Goal: Transaction & Acquisition: Purchase product/service

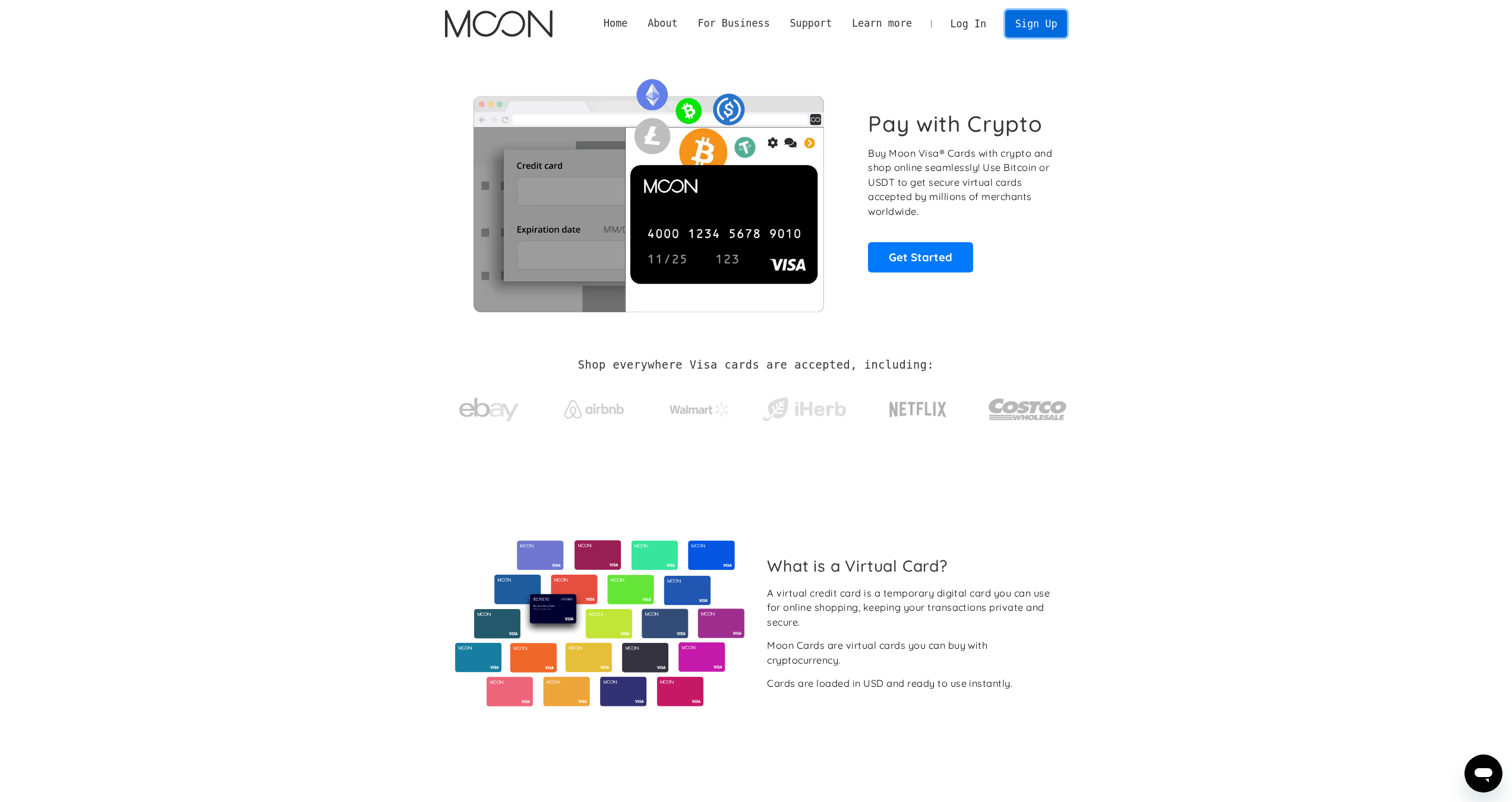
click at [1039, 26] on link "Sign Up" at bounding box center [1036, 23] width 62 height 27
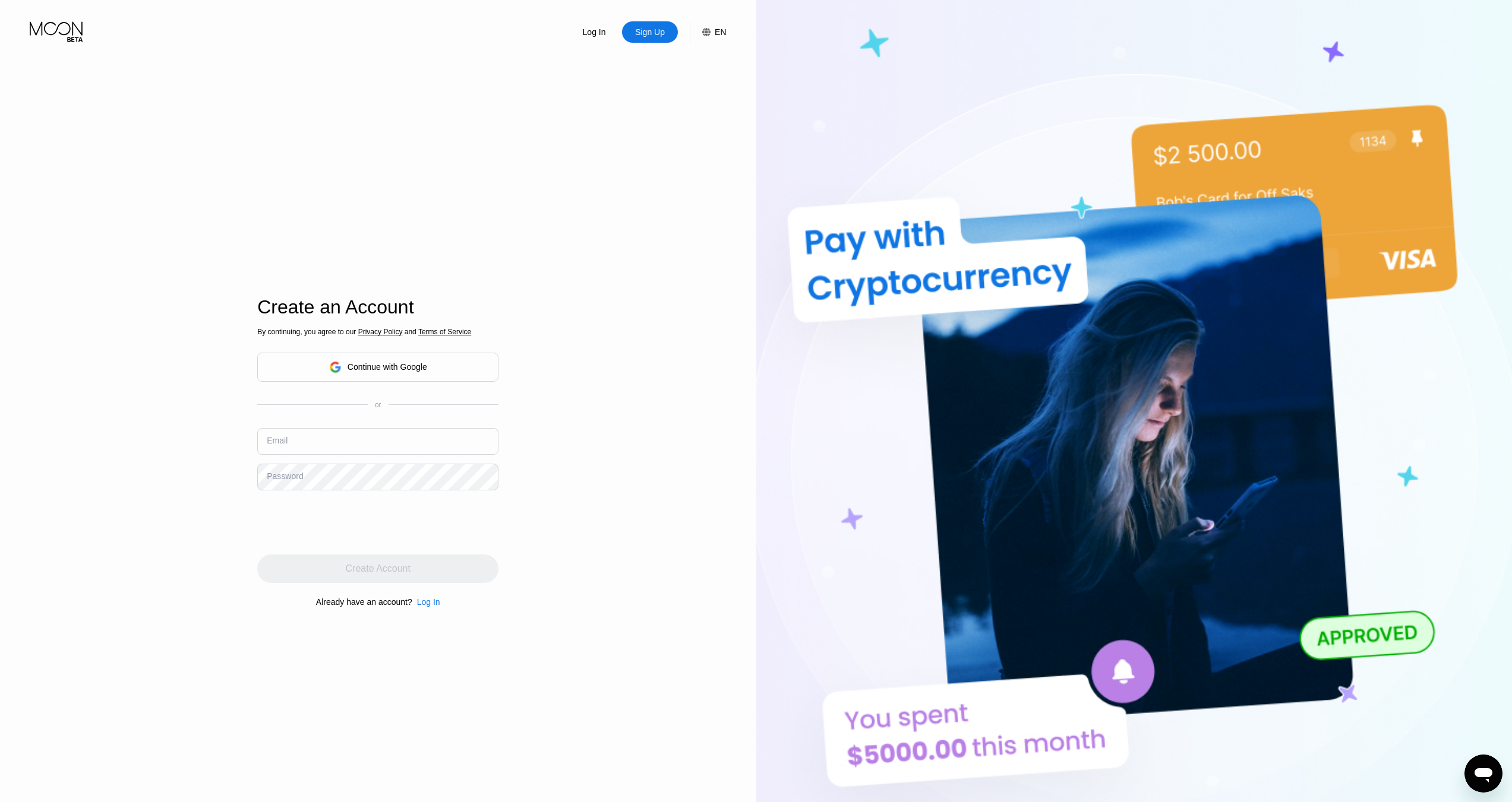
click at [338, 442] on input "text" at bounding box center [378, 441] width 242 height 27
click at [376, 369] on div "Continue with Google" at bounding box center [387, 367] width 79 height 9
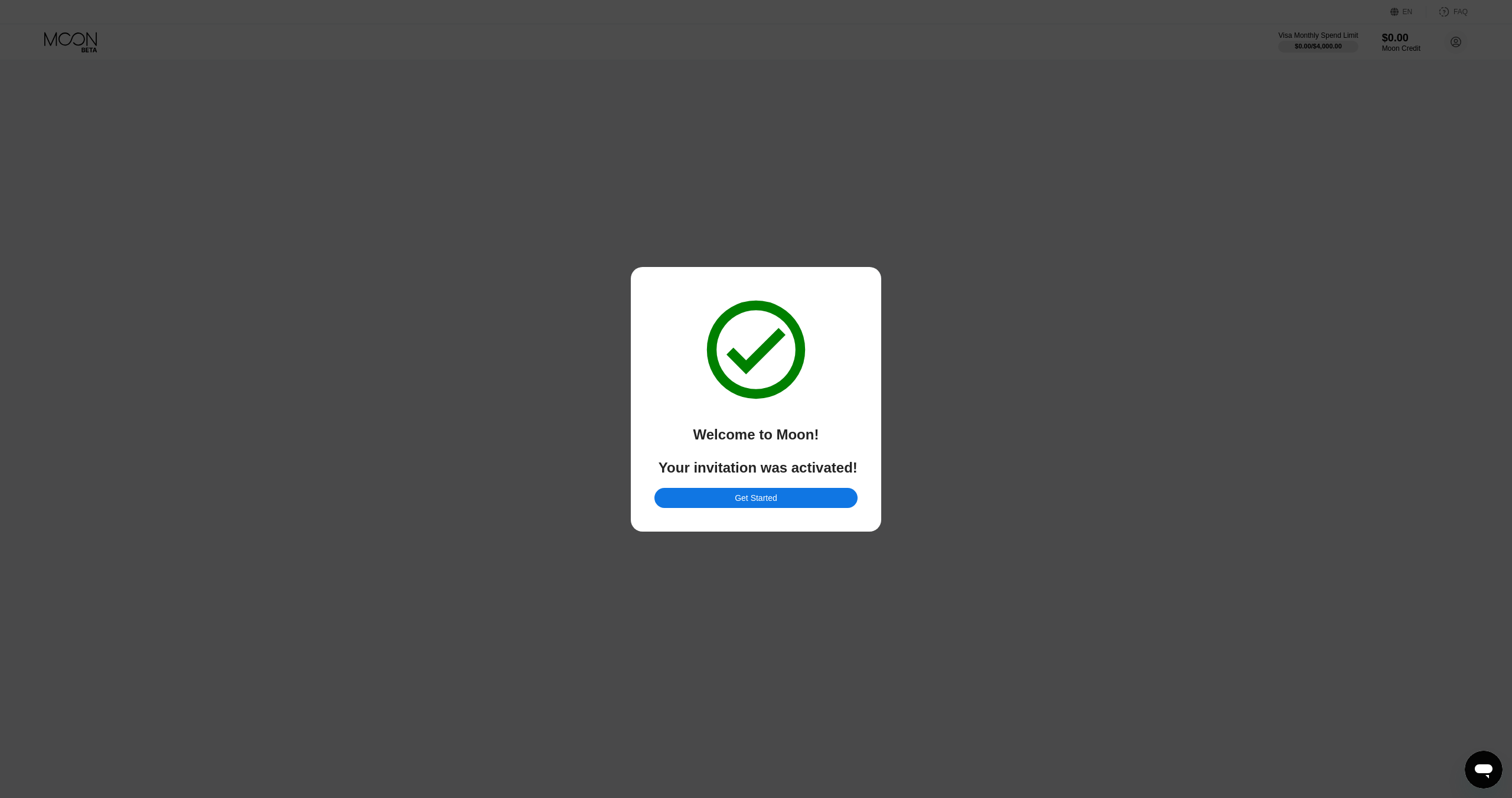
click at [753, 504] on div "Get Started" at bounding box center [755, 498] width 42 height 11
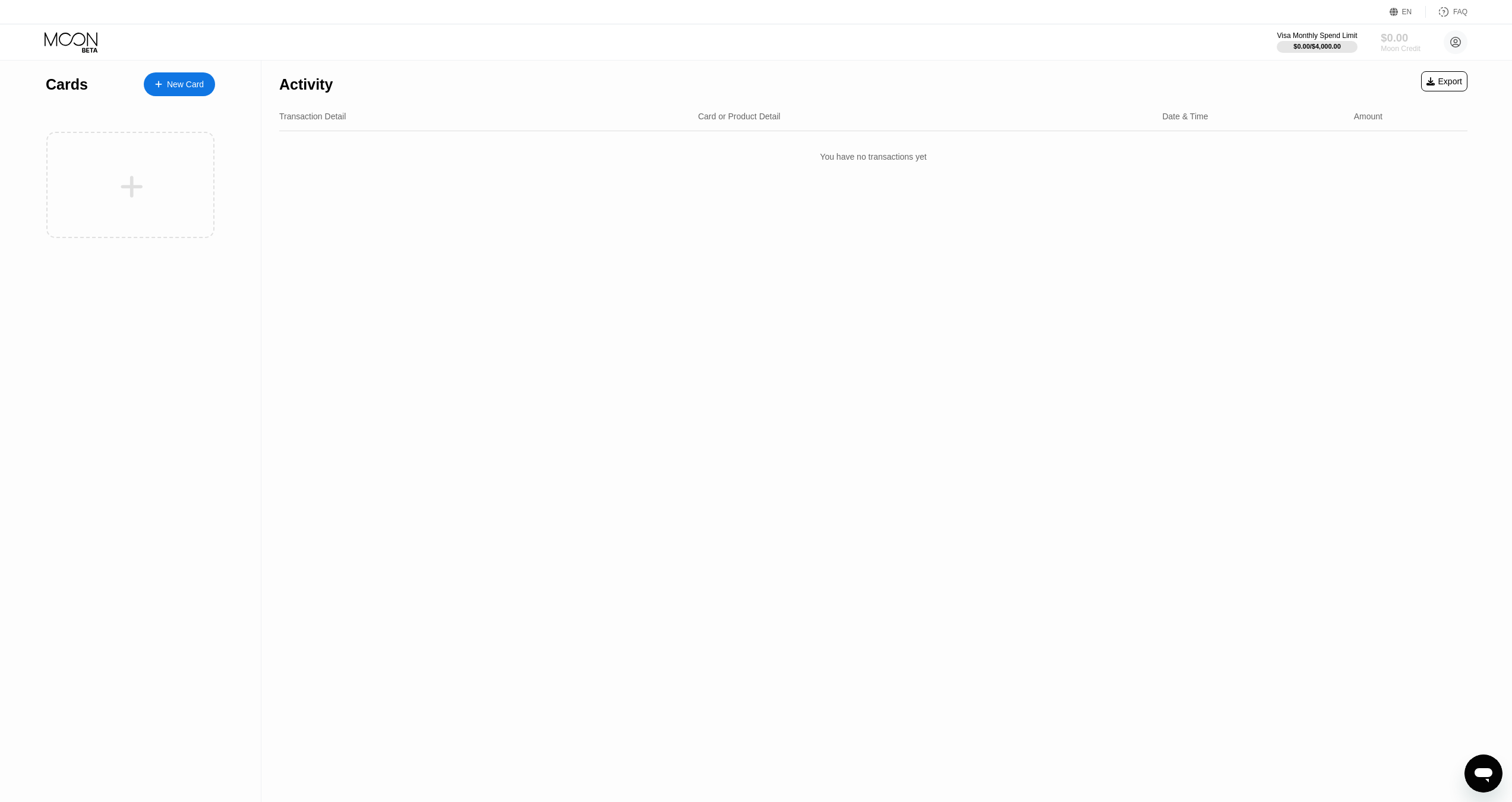
click at [1392, 38] on div "$0.00" at bounding box center [1401, 38] width 40 height 13
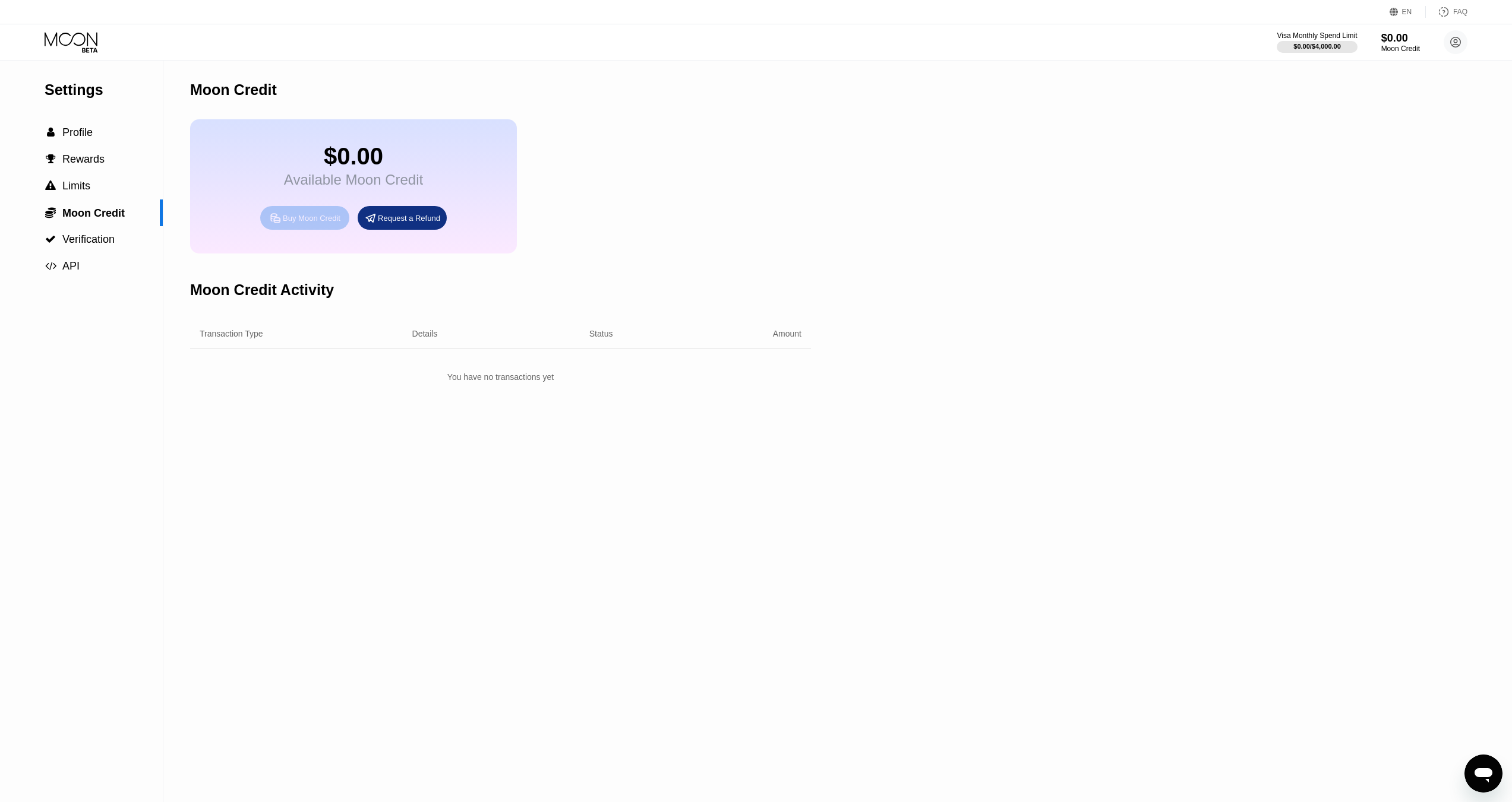
click at [308, 223] on div "Buy Moon Credit" at bounding box center [311, 218] width 58 height 10
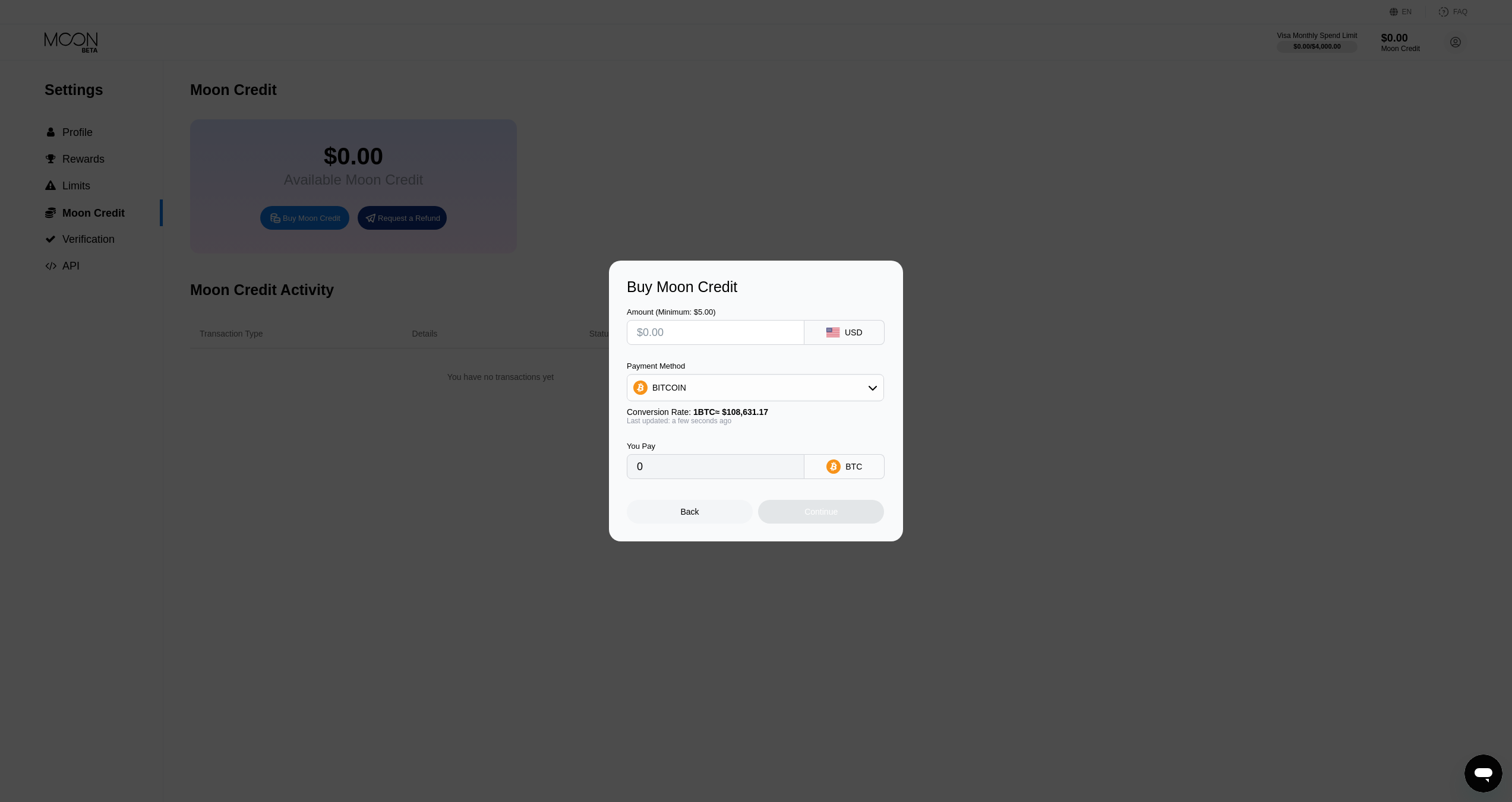
click at [842, 324] on div "USD" at bounding box center [844, 332] width 80 height 25
click at [846, 338] on div "USD" at bounding box center [844, 332] width 80 height 25
click at [867, 392] on div "BITCOIN" at bounding box center [756, 388] width 256 height 23
click at [687, 516] on div "Back" at bounding box center [690, 511] width 18 height 9
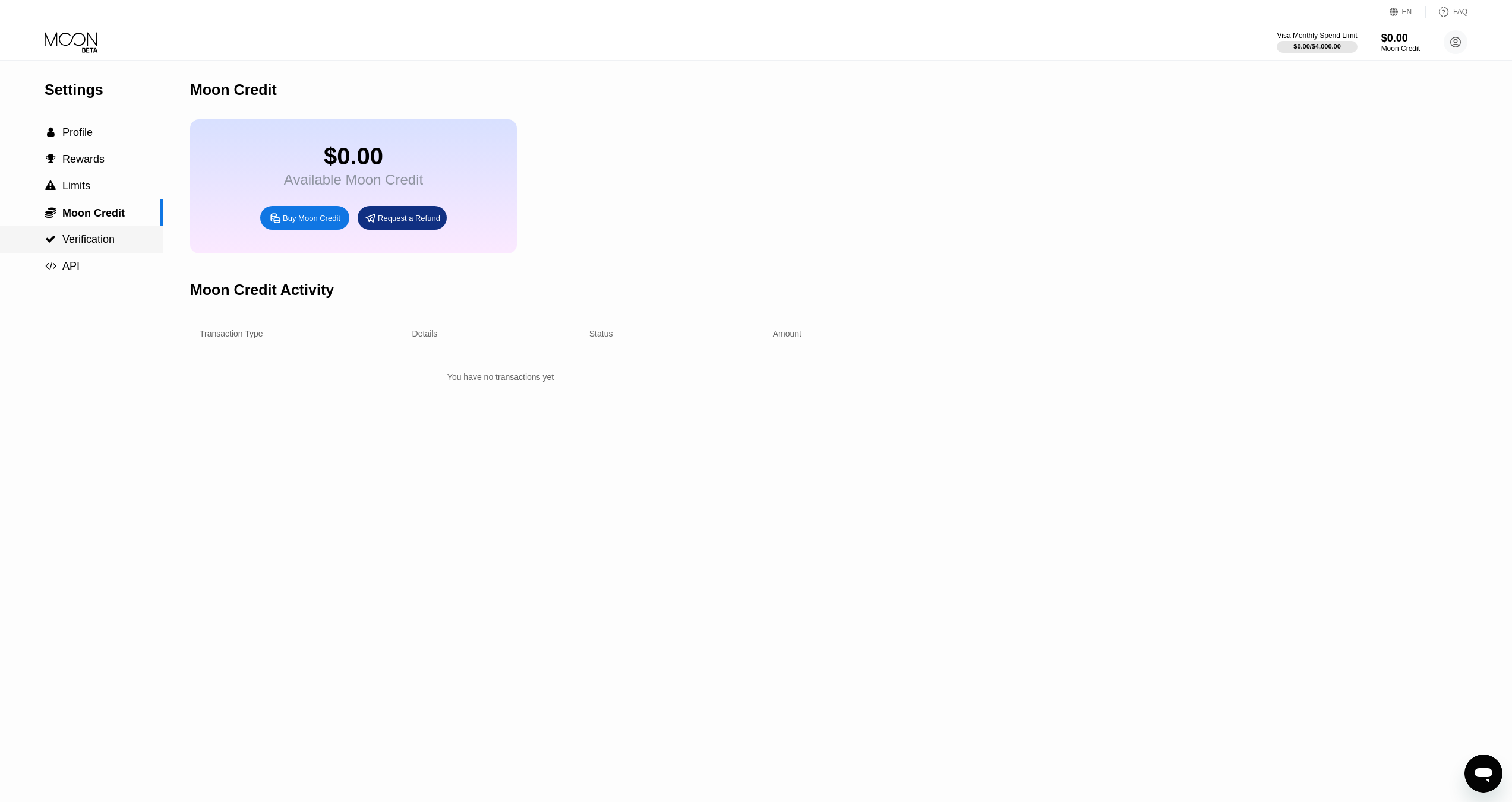
click at [85, 246] on span "Verification" at bounding box center [89, 239] width 53 height 12
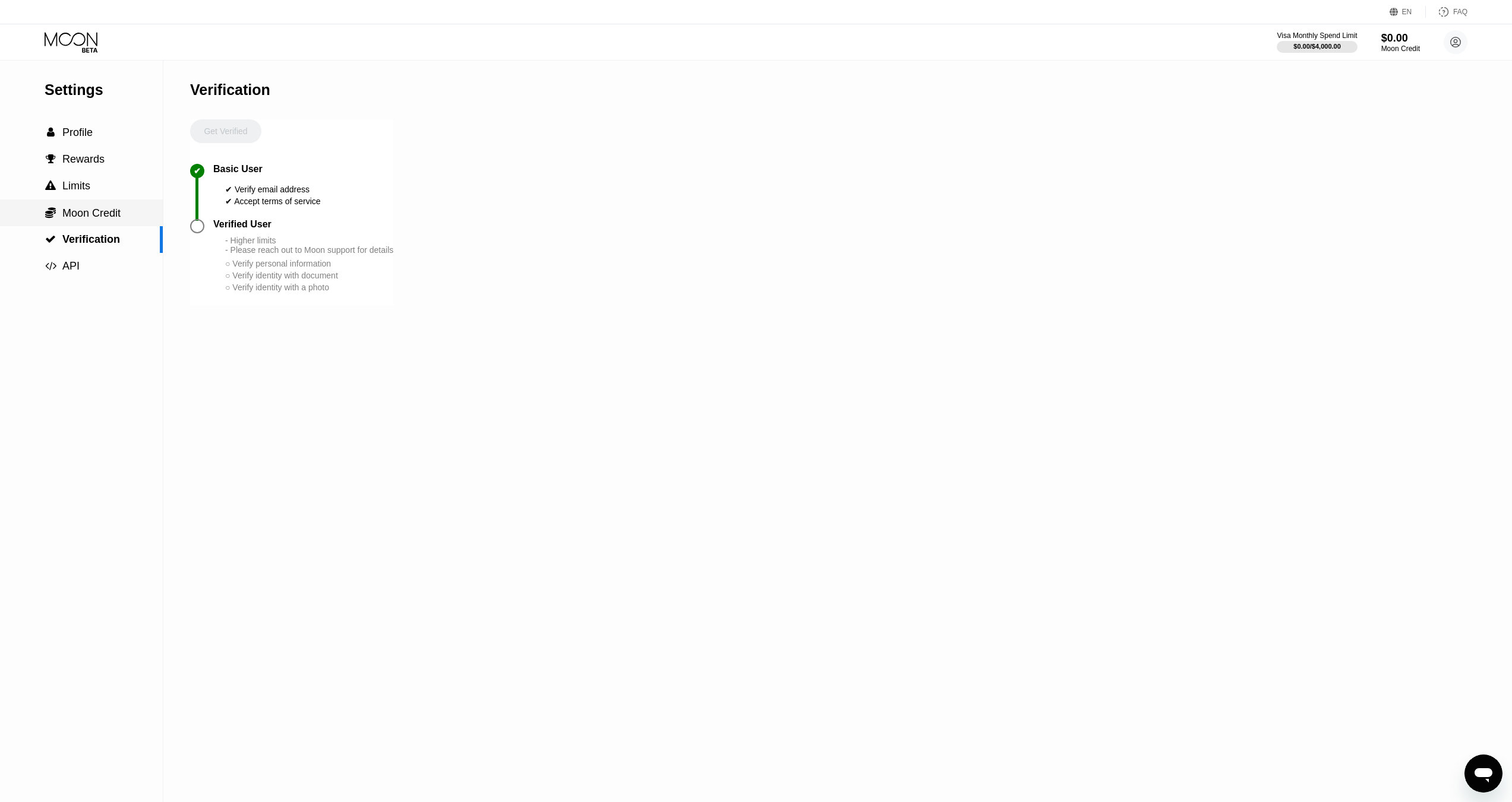
click at [85, 211] on span "Moon Credit" at bounding box center [92, 213] width 59 height 12
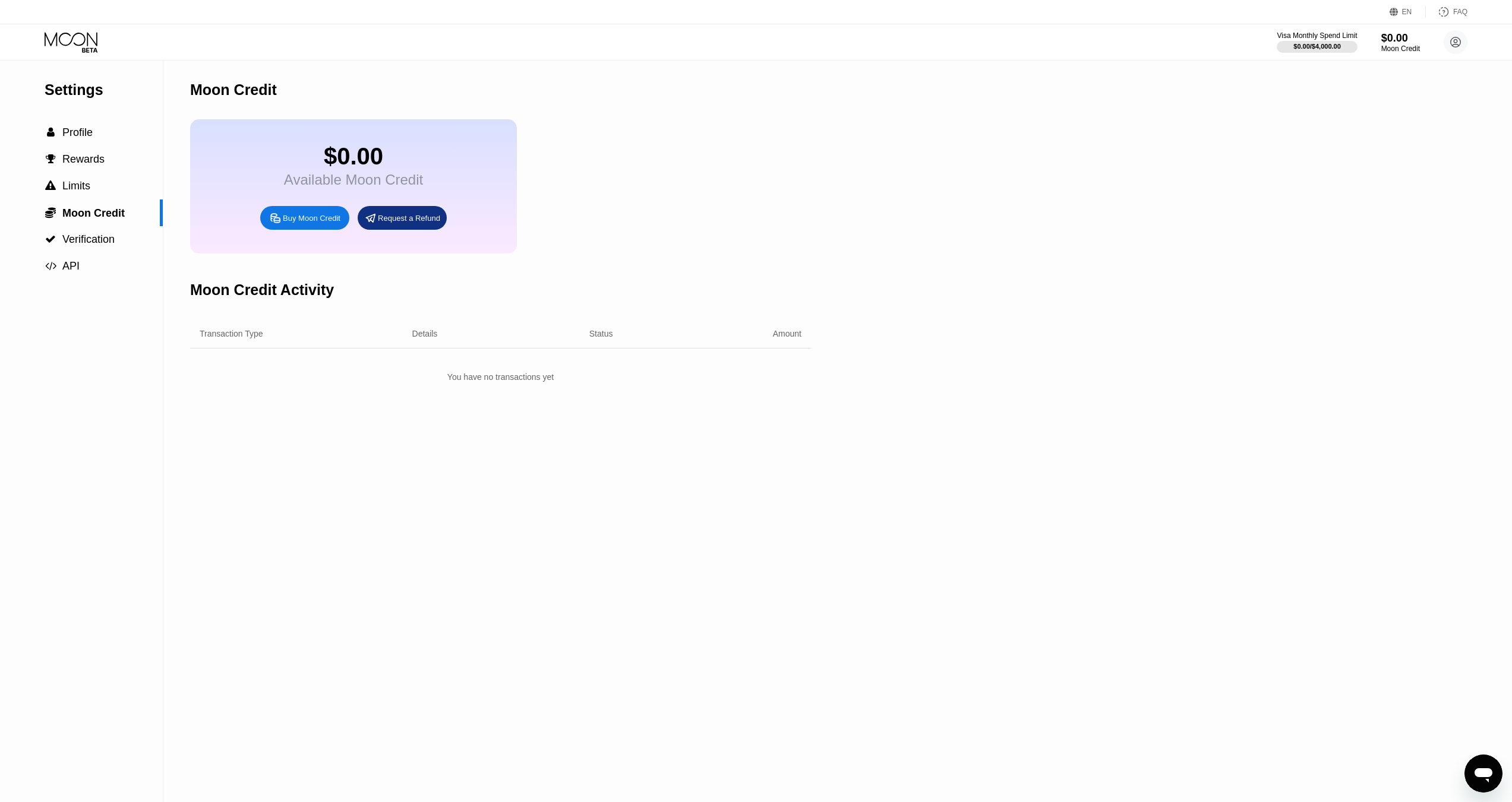
click at [122, 98] on div "Settings" at bounding box center [103, 89] width 118 height 18
click at [74, 139] on span "Profile" at bounding box center [78, 132] width 30 height 12
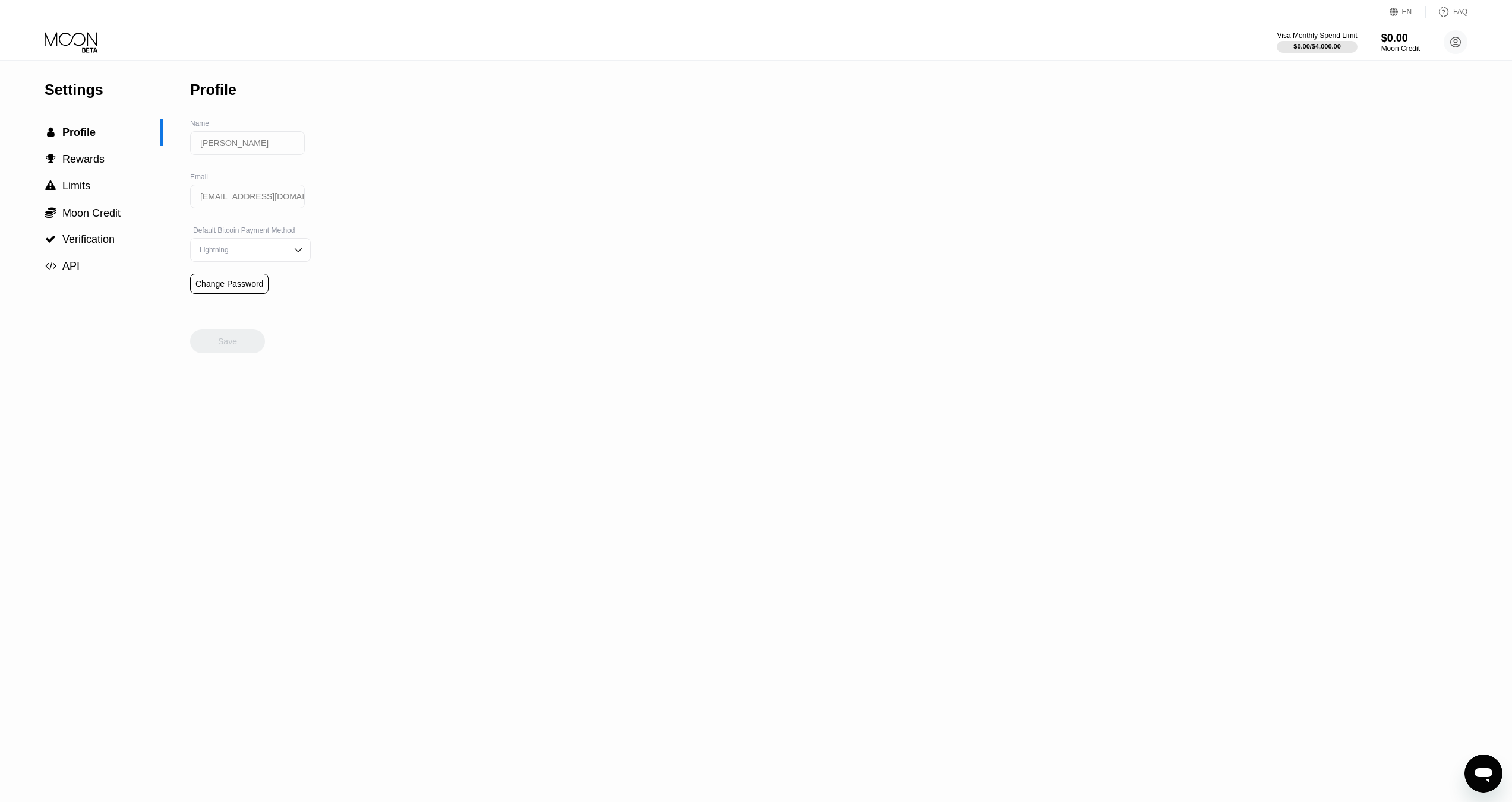
click at [261, 261] on div "Lightning" at bounding box center [250, 250] width 120 height 23
click at [243, 278] on div "Lightning" at bounding box center [241, 274] width 89 height 8
click at [89, 189] on span "Limits" at bounding box center [76, 185] width 28 height 12
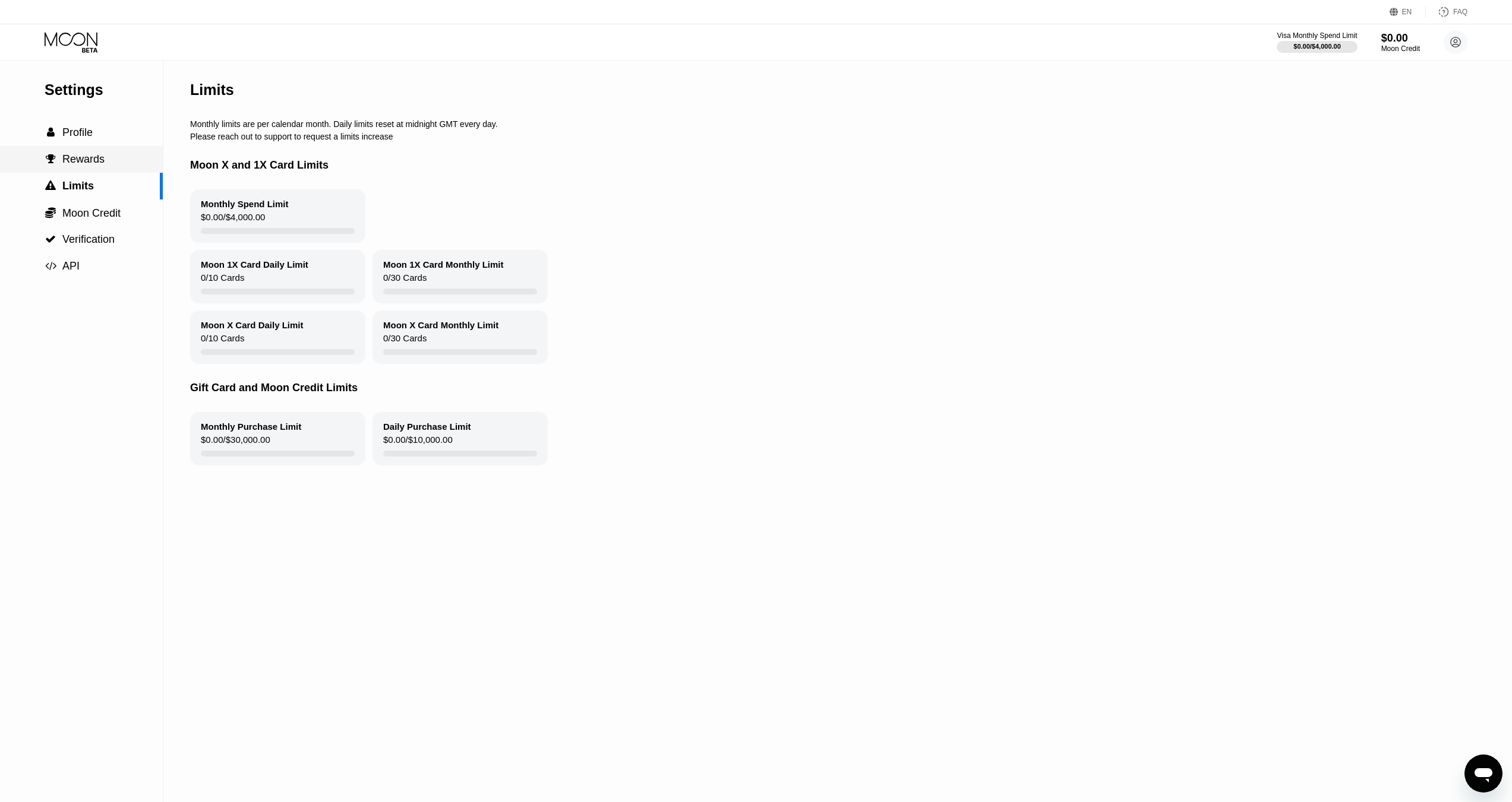
click at [85, 160] on span "Rewards" at bounding box center [84, 159] width 42 height 12
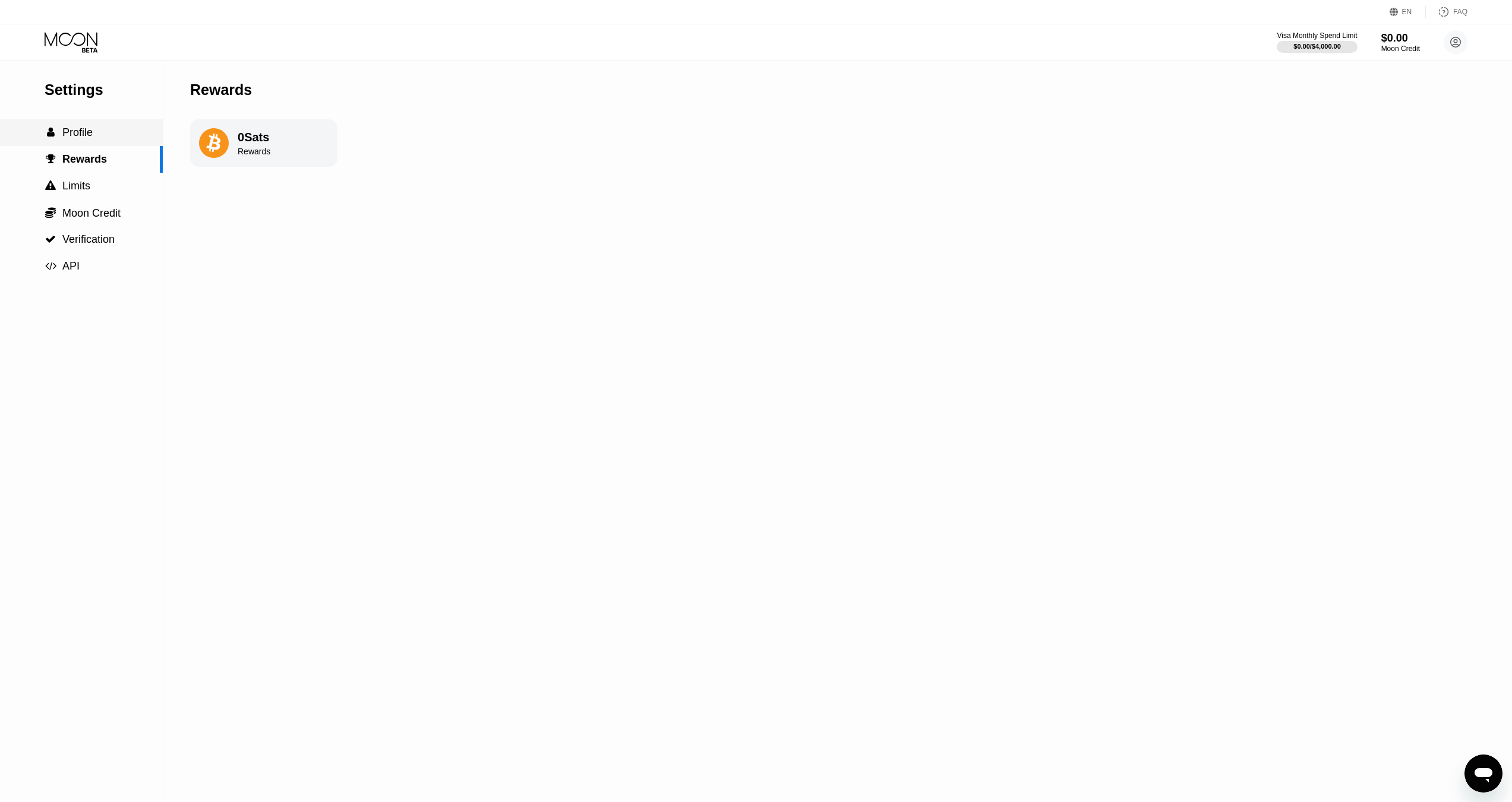
click at [87, 131] on span "Profile" at bounding box center [78, 132] width 30 height 12
click at [74, 42] on icon at bounding box center [72, 42] width 55 height 21
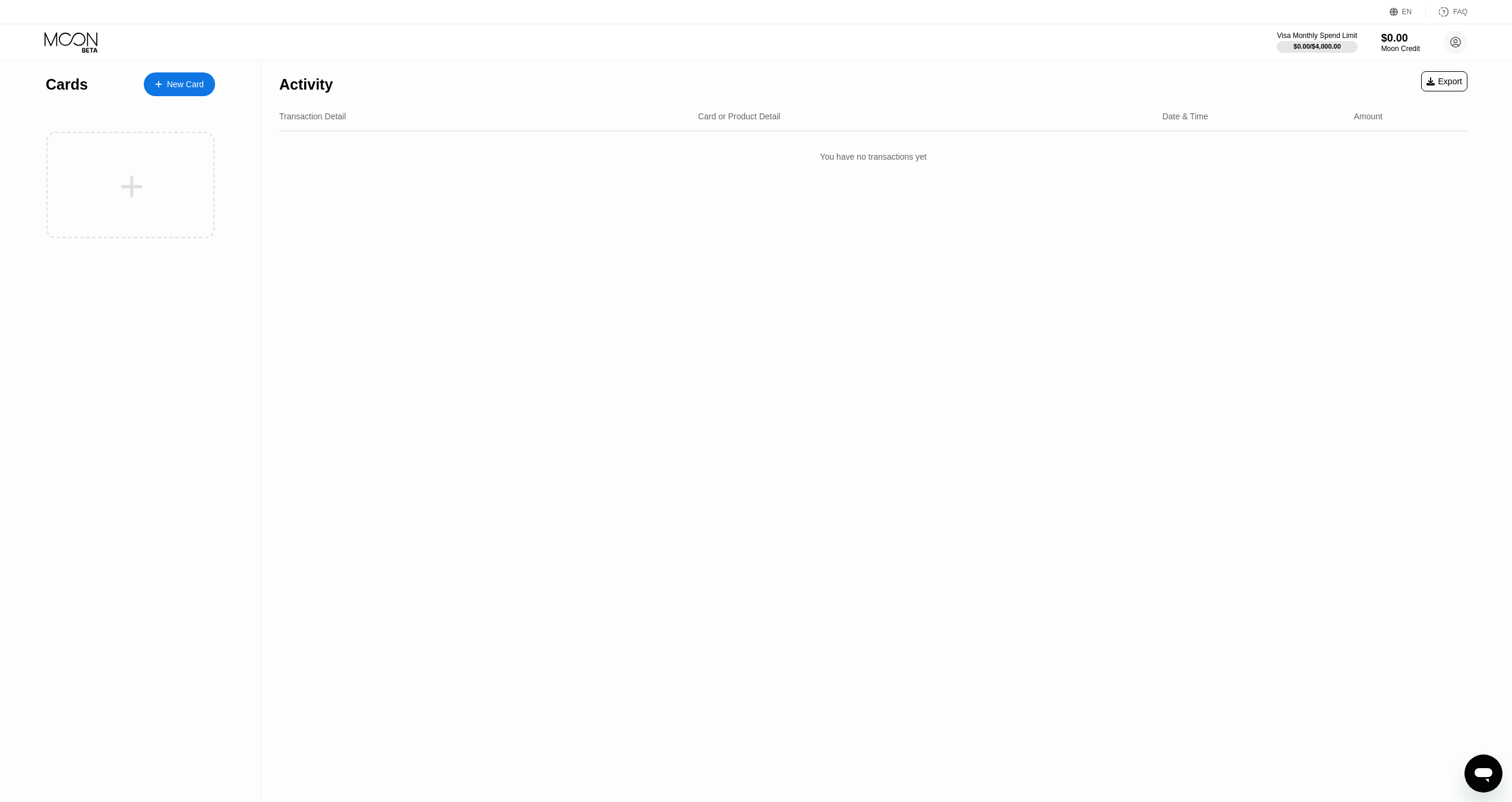
click at [179, 85] on div "New Card" at bounding box center [186, 84] width 37 height 10
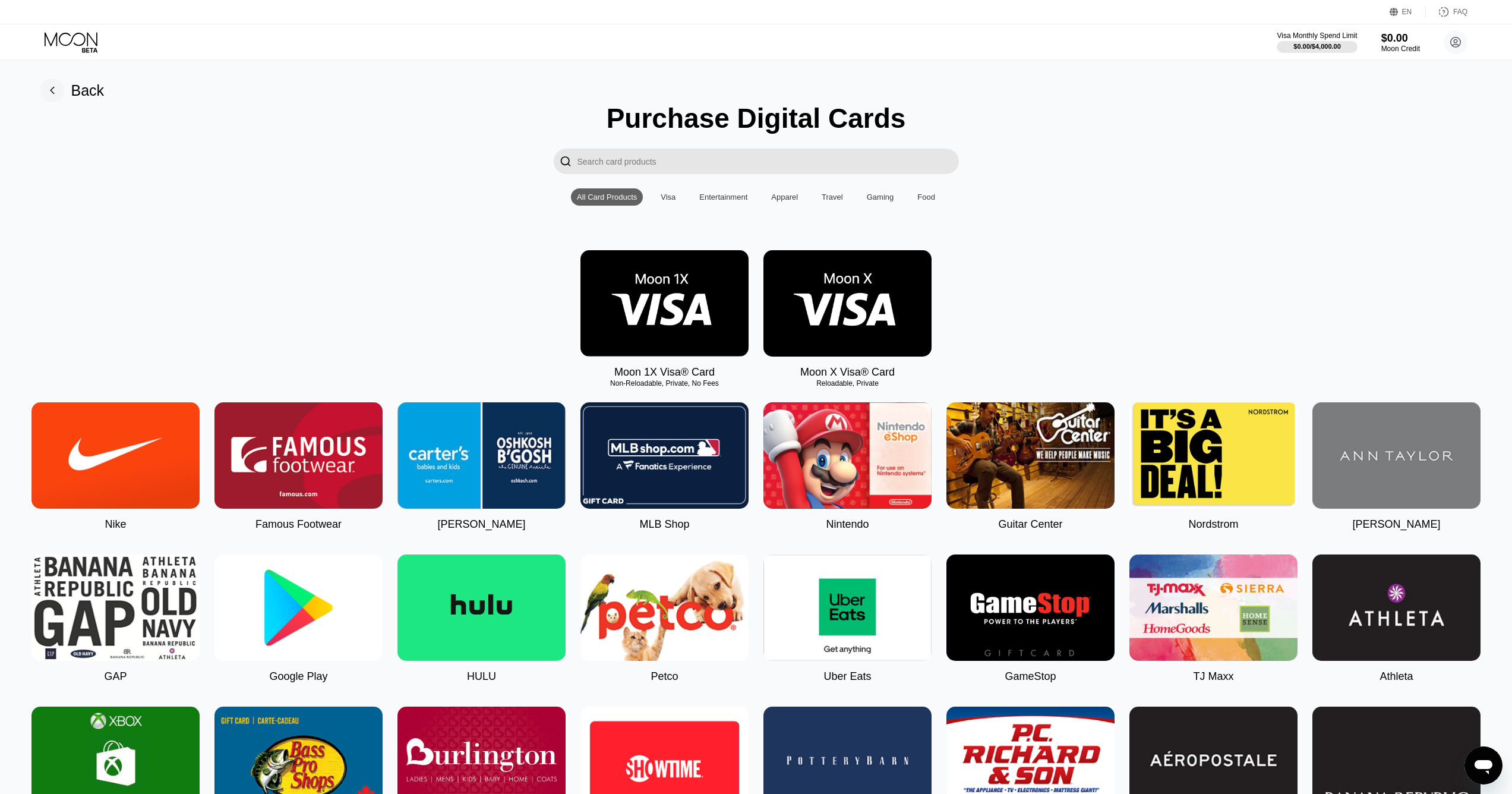
scroll to position [115, 0]
drag, startPoint x: 838, startPoint y: 387, endPoint x: 885, endPoint y: 379, distance: 47.7
click at [885, 379] on div "Moon X Visa® Card Reloadable, Private" at bounding box center [847, 314] width 168 height 129
drag, startPoint x: 683, startPoint y: 384, endPoint x: 624, endPoint y: 380, distance: 59.1
click at [624, 379] on div "Moon 1X Visa® Card" at bounding box center [664, 372] width 100 height 13
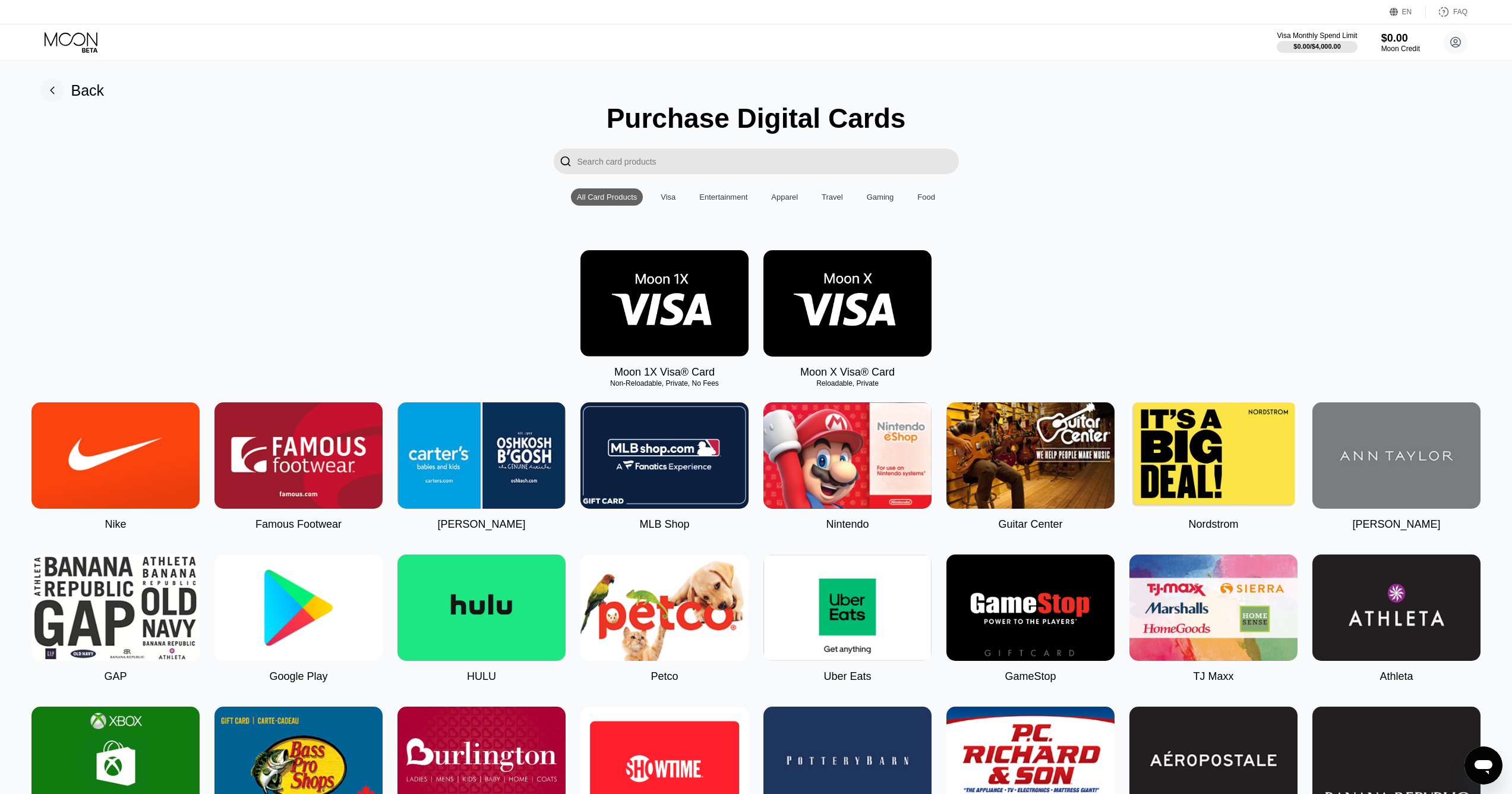
click at [703, 379] on div "Moon 1X Visa® Card" at bounding box center [664, 372] width 100 height 13
drag, startPoint x: 670, startPoint y: 389, endPoint x: 634, endPoint y: 388, distance: 36.0
click at [629, 387] on div "Non-Reloadable, Private, No Fees" at bounding box center [664, 383] width 168 height 8
drag, startPoint x: 607, startPoint y: 387, endPoint x: 689, endPoint y: 388, distance: 82.0
click at [689, 387] on div "Non-Reloadable, Private, No Fees" at bounding box center [664, 383] width 168 height 8
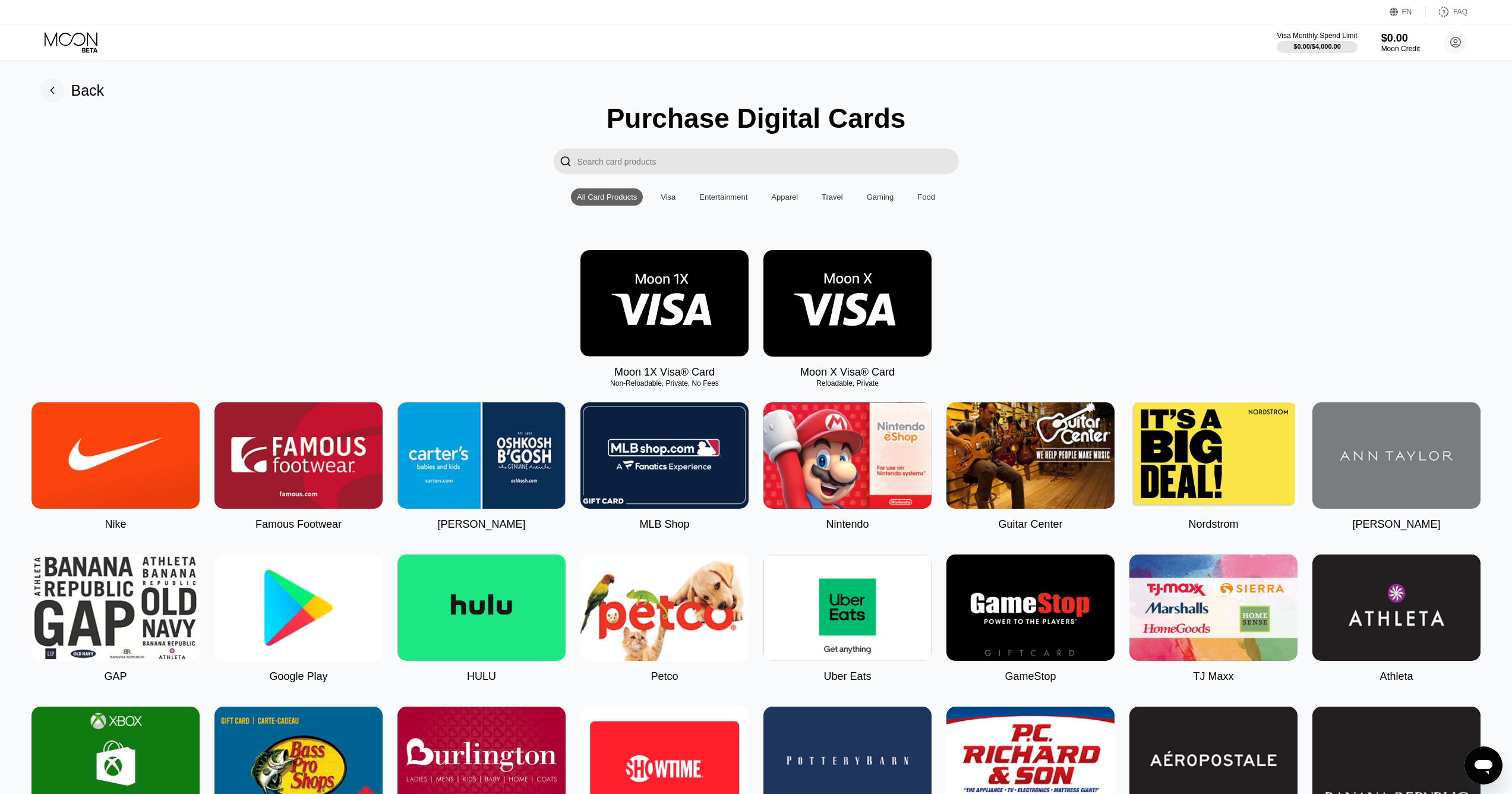
click at [835, 305] on img at bounding box center [847, 303] width 168 height 106
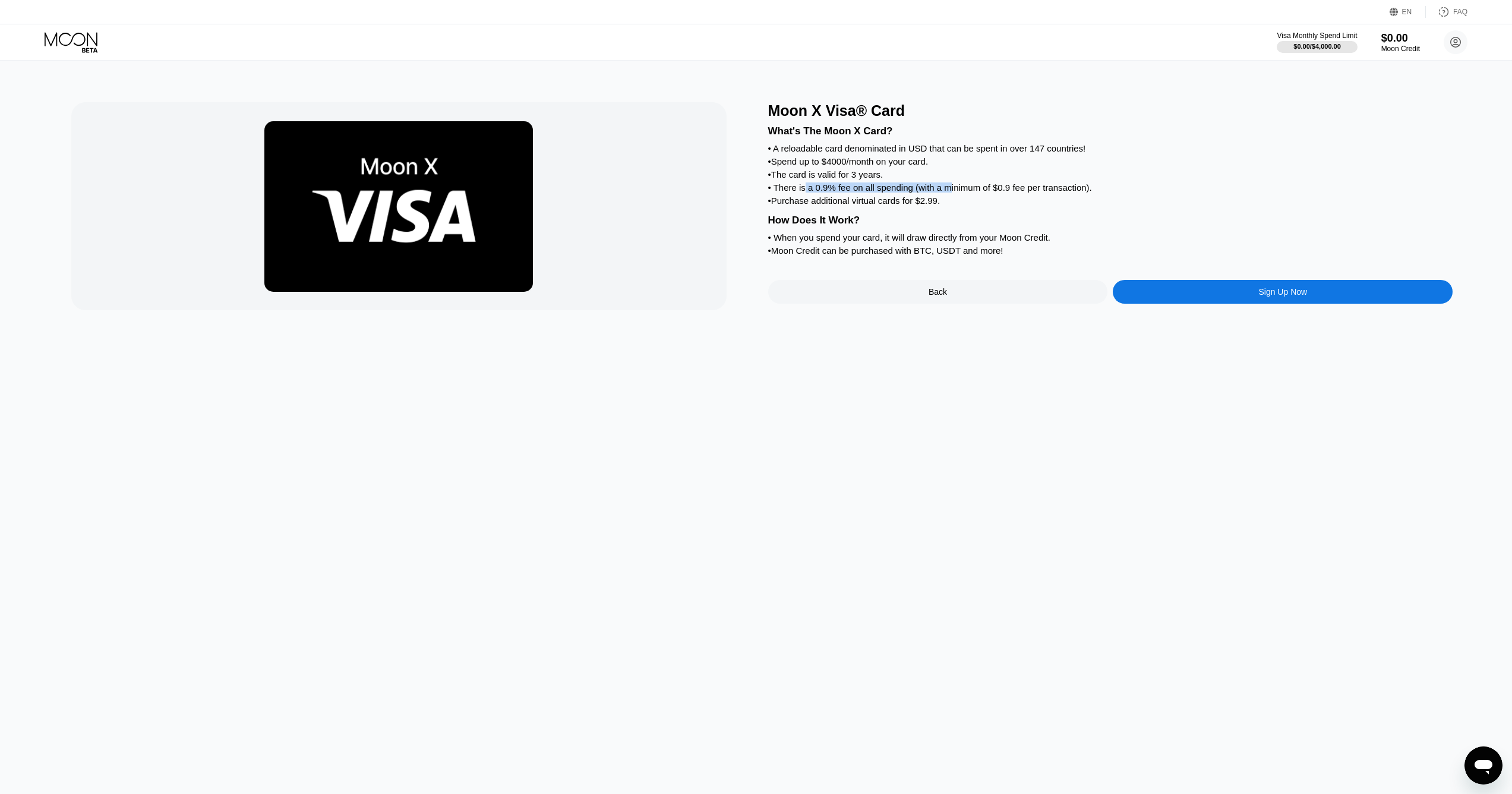
drag, startPoint x: 803, startPoint y: 194, endPoint x: 949, endPoint y: 193, distance: 146.0
click at [949, 192] on div "• There is a 0.9% fee on all spending (with a minimum of $0.9 fee per transacti…" at bounding box center [1110, 187] width 685 height 10
drag, startPoint x: 781, startPoint y: 215, endPoint x: 909, endPoint y: 215, distance: 128.0
click at [909, 206] on div "• Purchase additional virtual cards for $2.99." at bounding box center [1110, 201] width 685 height 10
click at [866, 258] on div "What's The Moon X Card? • A reloadable card denominated in USD that can be spen…" at bounding box center [1110, 189] width 685 height 139
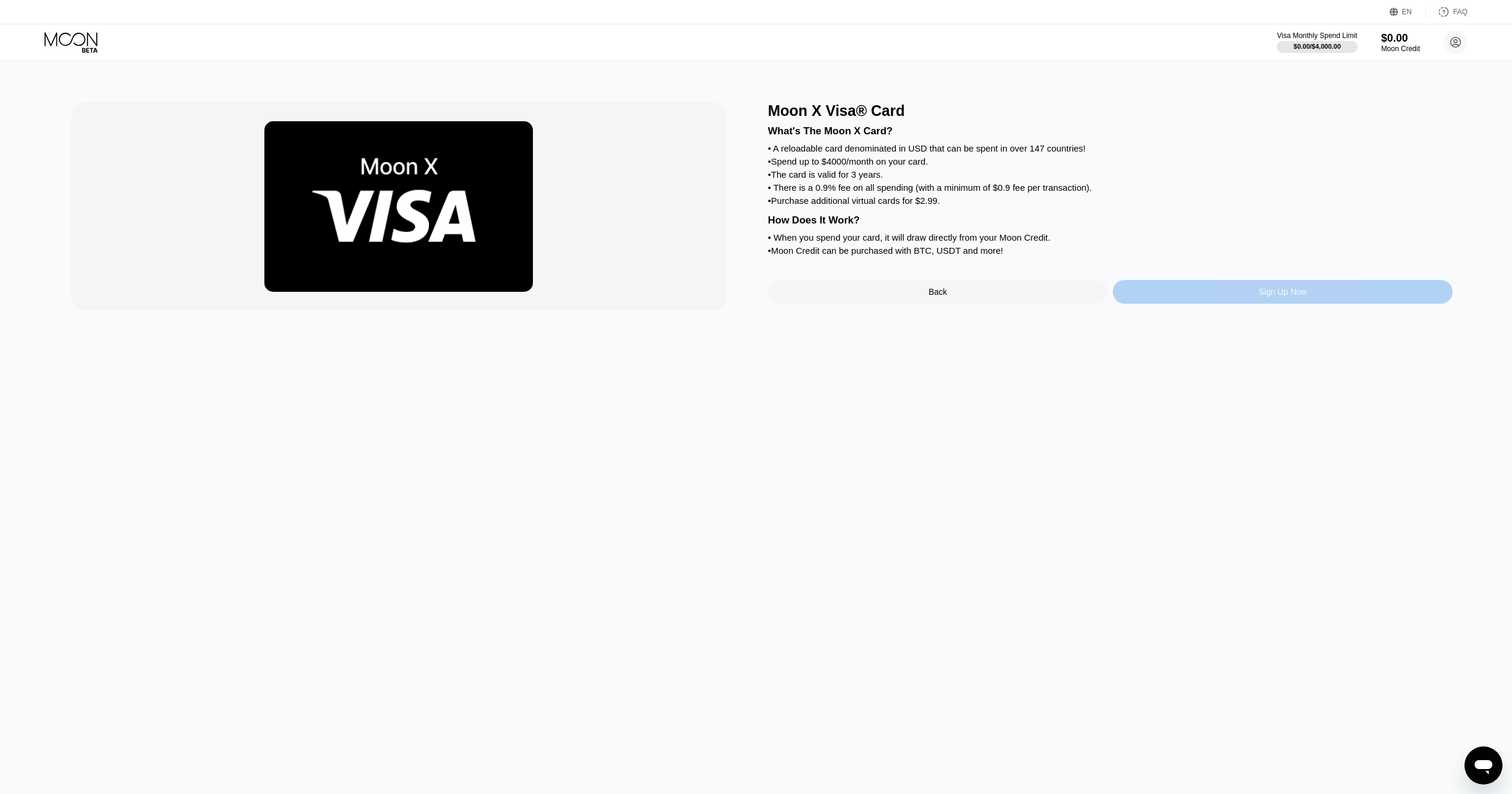
click at [1281, 297] on div "Sign Up Now" at bounding box center [1282, 291] width 48 height 9
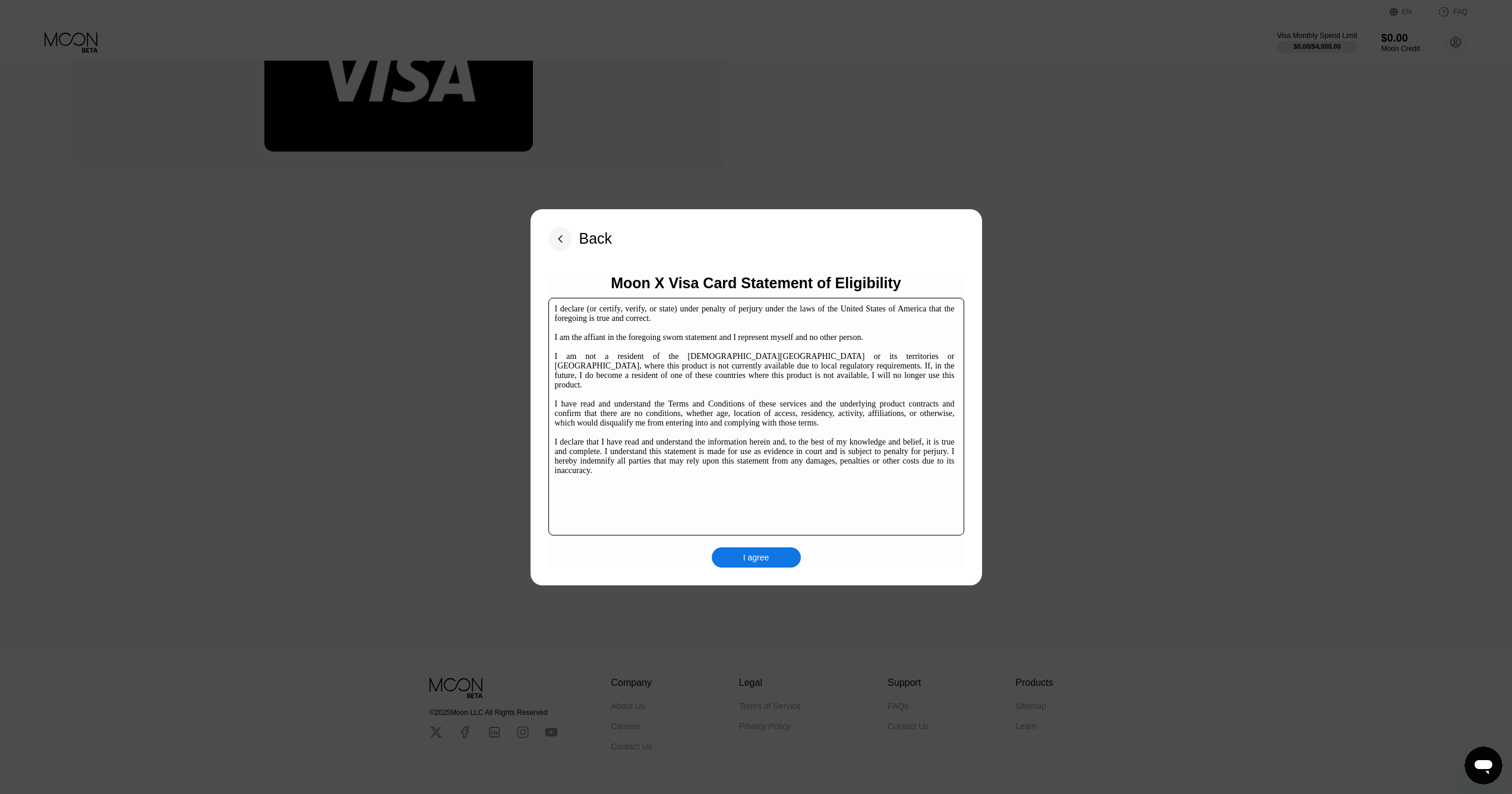
scroll to position [182, 0]
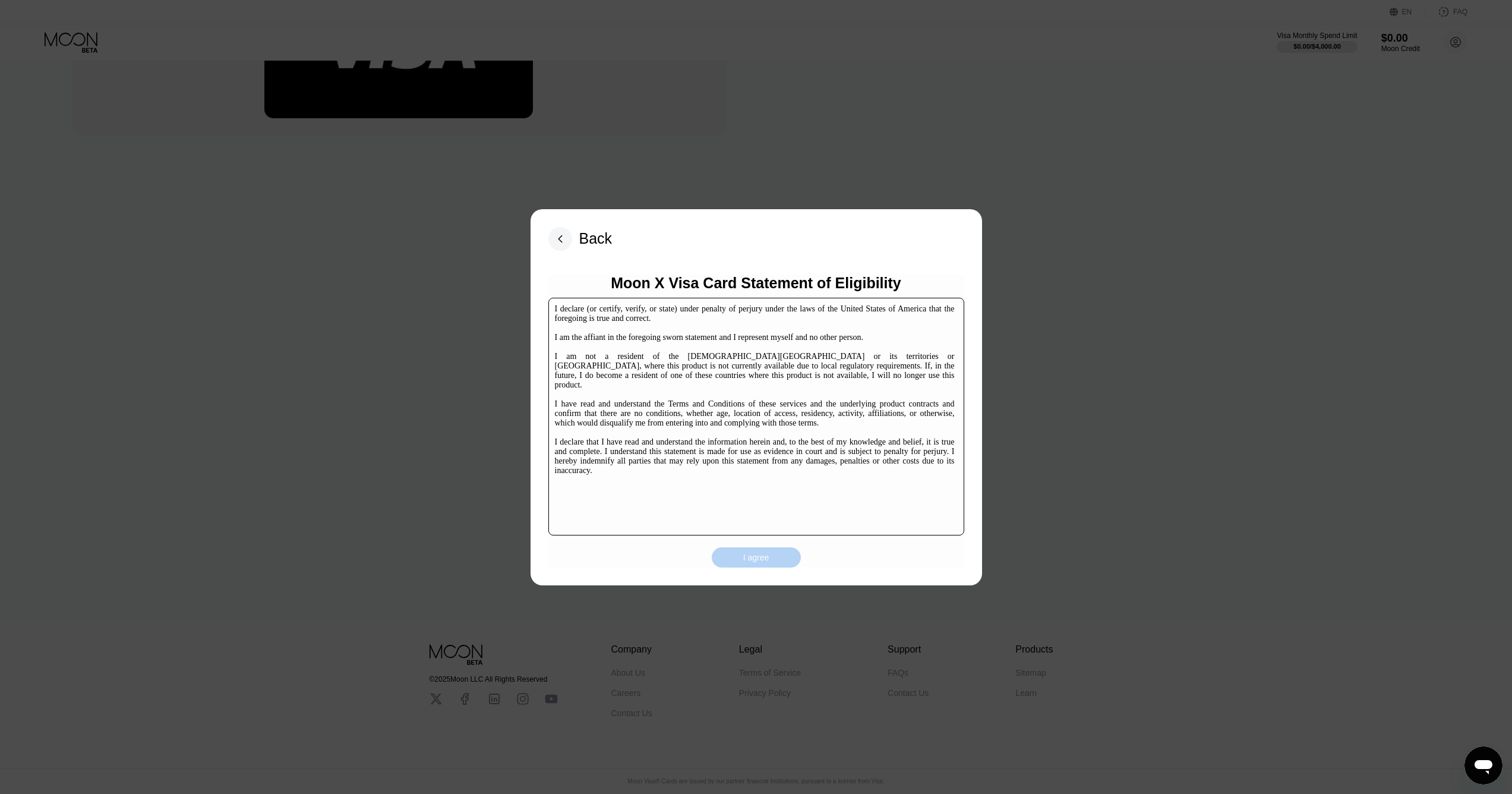
click at [757, 557] on div "I agree" at bounding box center [756, 557] width 26 height 11
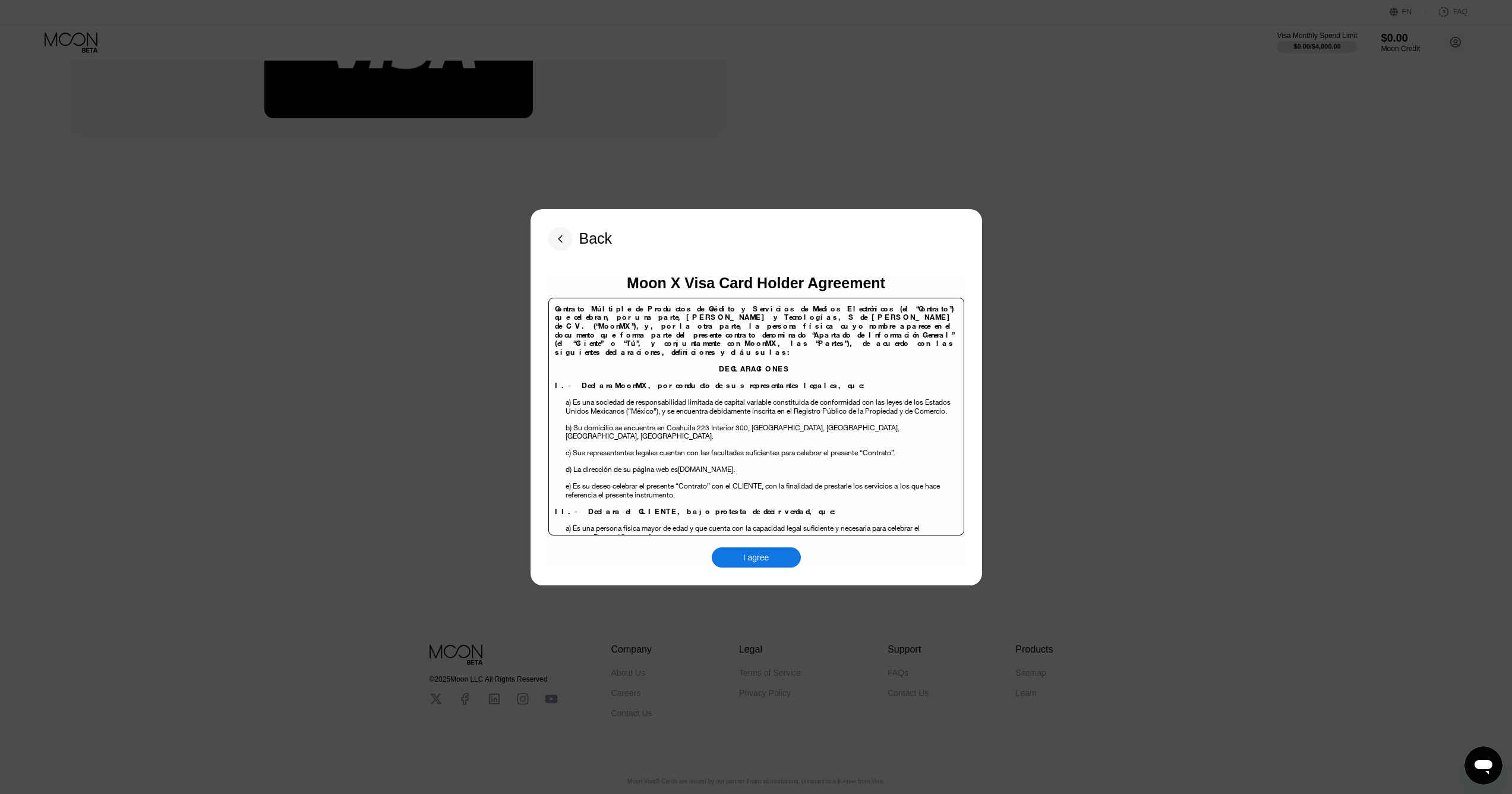
click at [755, 555] on div "I agree" at bounding box center [756, 557] width 26 height 11
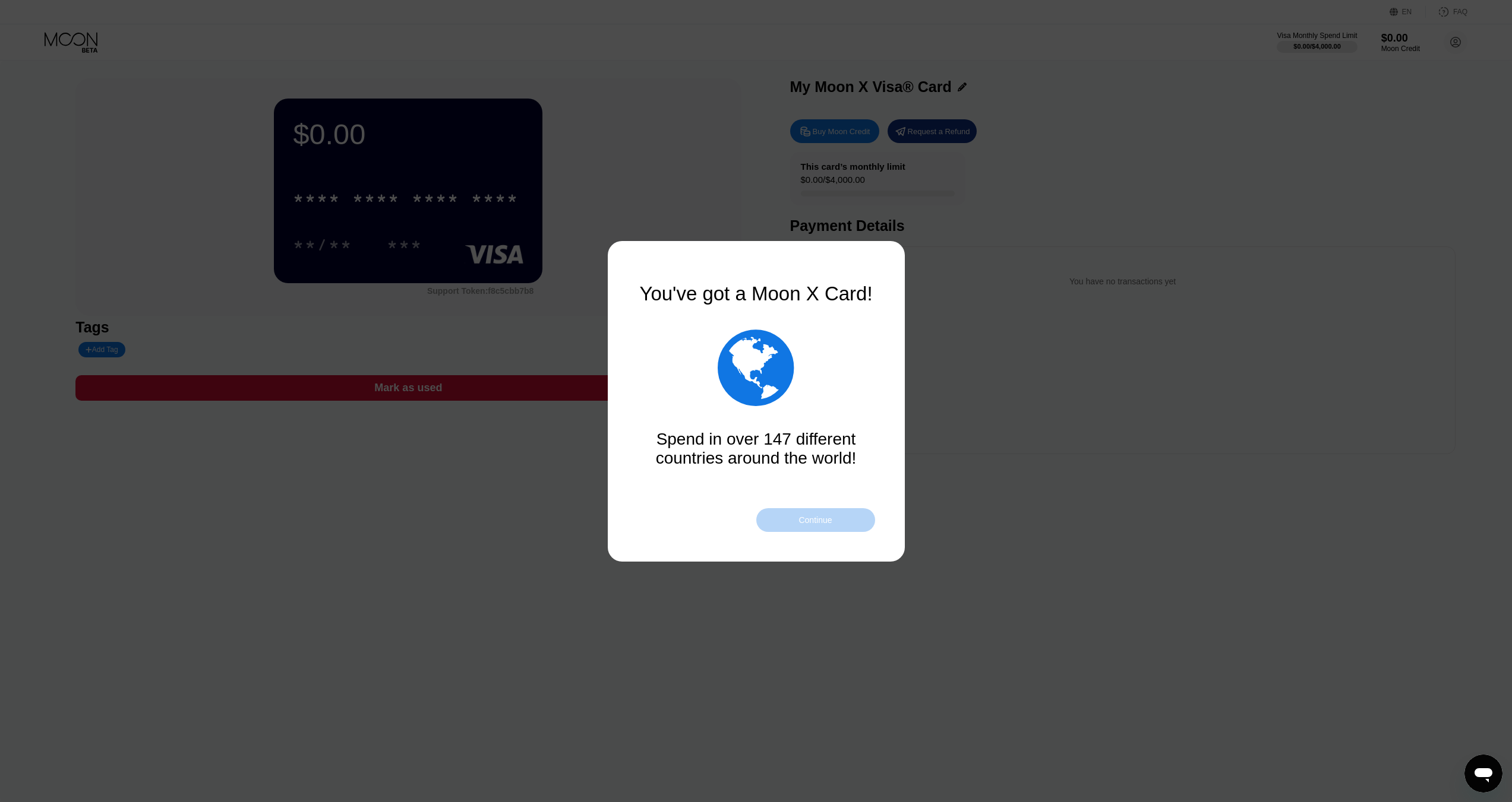
click at [825, 521] on div "Continue" at bounding box center [815, 520] width 33 height 9
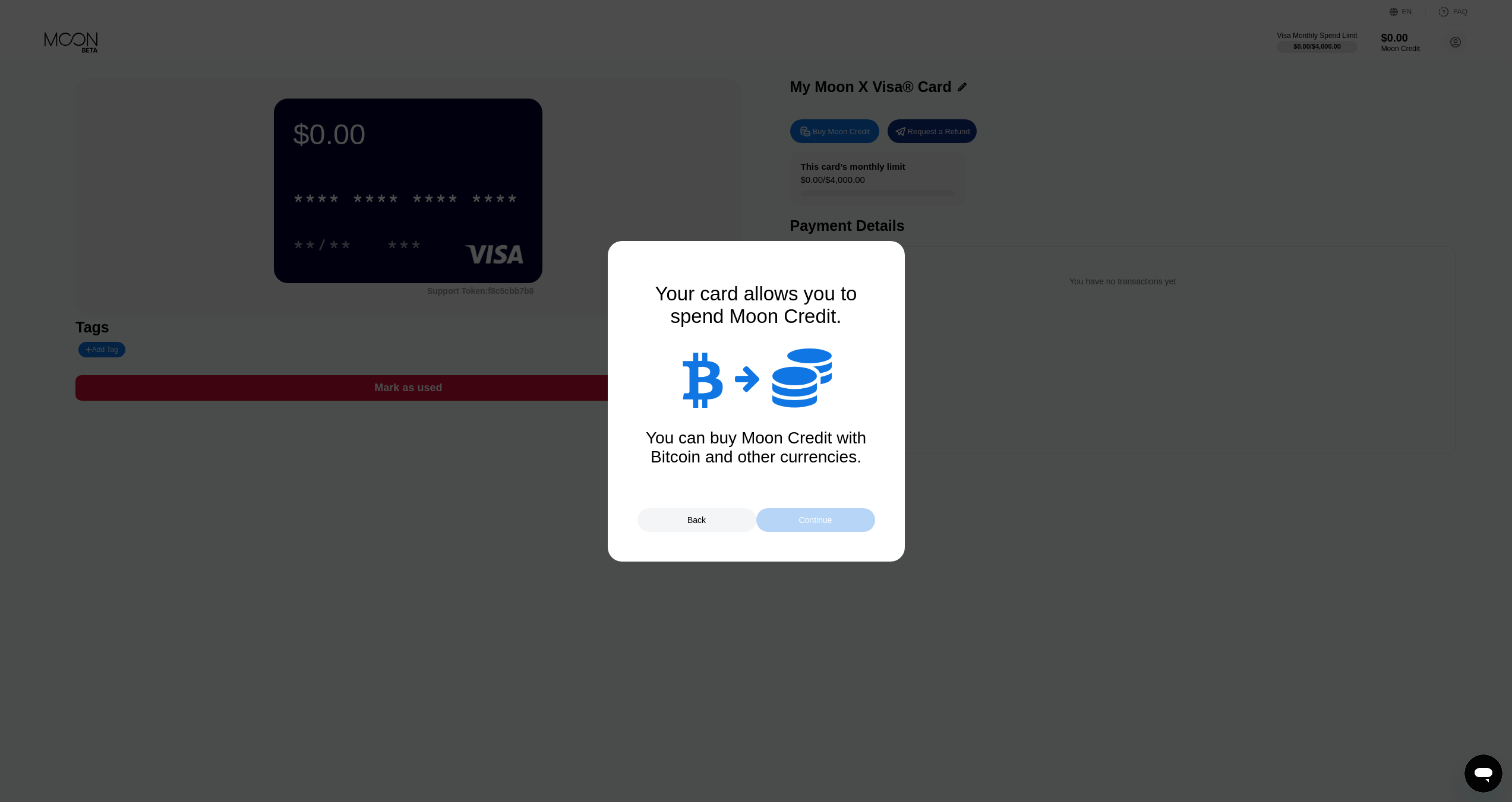
click at [819, 521] on div "Continue" at bounding box center [815, 520] width 33 height 9
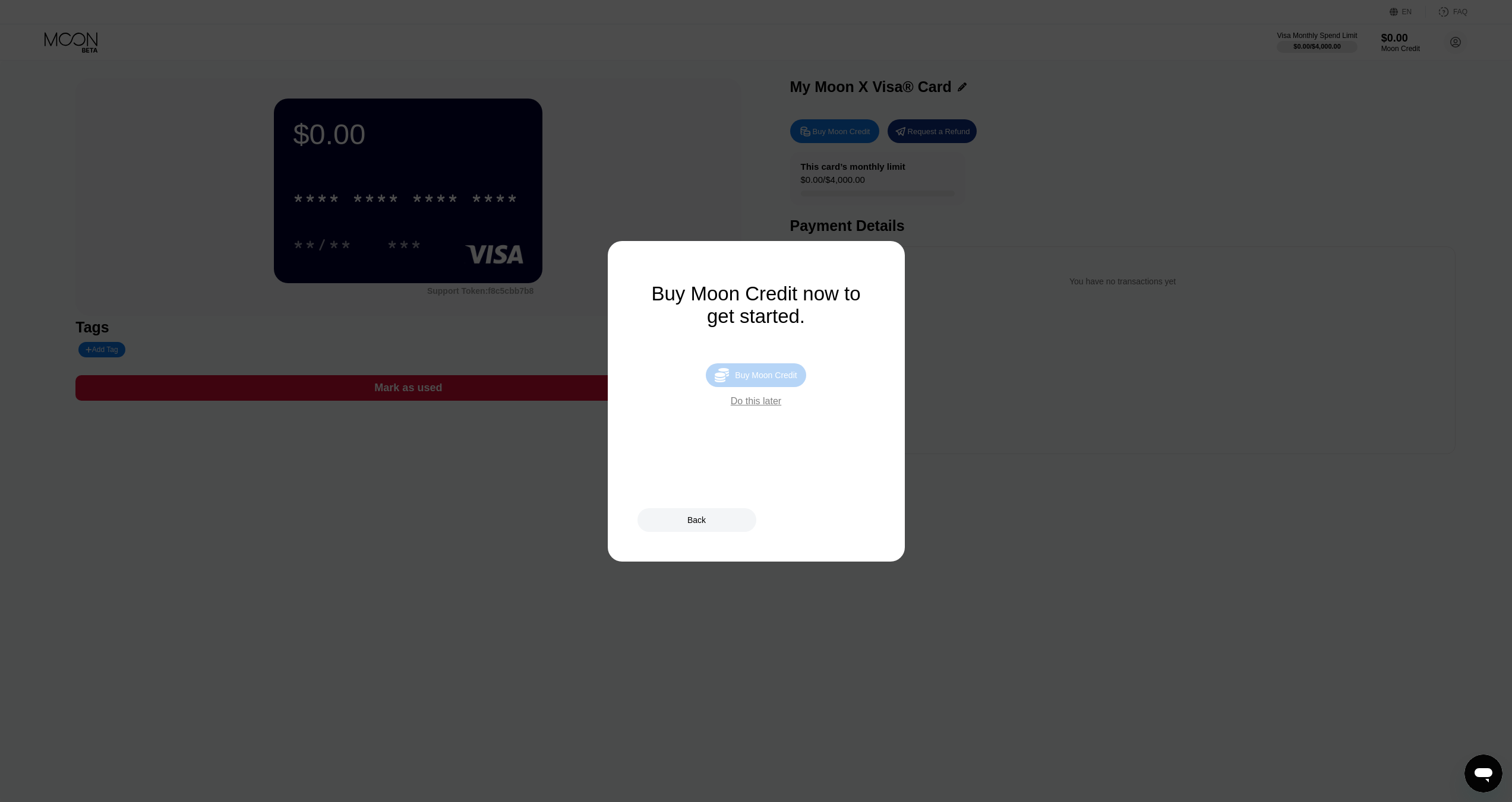
click at [744, 380] on div "Buy Moon Credit" at bounding box center [766, 375] width 62 height 9
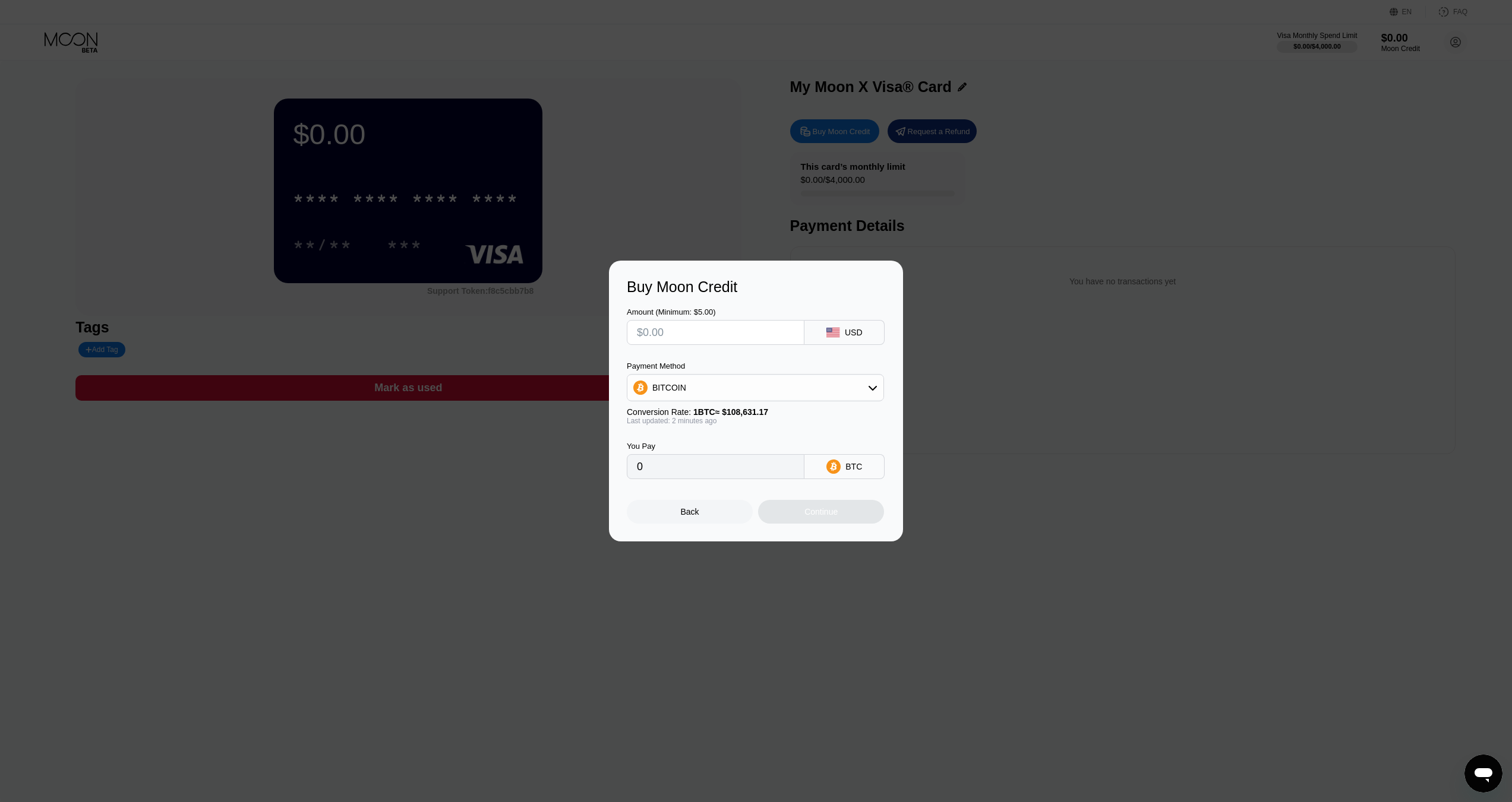
click at [715, 477] on input "0" at bounding box center [715, 466] width 157 height 23
drag, startPoint x: 720, startPoint y: 470, endPoint x: 632, endPoint y: 471, distance: 88.0
click at [632, 471] on div "0" at bounding box center [715, 467] width 178 height 25
click at [693, 332] on input "text" at bounding box center [715, 332] width 157 height 23
click at [690, 478] on input "0" at bounding box center [715, 466] width 157 height 23
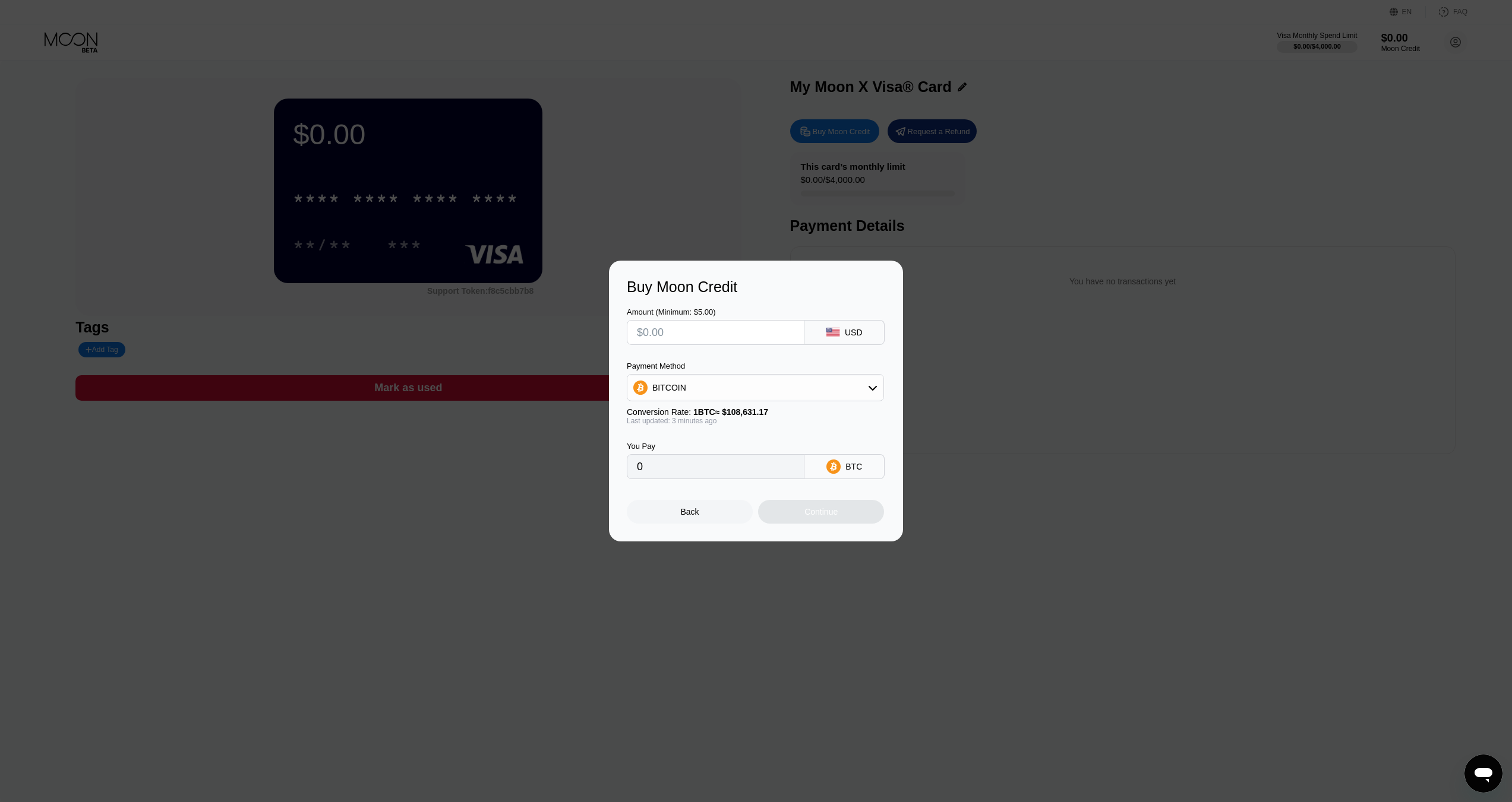
click at [719, 470] on input "0" at bounding box center [715, 466] width 157 height 23
click at [689, 470] on input "0" at bounding box center [715, 466] width 157 height 23
click at [674, 328] on input "text" at bounding box center [715, 332] width 157 height 23
type input "$1"
type input "0.00000921"
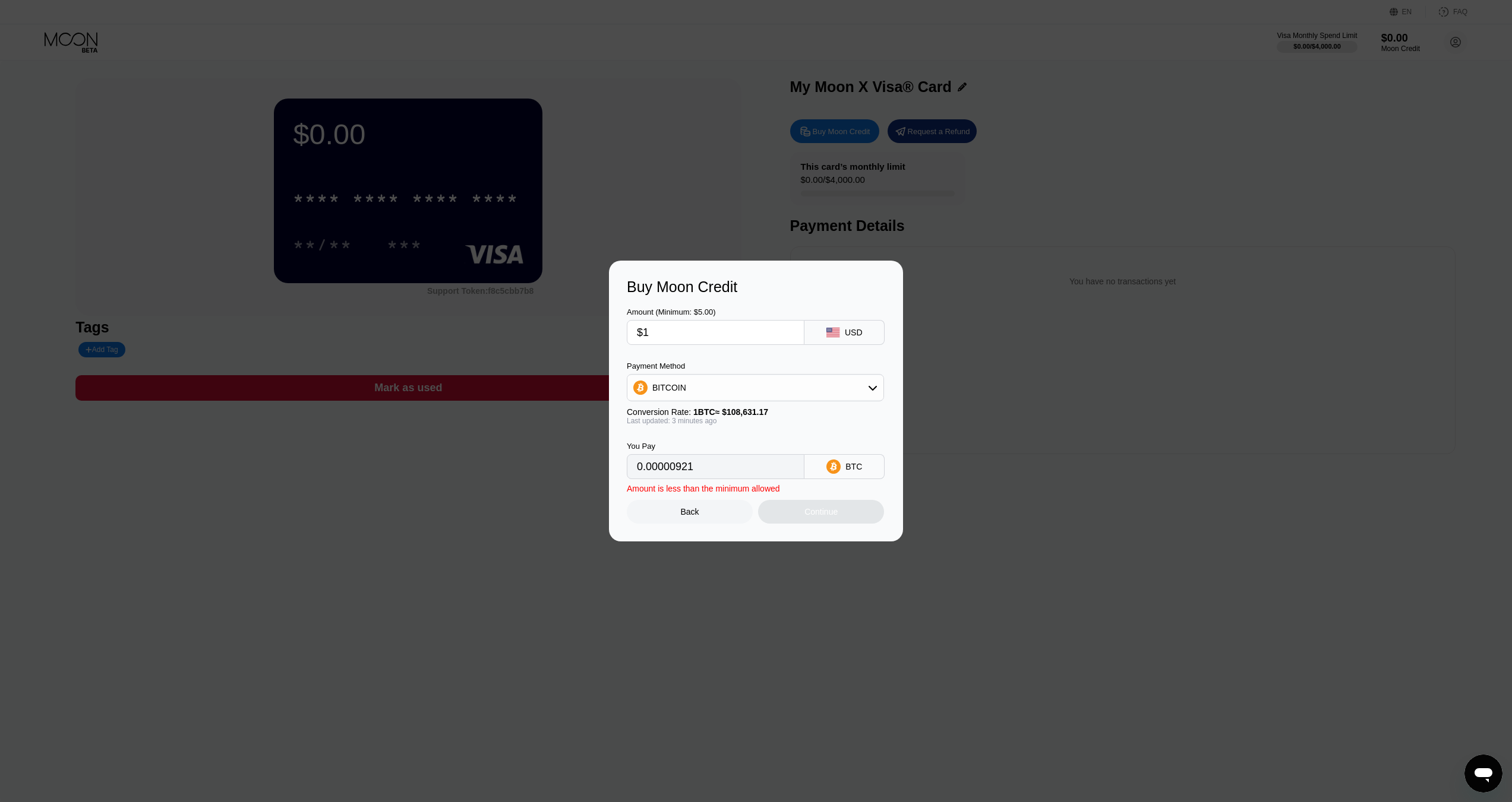
type input "$10"
type input "0.00009206"
type input "$100"
type input "0.00092055"
type input "$1000"
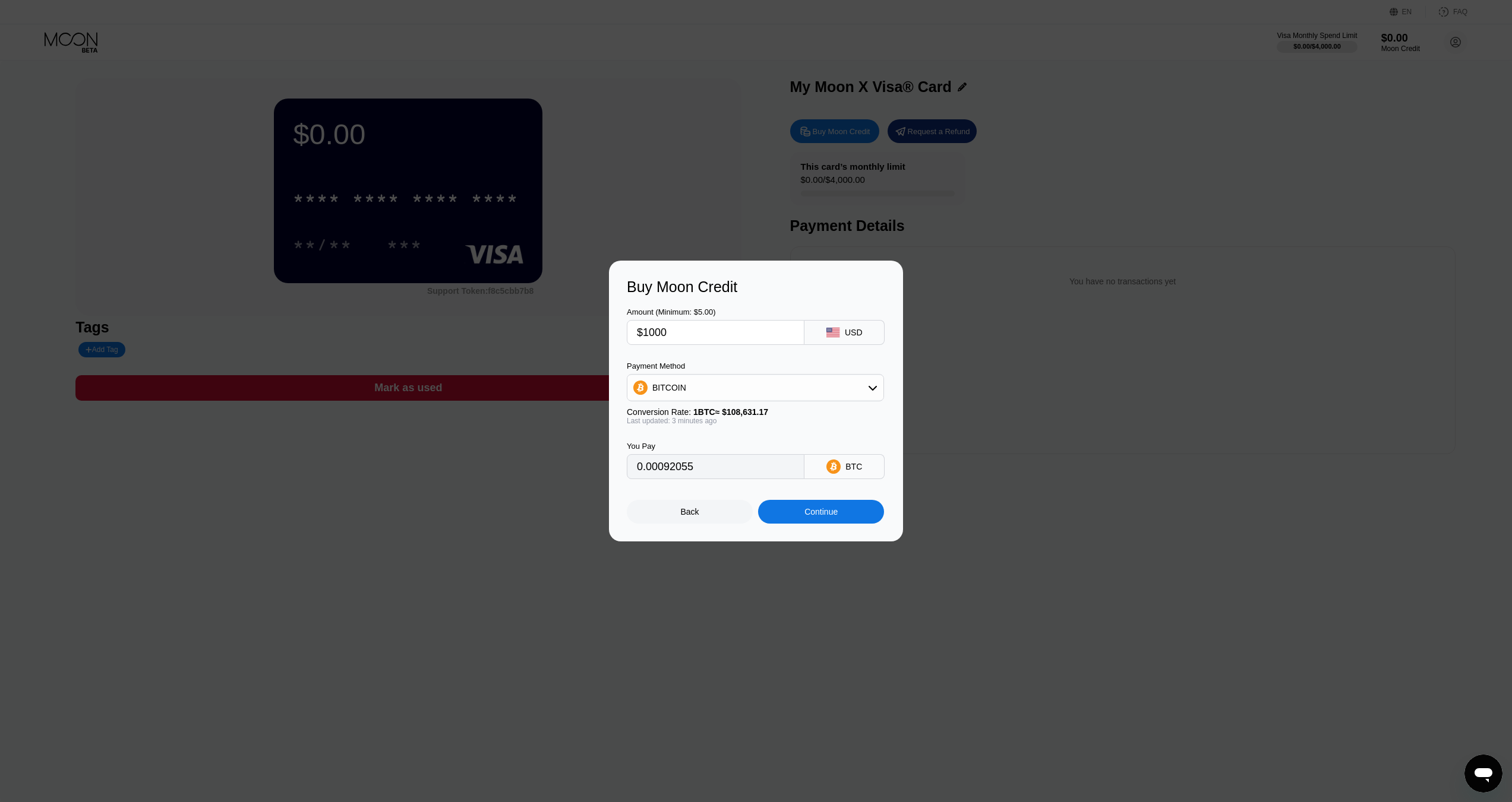
type input "0.00920547"
type input "$1000"
click at [812, 515] on div "Continue" at bounding box center [821, 511] width 33 height 9
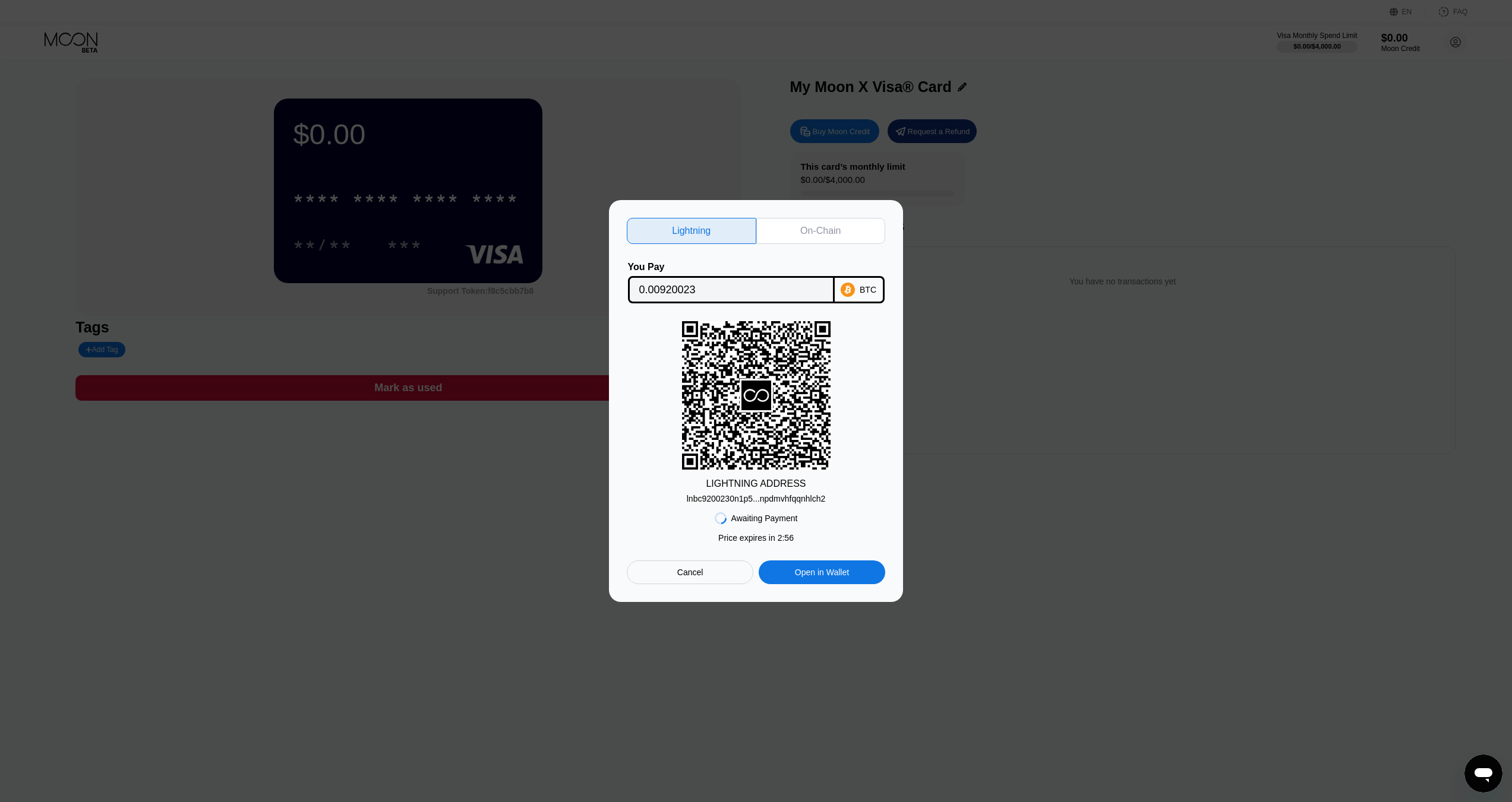
click at [822, 225] on div "On-Chain" at bounding box center [820, 231] width 40 height 12
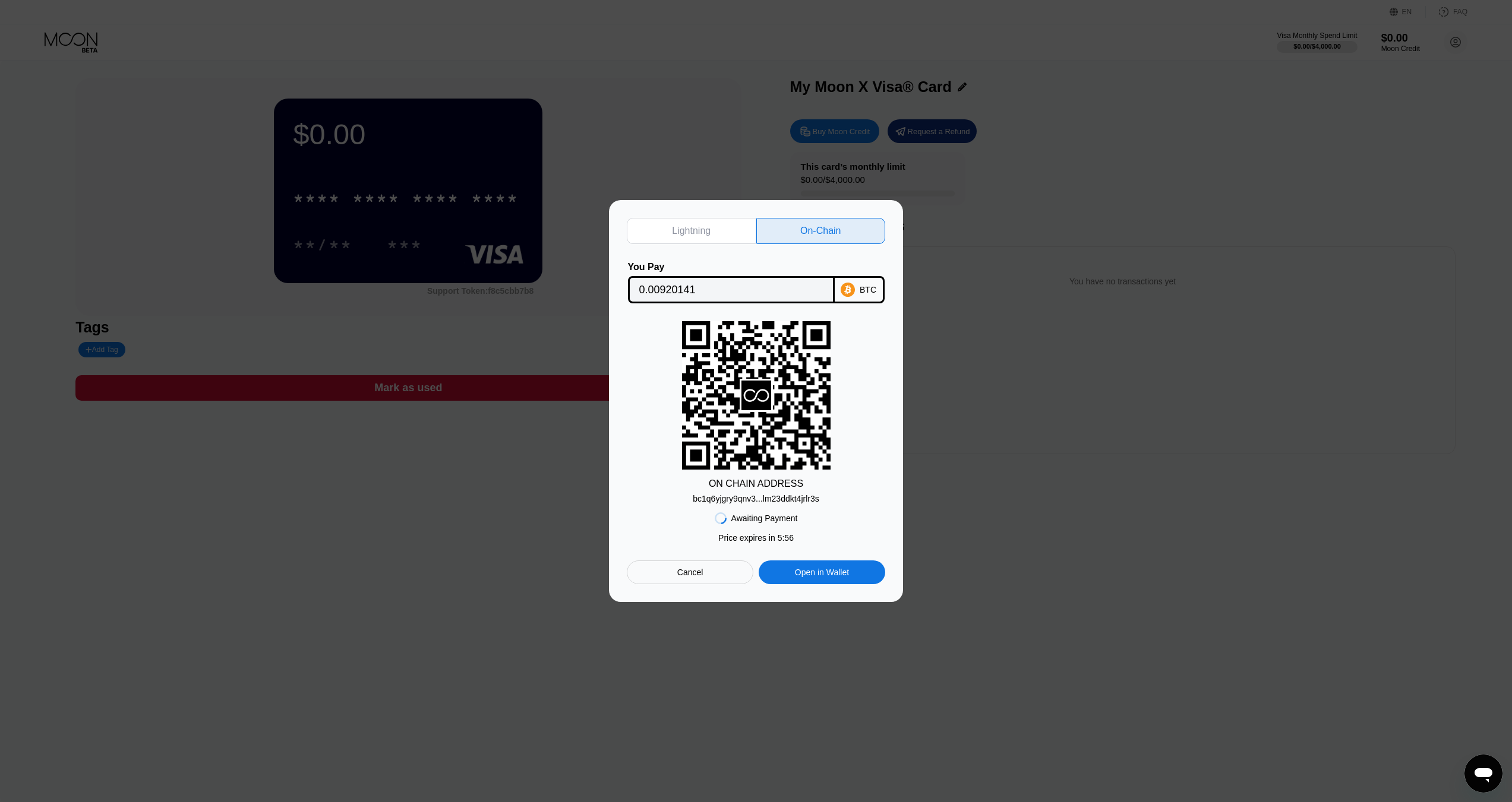
click at [685, 574] on div "Cancel" at bounding box center [690, 572] width 26 height 11
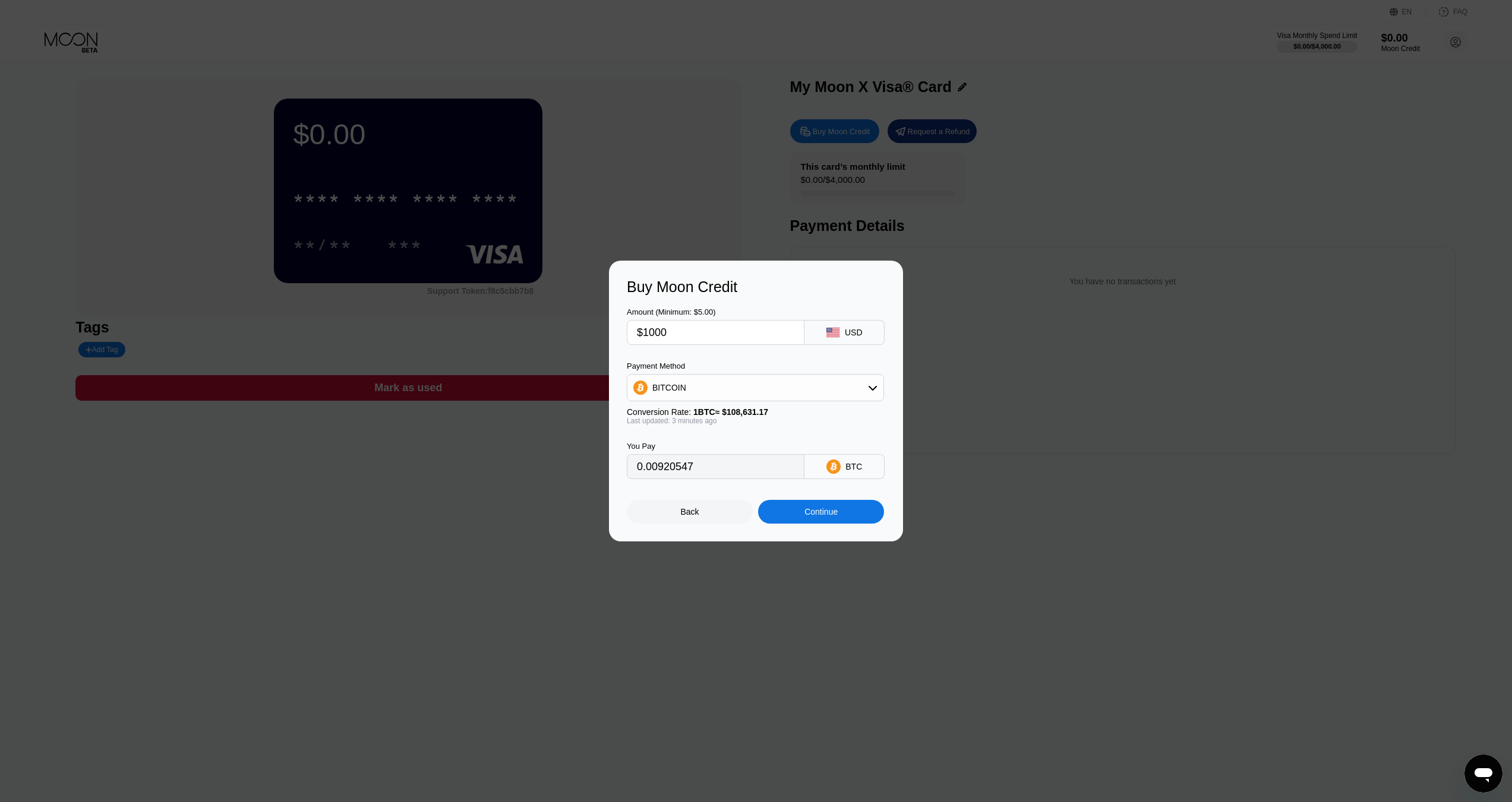
type input "0.00920097"
click at [693, 516] on div "Back" at bounding box center [690, 511] width 18 height 9
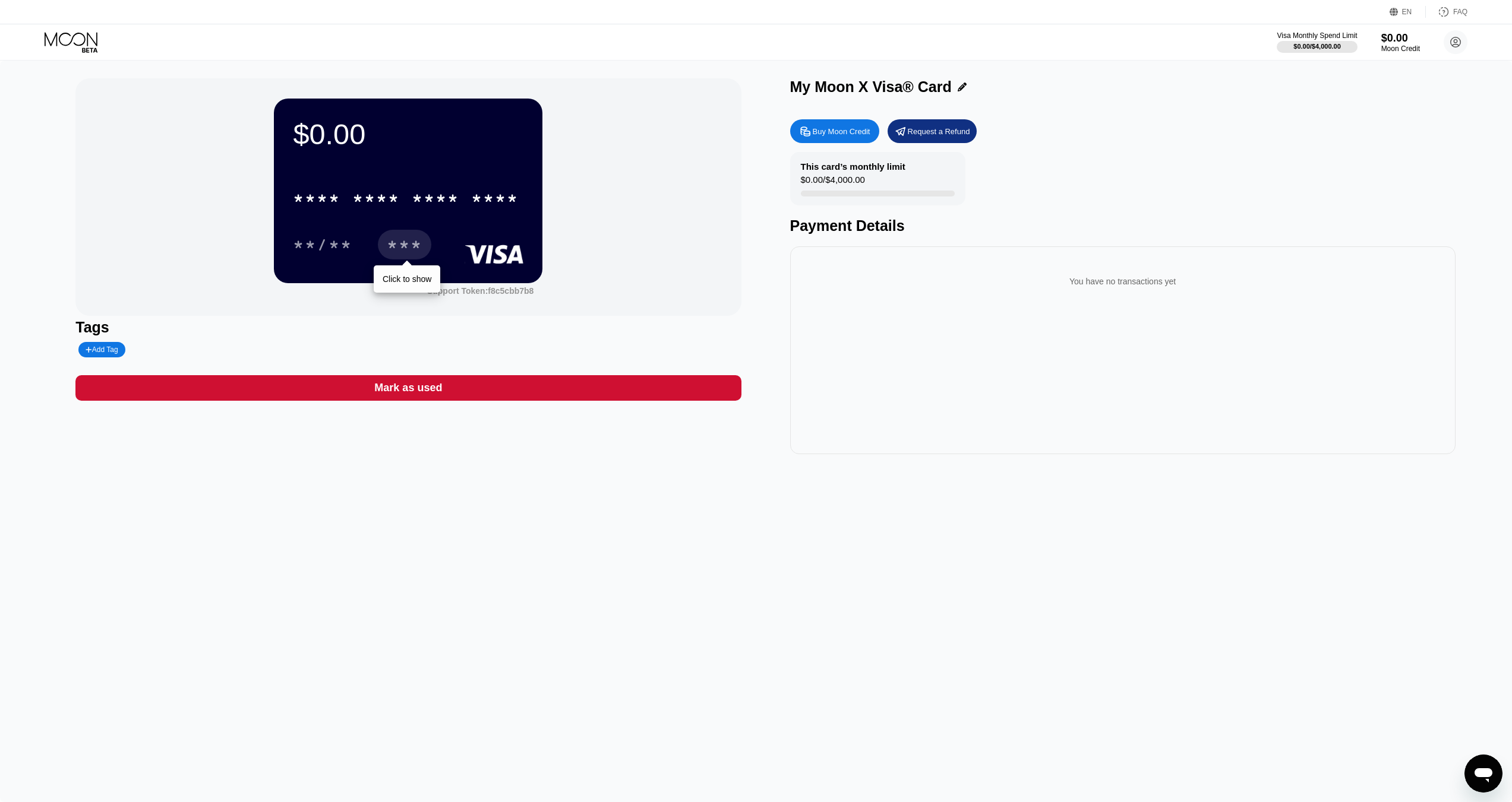
click at [392, 249] on div "***" at bounding box center [405, 246] width 36 height 19
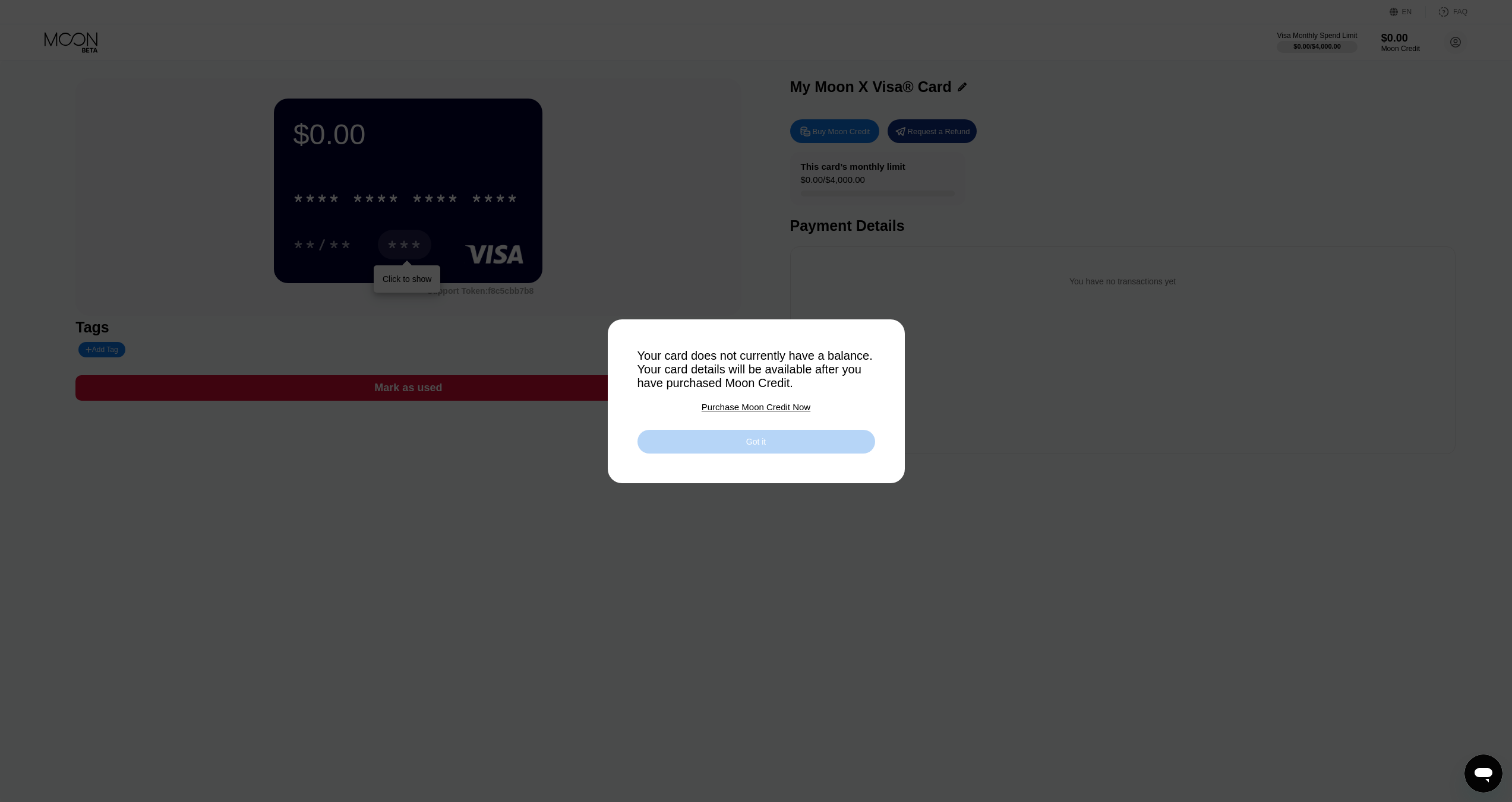
click at [756, 446] on div "Got it" at bounding box center [756, 441] width 19 height 11
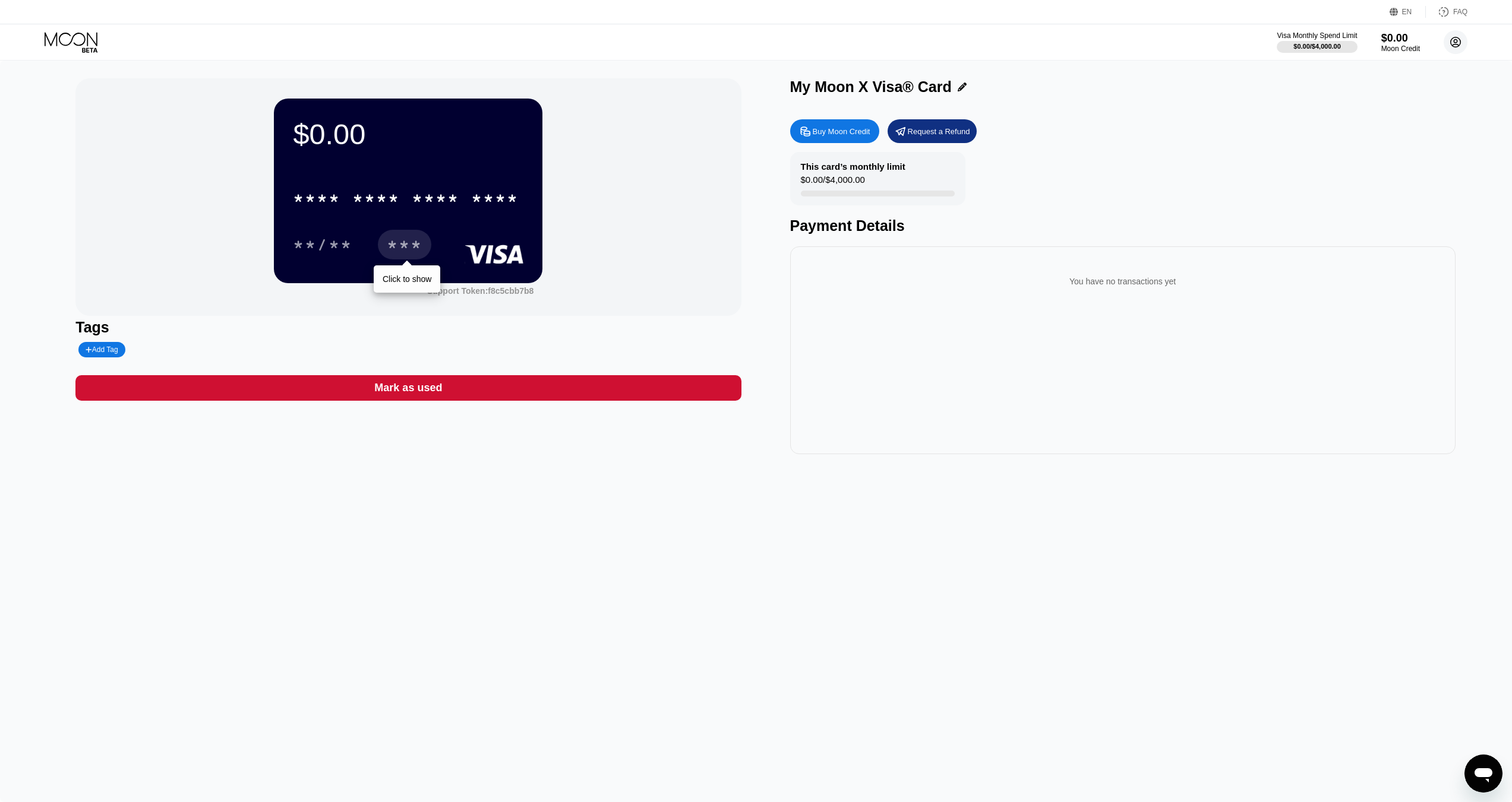
click at [1455, 47] on icon at bounding box center [1456, 43] width 10 height 10
click at [1377, 146] on div "Settings" at bounding box center [1381, 148] width 30 height 9
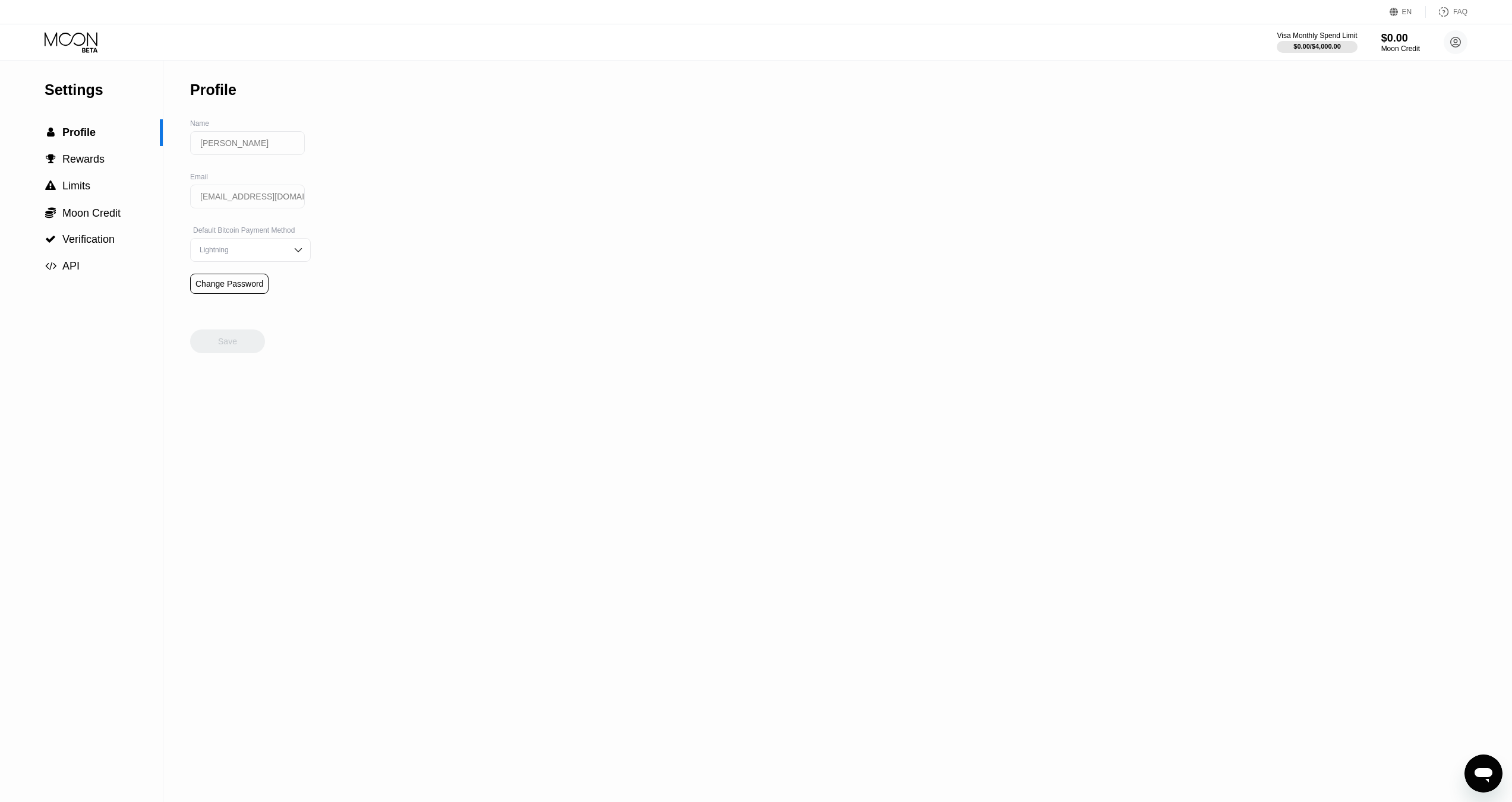
click at [252, 254] on div "Lightning" at bounding box center [241, 250] width 89 height 8
click at [233, 302] on div "On-Chain" at bounding box center [250, 297] width 108 height 8
click at [231, 347] on div "Save" at bounding box center [227, 341] width 19 height 11
click at [79, 136] on span "Profile" at bounding box center [79, 132] width 33 height 12
click at [186, 75] on div "Settings  Profile  Rewards  Limits  Moon Credit  Verification  API Profil…" at bounding box center [756, 431] width 1512 height 742
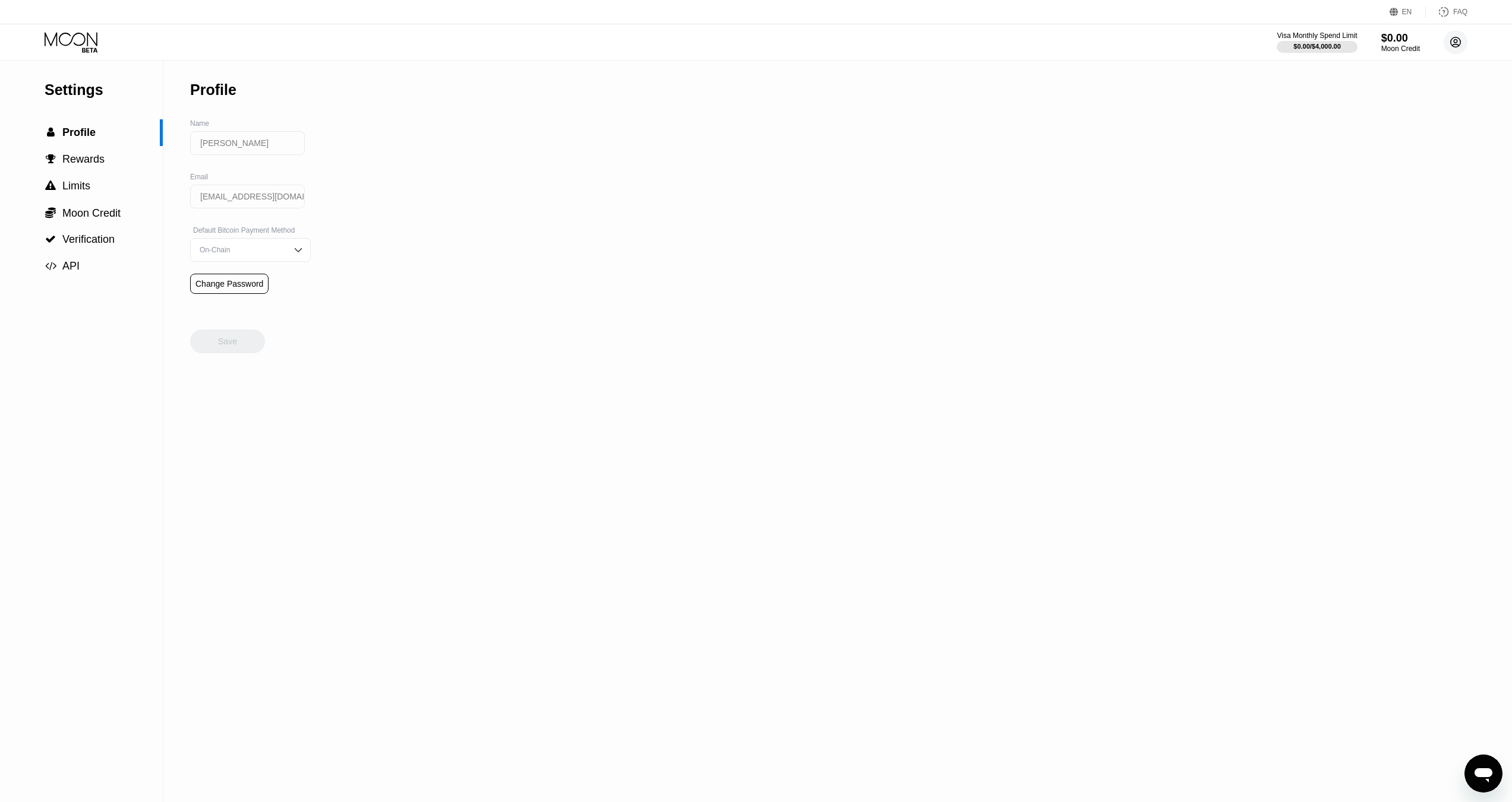
click at [1460, 43] on icon at bounding box center [1456, 43] width 10 height 10
click at [1383, 188] on div "Maxime Aliste bitcoincardgame@gmail.com  Home Settings Support Careers About U…" at bounding box center [1403, 183] width 149 height 252
click at [1382, 196] on div "Careers" at bounding box center [1381, 200] width 30 height 9
click at [1369, 117] on div "Home" at bounding box center [1377, 121] width 22 height 9
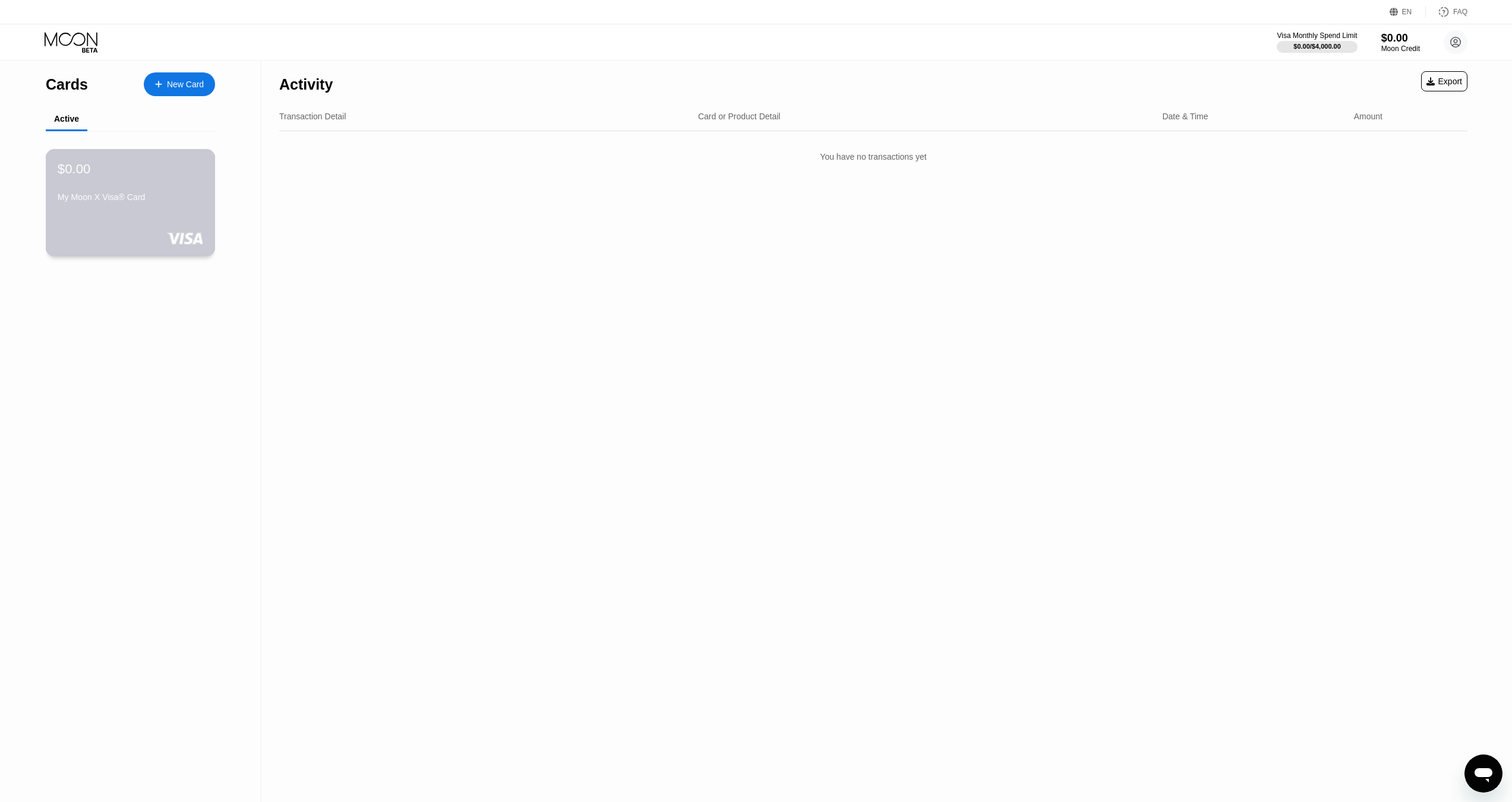
click at [125, 202] on div "My Moon X Visa® Card" at bounding box center [130, 196] width 145 height 9
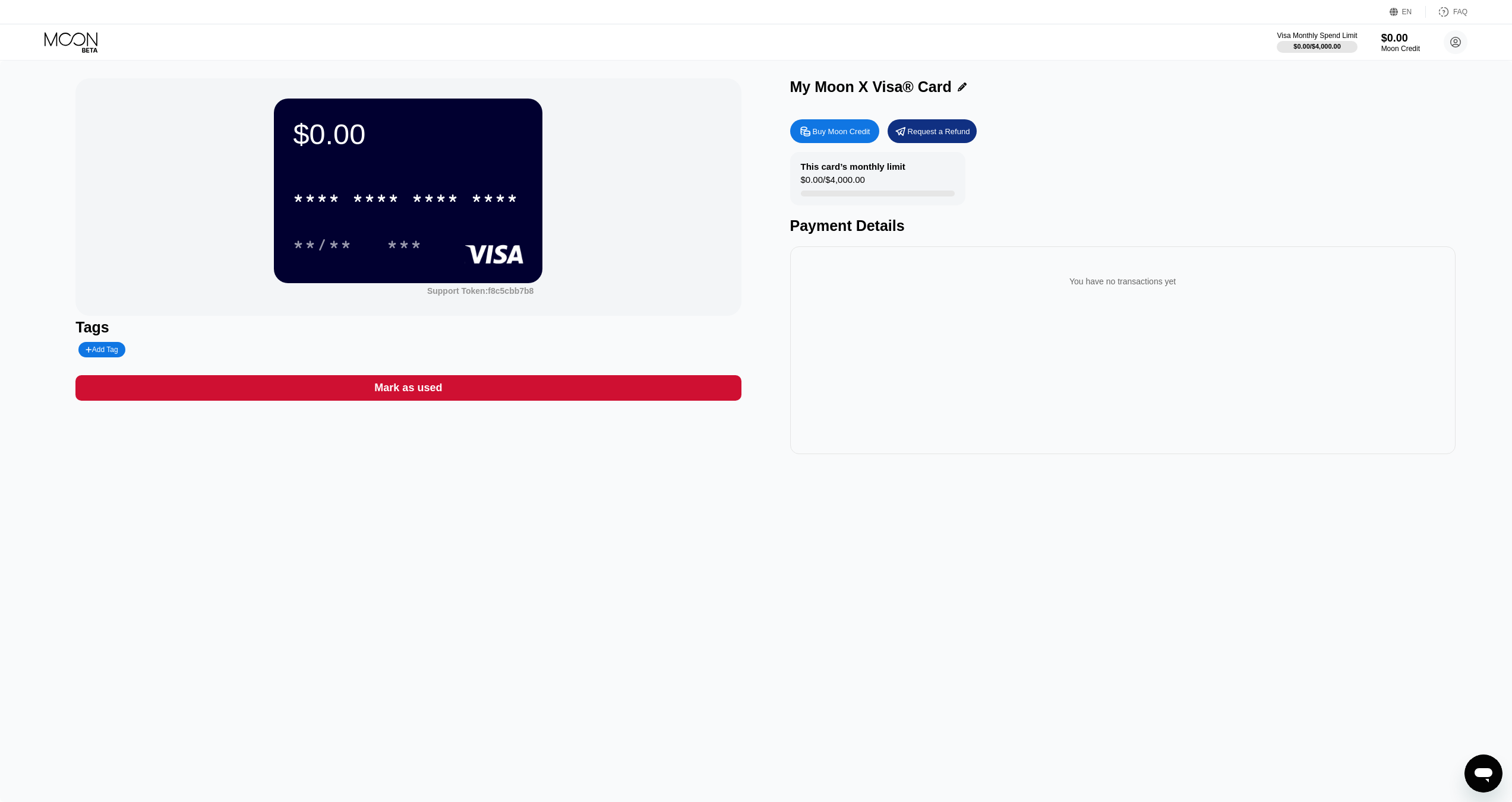
click at [84, 37] on icon at bounding box center [72, 42] width 55 height 21
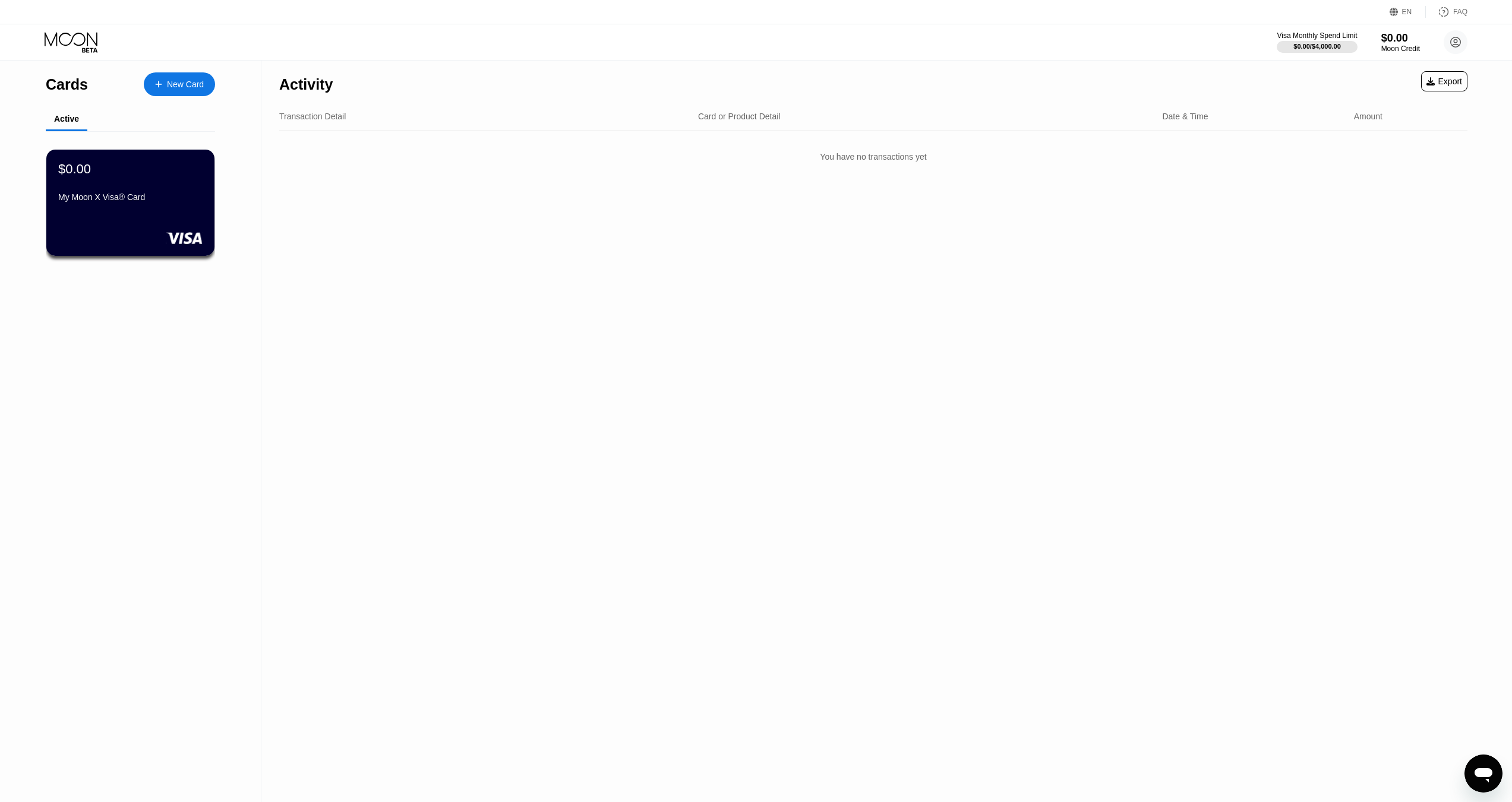
click at [67, 40] on icon at bounding box center [72, 42] width 55 height 21
click at [111, 202] on div "My Moon X Visa® Card" at bounding box center [130, 196] width 145 height 9
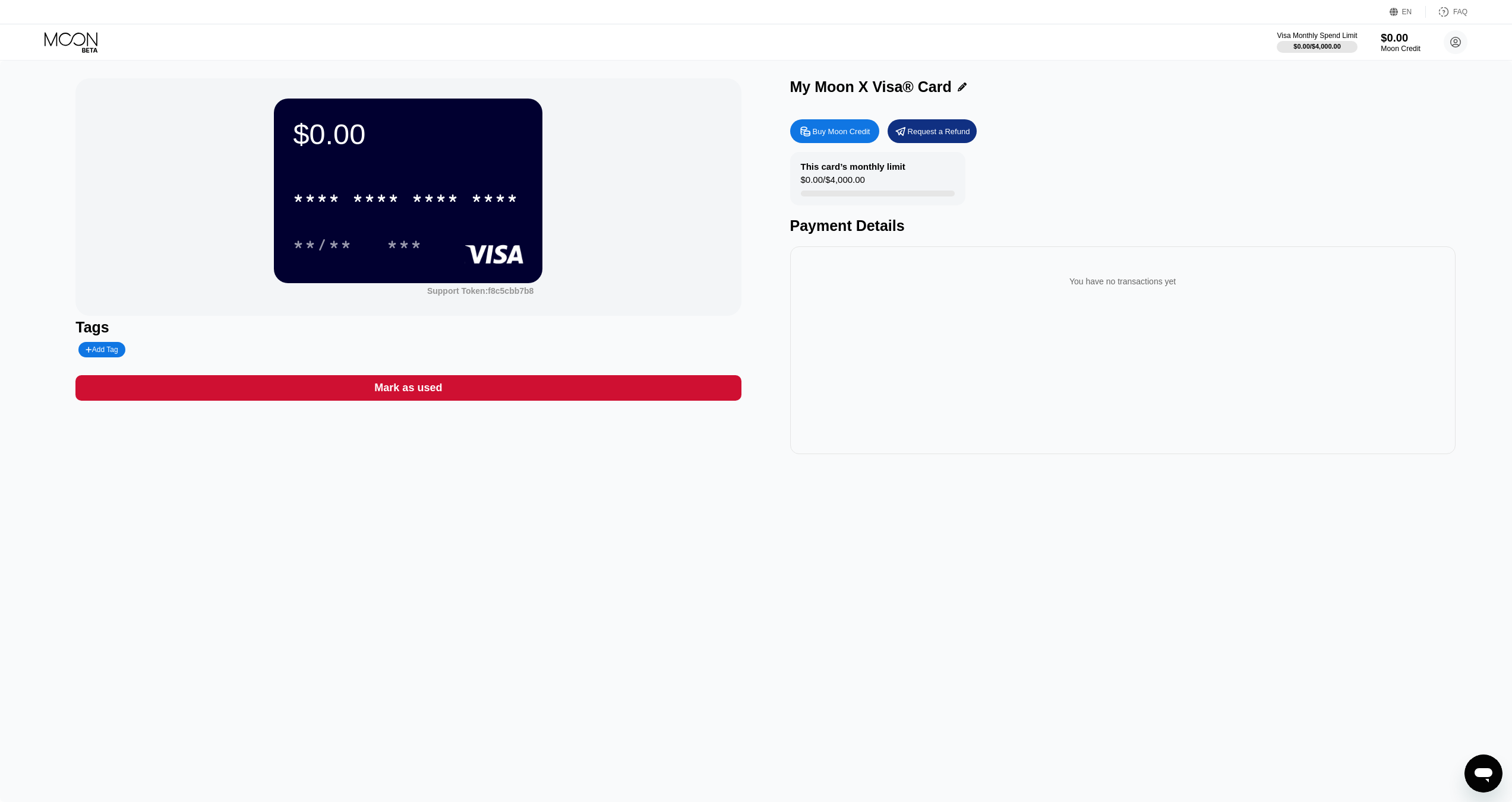
click at [1403, 42] on div "$0.00" at bounding box center [1401, 38] width 40 height 13
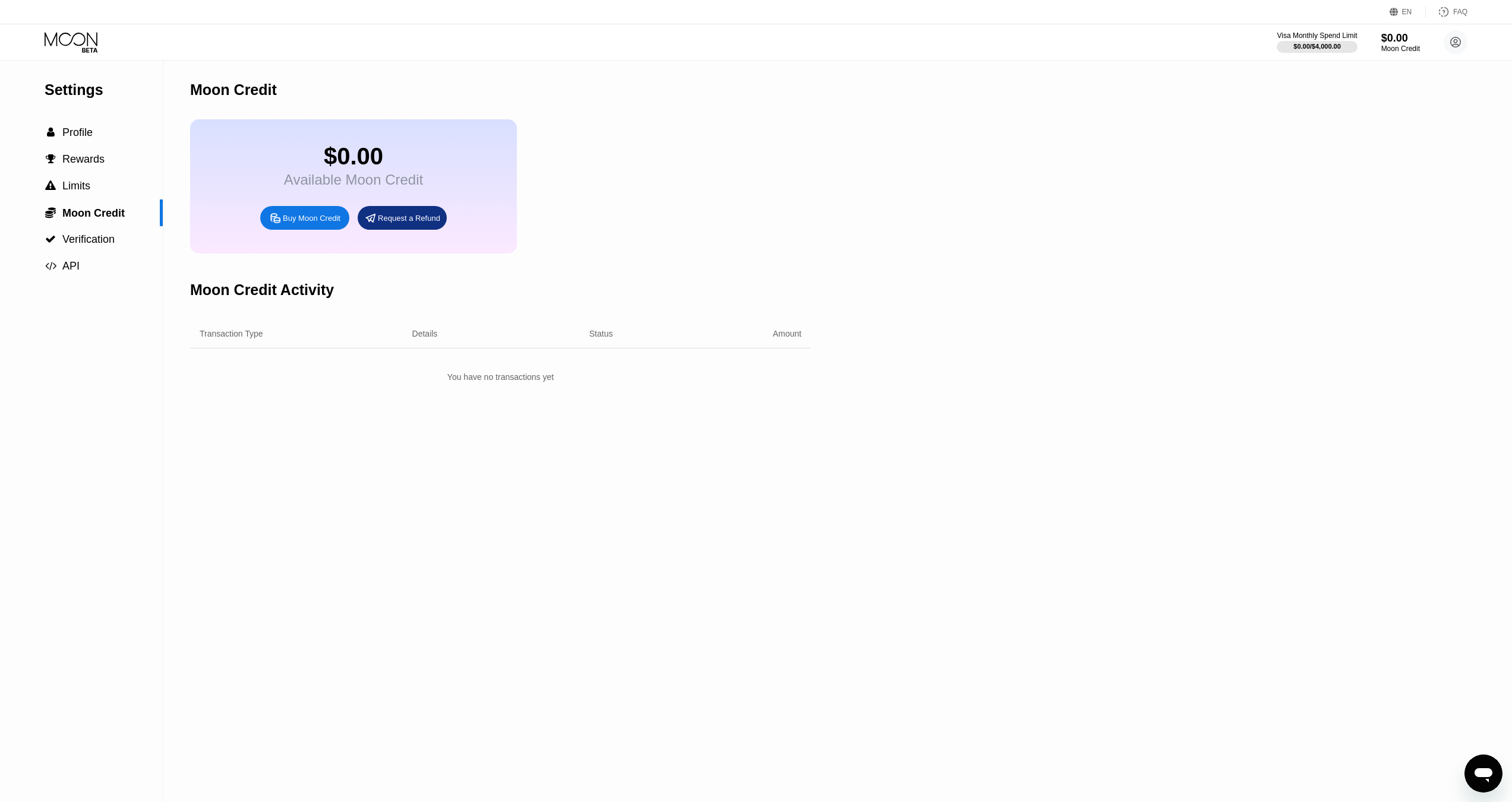
click at [421, 338] on div "Details" at bounding box center [425, 333] width 26 height 9
click at [790, 338] on div "Amount" at bounding box center [787, 333] width 28 height 9
click at [293, 223] on div "Buy Moon Credit" at bounding box center [311, 218] width 58 height 10
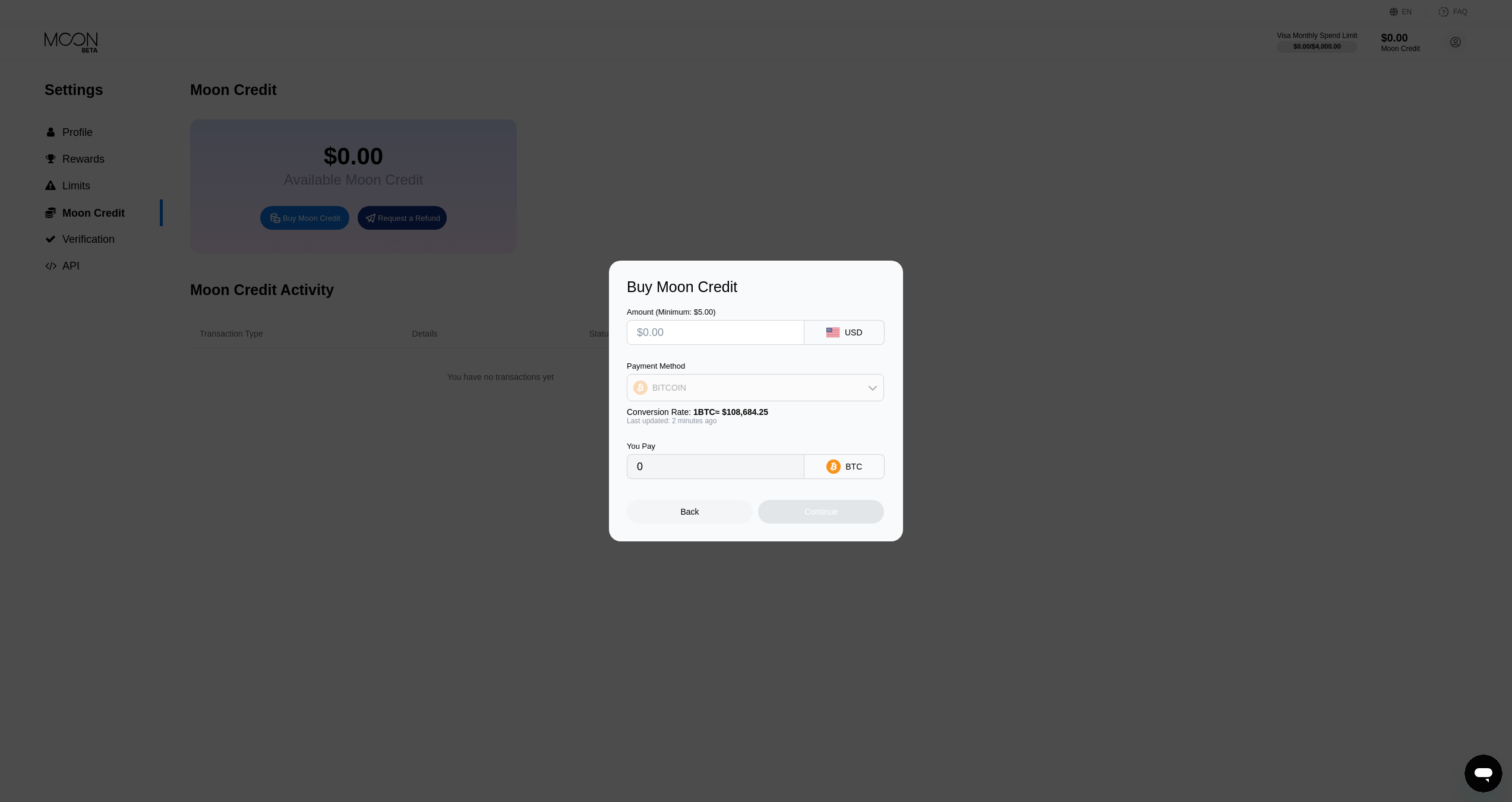
click at [751, 387] on div "BITCOIN" at bounding box center [756, 388] width 256 height 23
click at [683, 420] on span "BITCOIN" at bounding box center [672, 420] width 34 height 9
click at [868, 338] on div "USD" at bounding box center [844, 332] width 80 height 25
click at [741, 338] on input "text" at bounding box center [715, 332] width 157 height 23
click at [678, 476] on input "0" at bounding box center [715, 466] width 157 height 23
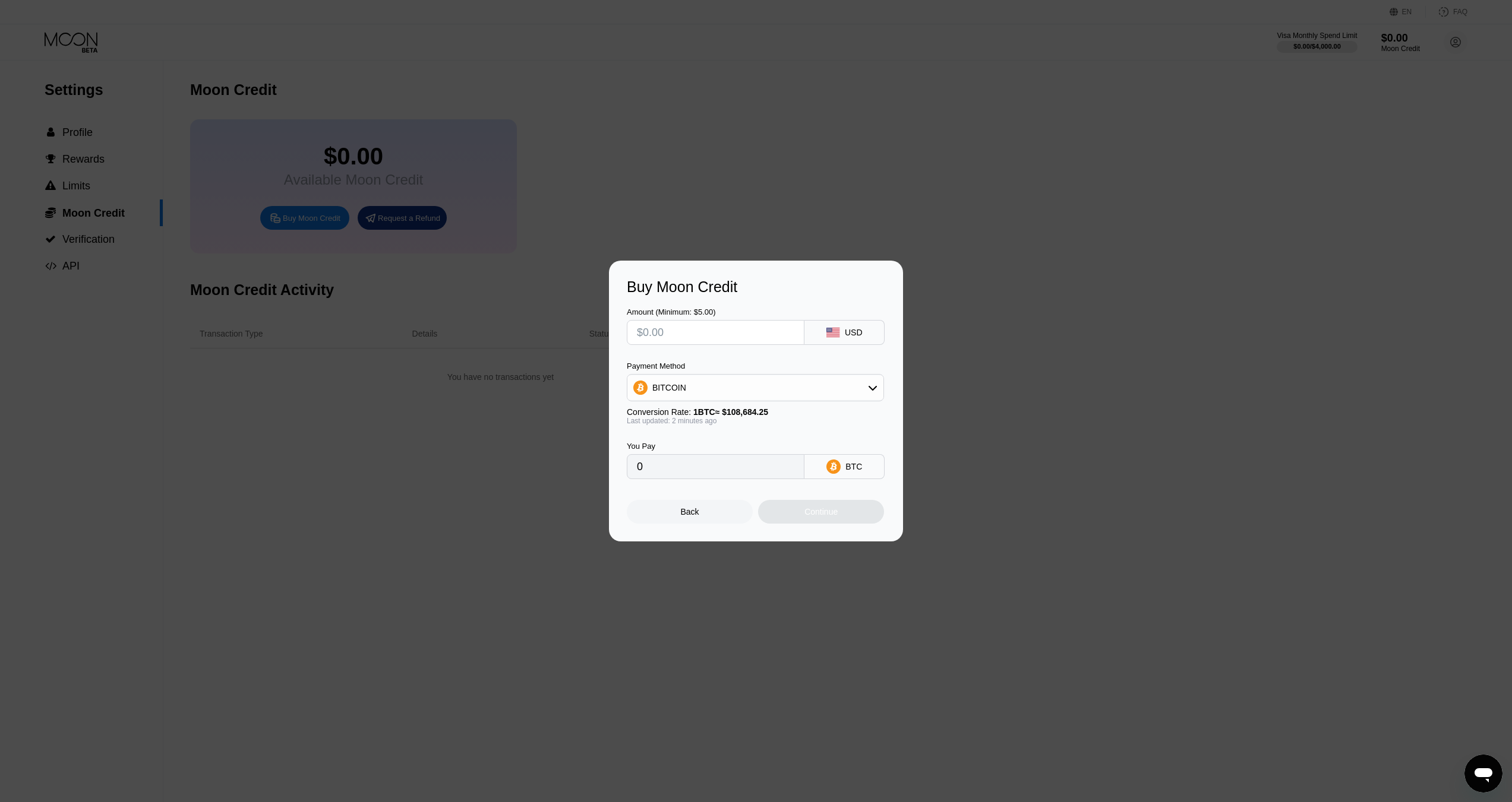
click at [696, 340] on input "text" at bounding box center [715, 332] width 157 height 23
click at [691, 515] on div "Back" at bounding box center [690, 511] width 18 height 9
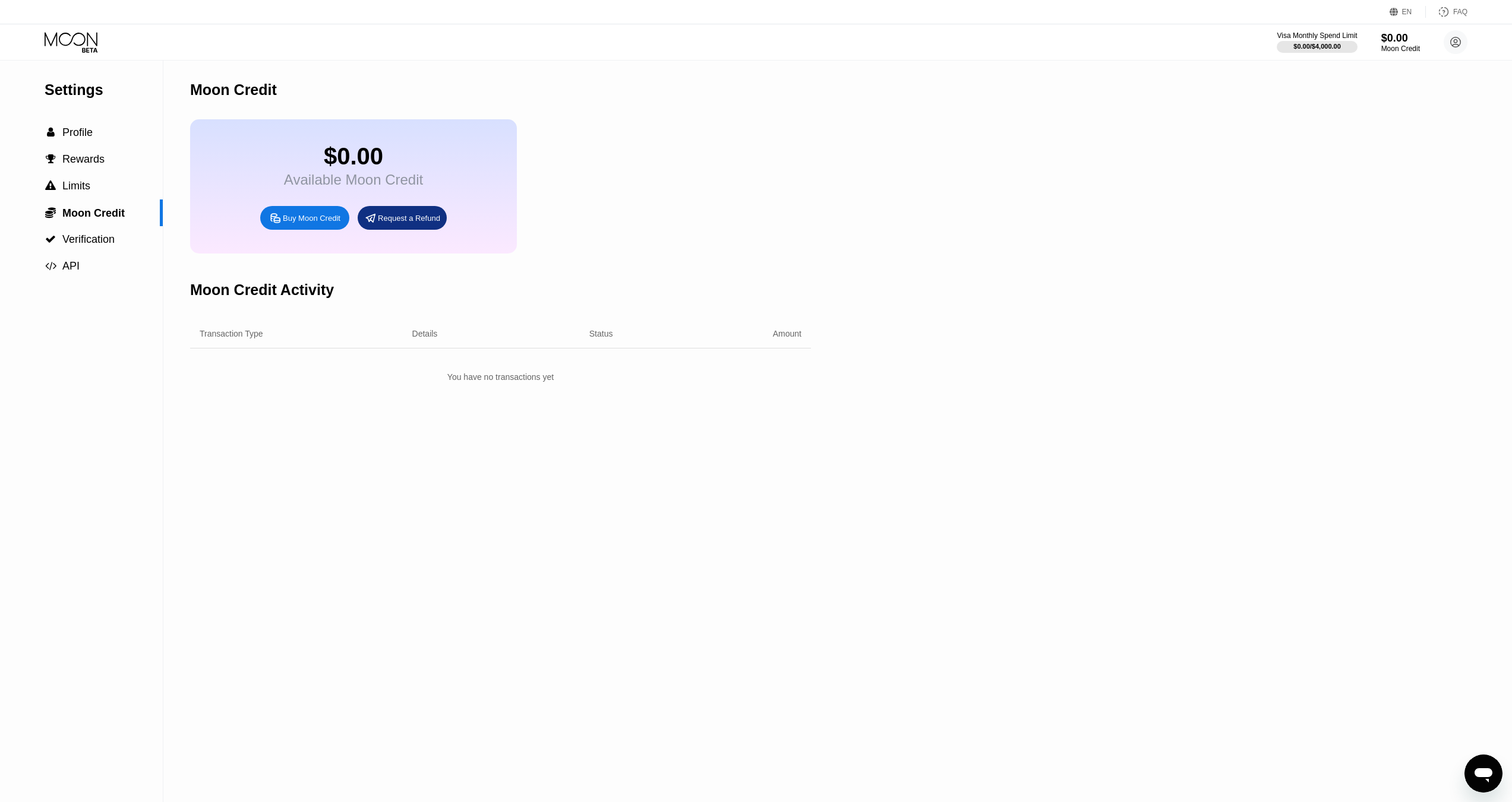
click at [313, 223] on div "Buy Moon Credit" at bounding box center [311, 218] width 58 height 10
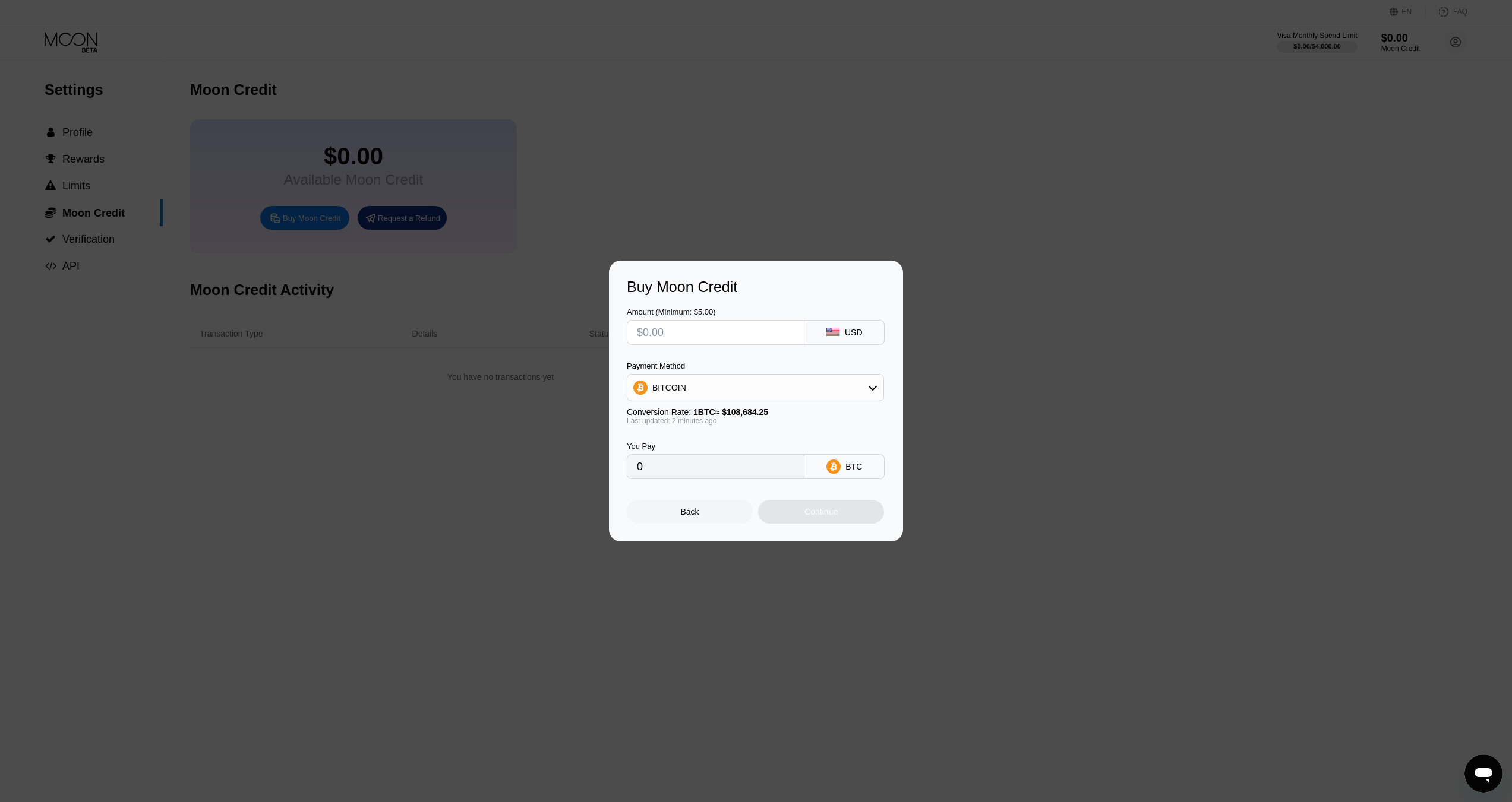
click at [712, 398] on div "BITCOIN" at bounding box center [756, 388] width 256 height 23
click at [692, 423] on div "BITCOIN" at bounding box center [762, 420] width 224 height 9
click at [741, 472] on input "0" at bounding box center [715, 466] width 157 height 23
click at [849, 329] on div "USD" at bounding box center [853, 332] width 18 height 9
click at [868, 401] on div "Payment Method BITCOIN Conversion Rate: 1 BTC ≈ $108,684.25 Last updated: 2 min…" at bounding box center [756, 393] width 257 height 63
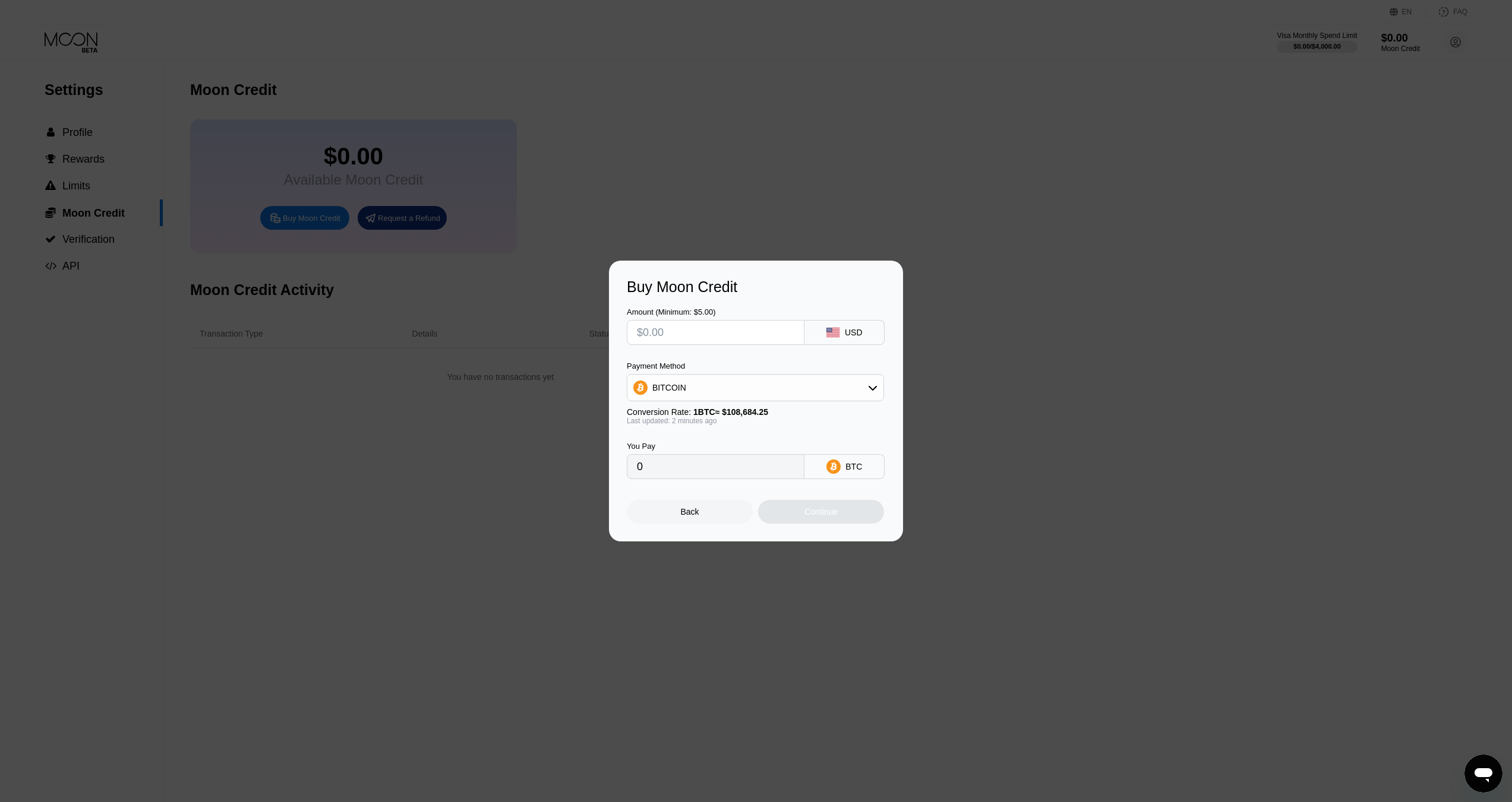
click at [870, 393] on div "BITCOIN" at bounding box center [756, 388] width 256 height 23
click at [724, 424] on div "BITCOIN" at bounding box center [762, 420] width 224 height 9
click at [690, 472] on input "0" at bounding box center [715, 466] width 157 height 23
click at [675, 332] on input "text" at bounding box center [715, 332] width 157 height 23
type input "$1"
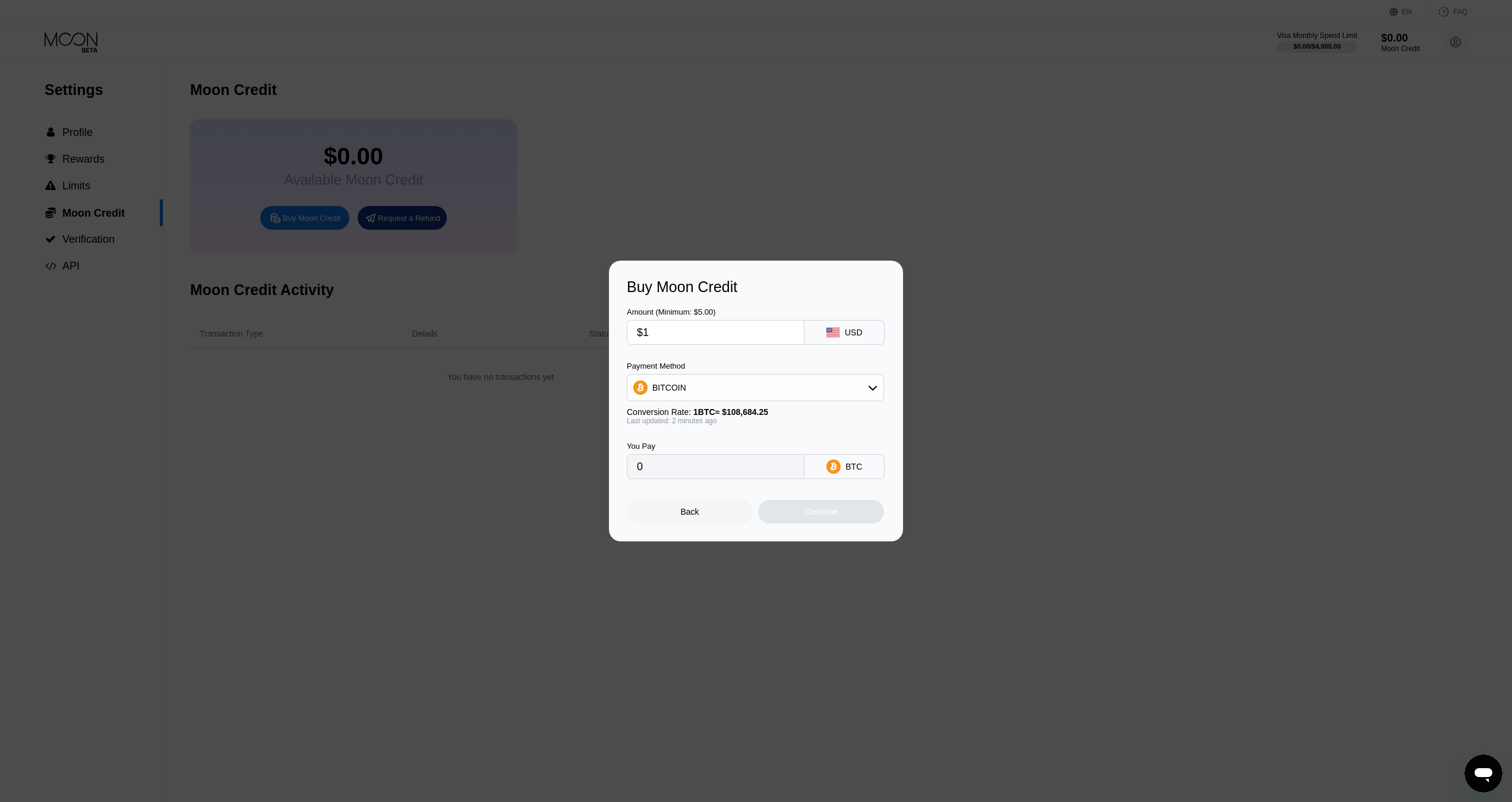
type input "0.00000921"
type input "$10"
type input "0.00009201"
type input "$10"
click at [821, 516] on div "Continue" at bounding box center [821, 511] width 33 height 9
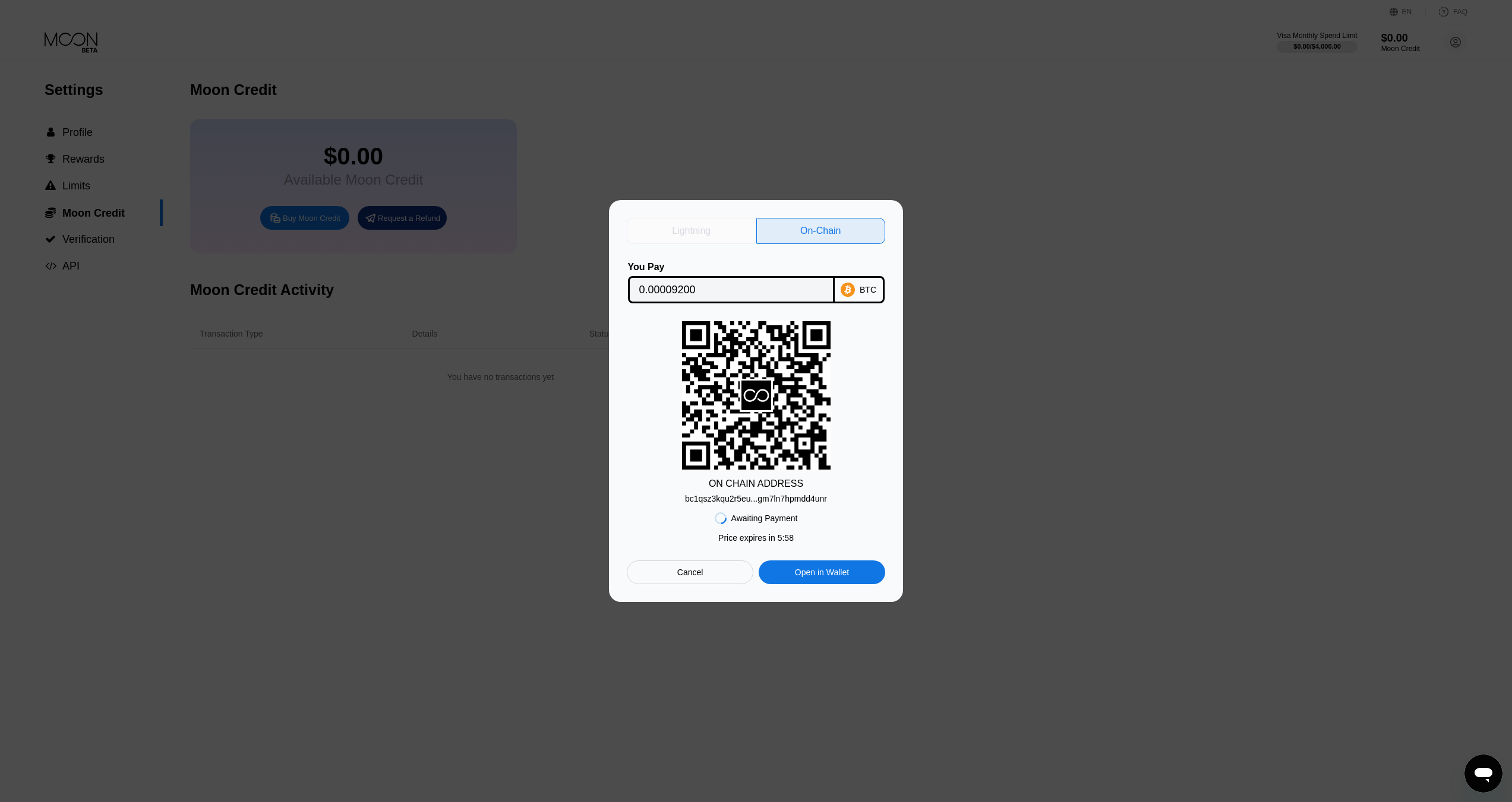
click at [704, 229] on div "Lightning" at bounding box center [691, 231] width 38 height 12
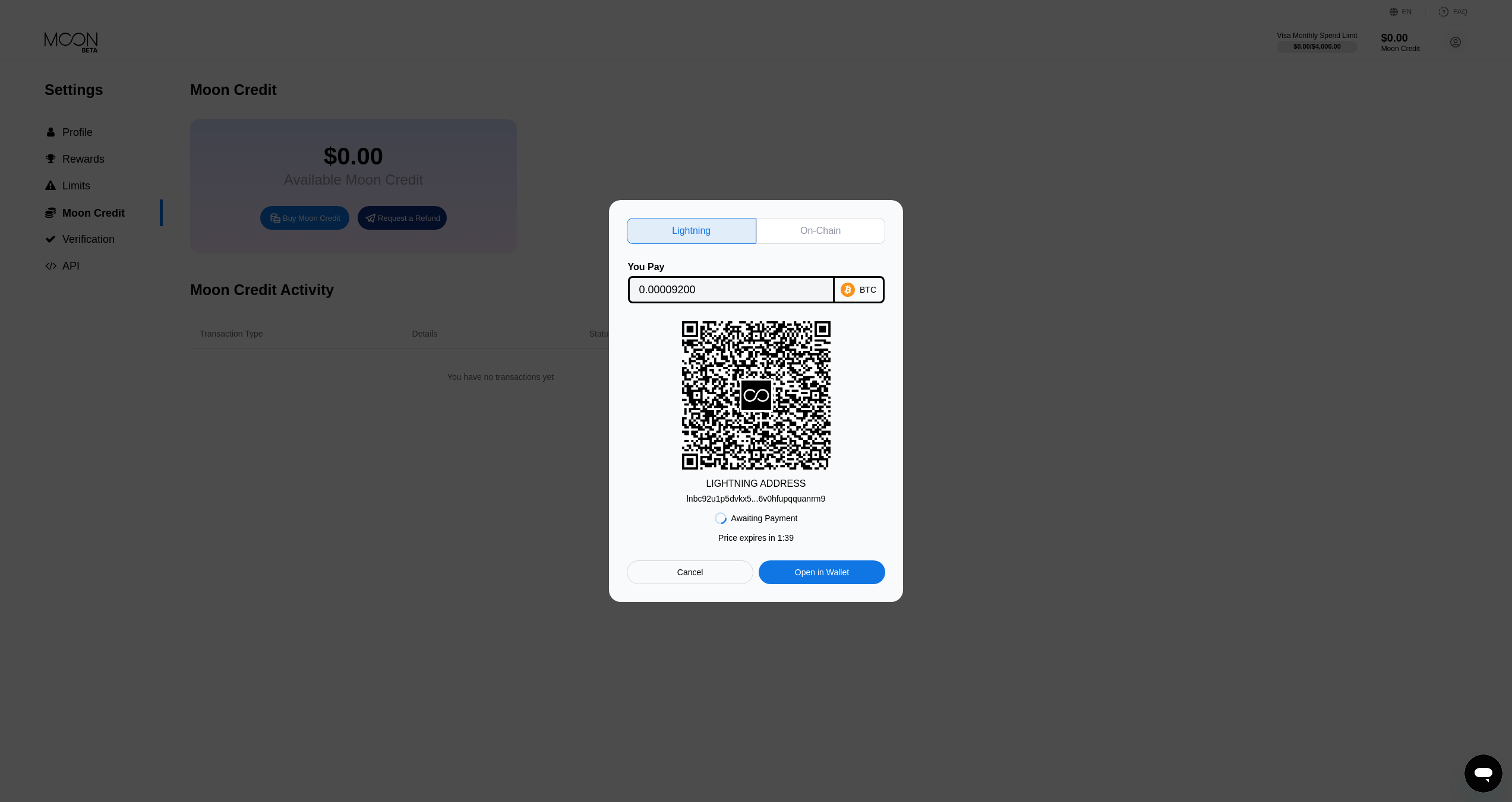
click at [711, 579] on div "Cancel" at bounding box center [690, 572] width 126 height 23
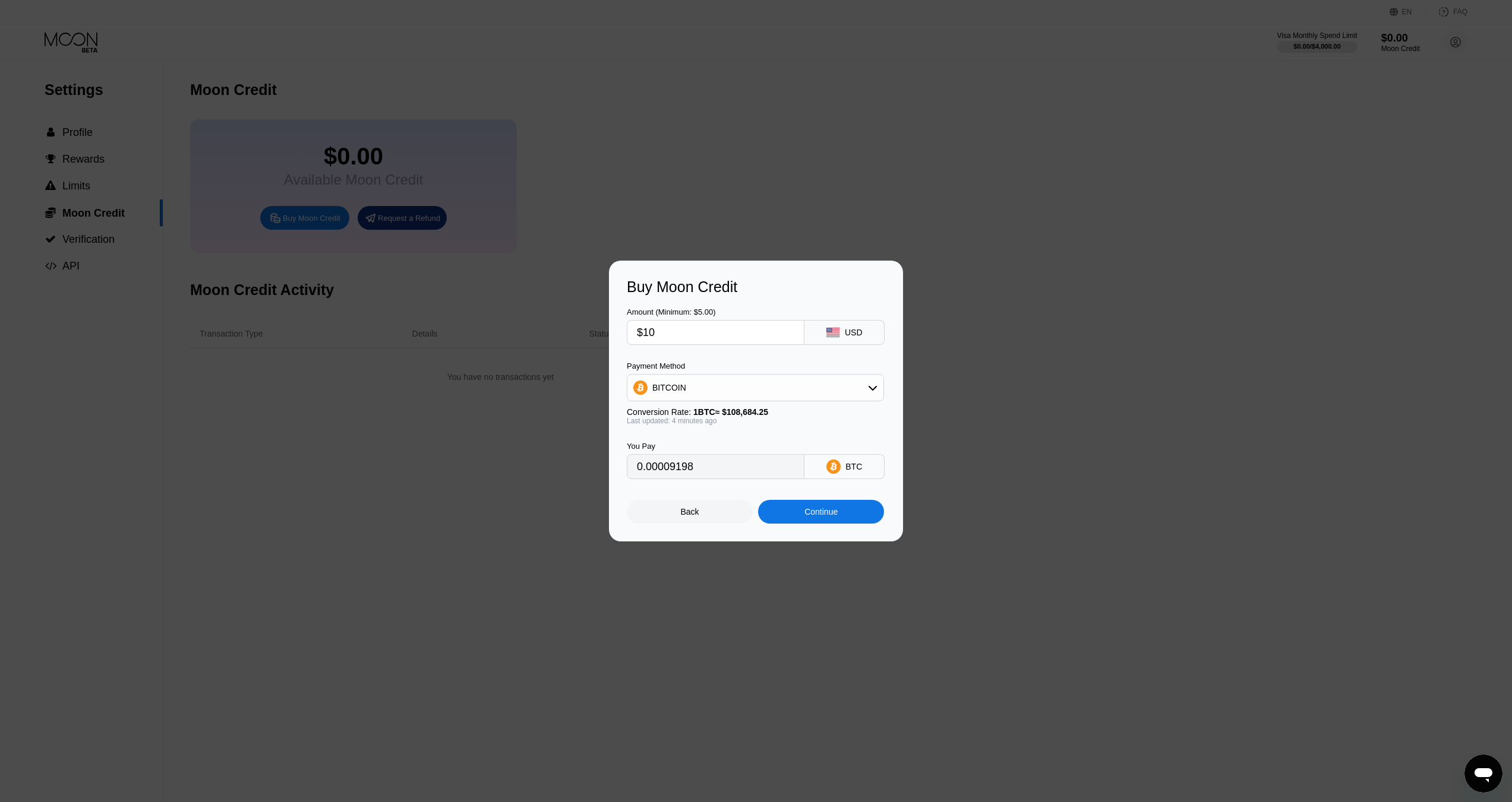
type input "0.00009198"
click at [732, 397] on div "BITCOIN" at bounding box center [756, 388] width 256 height 23
click at [680, 327] on input "$10" at bounding box center [715, 332] width 157 height 23
click at [693, 516] on div "Back" at bounding box center [690, 511] width 18 height 9
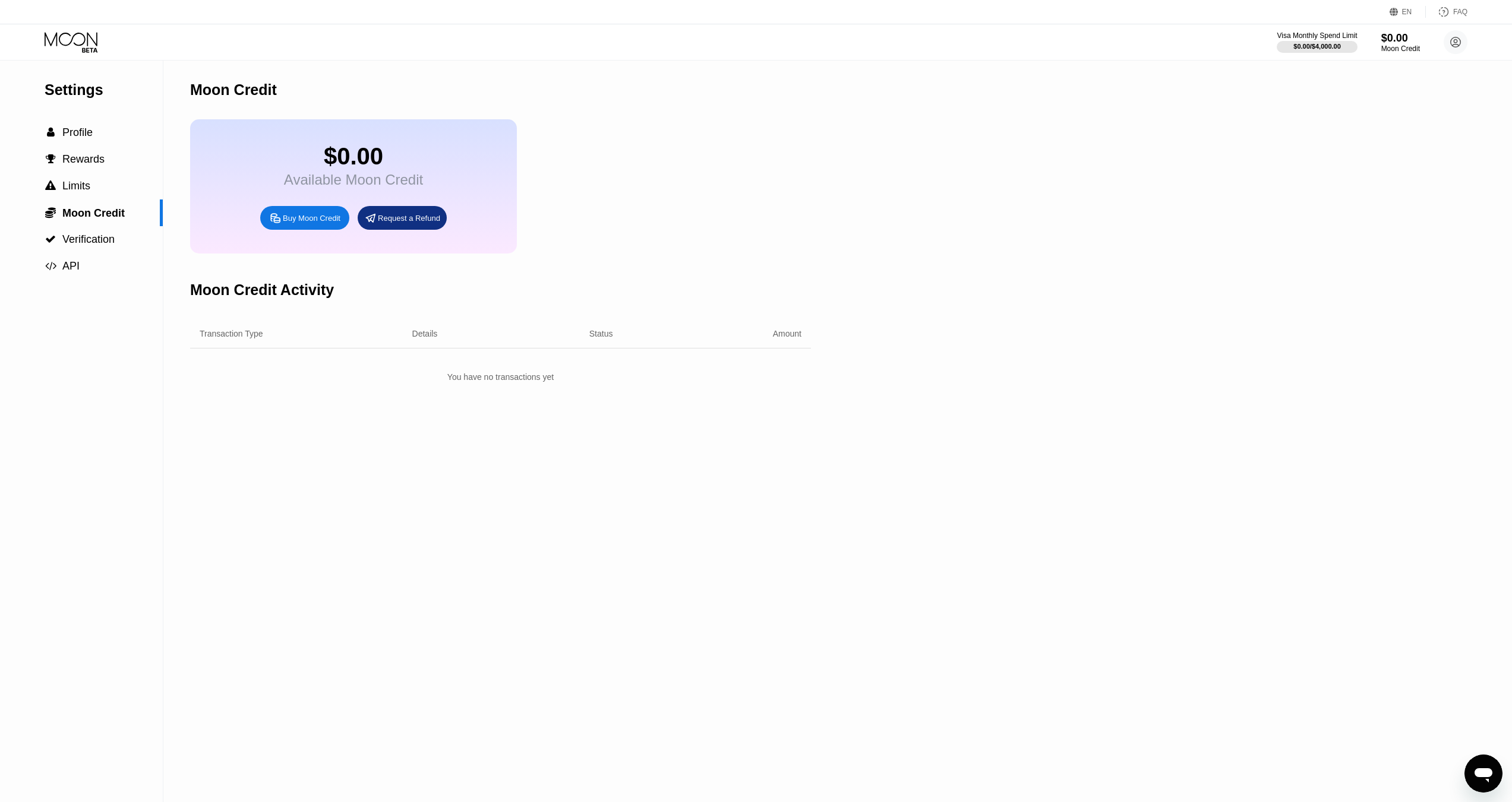
click at [1459, 15] on div "FAQ" at bounding box center [1459, 12] width 14 height 8
click at [74, 137] on span "Profile" at bounding box center [78, 132] width 30 height 12
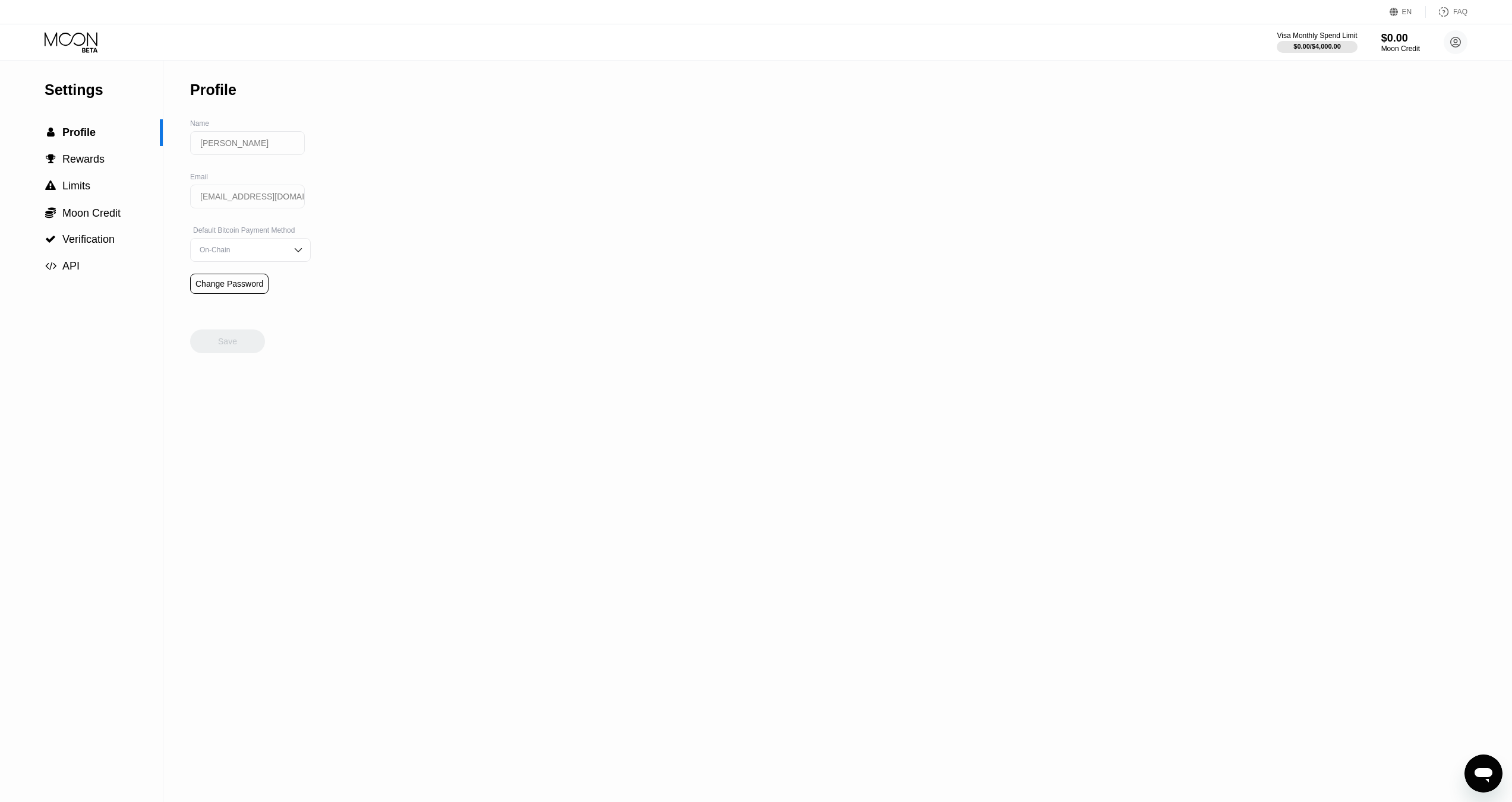
click at [94, 93] on div "Settings" at bounding box center [103, 89] width 118 height 18
click at [84, 162] on span "Rewards" at bounding box center [84, 159] width 42 height 12
click at [84, 212] on span "Moon Credit" at bounding box center [92, 213] width 59 height 12
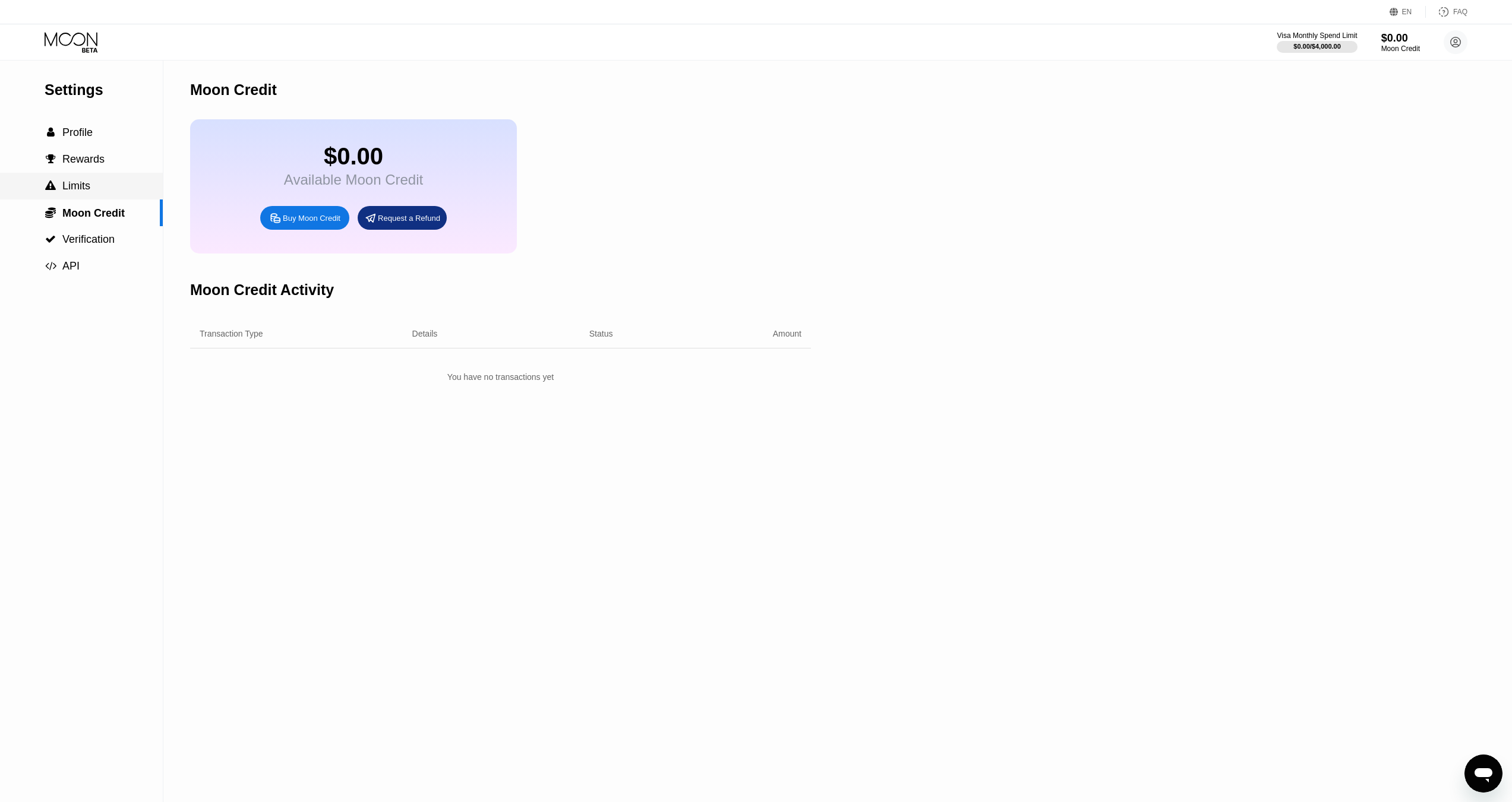
click at [85, 190] on span "Limits" at bounding box center [76, 185] width 28 height 12
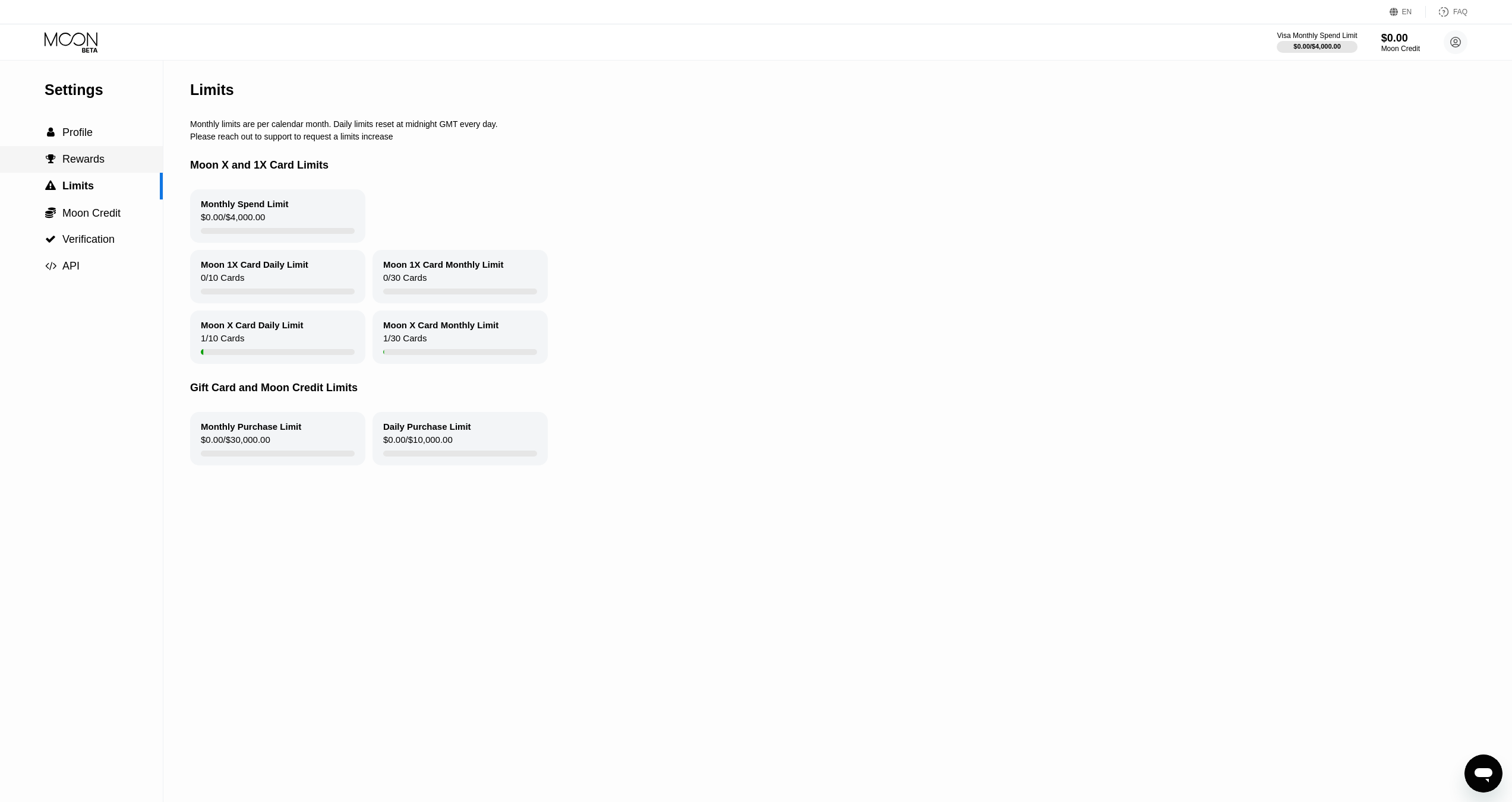
click at [85, 164] on span "Rewards" at bounding box center [84, 159] width 42 height 12
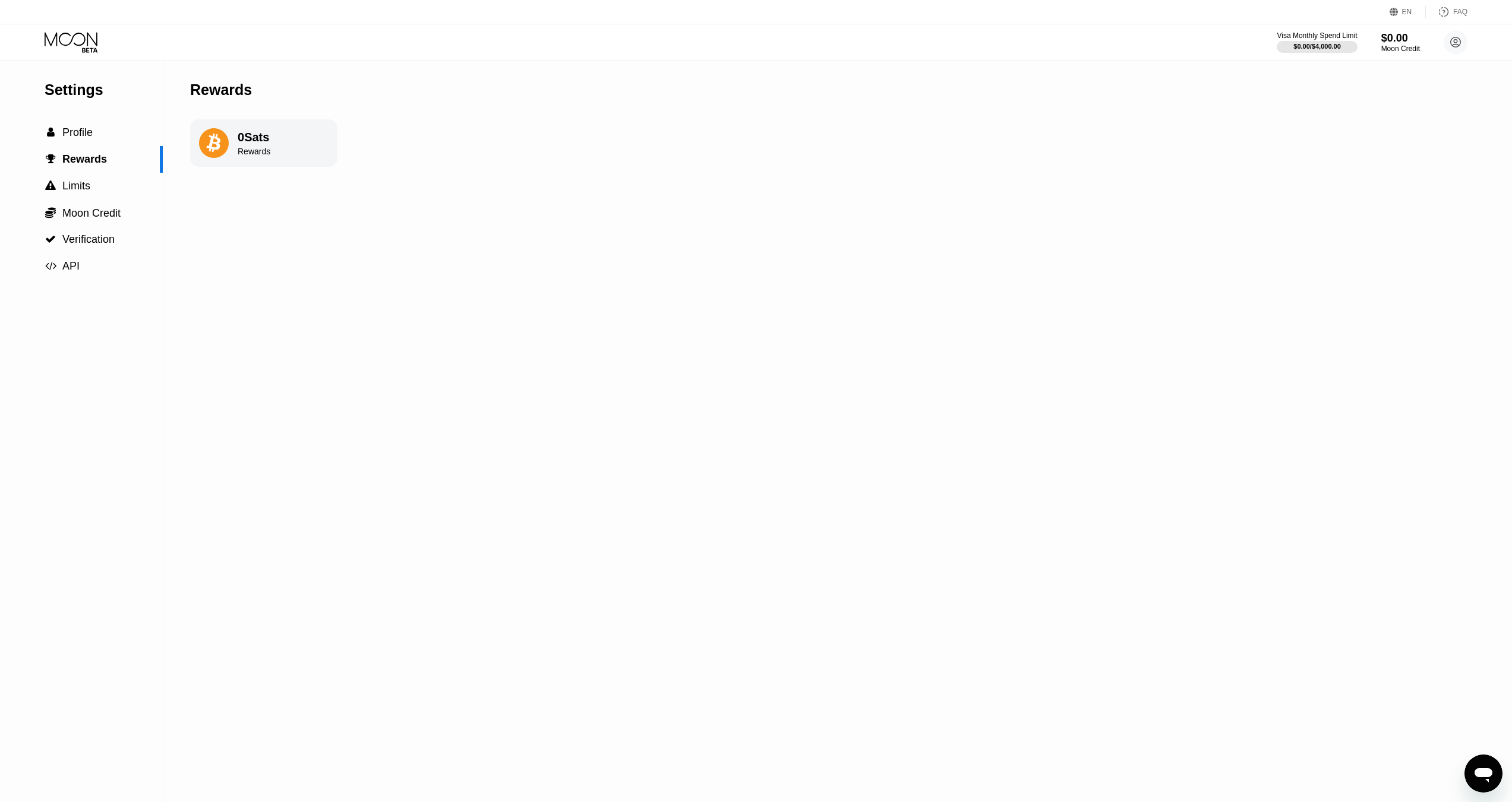
click at [85, 116] on div "Settings  Profile  Rewards  Limits  Moon Credit  Verification  API" at bounding box center [81, 170] width 163 height 219
click at [81, 135] on span "Profile" at bounding box center [78, 132] width 30 height 12
click at [71, 134] on span "Profile" at bounding box center [79, 132] width 33 height 12
click at [72, 165] on span "Rewards" at bounding box center [84, 159] width 42 height 12
click at [75, 189] on span "Limits" at bounding box center [76, 185] width 28 height 12
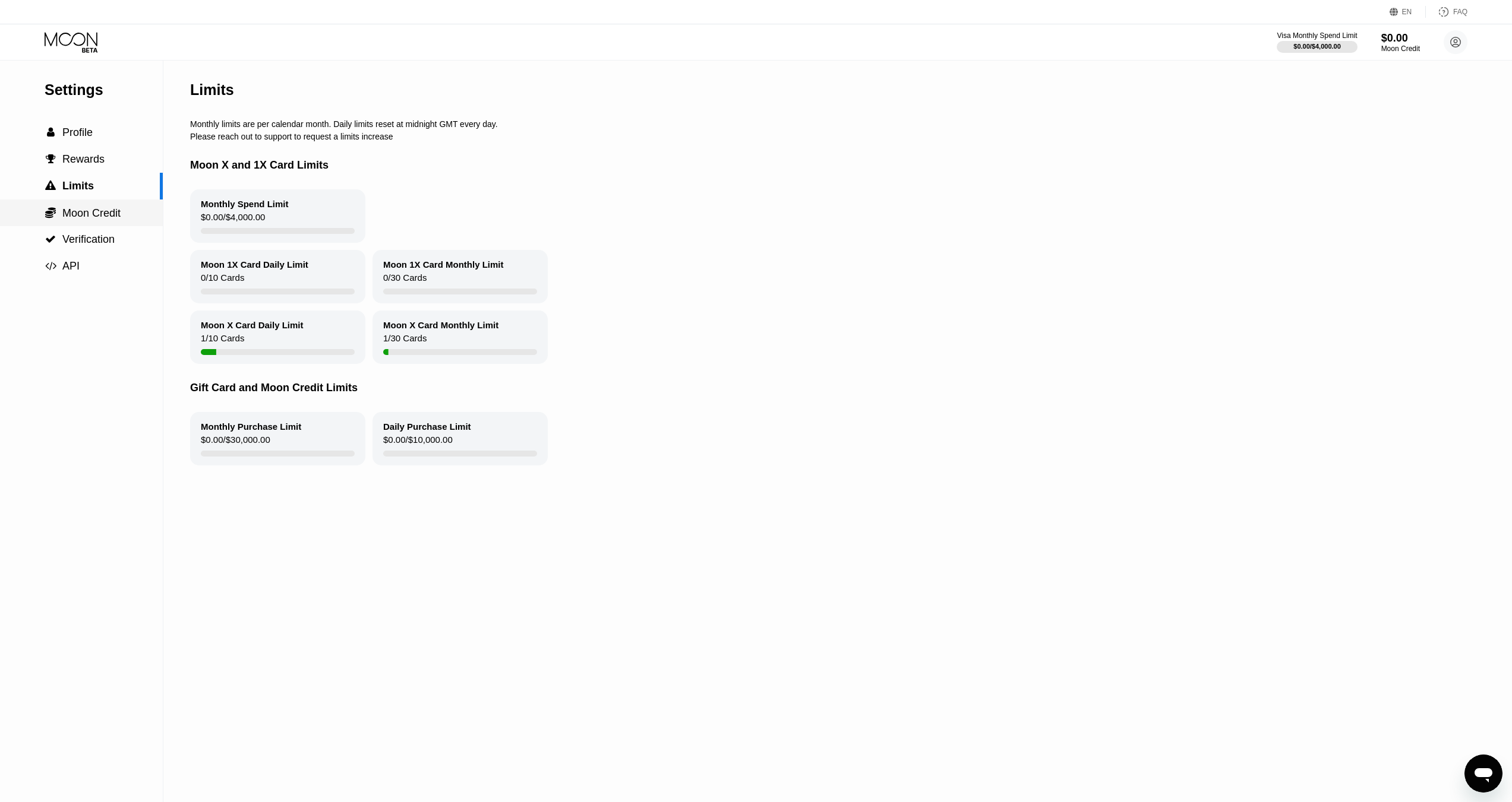
click at [95, 219] on span "Moon Credit" at bounding box center [92, 213] width 59 height 12
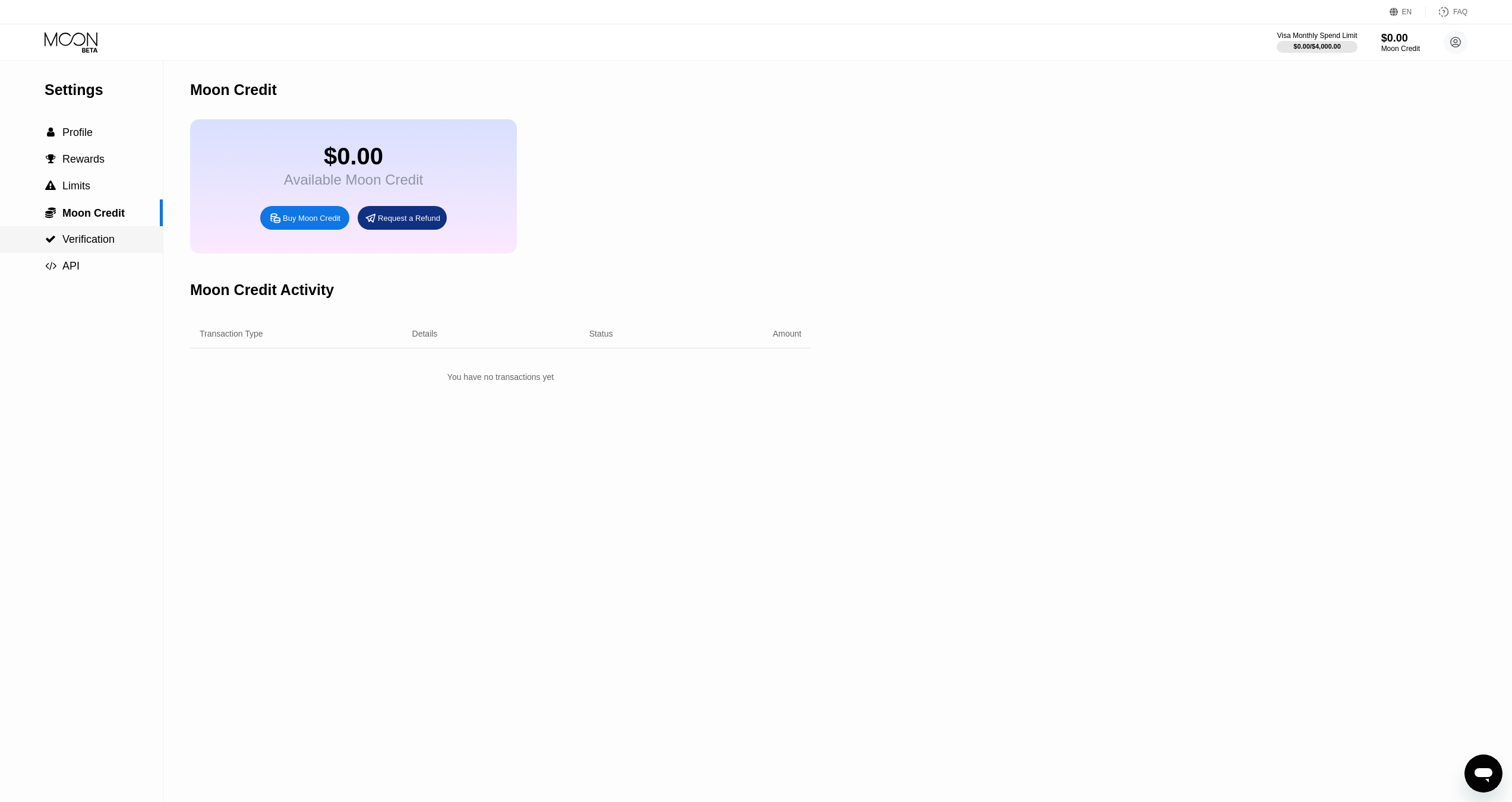
click at [94, 240] on span "Verification" at bounding box center [89, 239] width 53 height 12
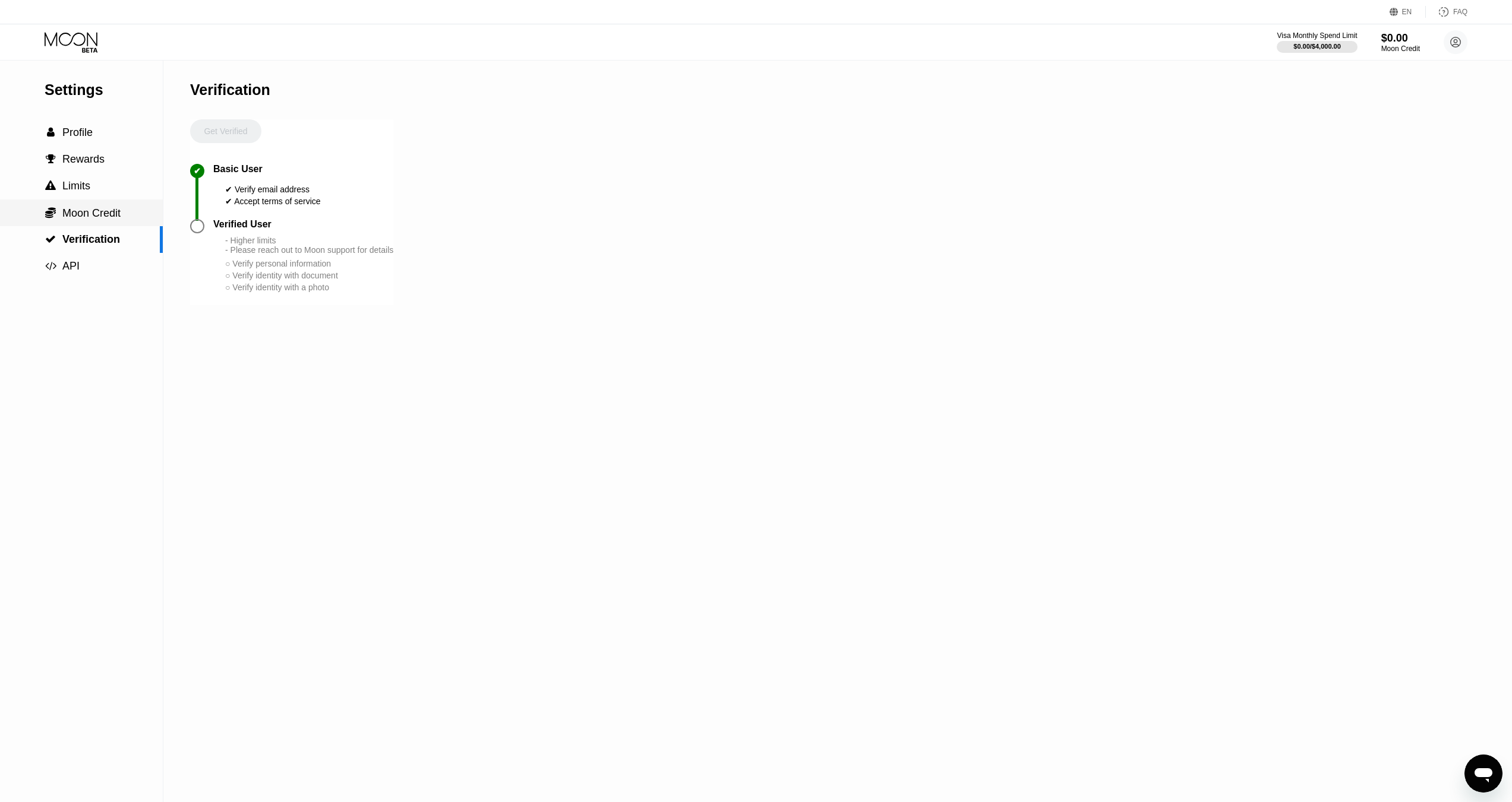
click at [110, 215] on span "Moon Credit" at bounding box center [92, 213] width 59 height 12
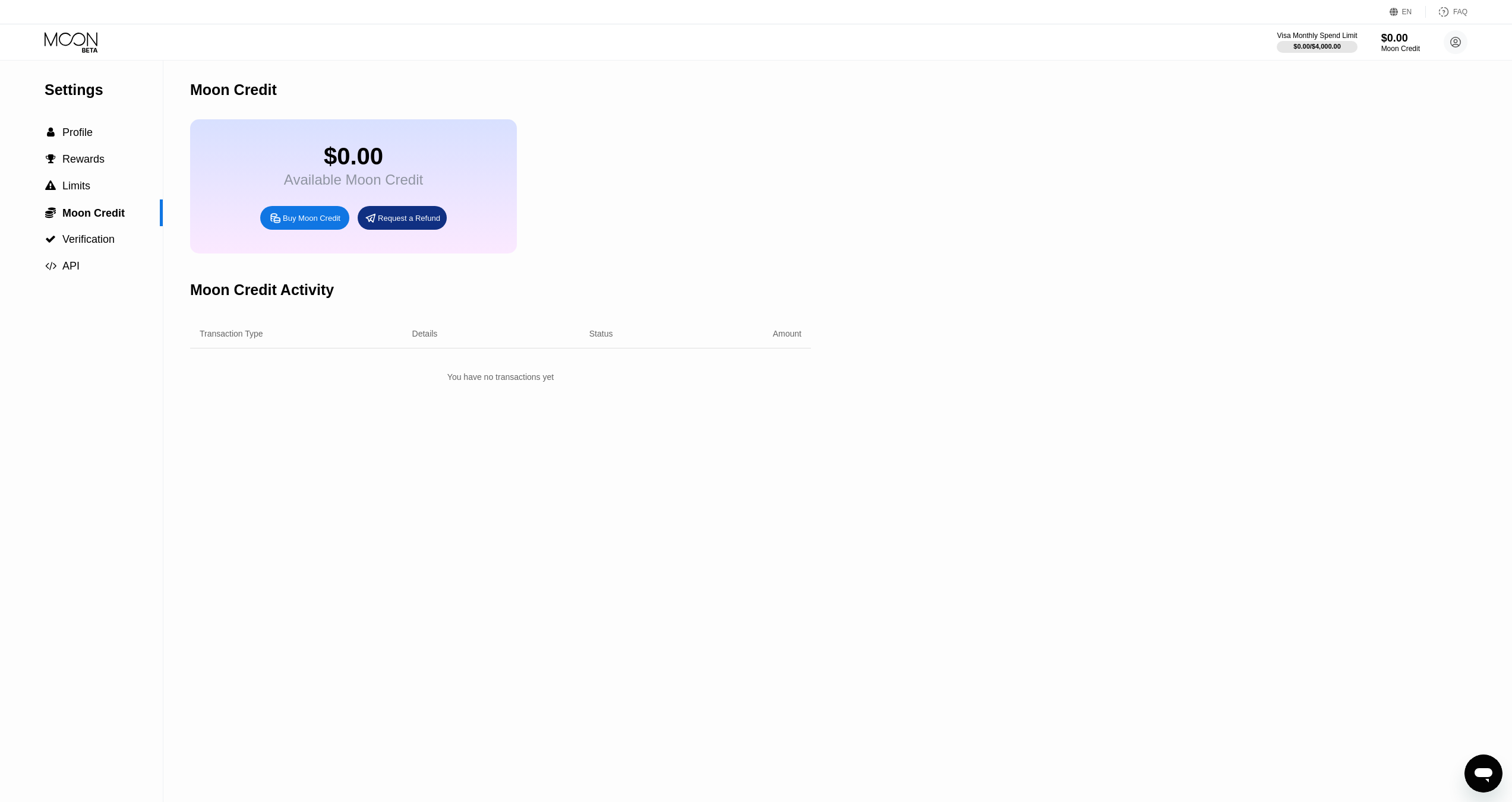
click at [1405, 14] on div "EN" at bounding box center [1407, 12] width 10 height 8
click at [1382, 74] on div "Select an item" at bounding box center [1345, 66] width 113 height 23
click at [1392, 67] on img at bounding box center [1389, 66] width 12 height 12
click at [1387, 63] on img at bounding box center [1389, 66] width 12 height 12
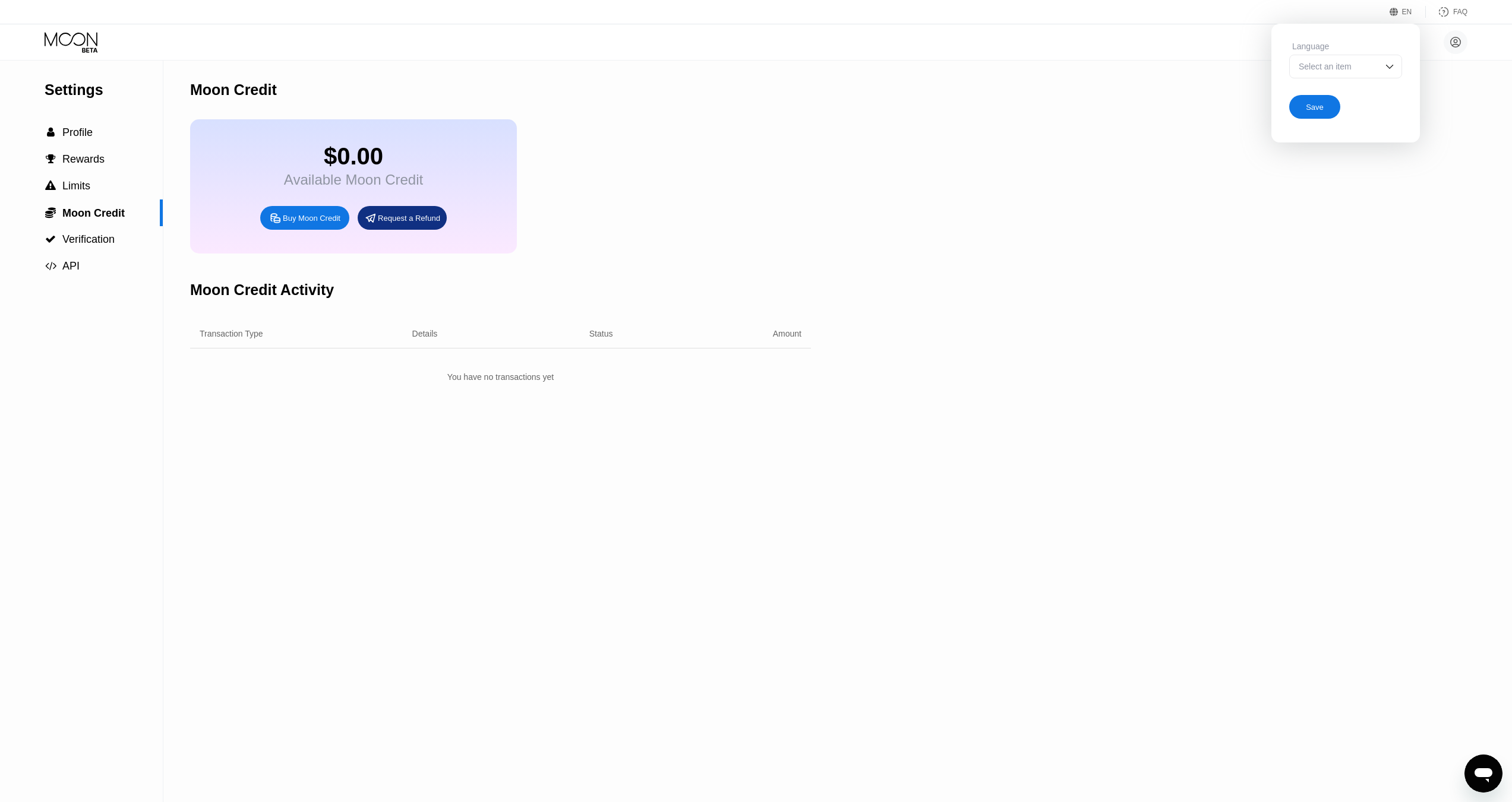
click at [1340, 64] on div "Select an item" at bounding box center [1336, 66] width 82 height 9
click at [1367, 63] on div "Select an item" at bounding box center [1336, 66] width 82 height 9
click at [1455, 98] on div "Settings  Profile  Rewards  Limits  Moon Credit  Verification  API Moon C…" at bounding box center [756, 431] width 1512 height 742
drag, startPoint x: 1419, startPoint y: 221, endPoint x: 1423, endPoint y: 206, distance: 15.5
click at [1420, 219] on div "Settings  Profile  Rewards  Limits  Moon Credit  Verification  API Moon C…" at bounding box center [756, 431] width 1512 height 742
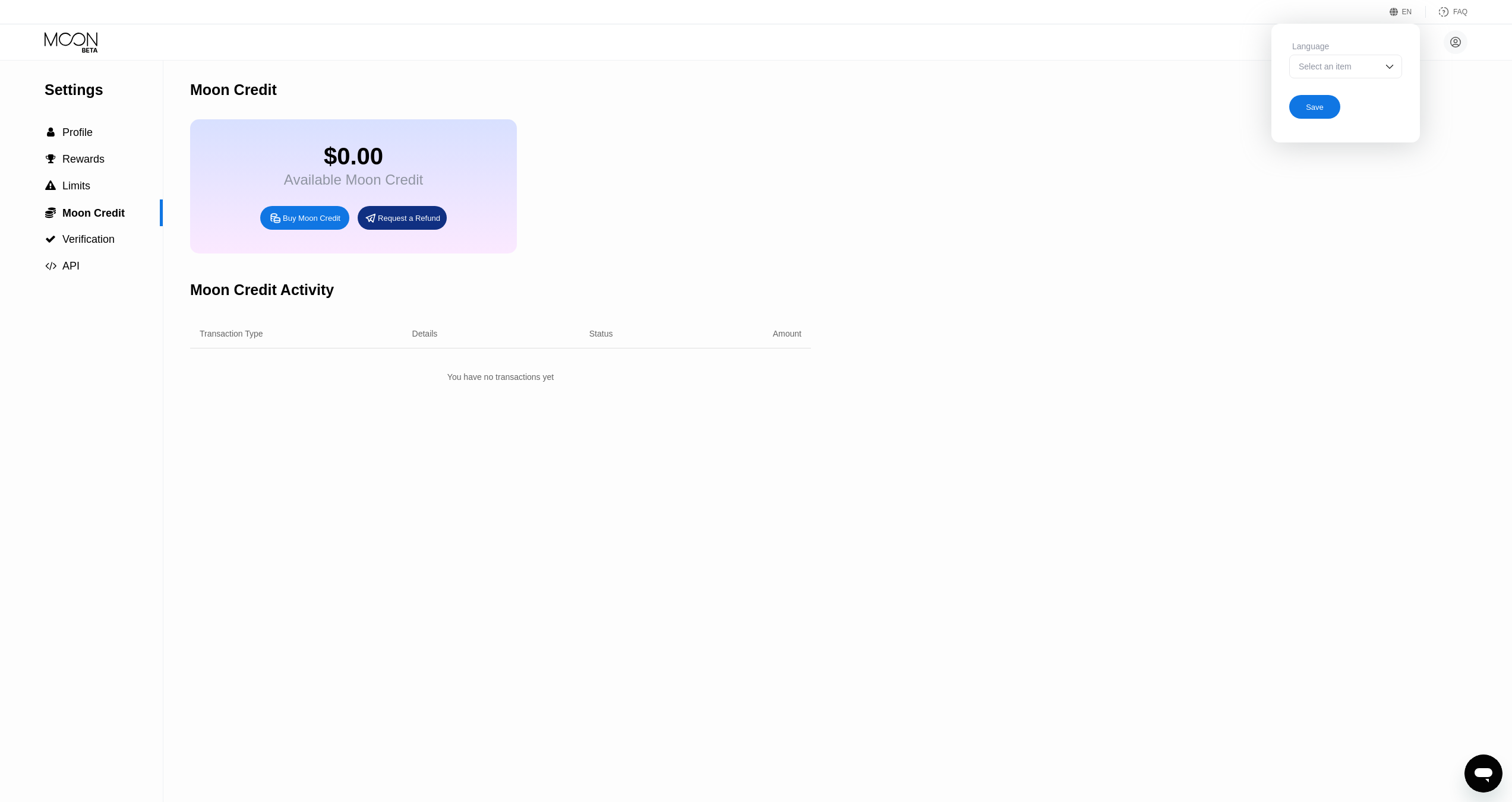
click at [996, 213] on div "Settings  Profile  Rewards  Limits  Moon Credit  Verification  API Moon C…" at bounding box center [756, 431] width 1512 height 742
click at [1453, 8] on div "FAQ" at bounding box center [1447, 12] width 42 height 12
click at [1454, 44] on icon at bounding box center [1456, 43] width 7 height 7
click at [1393, 28] on div "Language Select an item Save" at bounding box center [1346, 79] width 149 height 113
click at [1398, 12] on icon at bounding box center [1393, 12] width 9 height 9
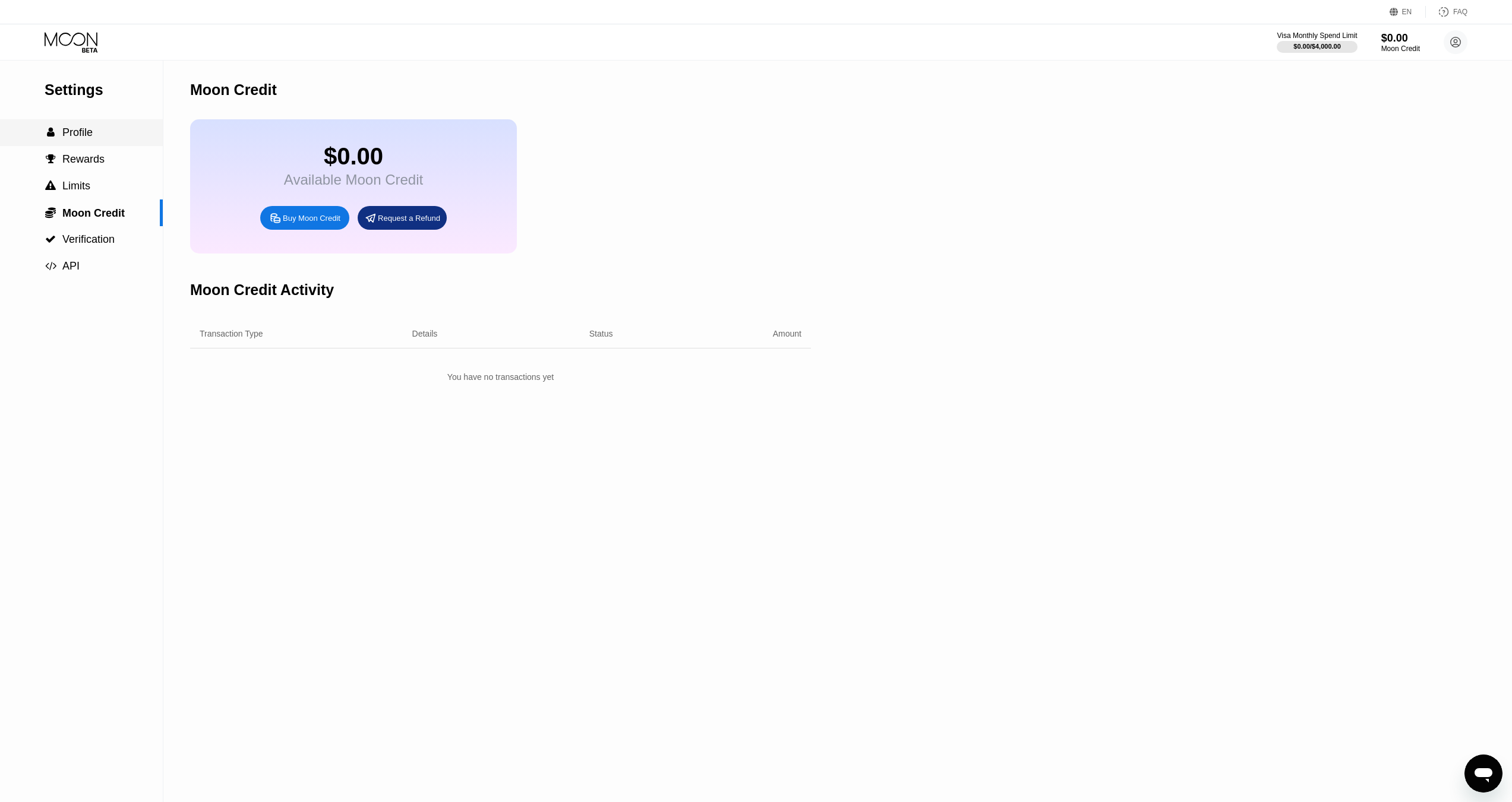
click at [95, 135] on div " Profile" at bounding box center [81, 132] width 163 height 13
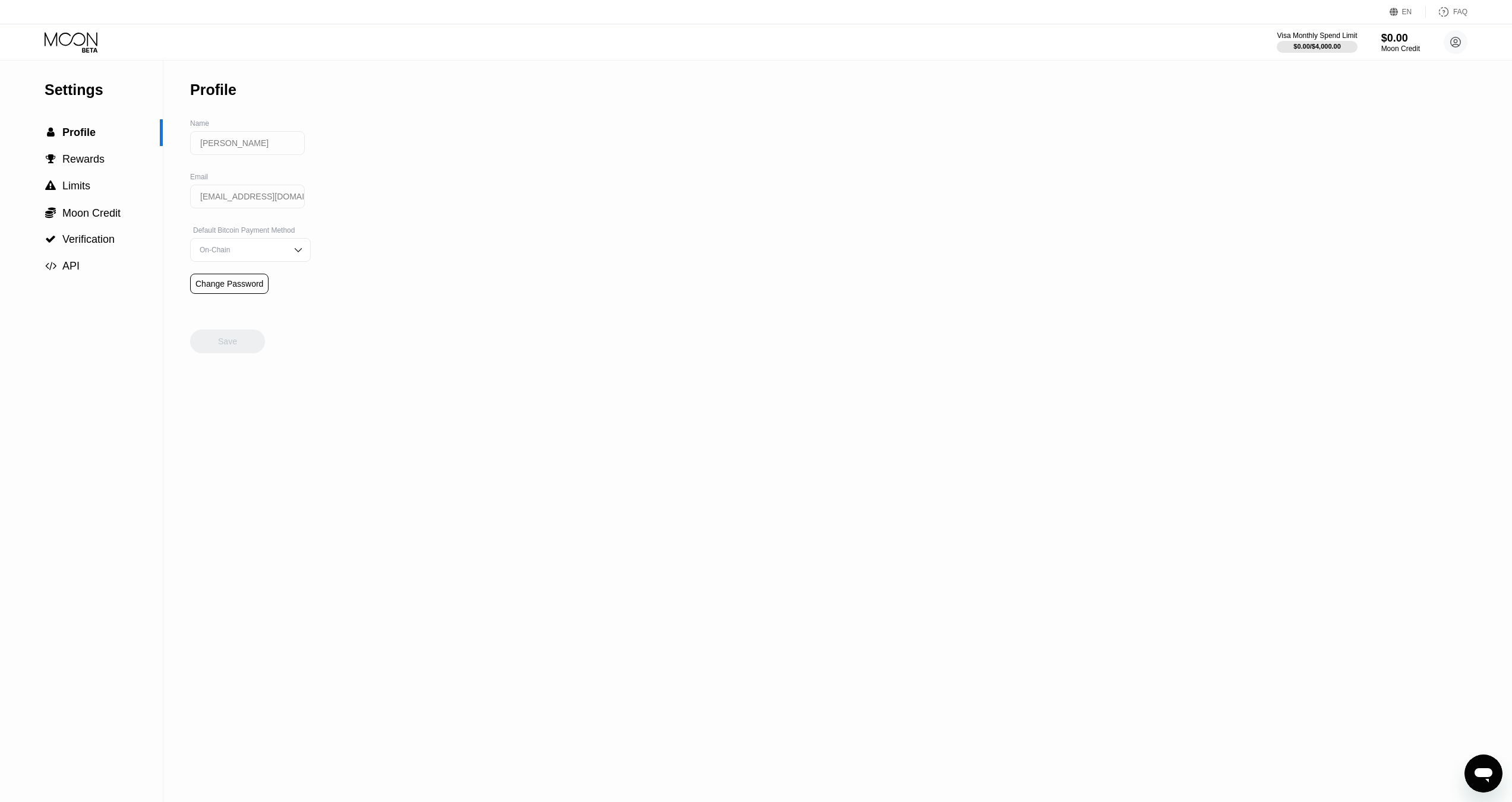
click at [81, 38] on icon at bounding box center [72, 42] width 55 height 21
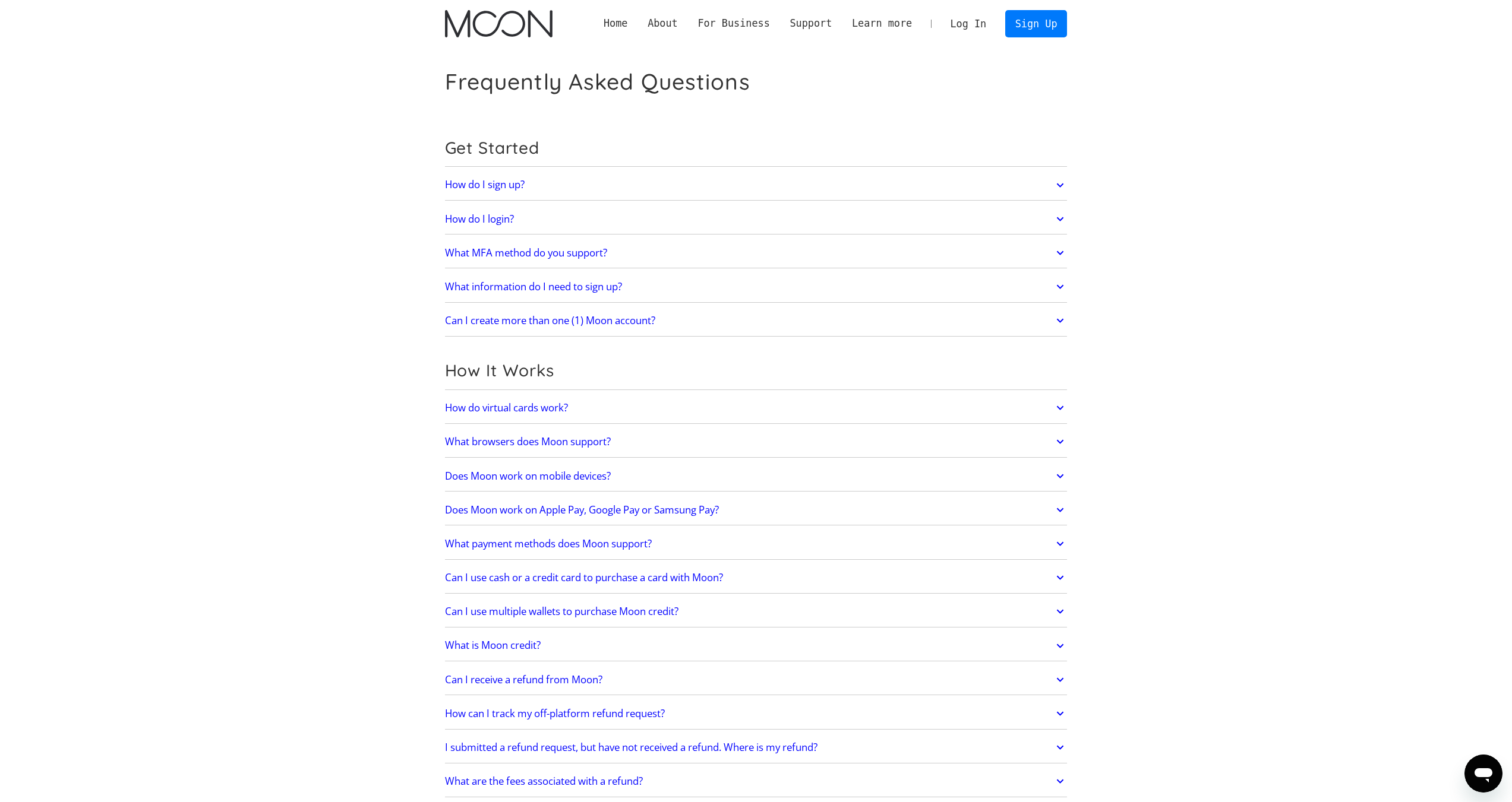
click at [592, 323] on h2 "Can I create more than one (1) Moon account?" at bounding box center [550, 321] width 211 height 12
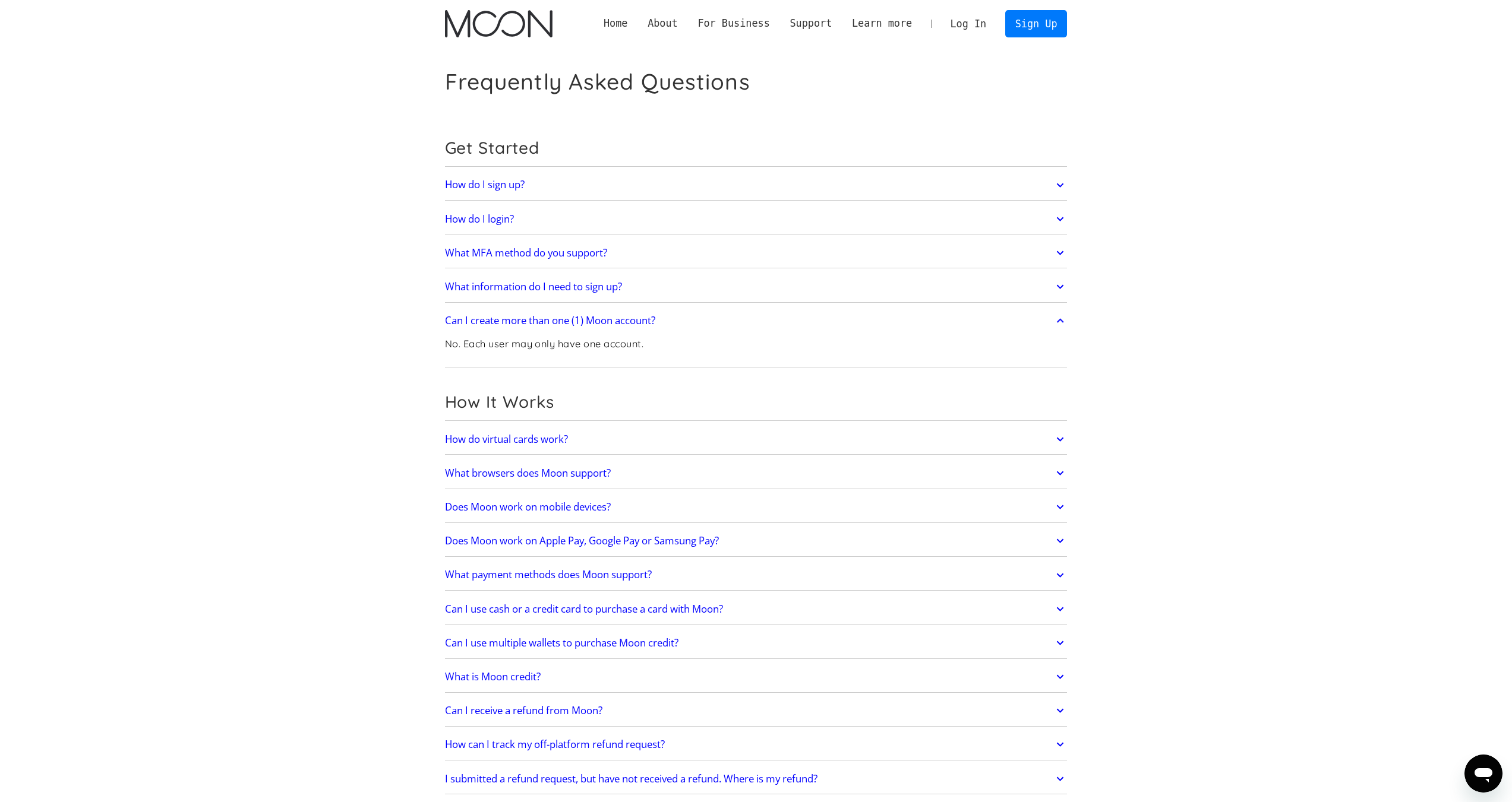
click at [592, 323] on h2 "Can I create more than one (1) Moon account?" at bounding box center [550, 321] width 211 height 12
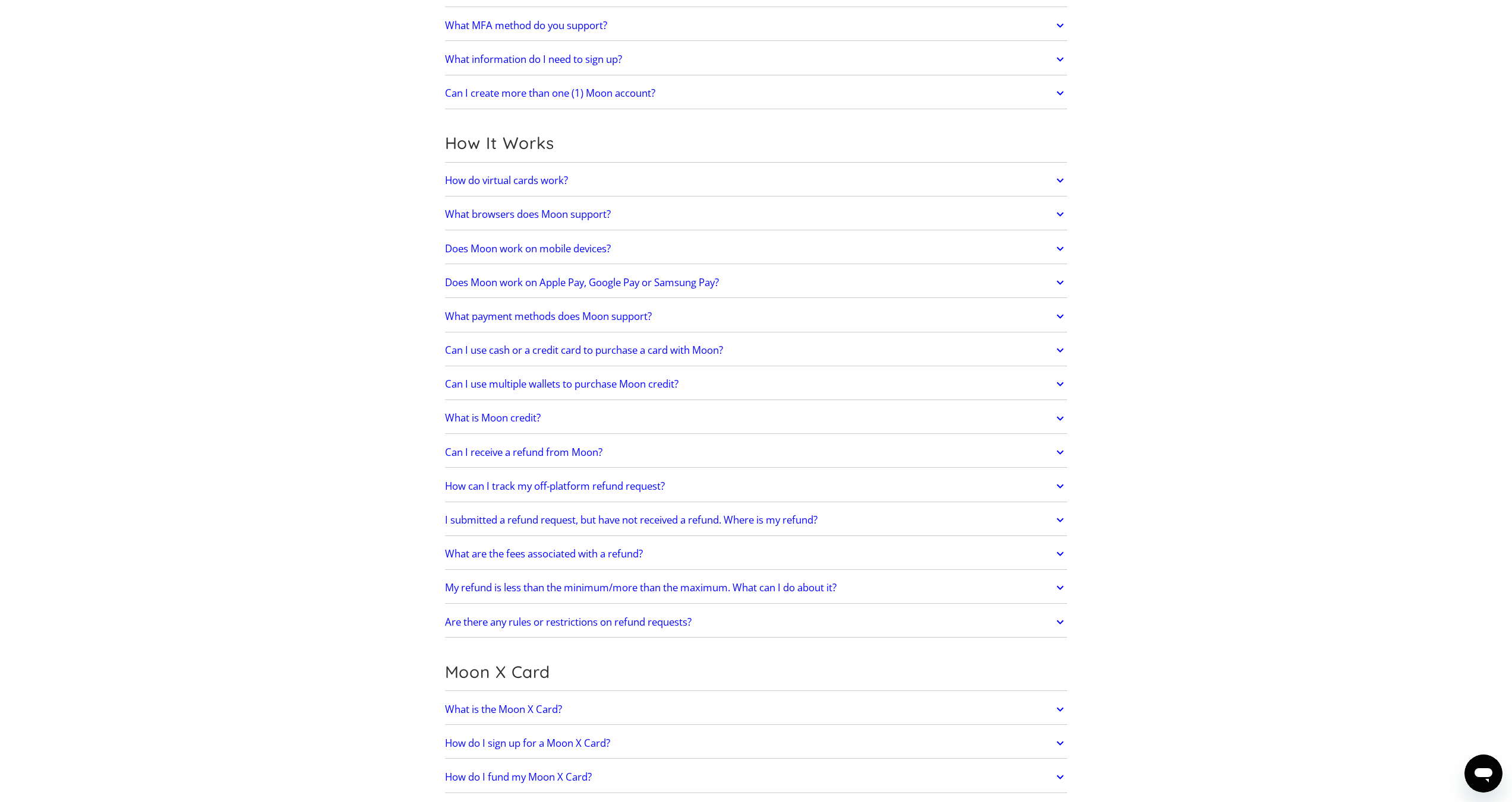
scroll to position [237, 0]
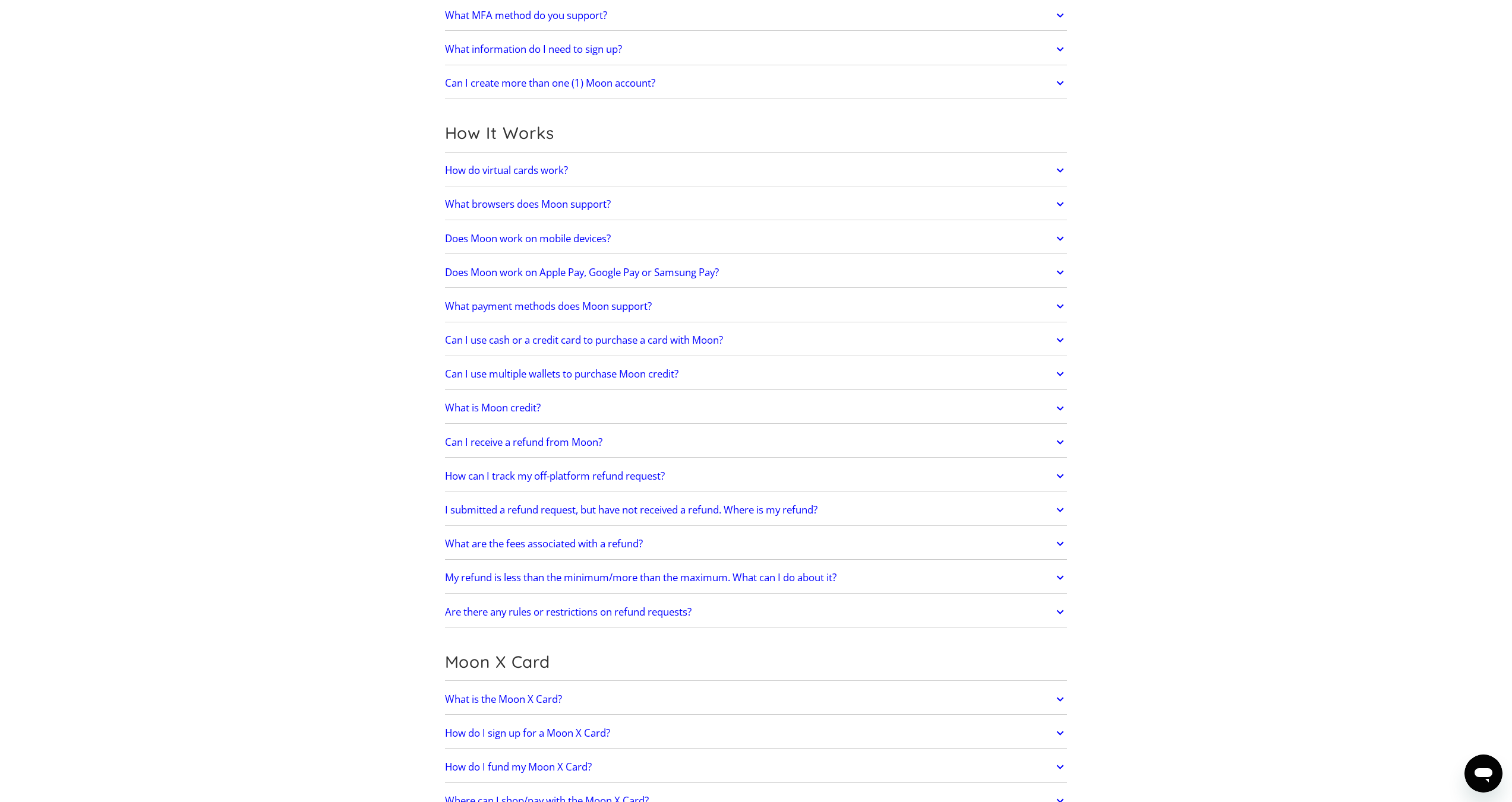
click at [542, 275] on h2 "Does Moon work on Apple Pay, Google Pay or Samsung Pay?" at bounding box center [582, 272] width 274 height 12
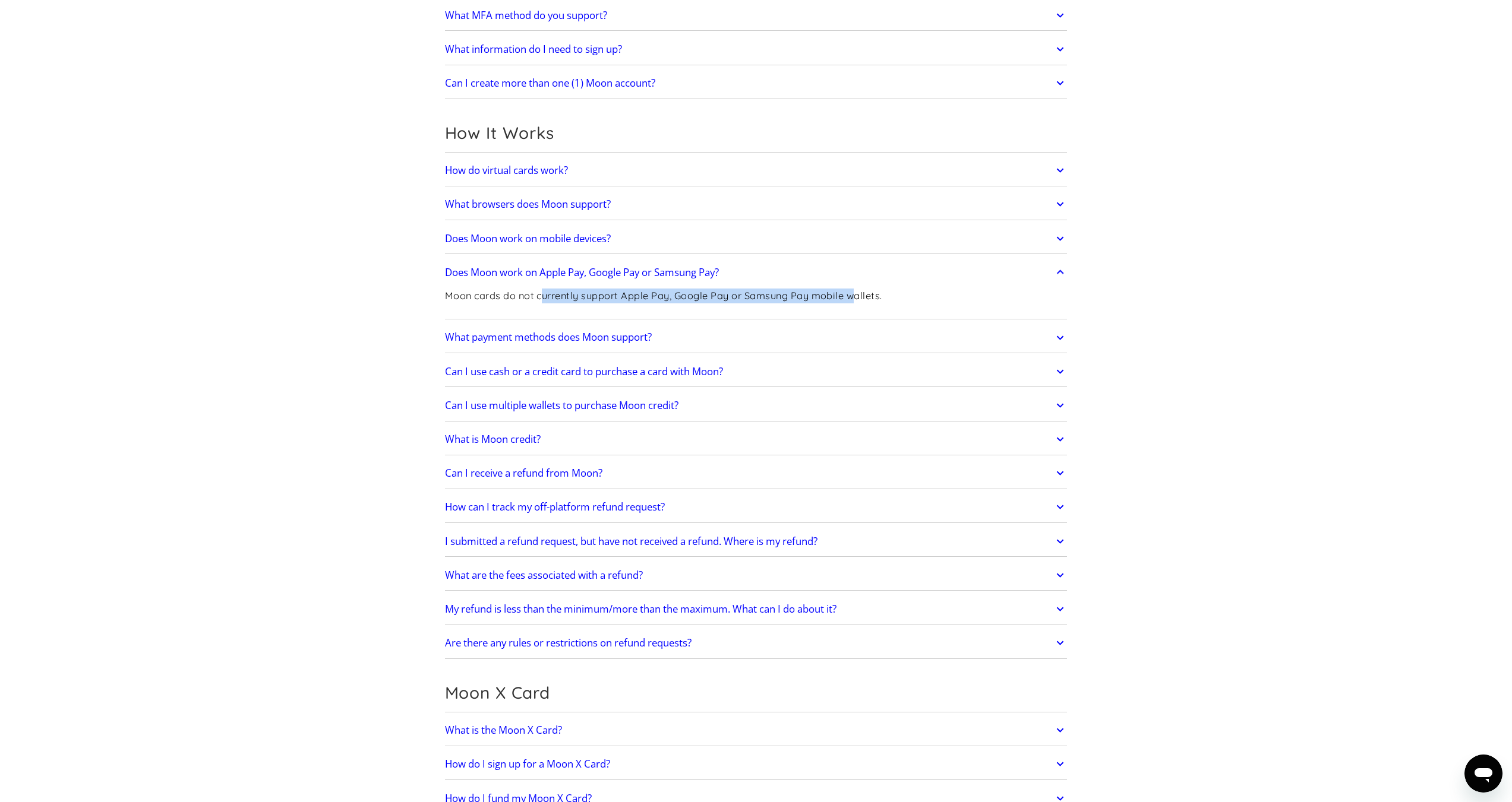
drag, startPoint x: 543, startPoint y: 297, endPoint x: 858, endPoint y: 299, distance: 315.0
click at [858, 299] on p "Moon cards do not currently support Apple Pay, Google Pay or Samsung Pay mobile…" at bounding box center [663, 296] width 437 height 15
click at [761, 317] on div "Does Moon work on Apple Pay, Google Pay or Samsung Pay? Moon cards do not curre…" at bounding box center [756, 288] width 623 height 63
click at [562, 340] on h2 "What payment methods does Moon support?" at bounding box center [547, 338] width 206 height 12
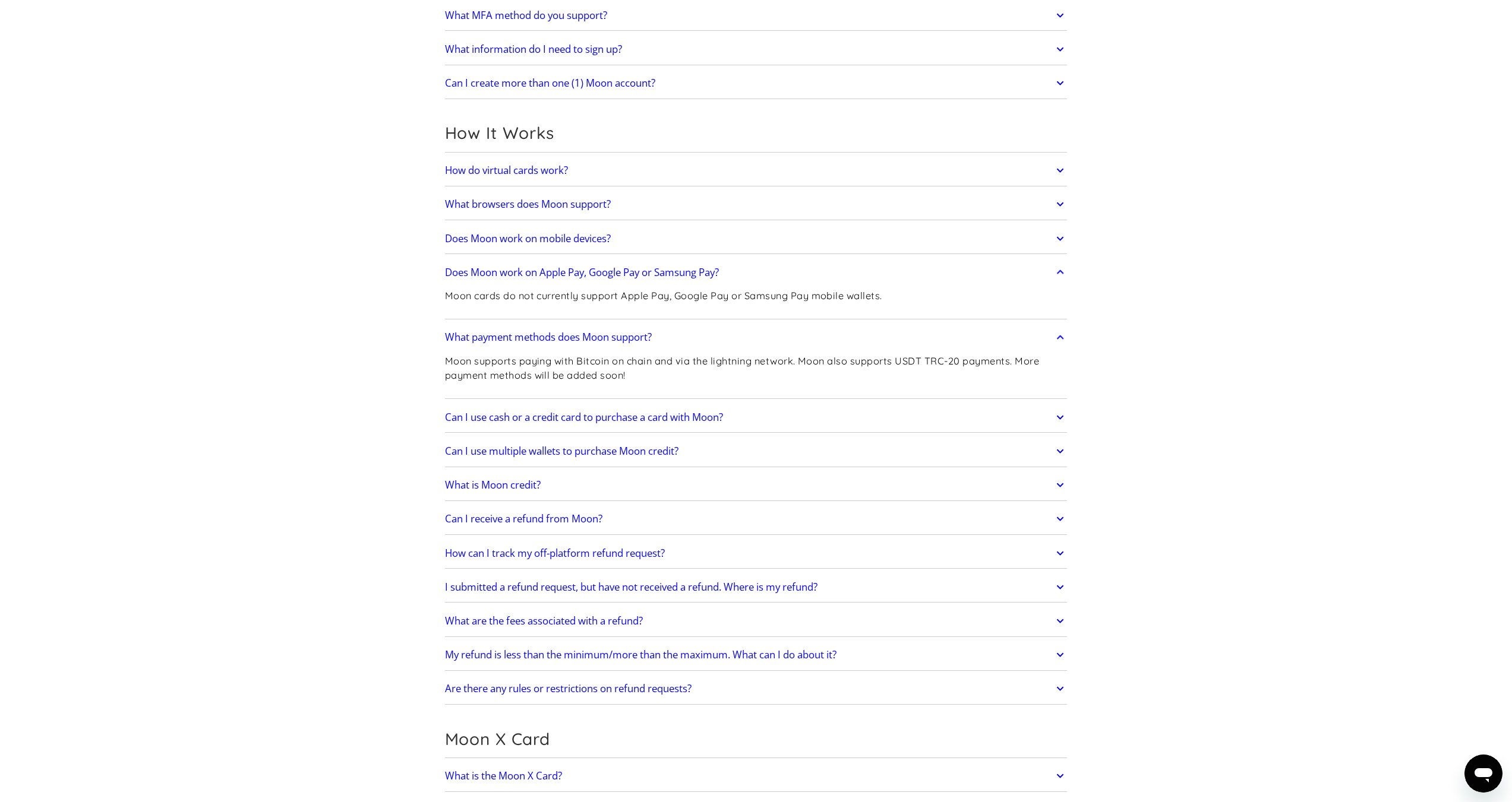
click at [563, 338] on h2 "What payment methods does Moon support?" at bounding box center [547, 338] width 206 height 12
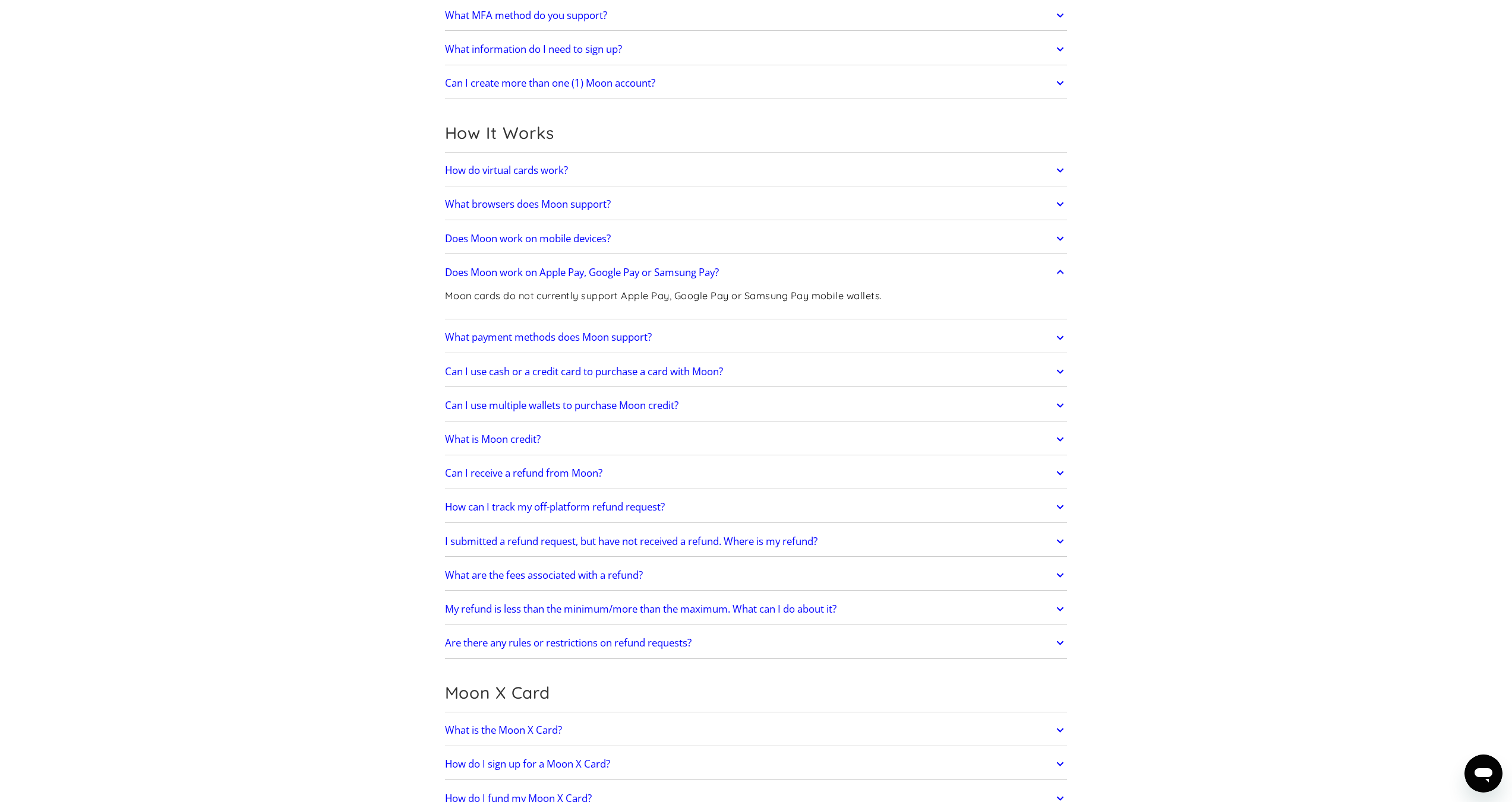
click at [545, 373] on h2 "Can I use cash or a credit card to purchase a card with Moon?" at bounding box center [583, 372] width 278 height 12
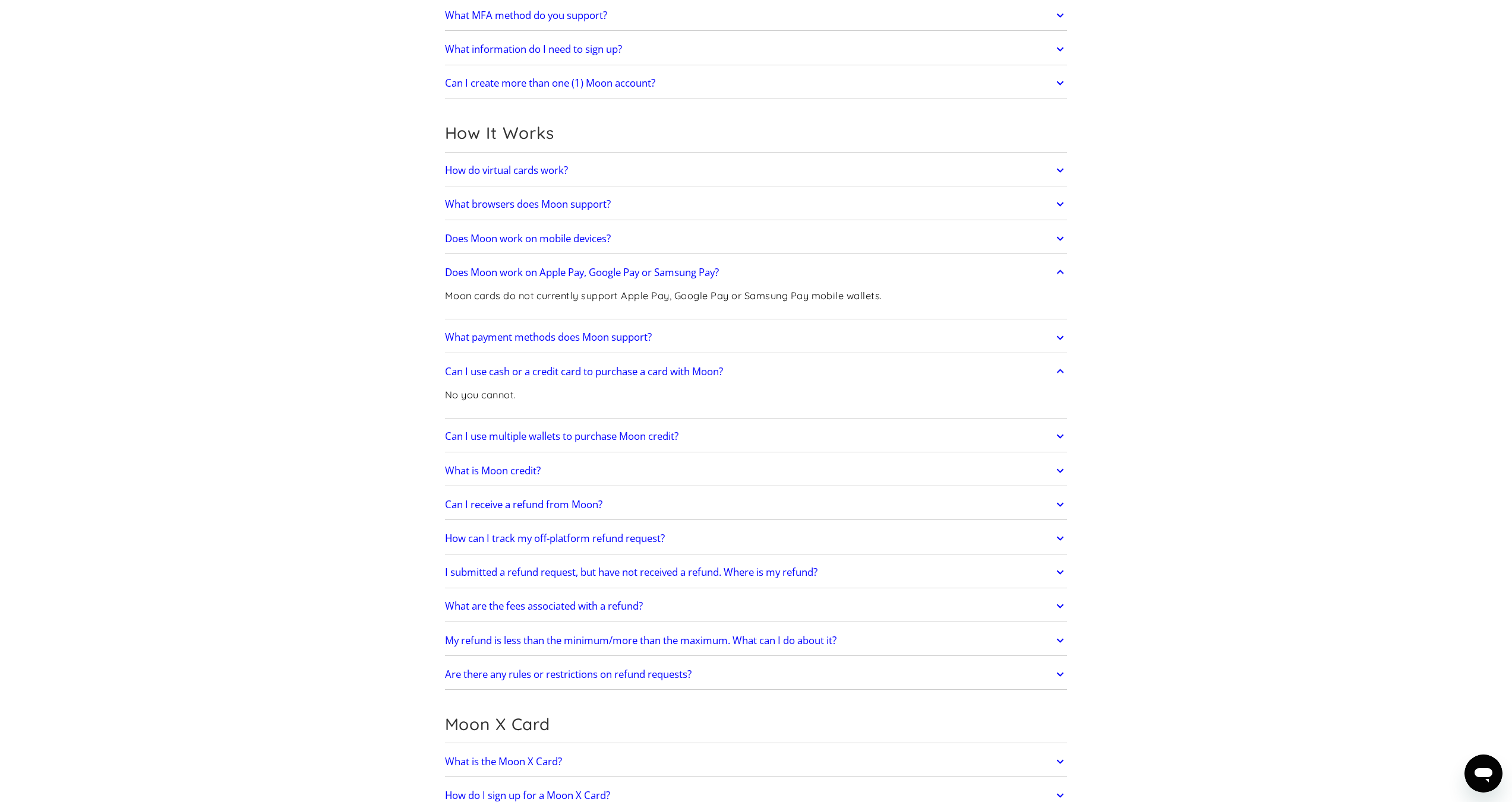
click at [563, 373] on h2 "Can I use cash or a credit card to purchase a card with Moon?" at bounding box center [583, 372] width 278 height 12
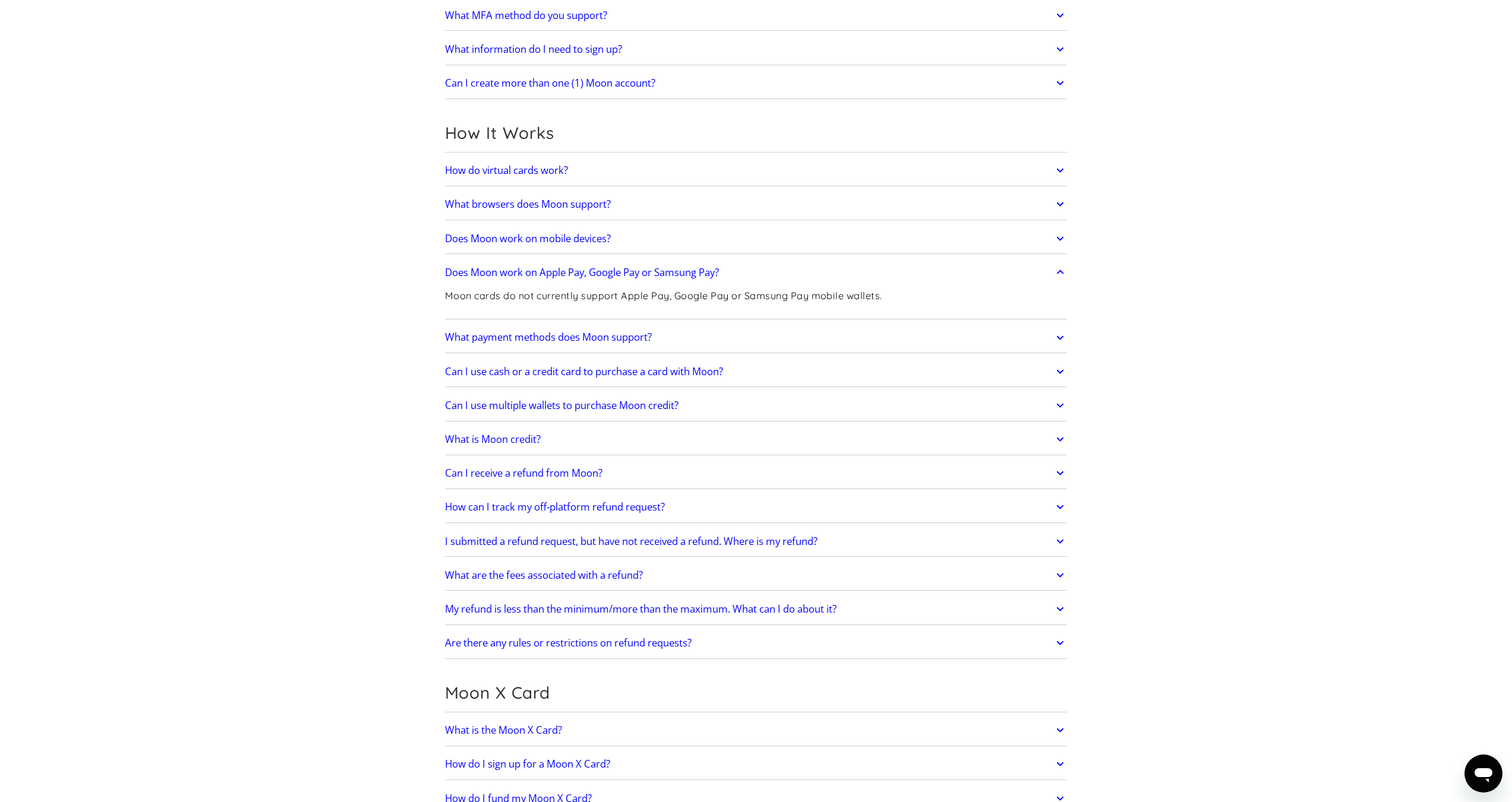
click at [542, 410] on h2 "Can I use multiple wallets to purchase Moon credit?" at bounding box center [561, 405] width 233 height 12
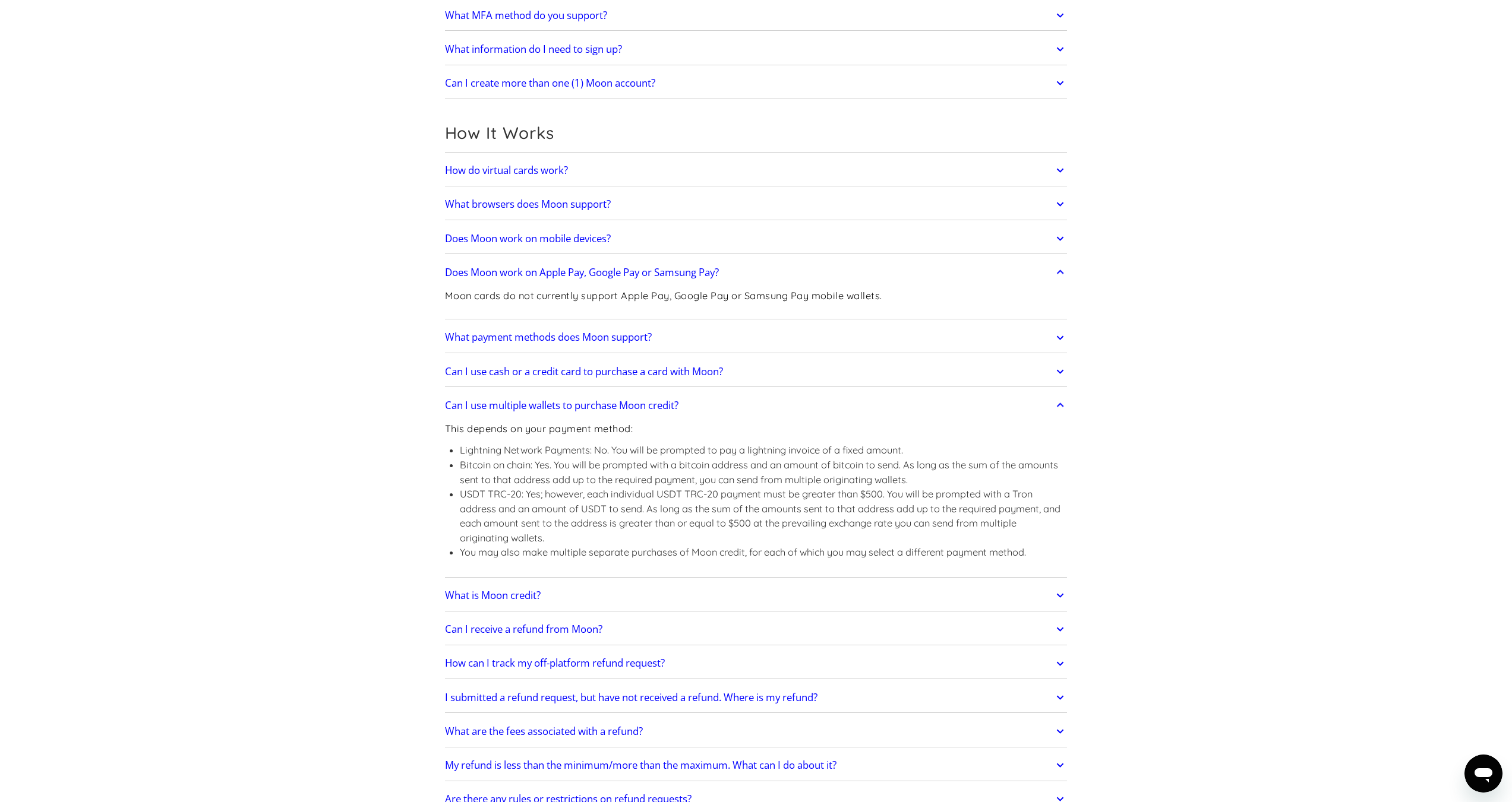
click at [542, 409] on h2 "Can I use multiple wallets to purchase Moon credit?" at bounding box center [561, 405] width 233 height 12
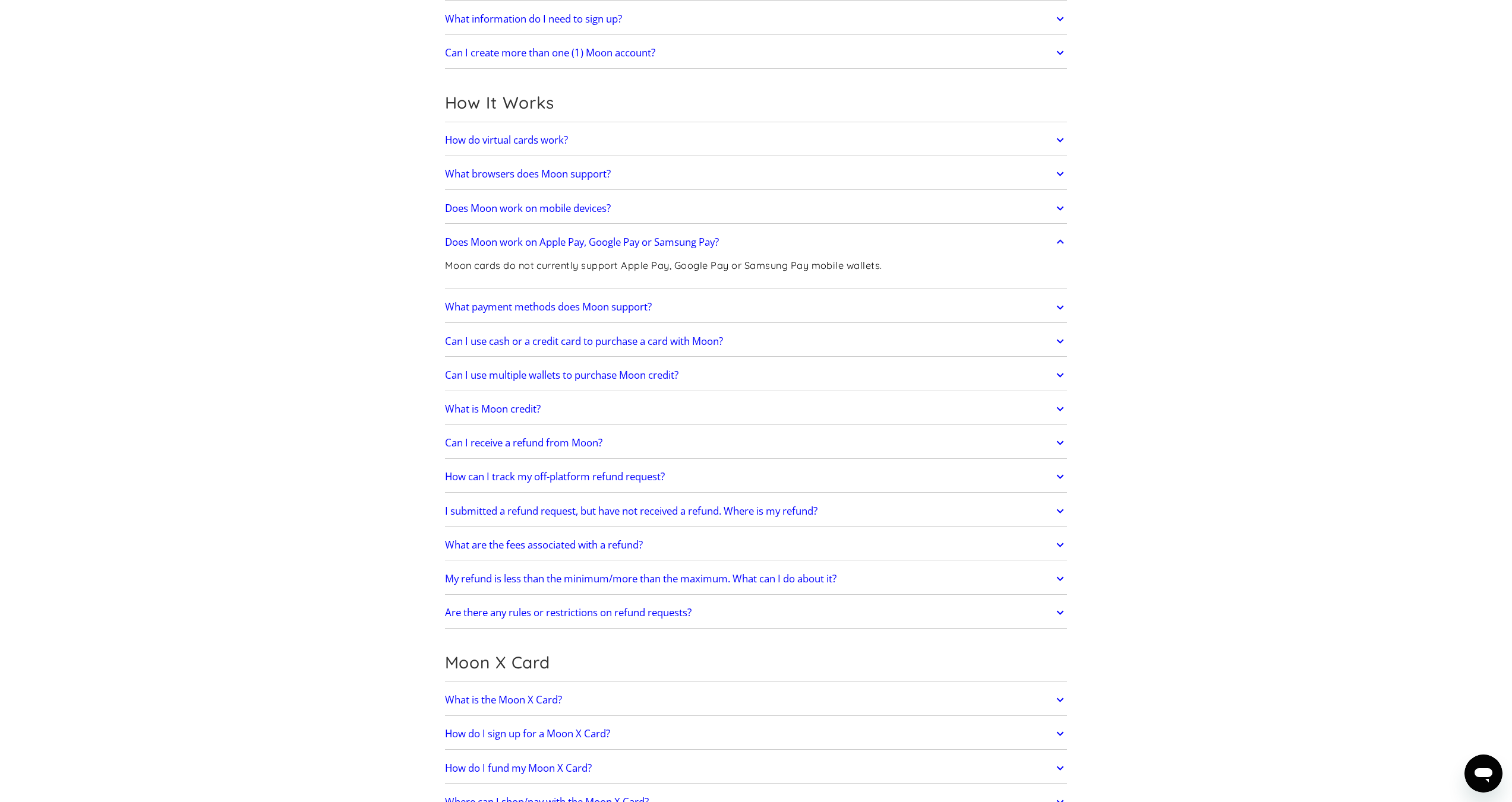
scroll to position [416, 0]
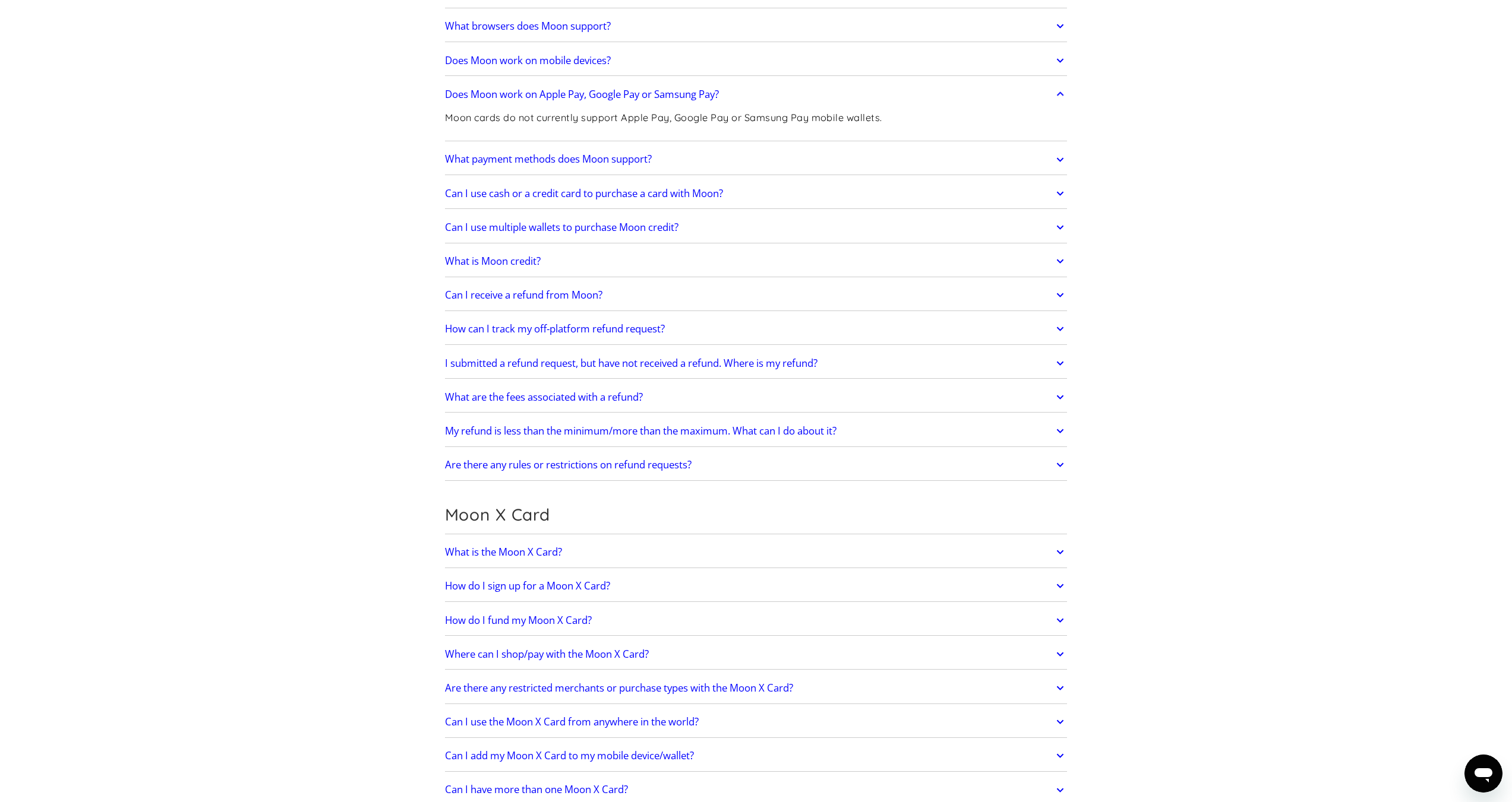
click at [579, 296] on h2 "Can I receive a refund from Moon?" at bounding box center [523, 295] width 157 height 12
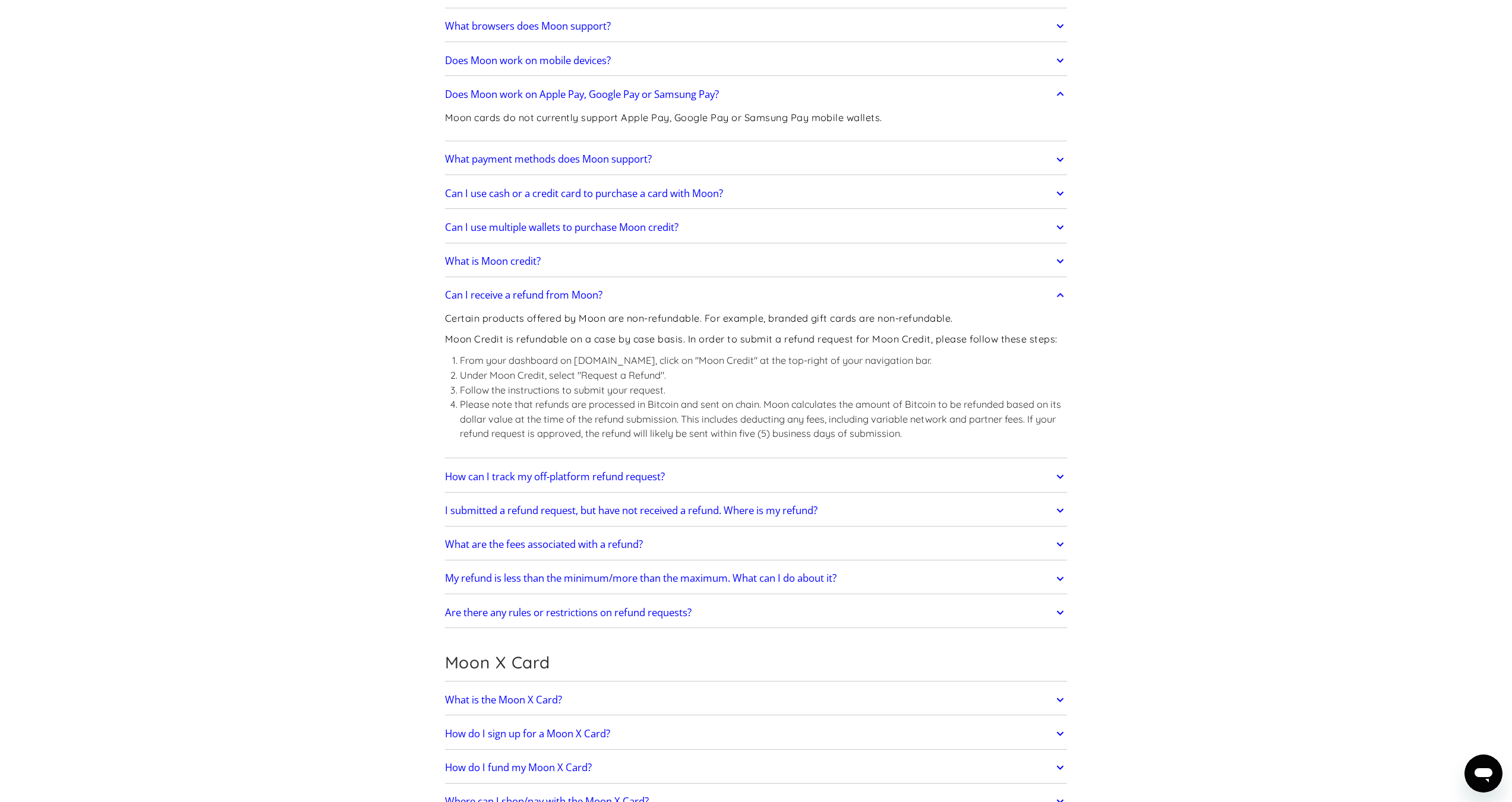
click at [579, 296] on h2 "Can I receive a refund from Moon?" at bounding box center [523, 295] width 157 height 12
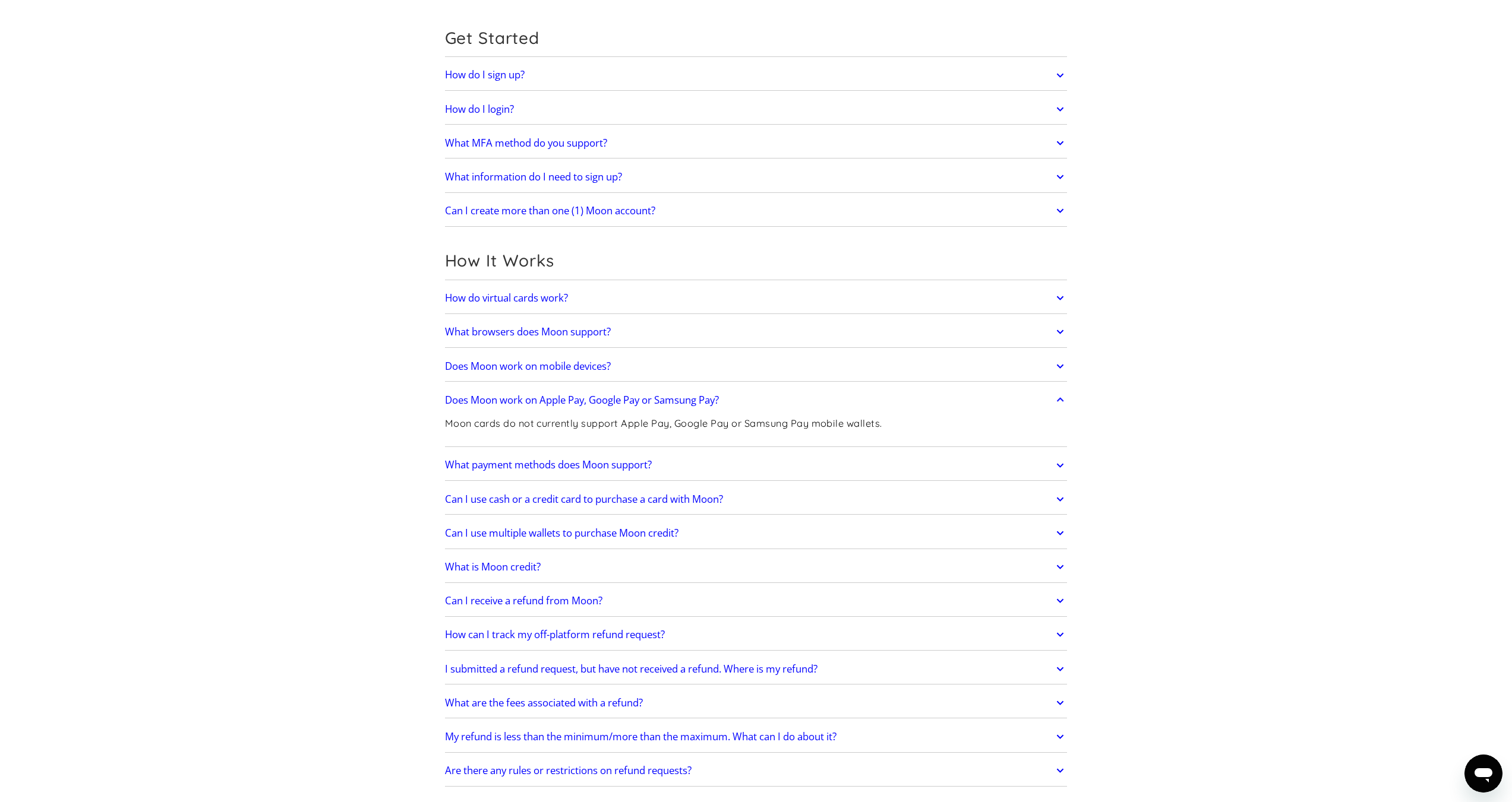
scroll to position [0, 0]
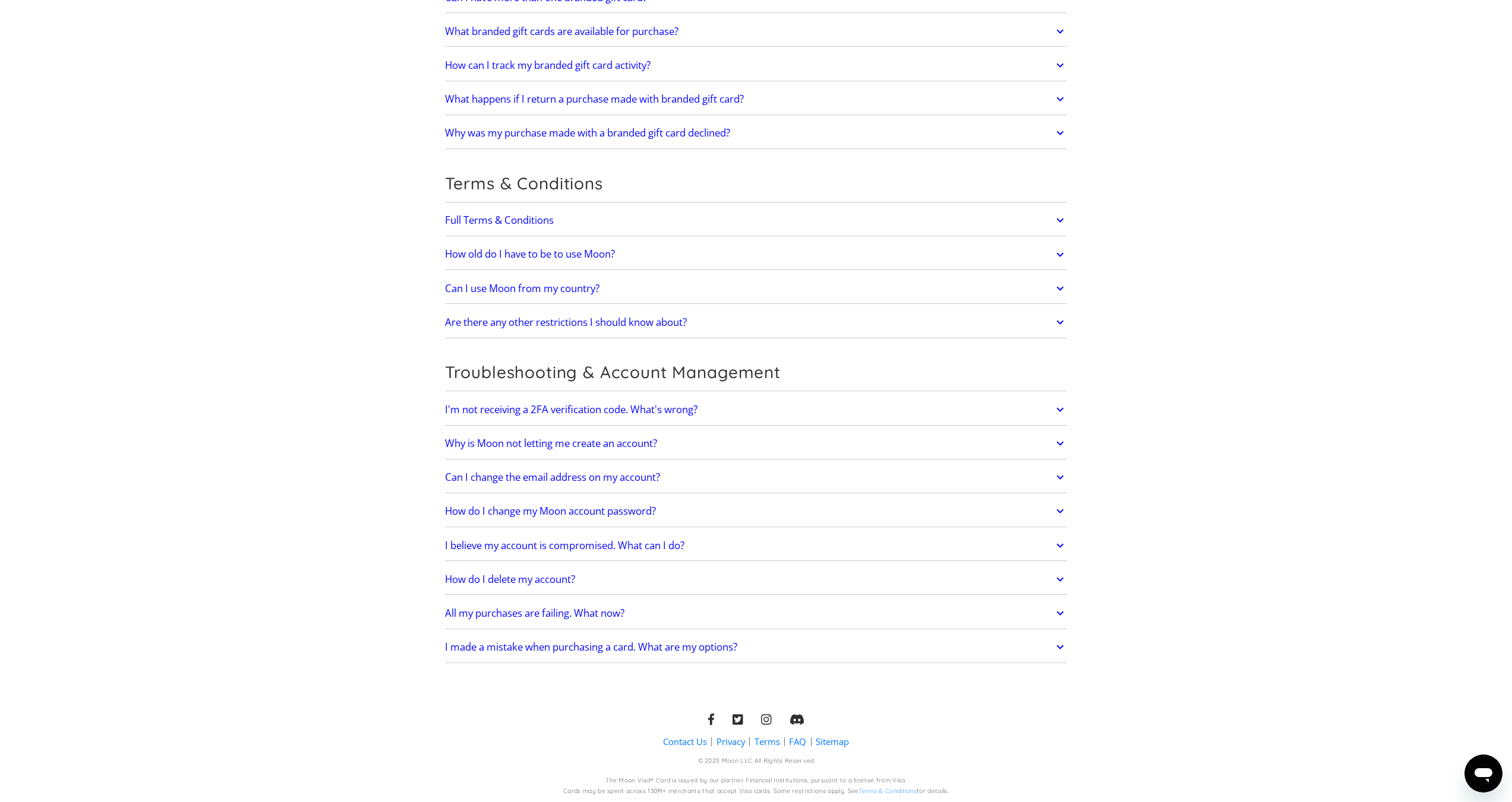
scroll to position [2208, 0]
click at [537, 475] on h2 "Can I change the email address on my account?" at bounding box center [552, 476] width 215 height 12
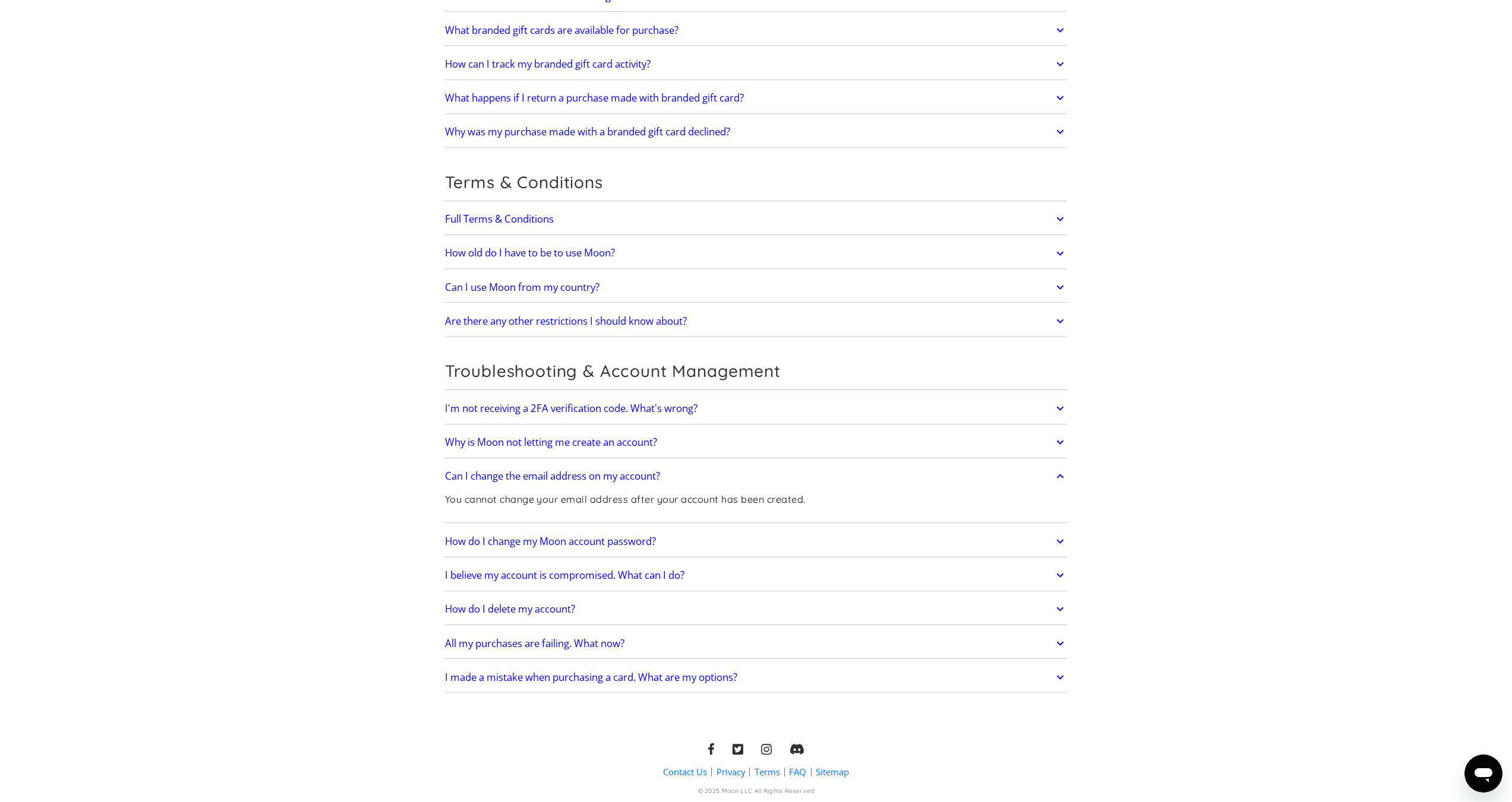
click at [543, 473] on h2 "Can I change the email address on my account?" at bounding box center [552, 476] width 215 height 12
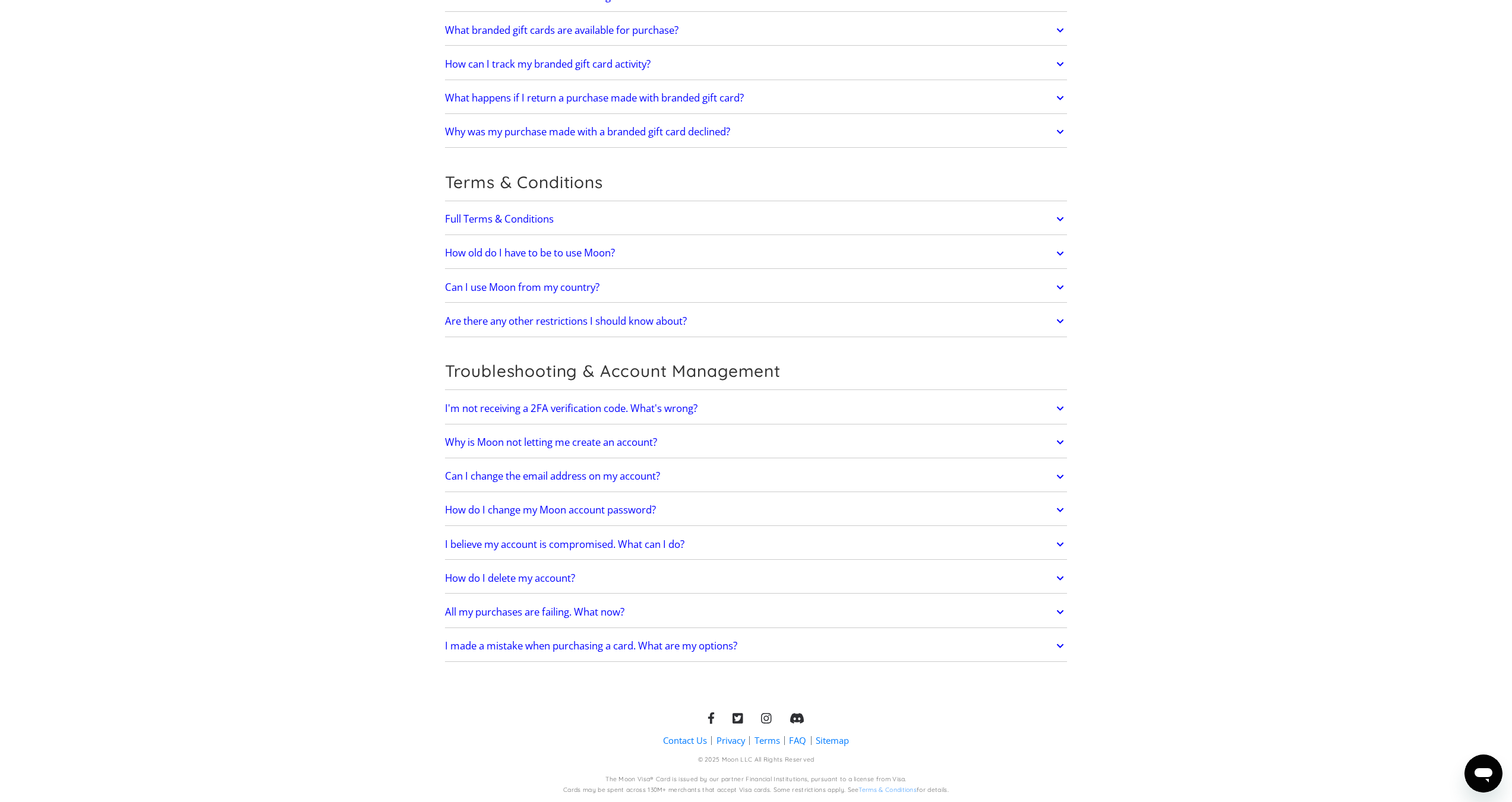
click at [549, 443] on h2 "Why is Moon not letting me create an account?" at bounding box center [551, 442] width 212 height 12
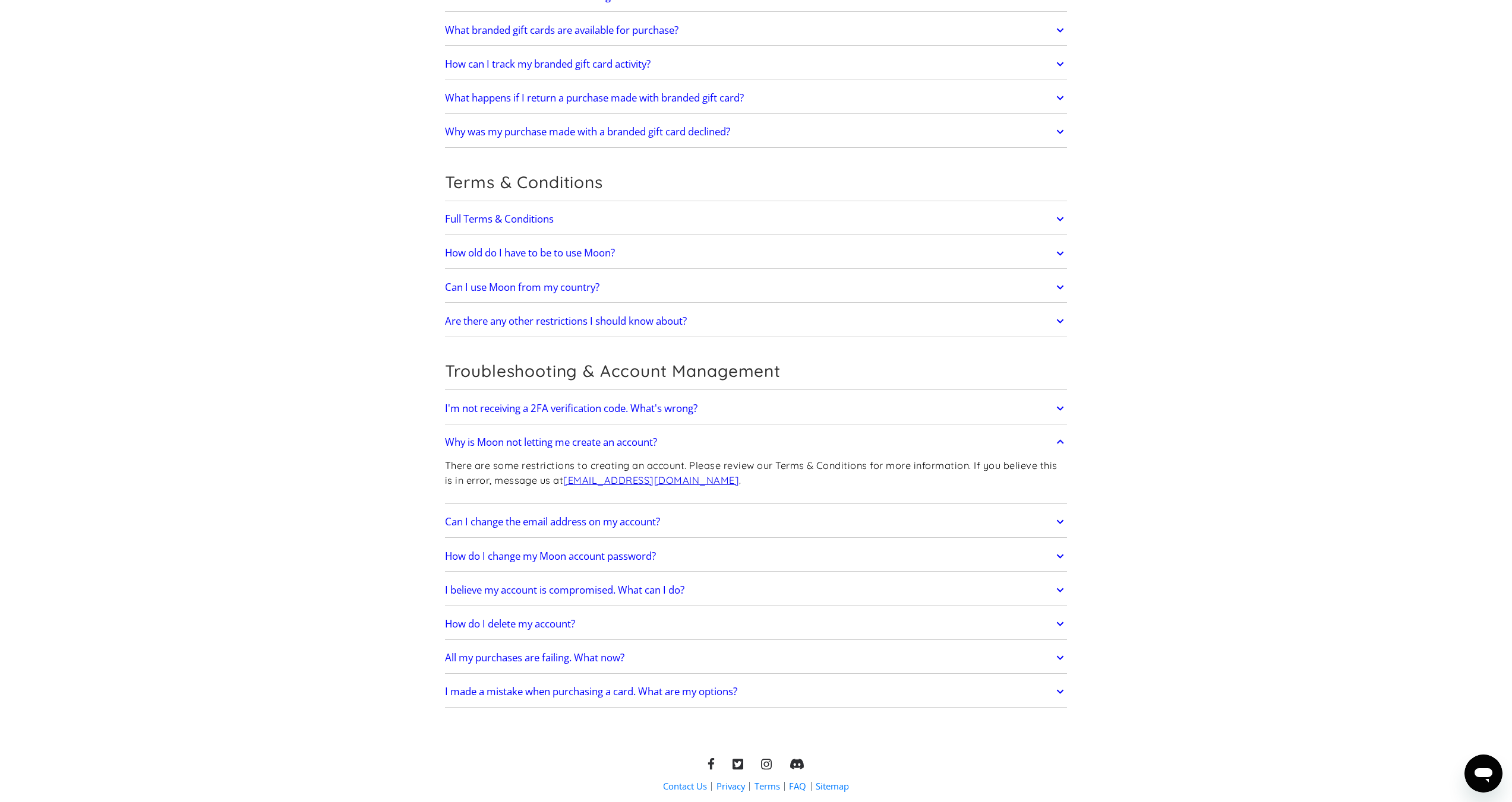
click at [549, 443] on h2 "Why is Moon not letting me create an account?" at bounding box center [551, 442] width 212 height 12
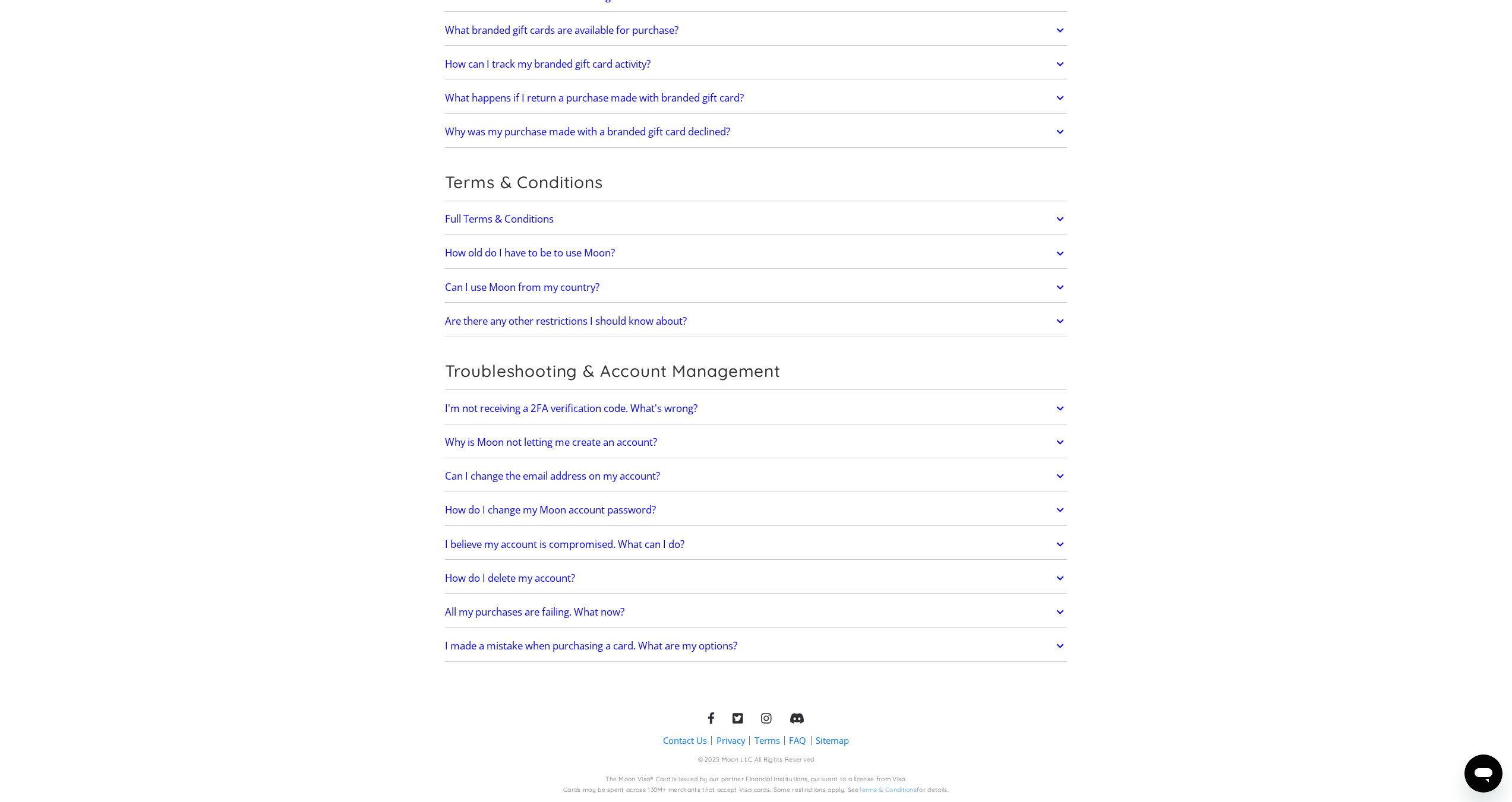
click at [551, 415] on link "I'm not receiving a 2FA verification code. What's wrong?" at bounding box center [756, 409] width 623 height 25
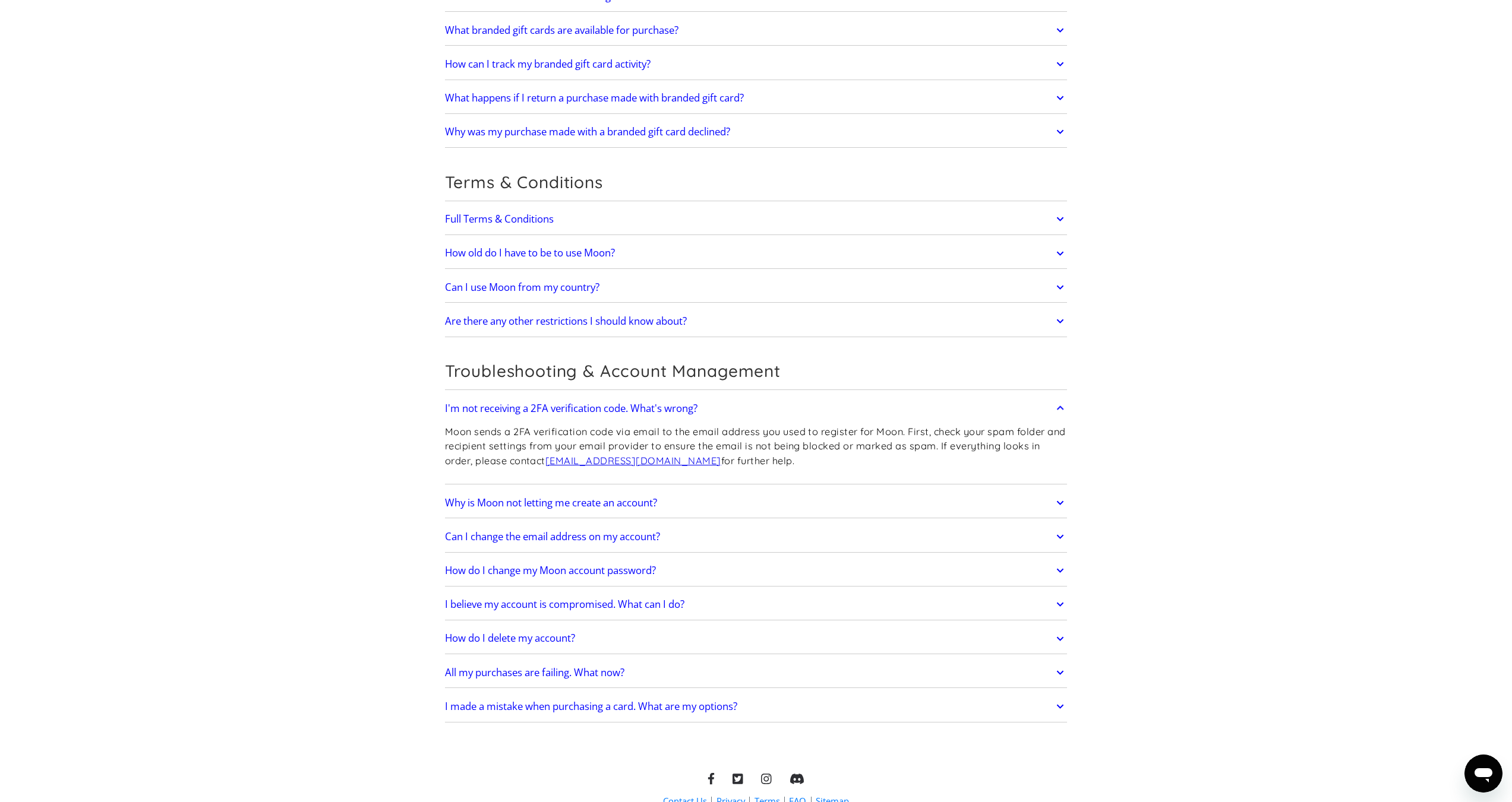
click at [537, 256] on h2 "How old do I have to be to use Moon?" at bounding box center [529, 253] width 170 height 12
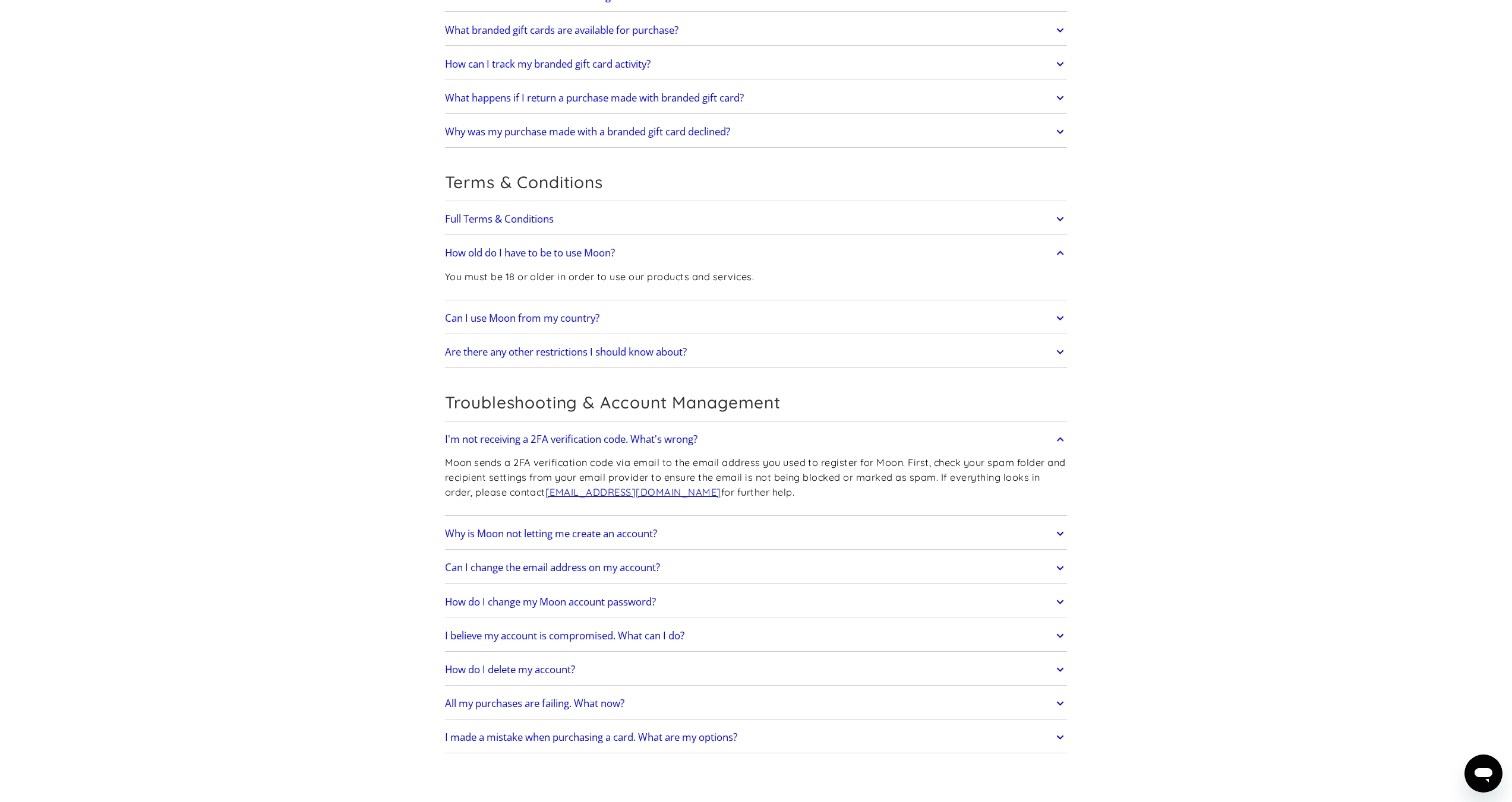
click at [537, 256] on h2 "How old do I have to be to use Moon?" at bounding box center [529, 253] width 170 height 12
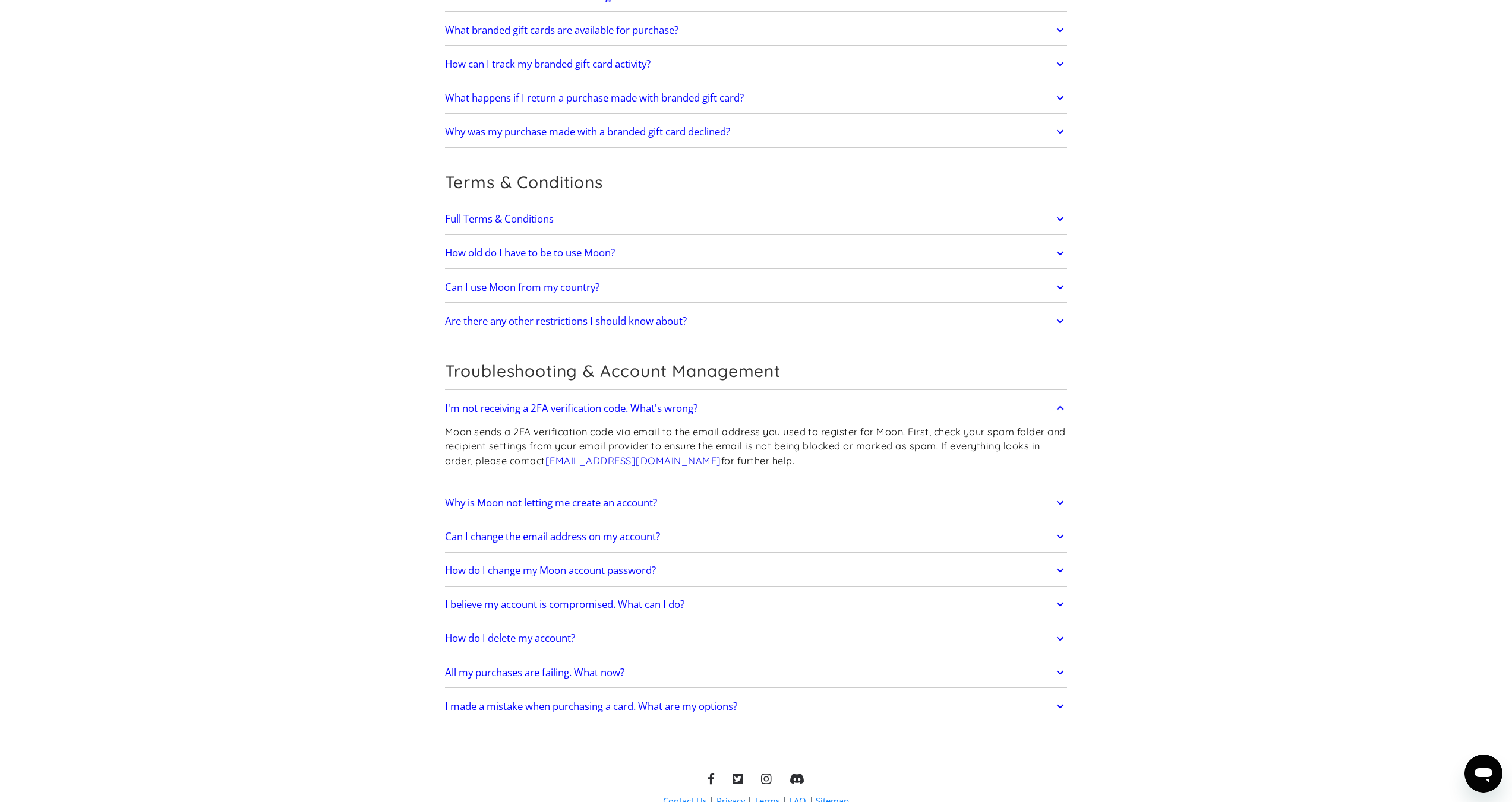
click at [535, 292] on h2 "Can I use Moon from my country?" at bounding box center [522, 287] width 155 height 12
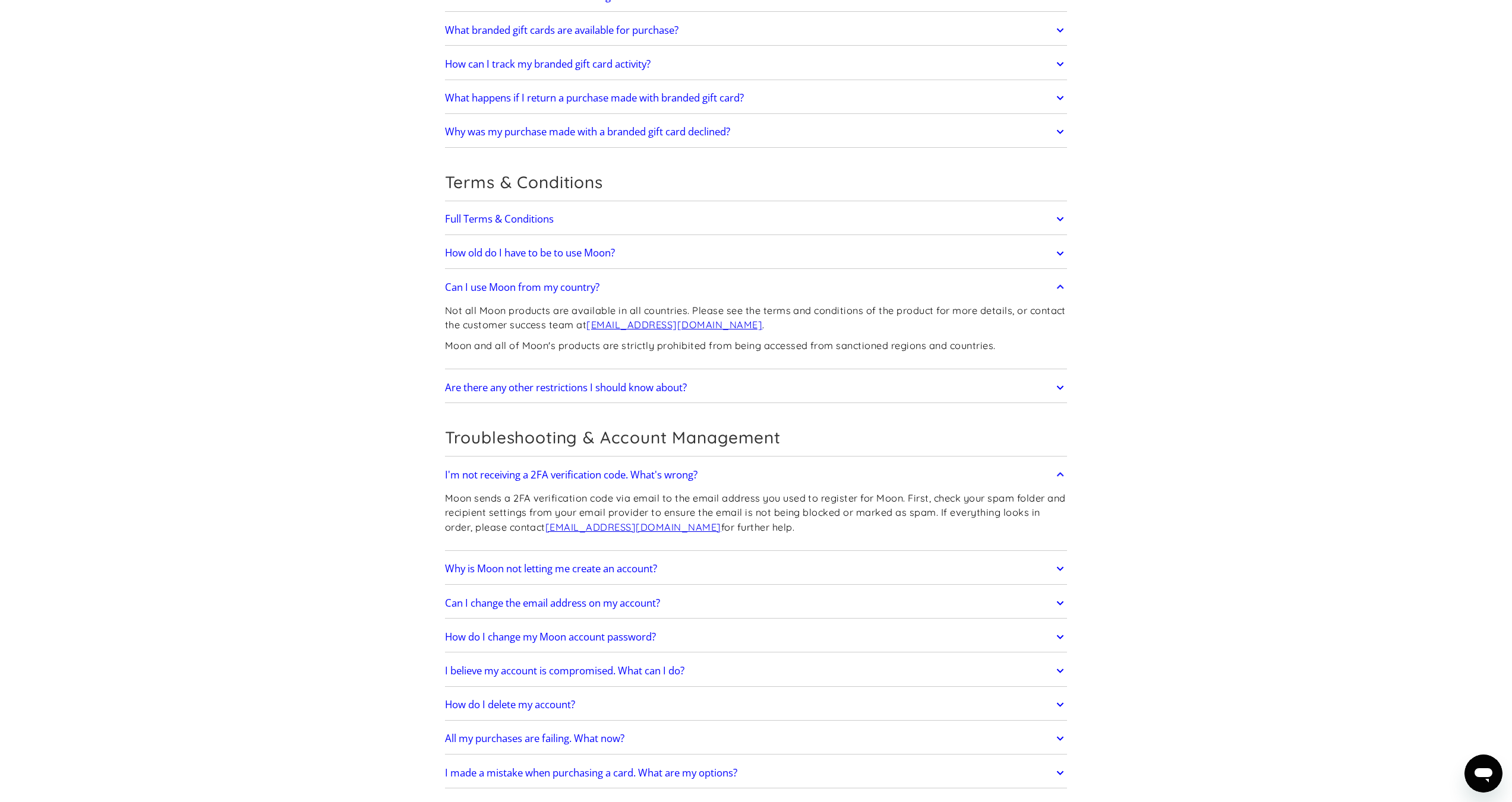
click at [535, 290] on h2 "Can I use Moon from my country?" at bounding box center [522, 287] width 155 height 12
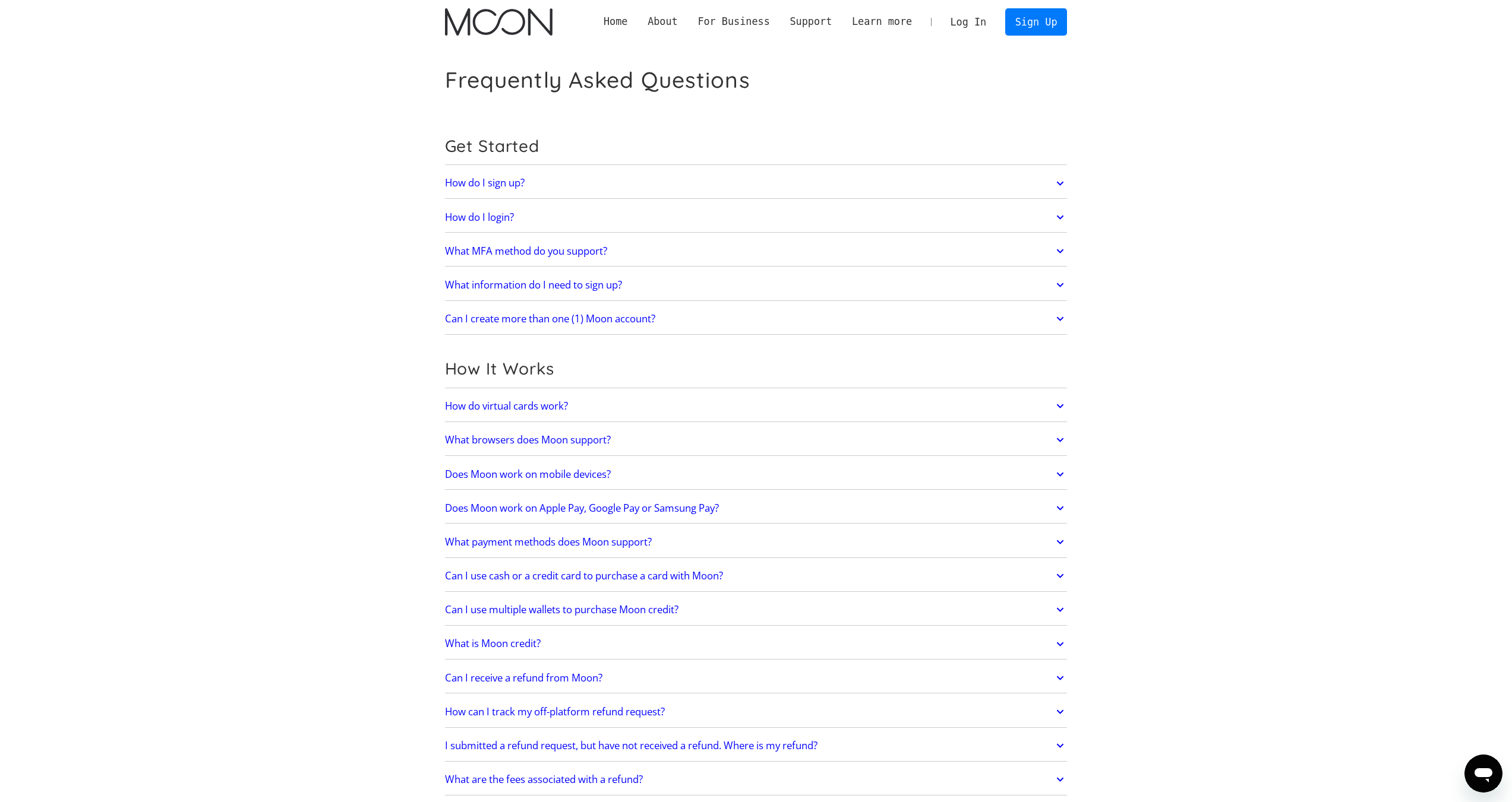
scroll to position [0, 0]
click at [522, 31] on img "home" at bounding box center [498, 23] width 108 height 28
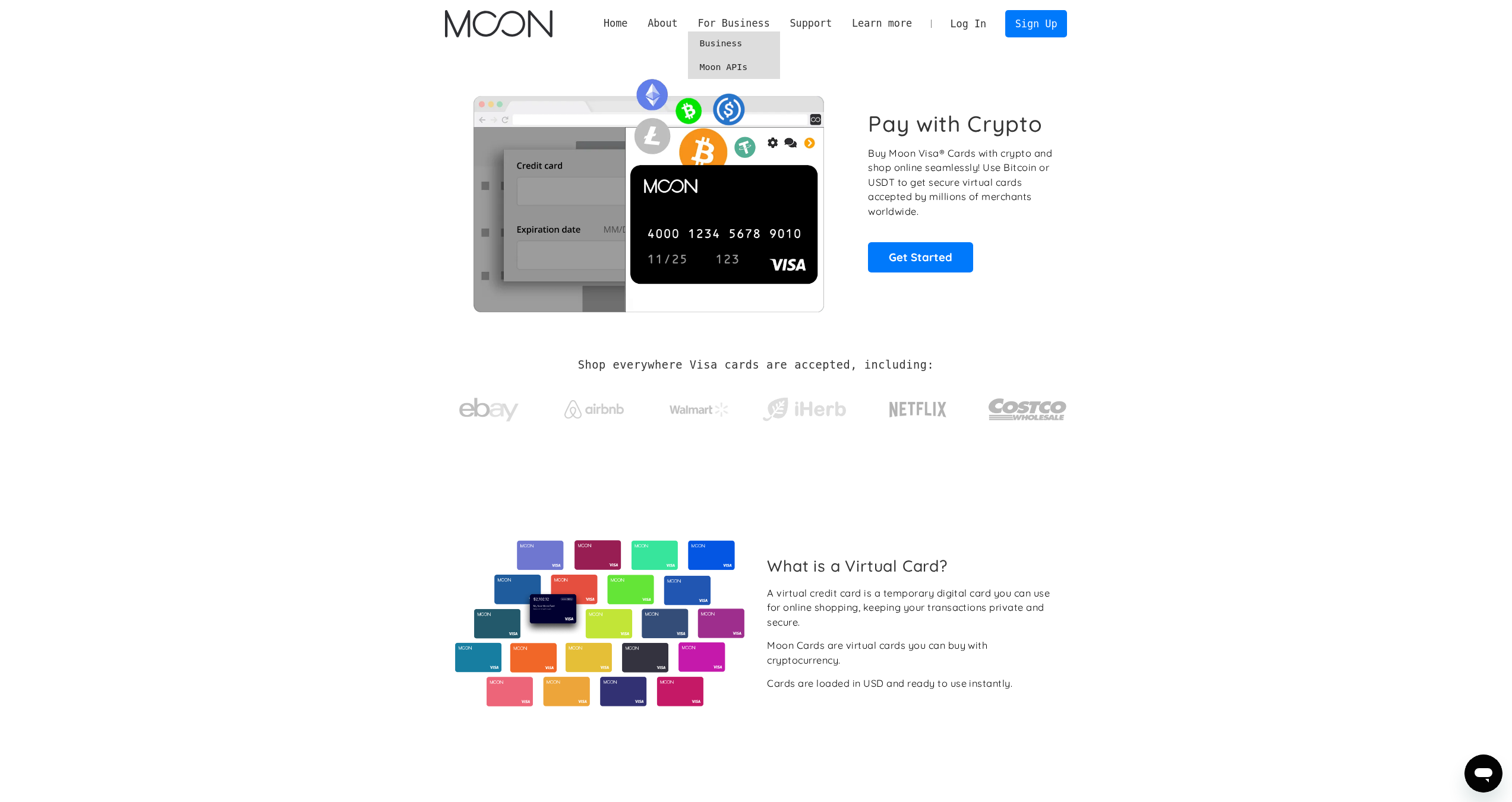
click at [750, 46] on link "Business" at bounding box center [734, 43] width 92 height 23
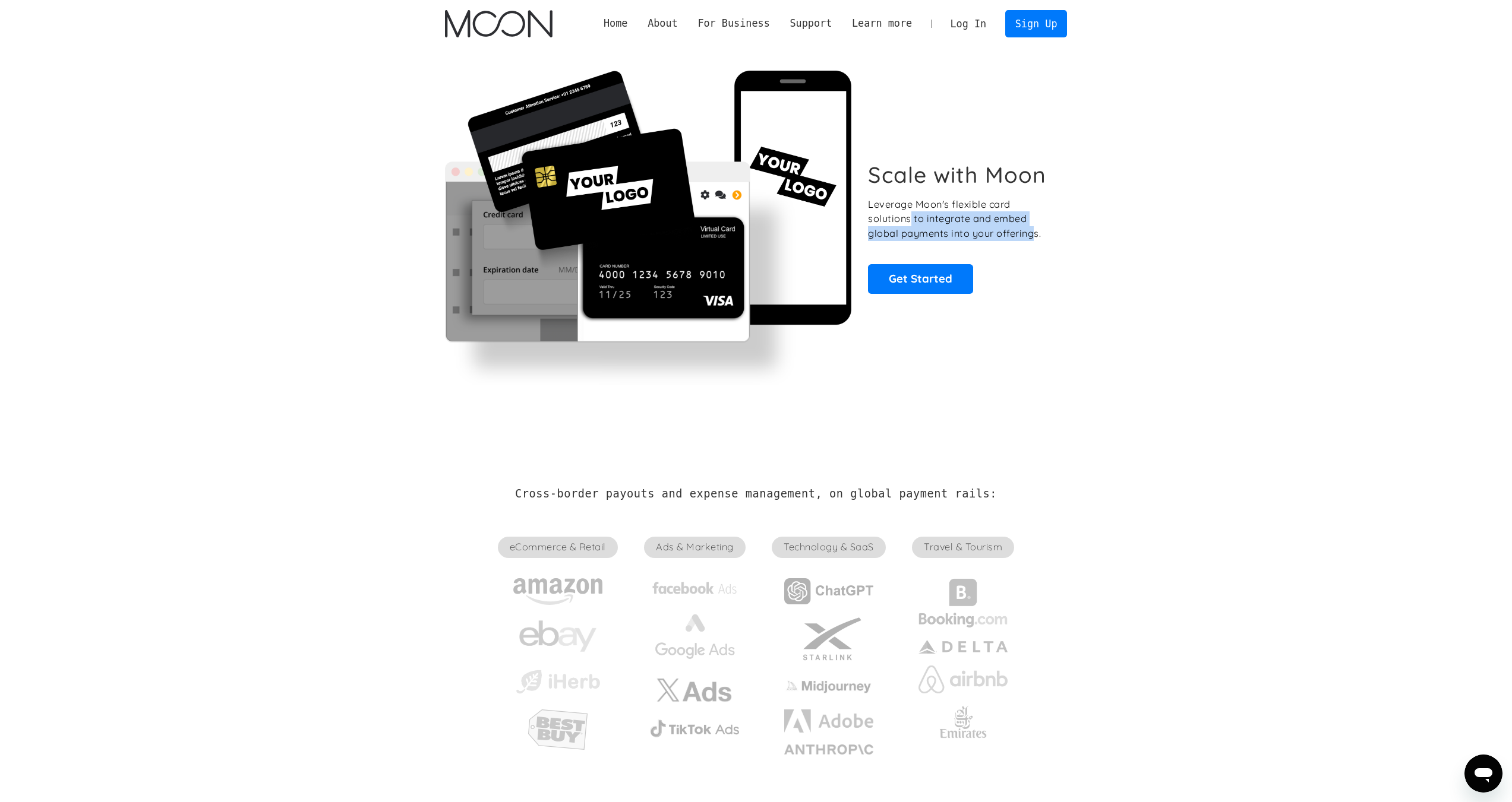
drag, startPoint x: 909, startPoint y: 222, endPoint x: 1035, endPoint y: 240, distance: 127.3
click at [1035, 240] on p "Leverage Moon's flexible card solutions to integrate and embed global payments …" at bounding box center [960, 219] width 186 height 44
click at [638, 26] on link "Home" at bounding box center [615, 23] width 44 height 15
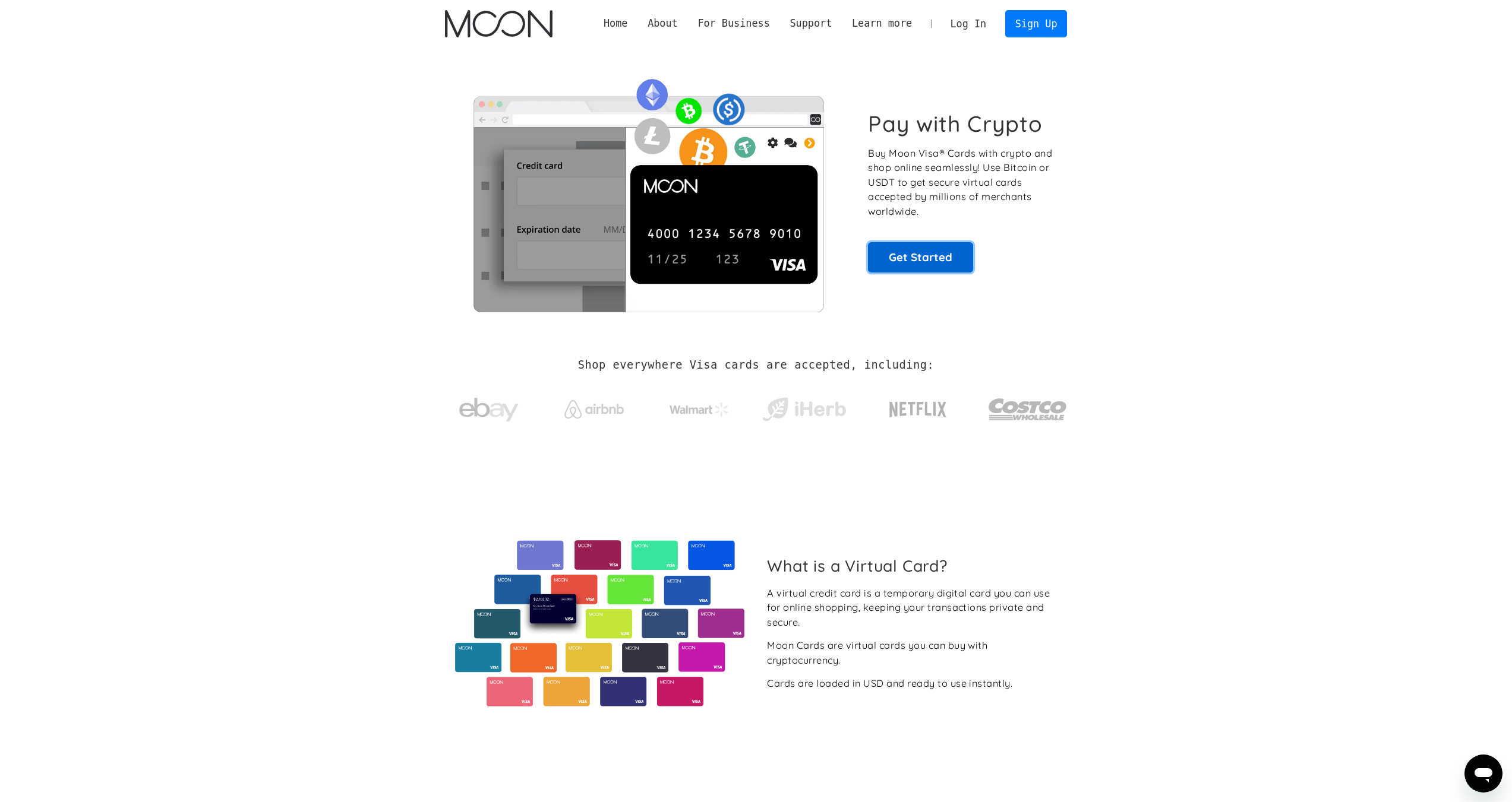
click at [933, 260] on link "Get Started" at bounding box center [920, 257] width 105 height 30
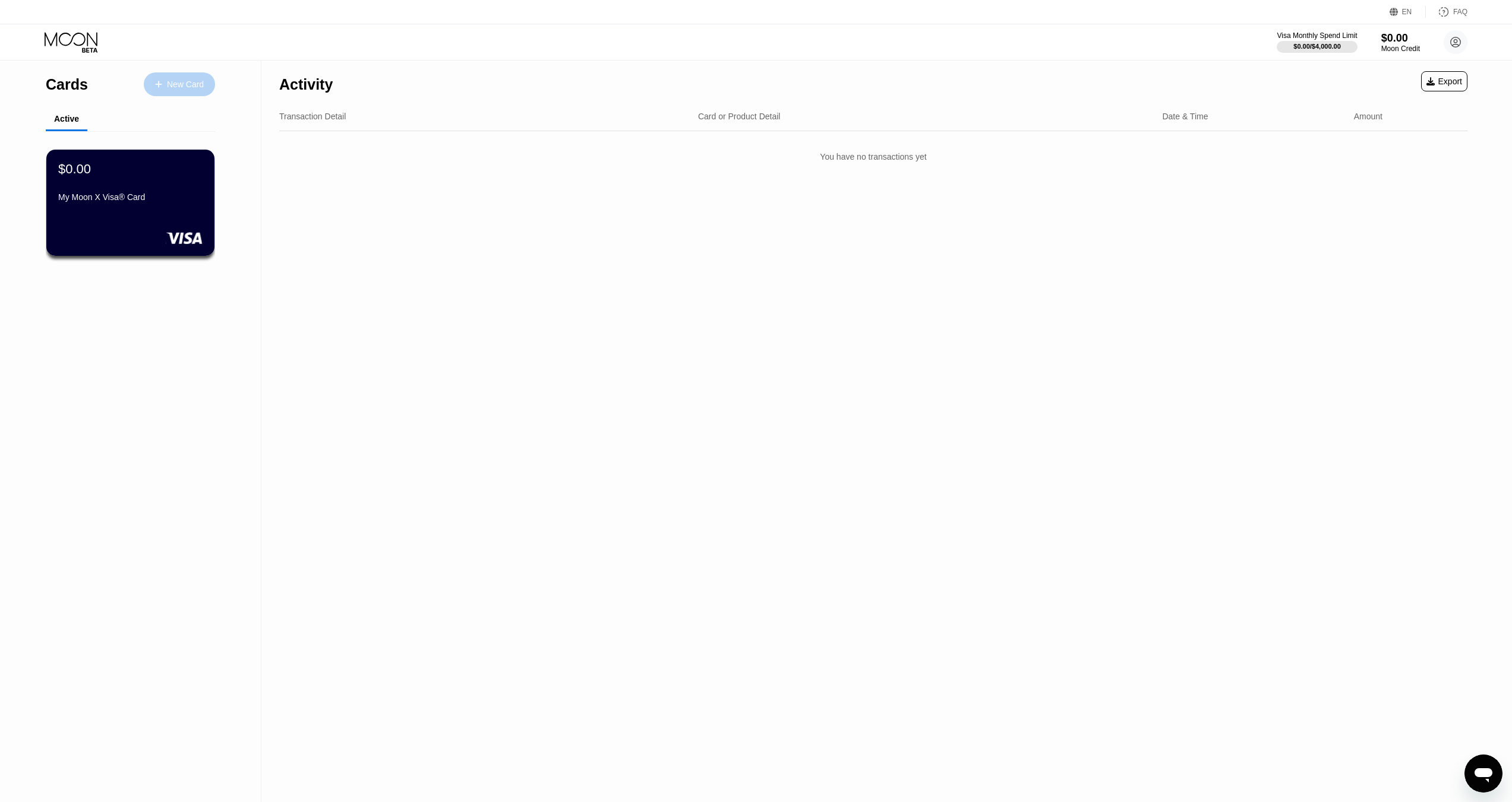
click at [180, 79] on div "New Card" at bounding box center [186, 84] width 37 height 10
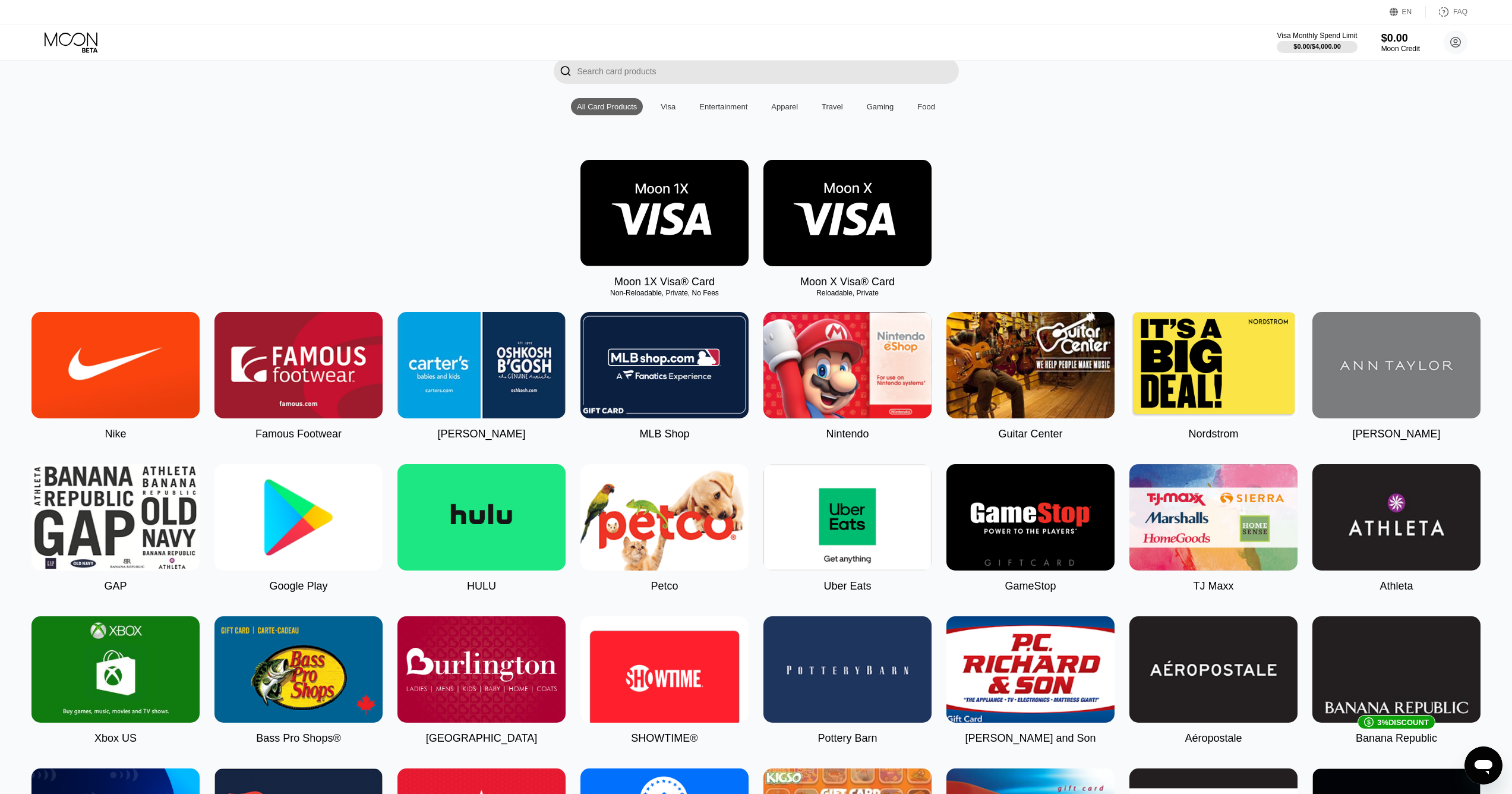
scroll to position [119, 0]
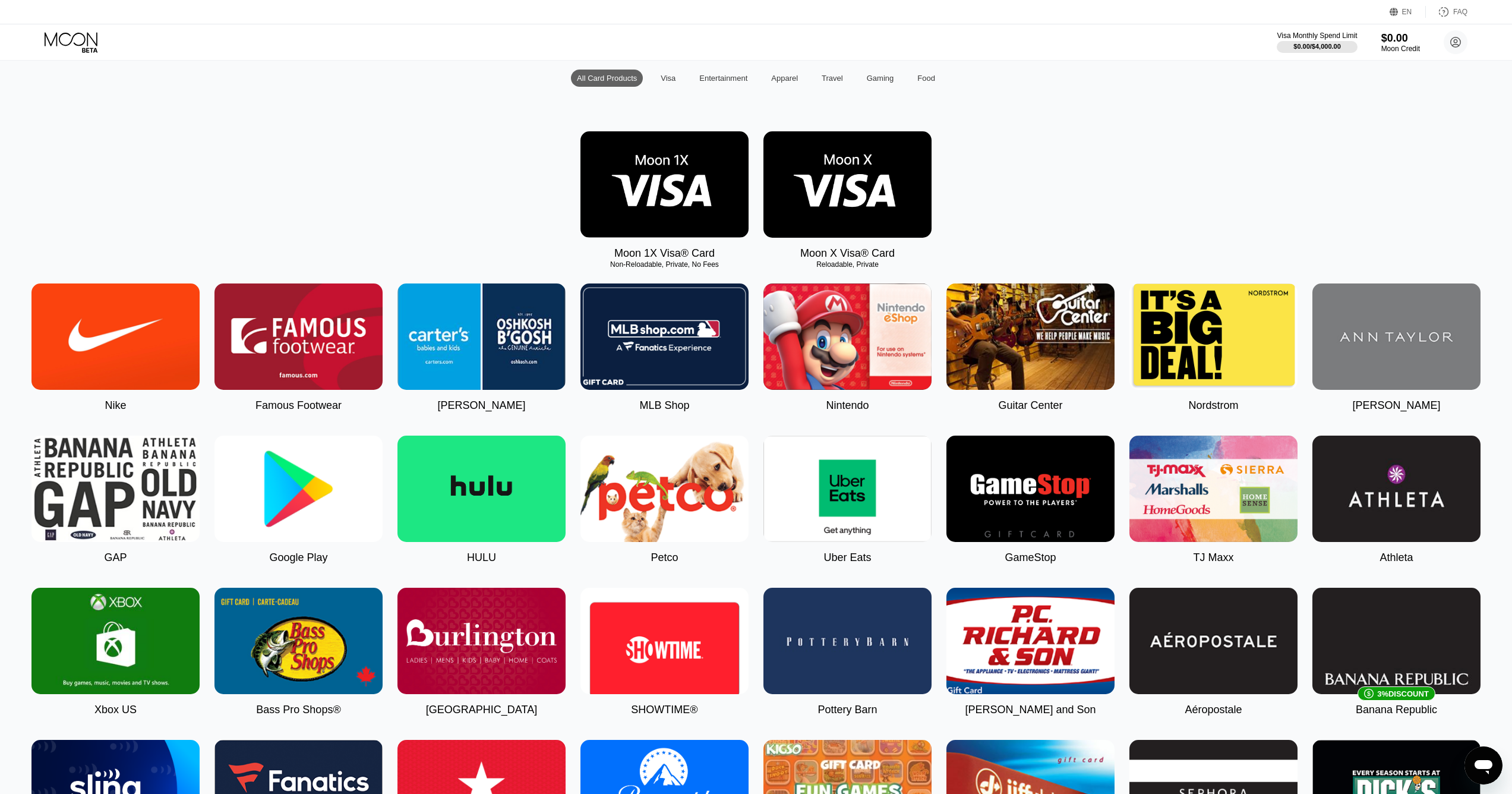
click at [937, 83] on div "Food" at bounding box center [926, 78] width 30 height 18
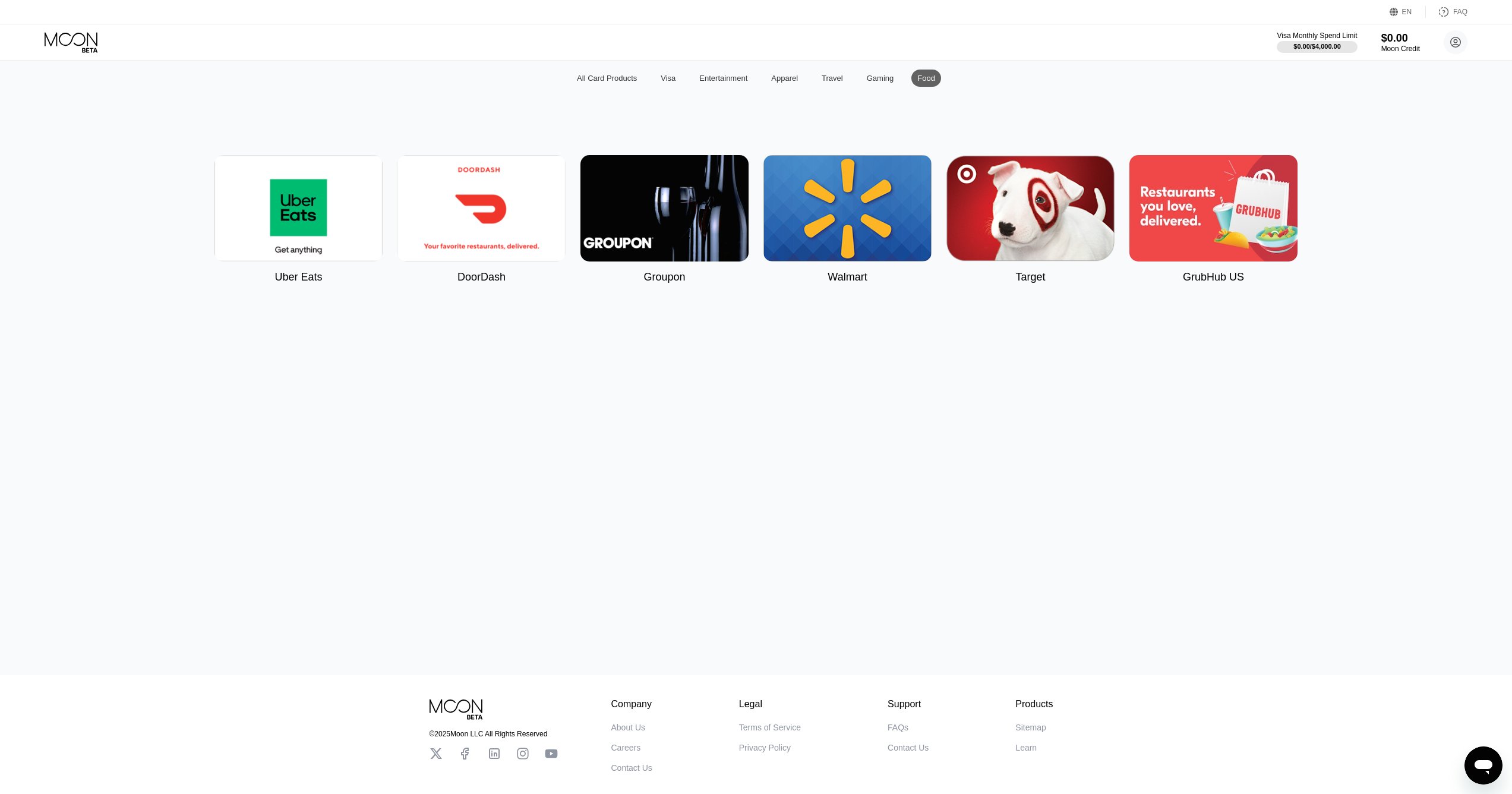
click at [884, 83] on div "Gaming" at bounding box center [880, 78] width 28 height 9
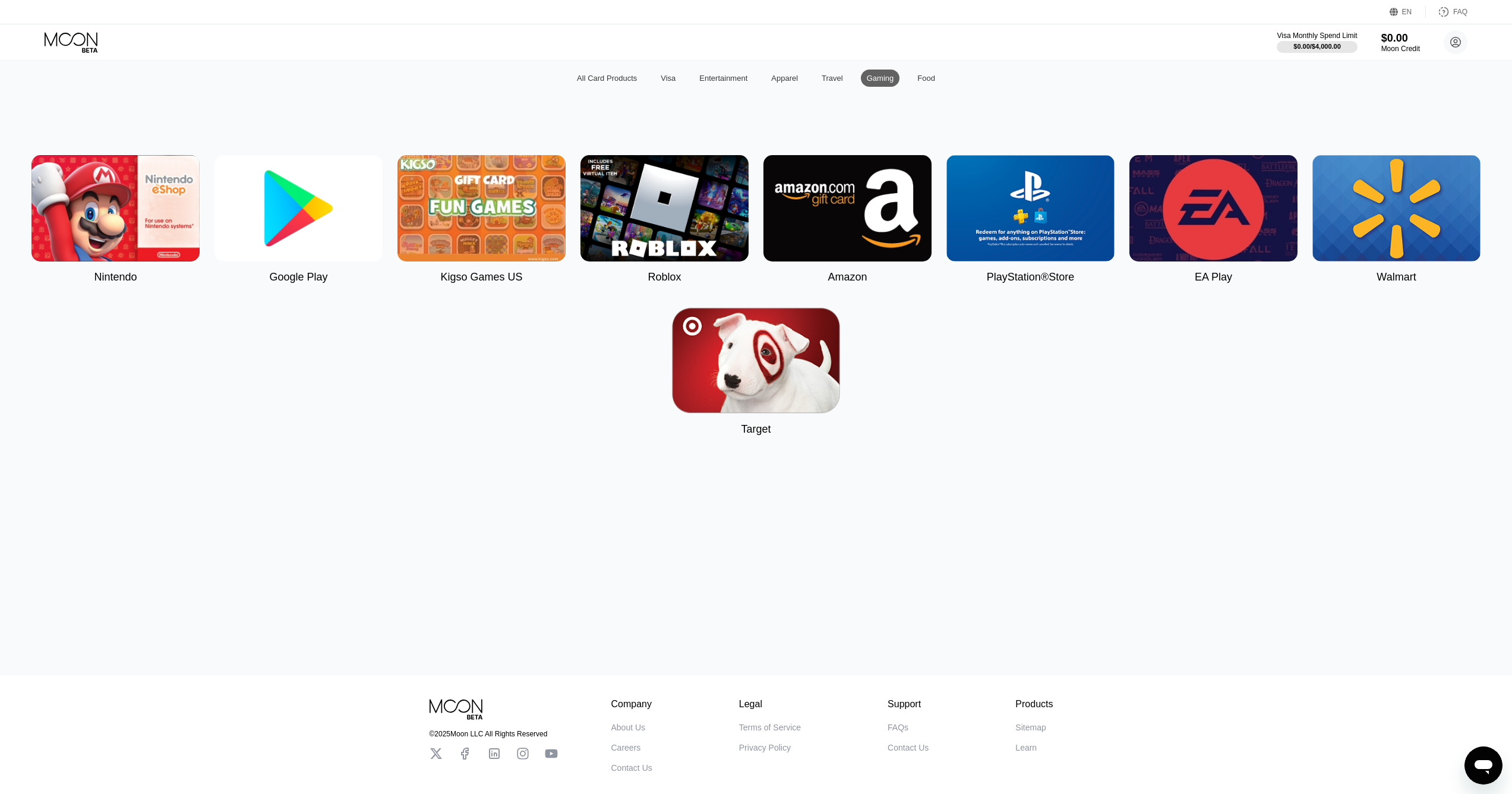
click at [827, 83] on div "Travel" at bounding box center [832, 78] width 22 height 9
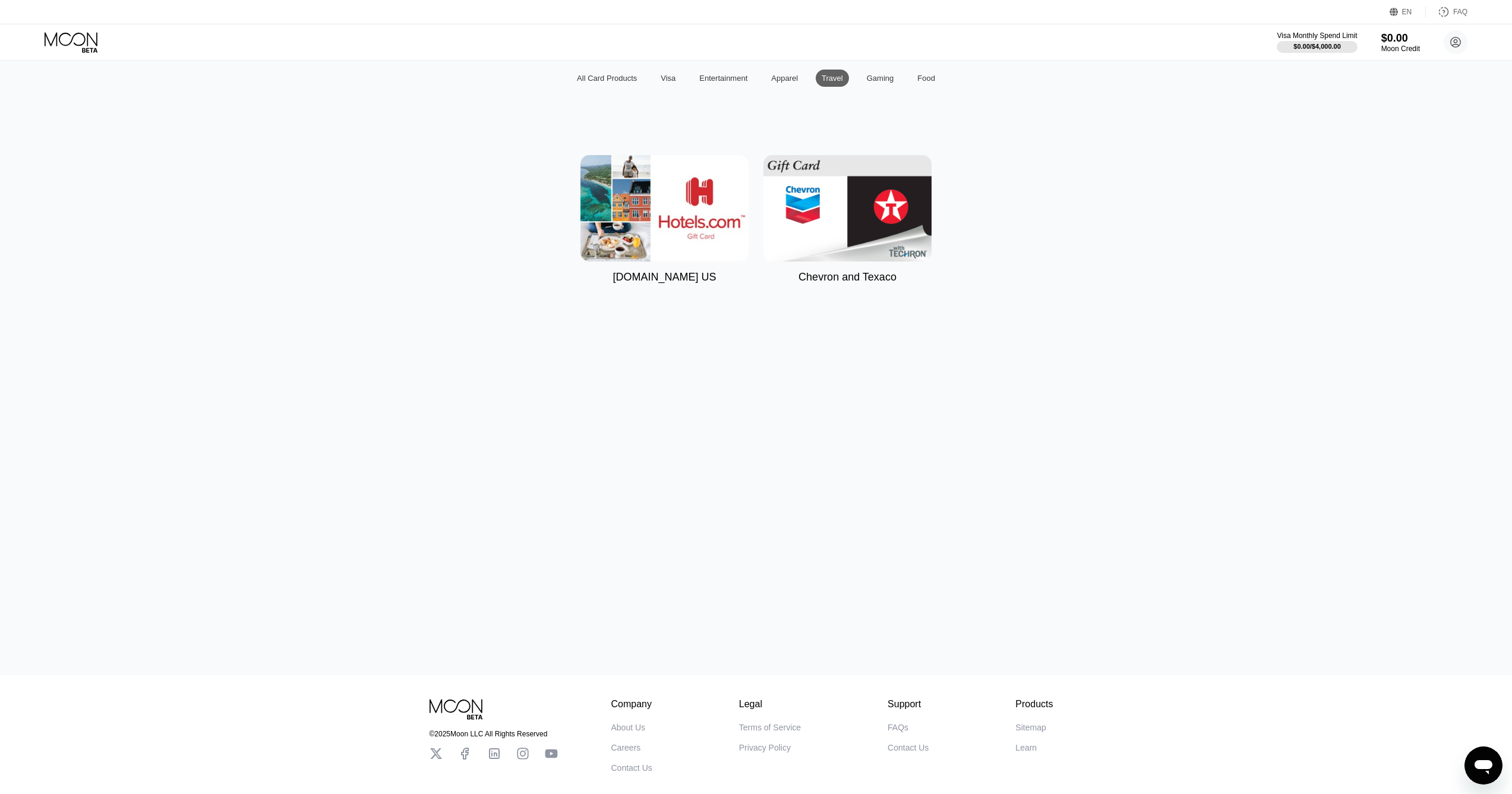
click at [778, 83] on div "Apparel" at bounding box center [785, 78] width 27 height 9
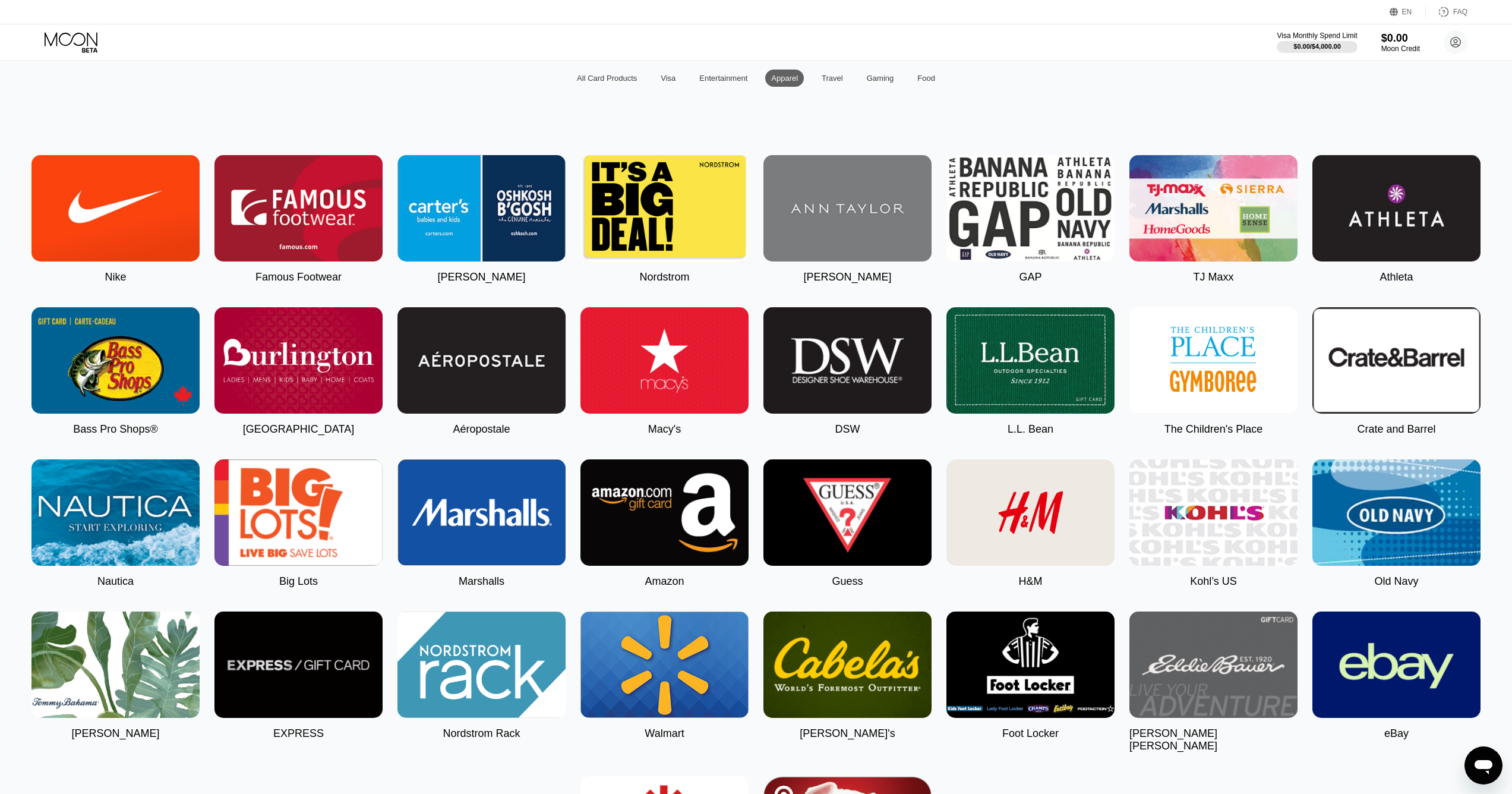
click at [725, 83] on div "Entertainment" at bounding box center [724, 78] width 48 height 9
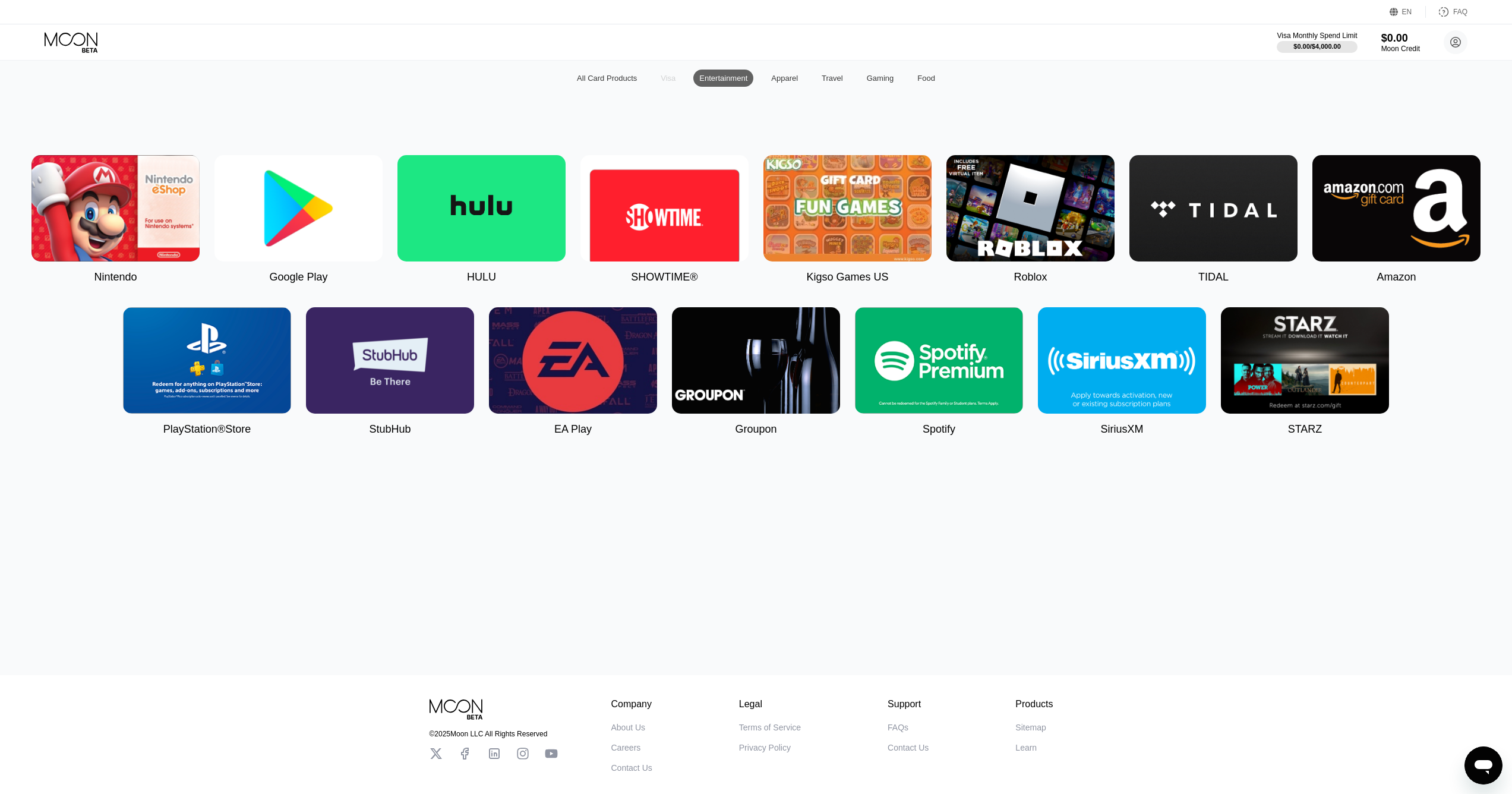
click at [663, 83] on div "Visa" at bounding box center [668, 78] width 15 height 9
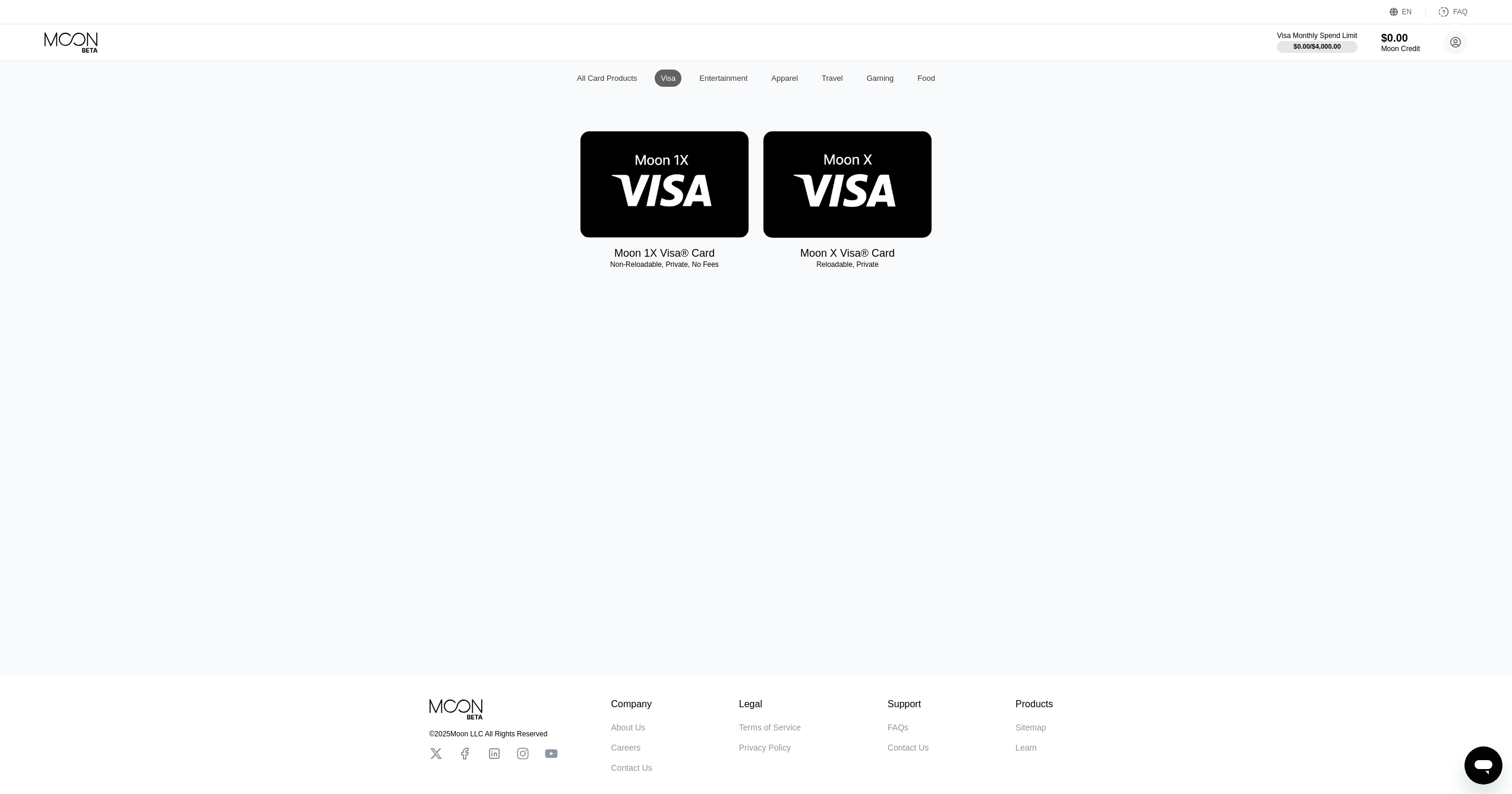
click at [614, 87] on div "All Card Products" at bounding box center [607, 78] width 72 height 18
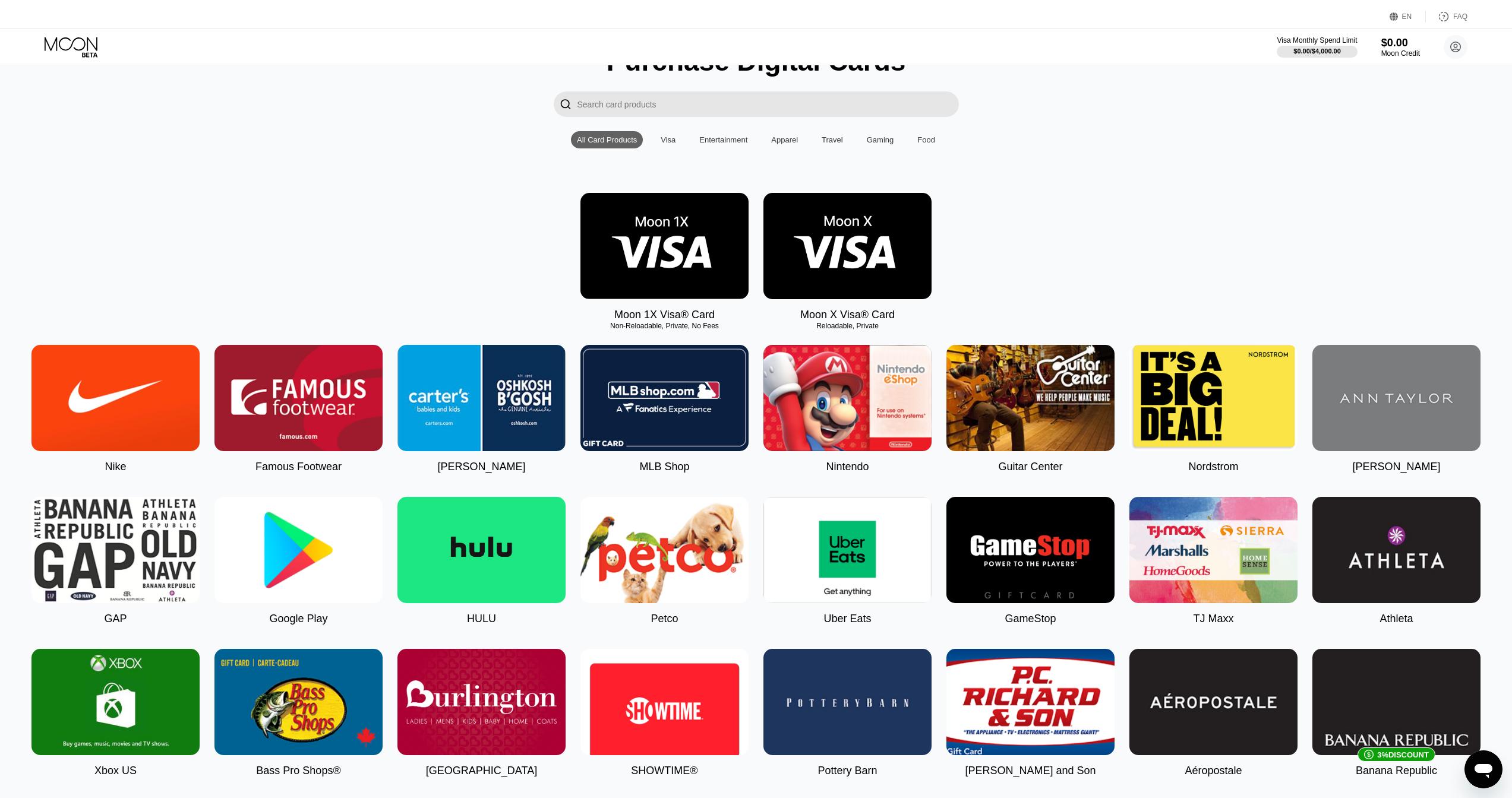
scroll to position [0, 0]
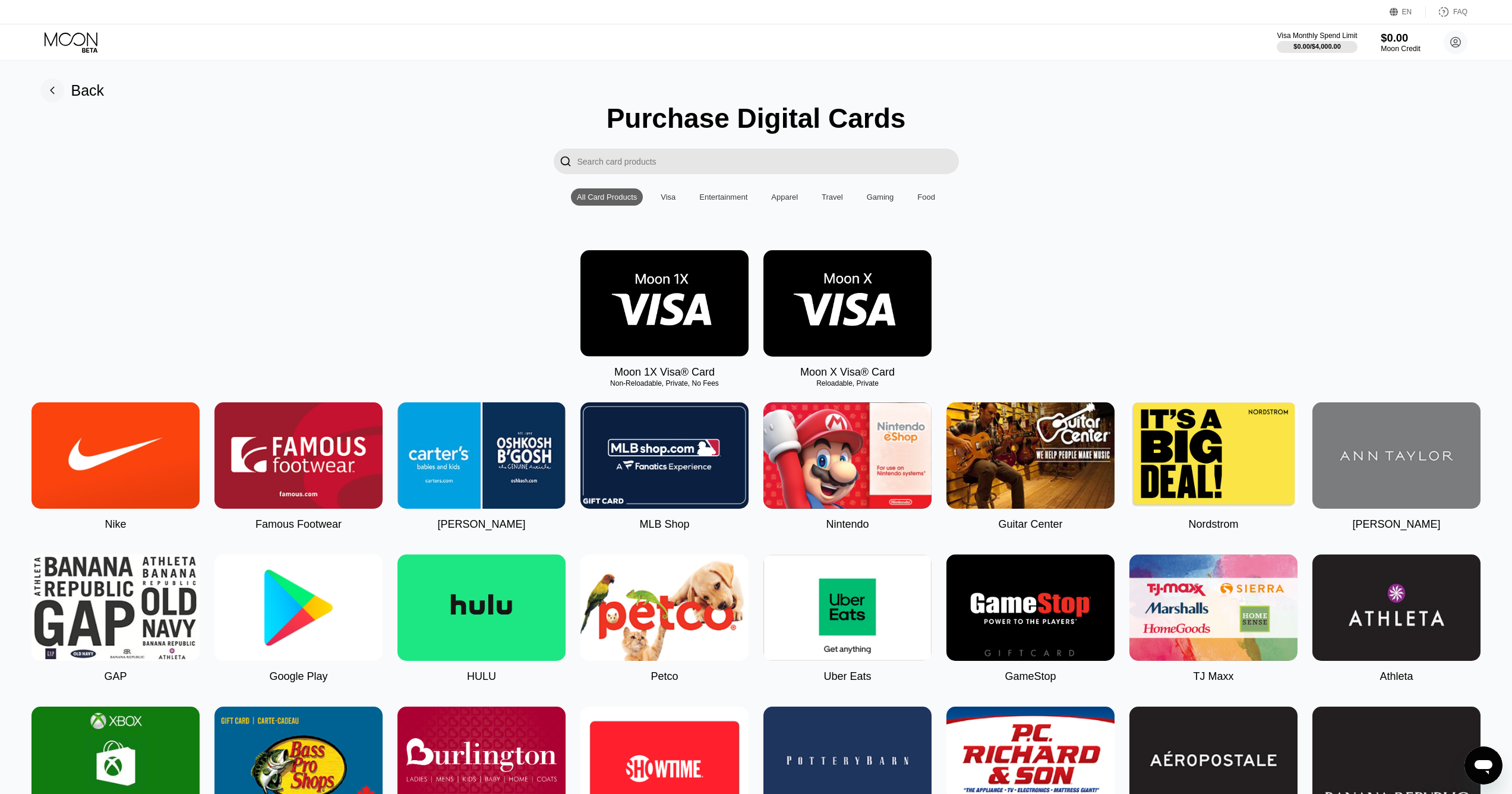
click at [1408, 42] on div "$0.00" at bounding box center [1401, 38] width 40 height 13
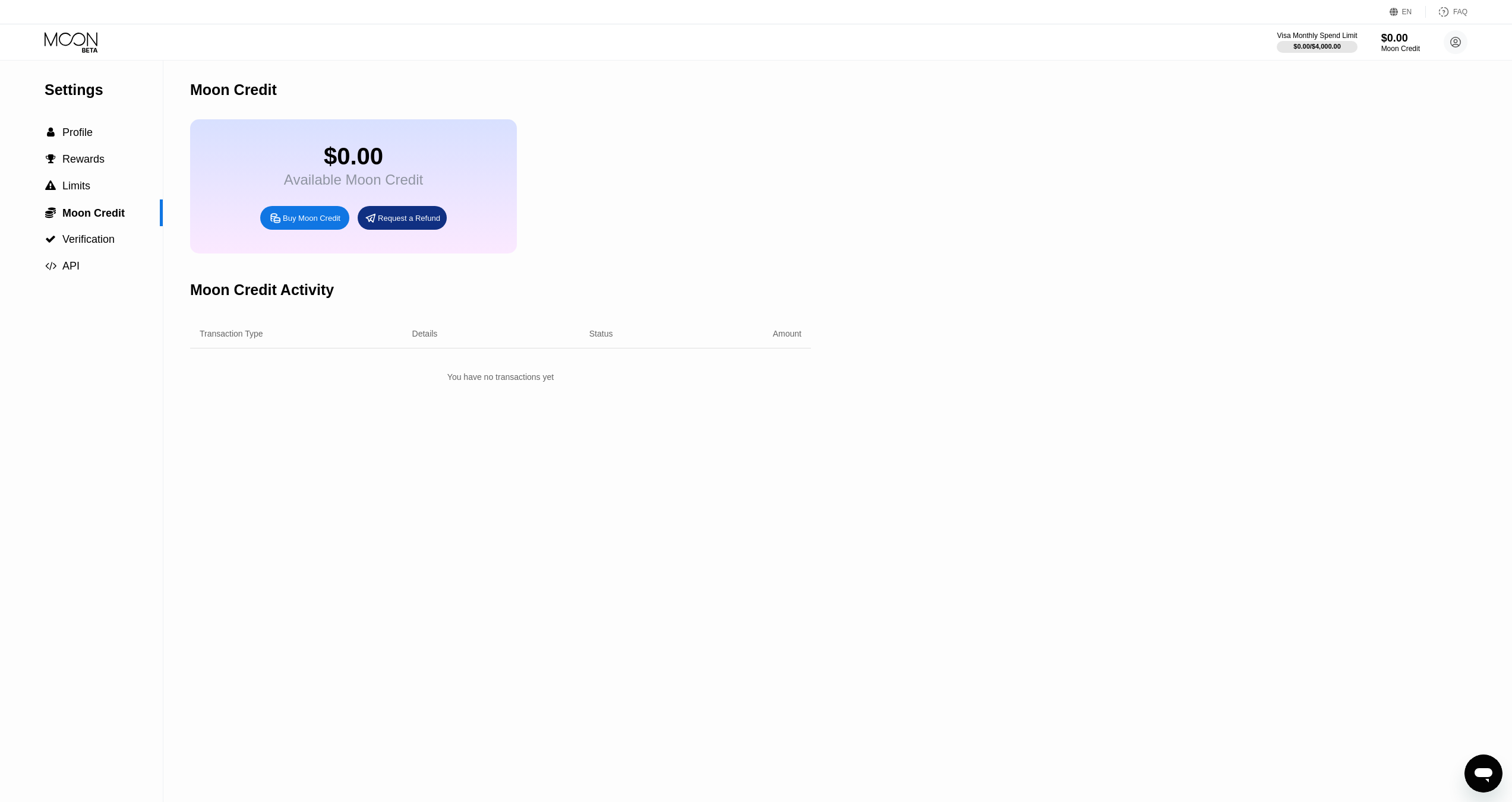
click at [71, 42] on icon at bounding box center [70, 38] width 53 height 13
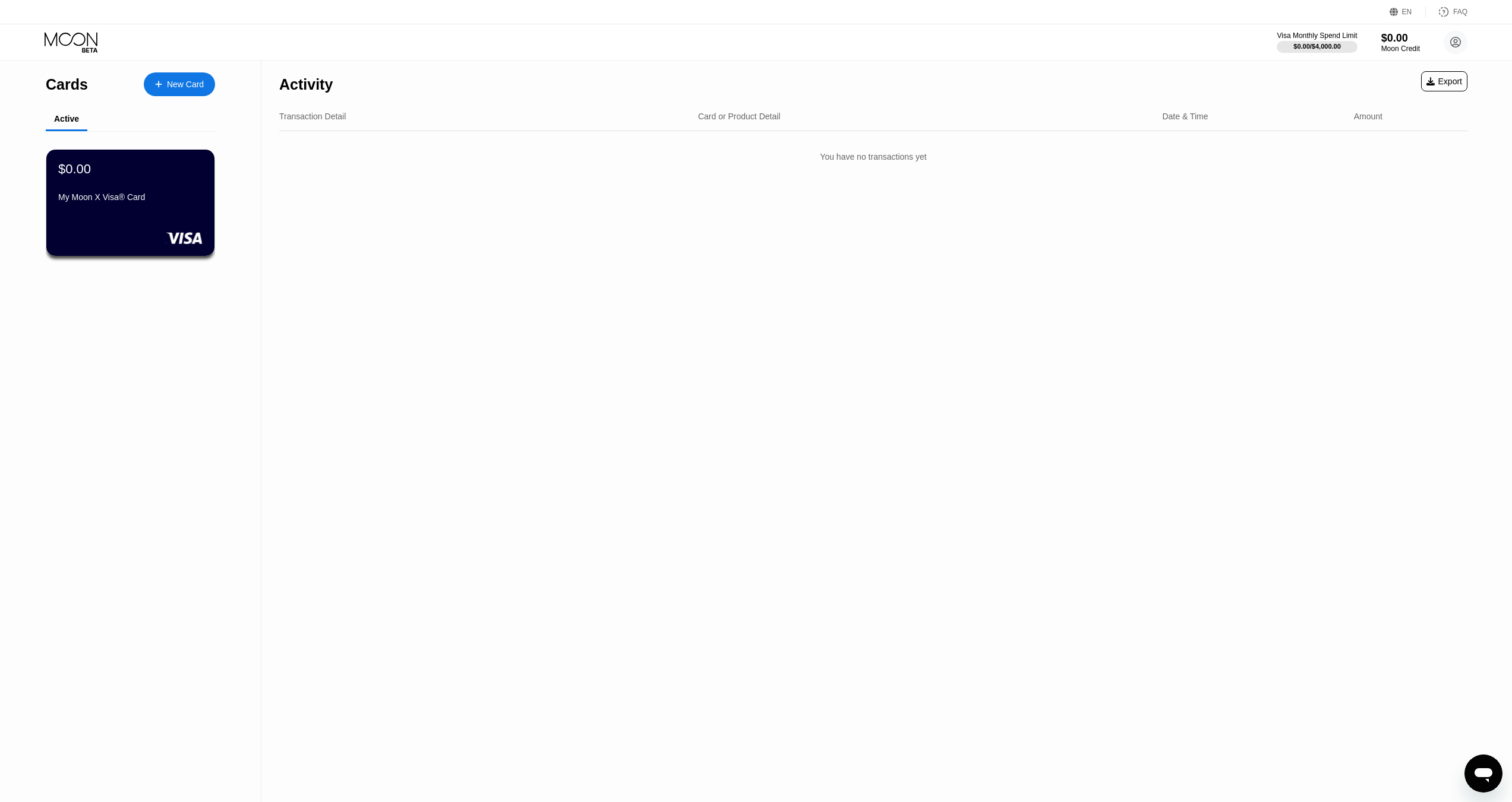
click at [1461, 13] on div "FAQ" at bounding box center [1459, 12] width 14 height 8
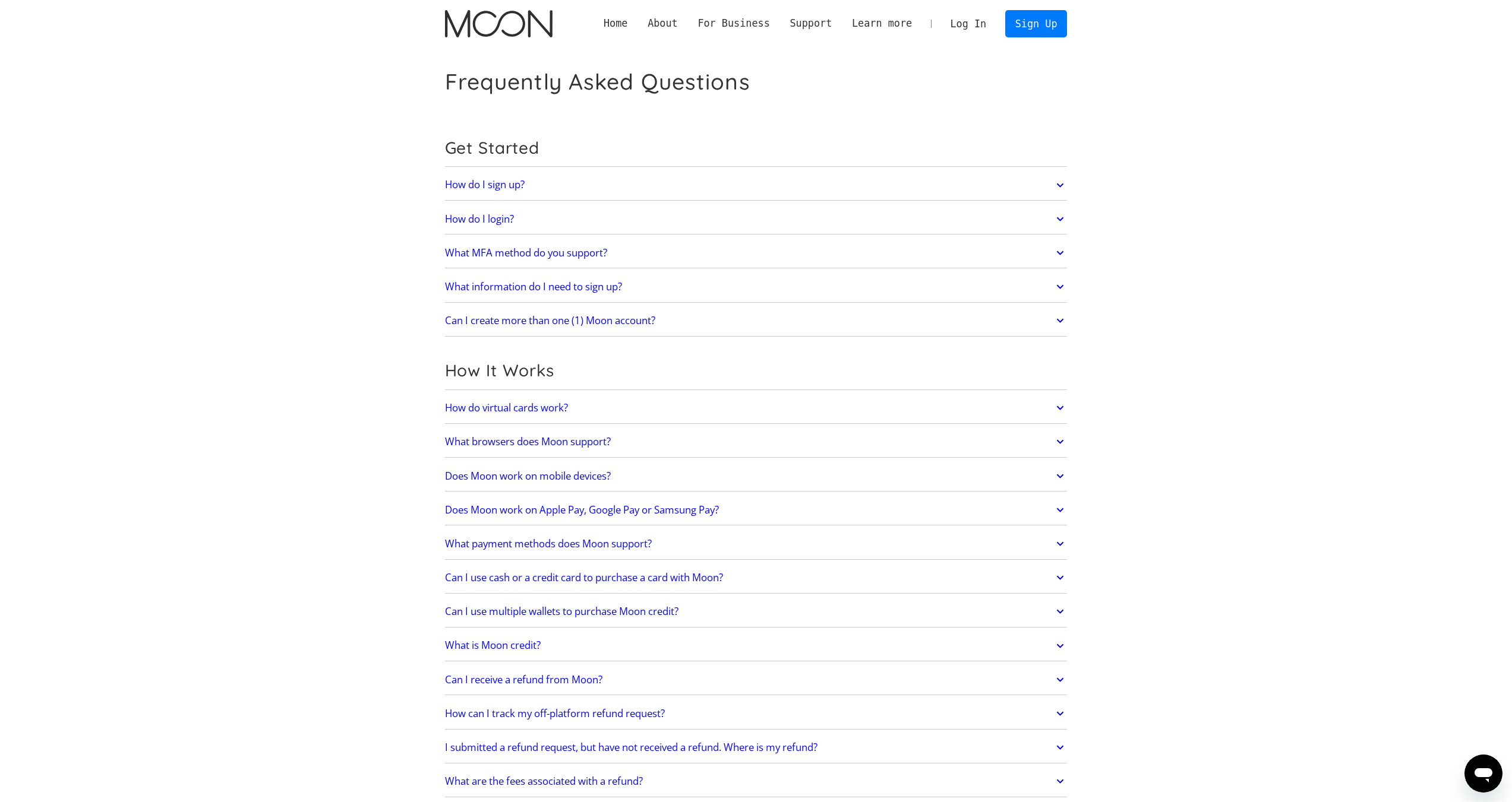
click at [578, 412] on link "How do virtual cards work?" at bounding box center [756, 408] width 623 height 25
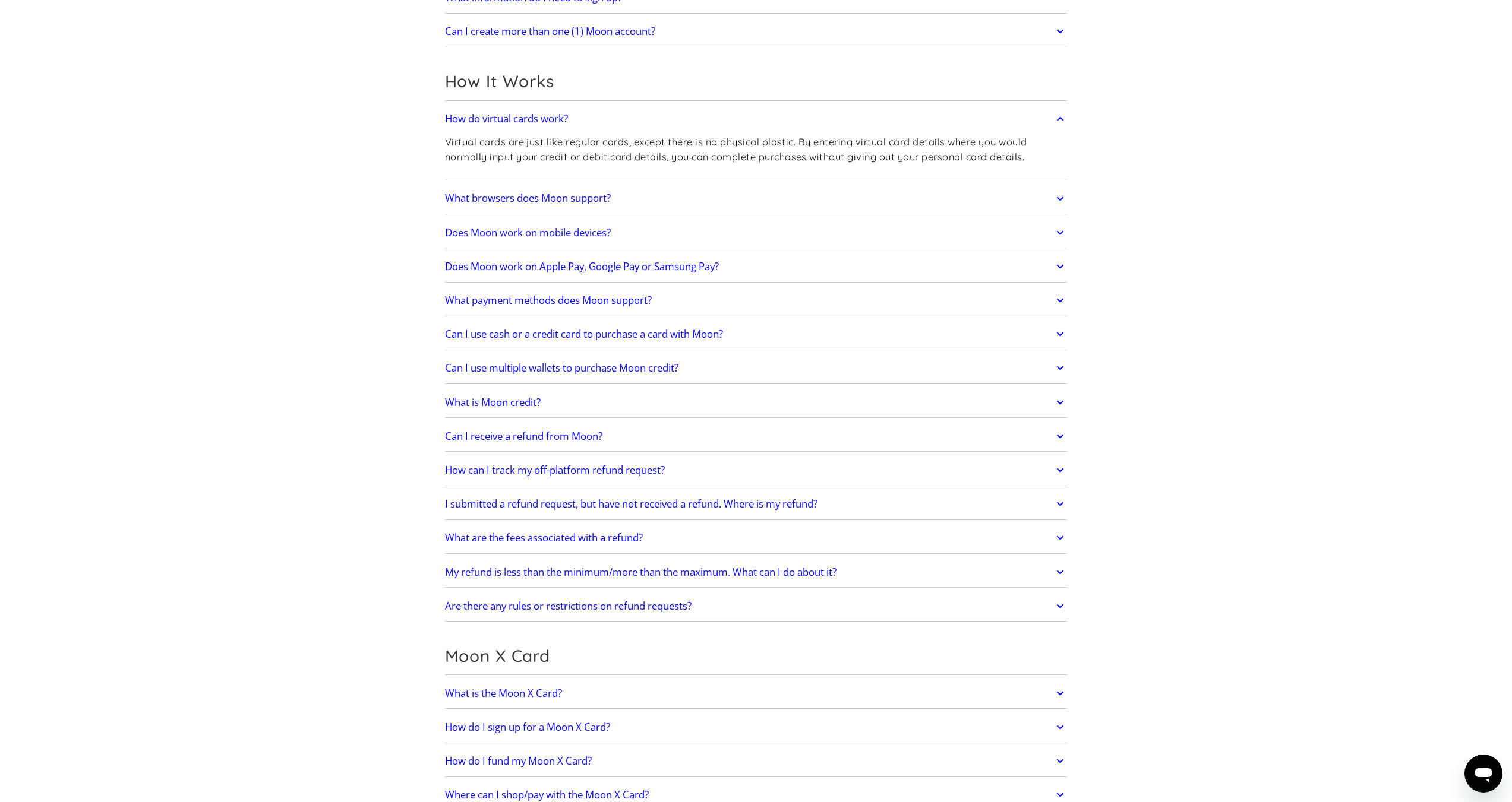
scroll to position [297, 0]
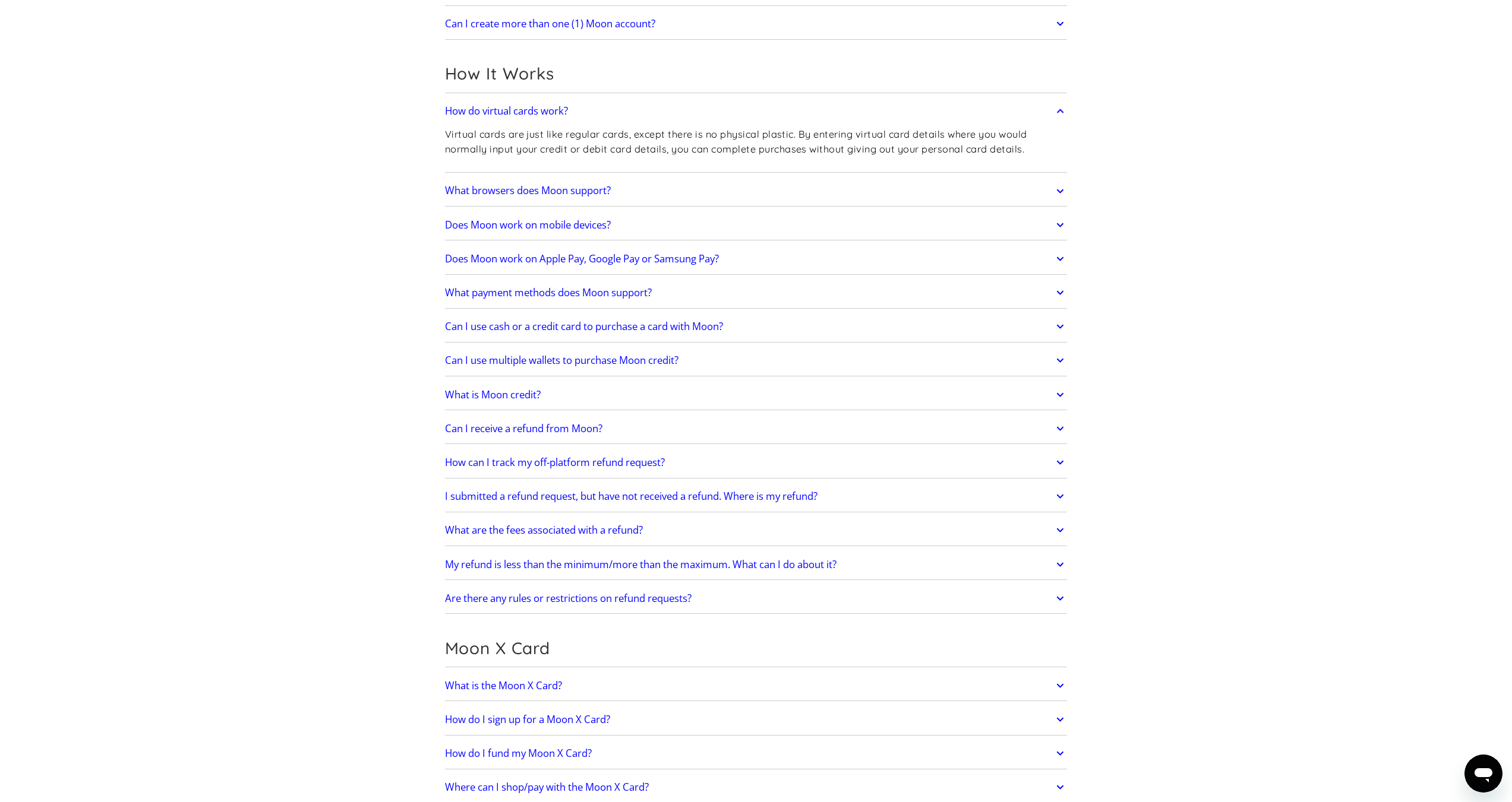
click at [507, 395] on h2 "What is Moon credit?" at bounding box center [492, 395] width 95 height 12
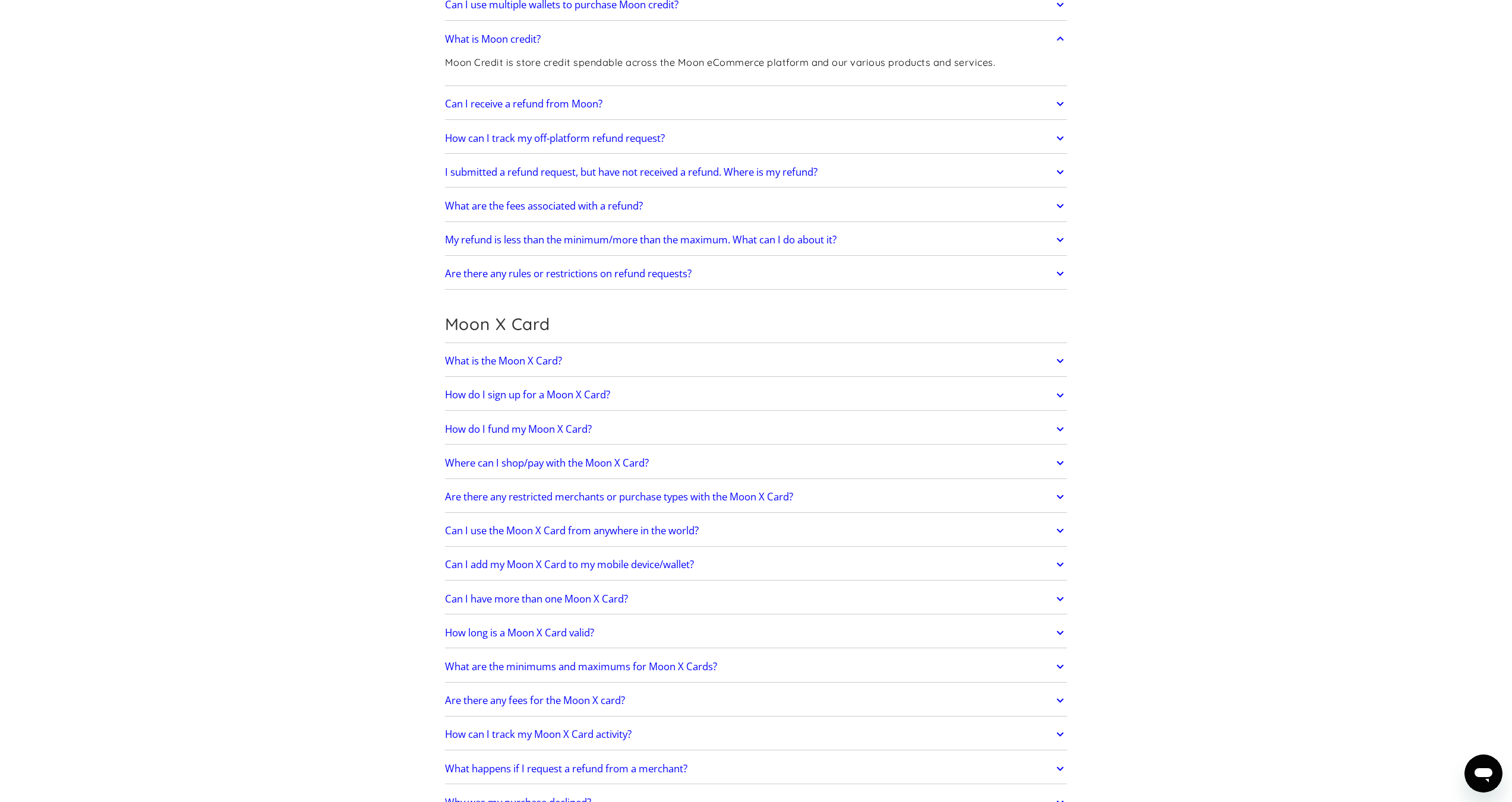
scroll to position [653, 0]
click at [547, 429] on h2 "How do I fund my Moon X Card?" at bounding box center [518, 429] width 147 height 12
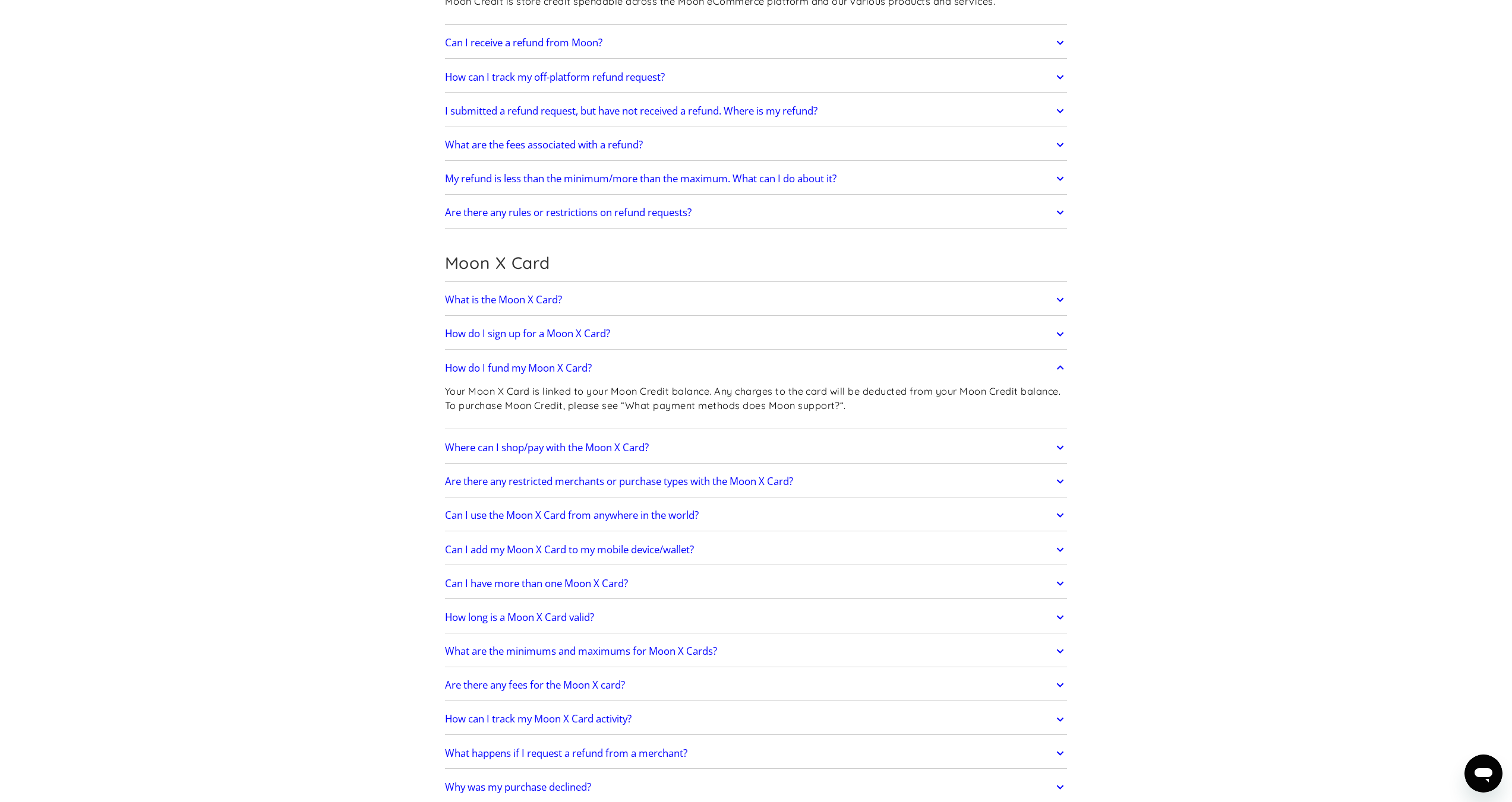
scroll to position [891, 0]
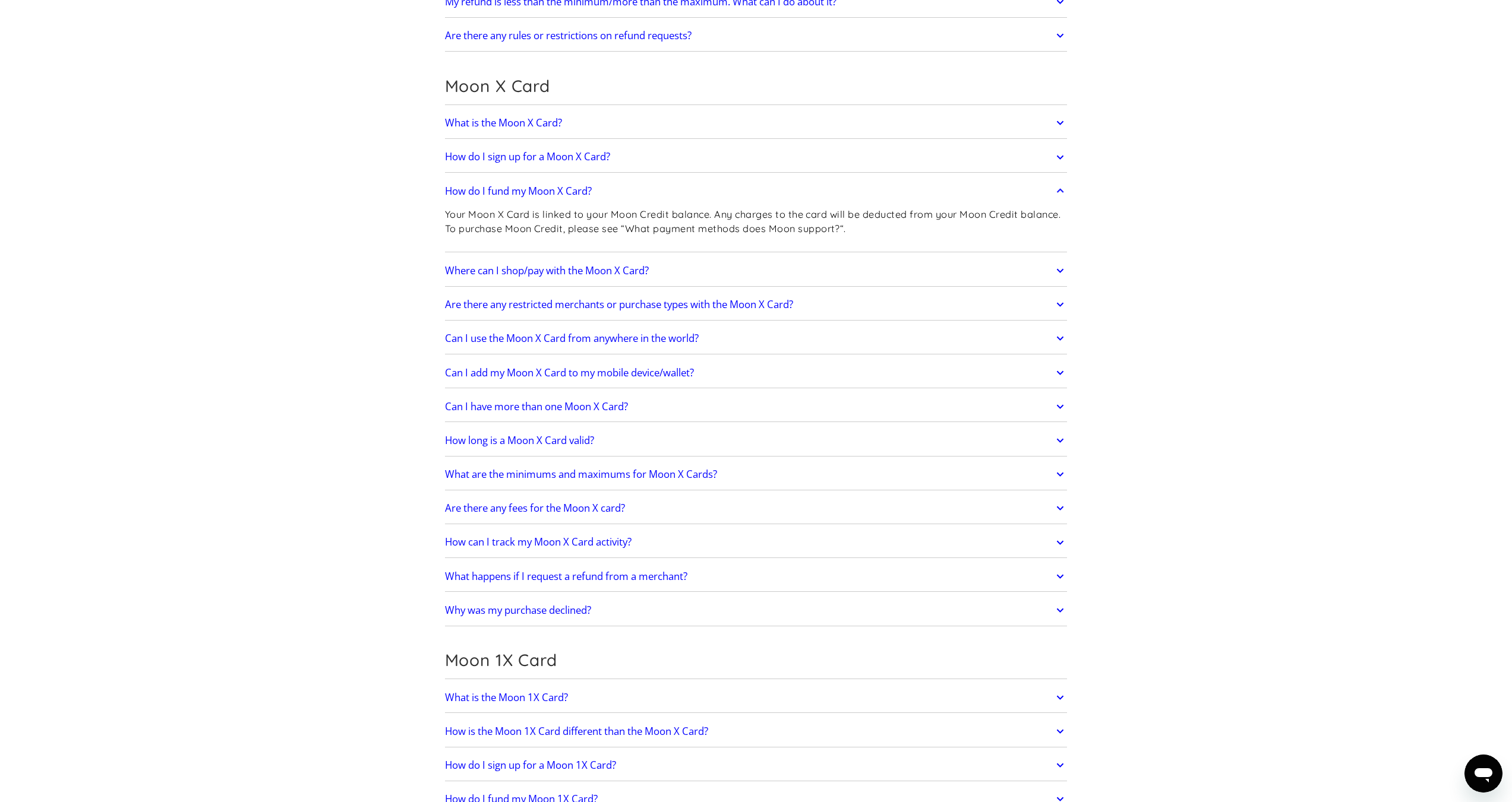
click at [529, 271] on h2 "Where can I shop/pay with the Moon X Card?" at bounding box center [547, 271] width 204 height 12
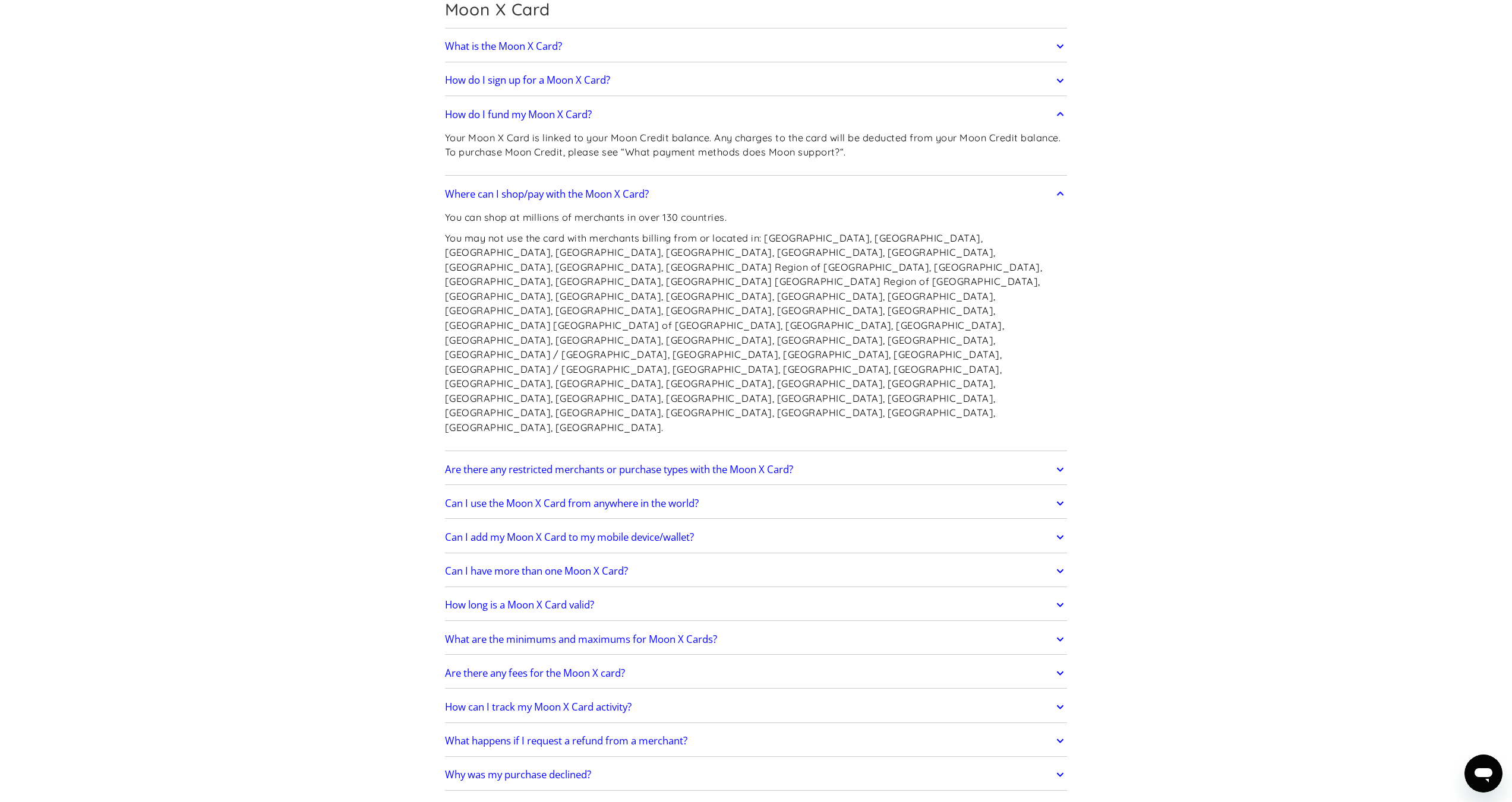
scroll to position [1128, 0]
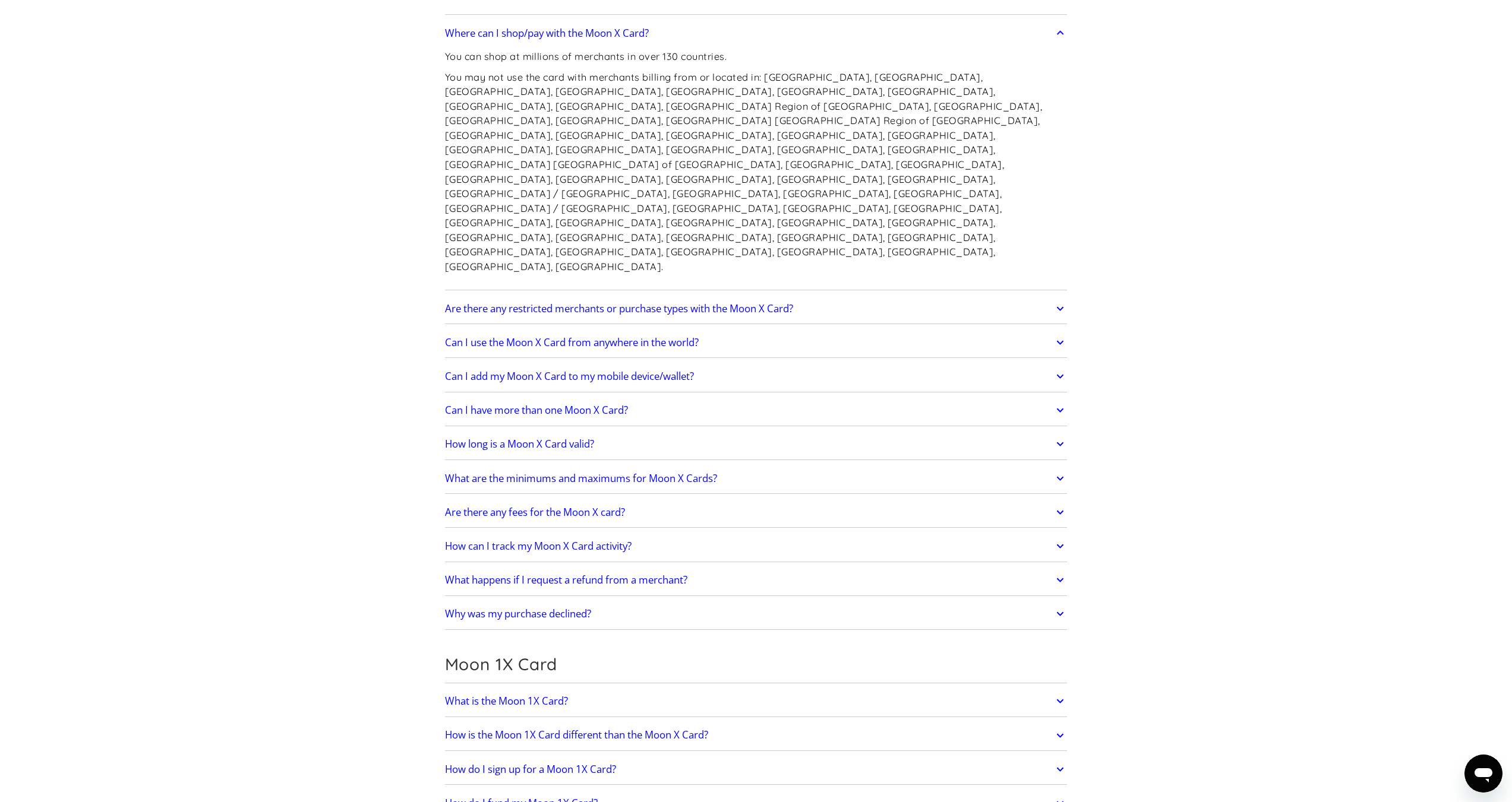
click at [606, 302] on h2 "Are there any restricted merchants or purchase types with the Moon X Card?" at bounding box center [619, 308] width 348 height 12
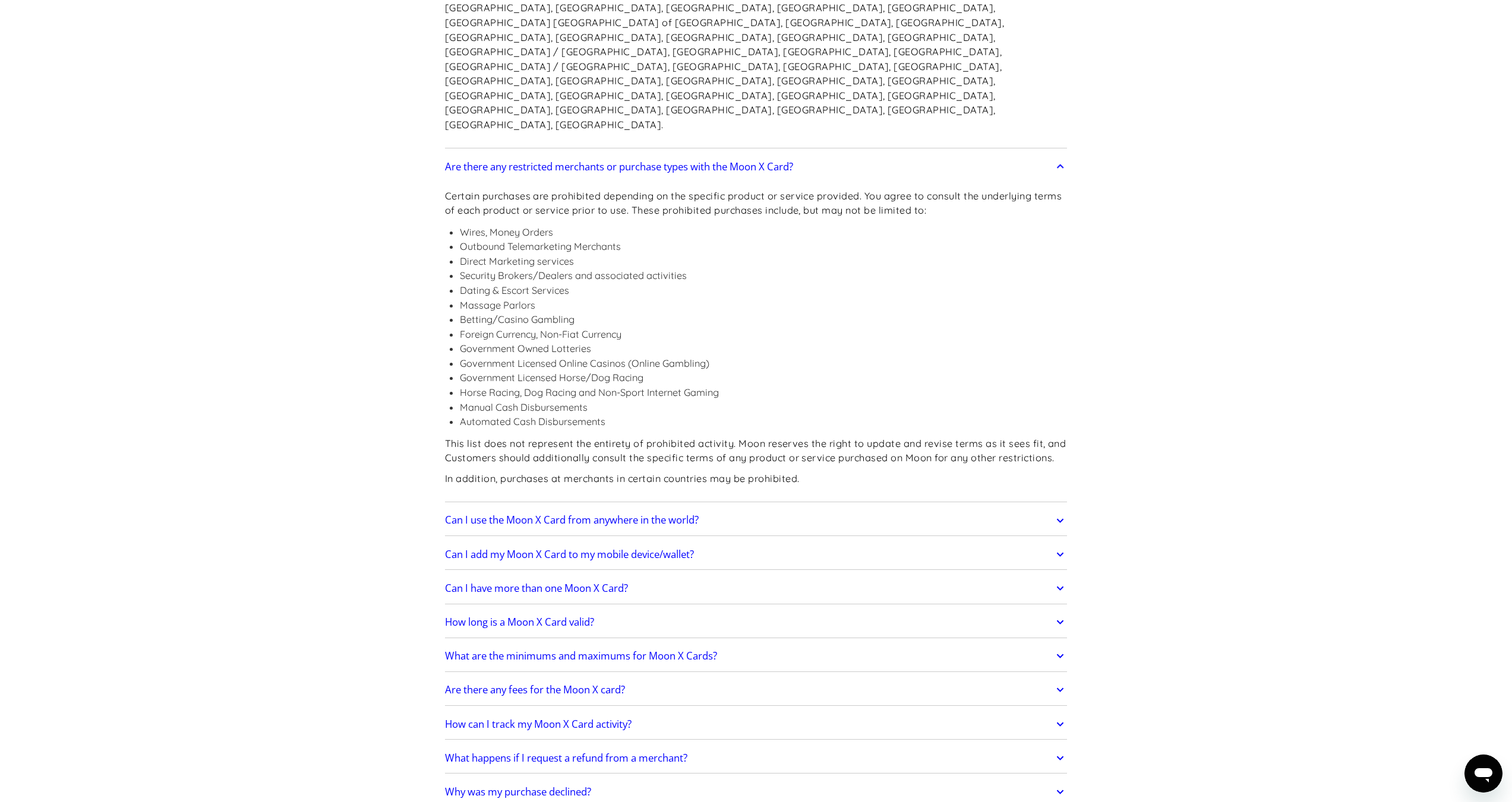
scroll to position [1366, 0]
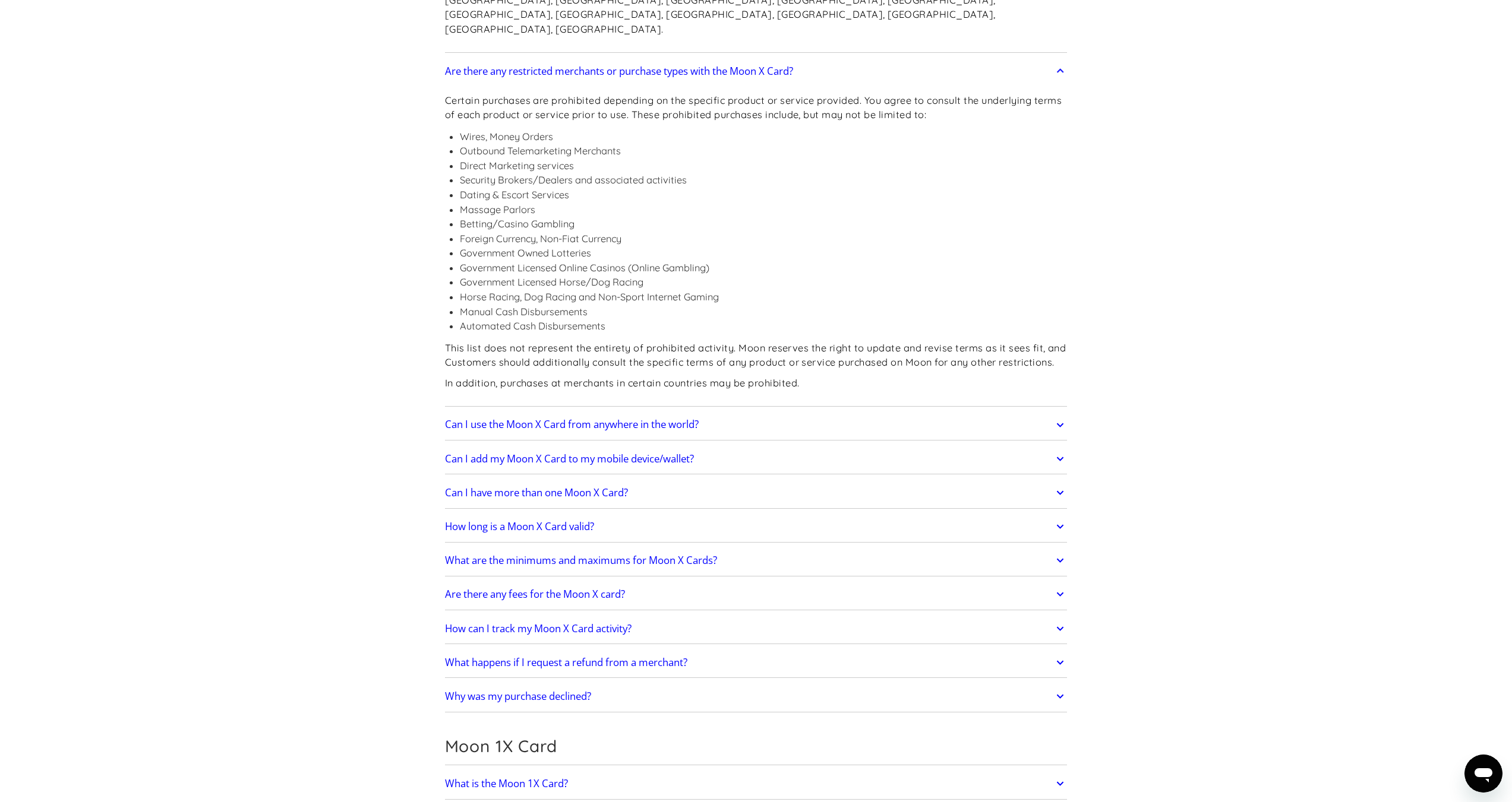
click at [662, 419] on h2 "Can I use the Moon X Card from anywhere in the world?" at bounding box center [571, 424] width 253 height 12
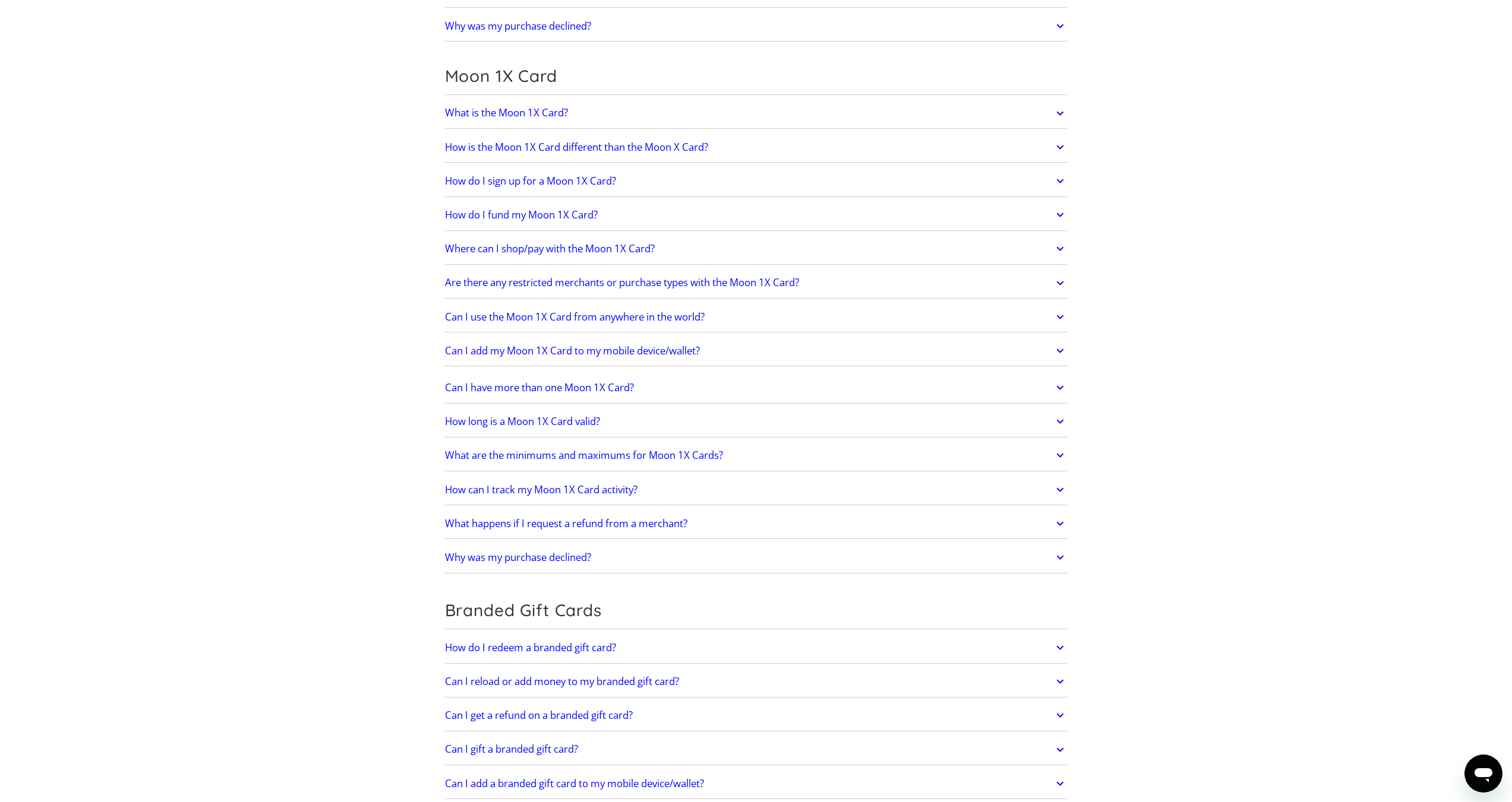
scroll to position [2079, 0]
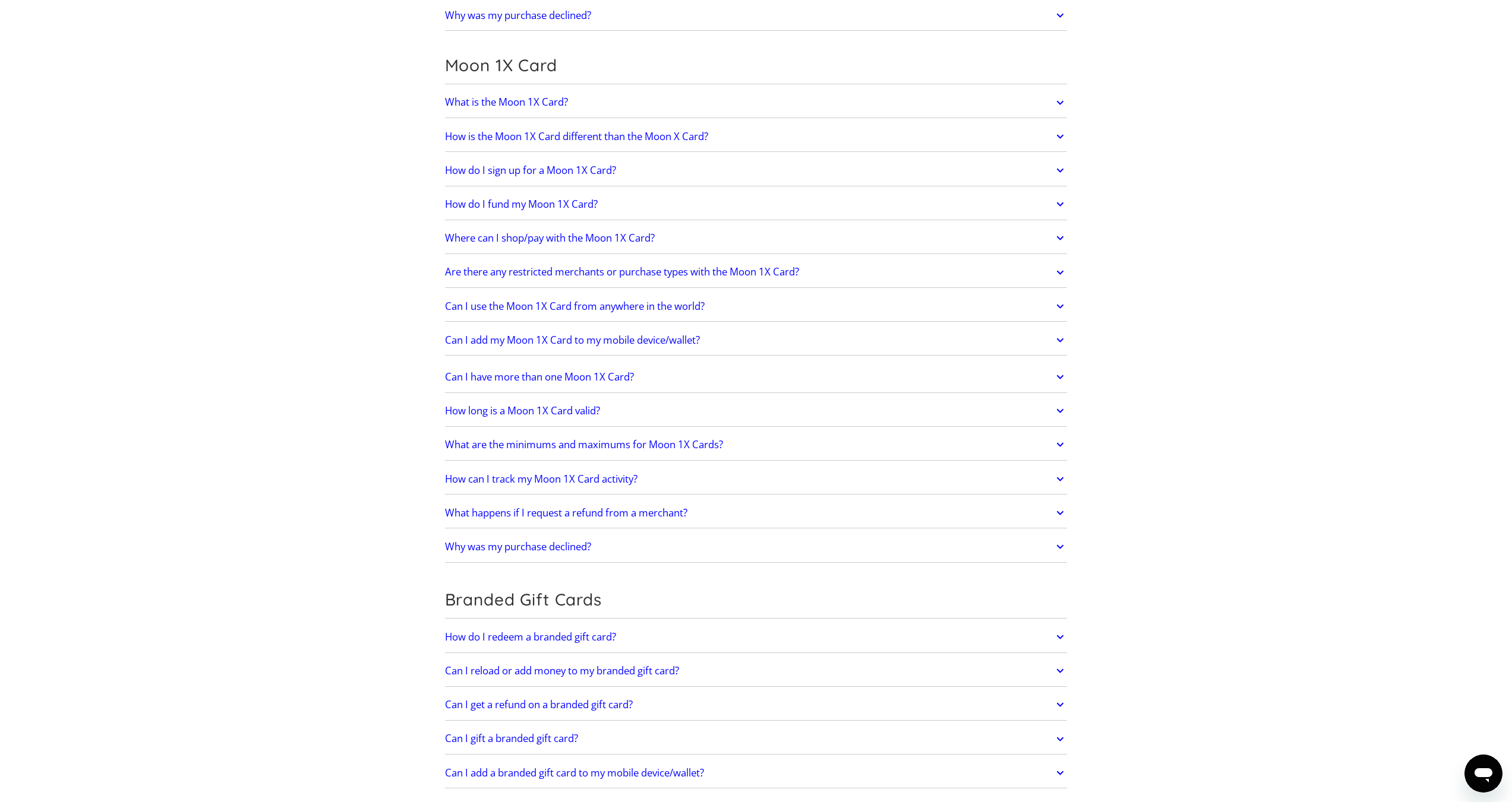
click at [573, 473] on h2 "How can I track my Moon 1X Card activity?" at bounding box center [541, 479] width 192 height 12
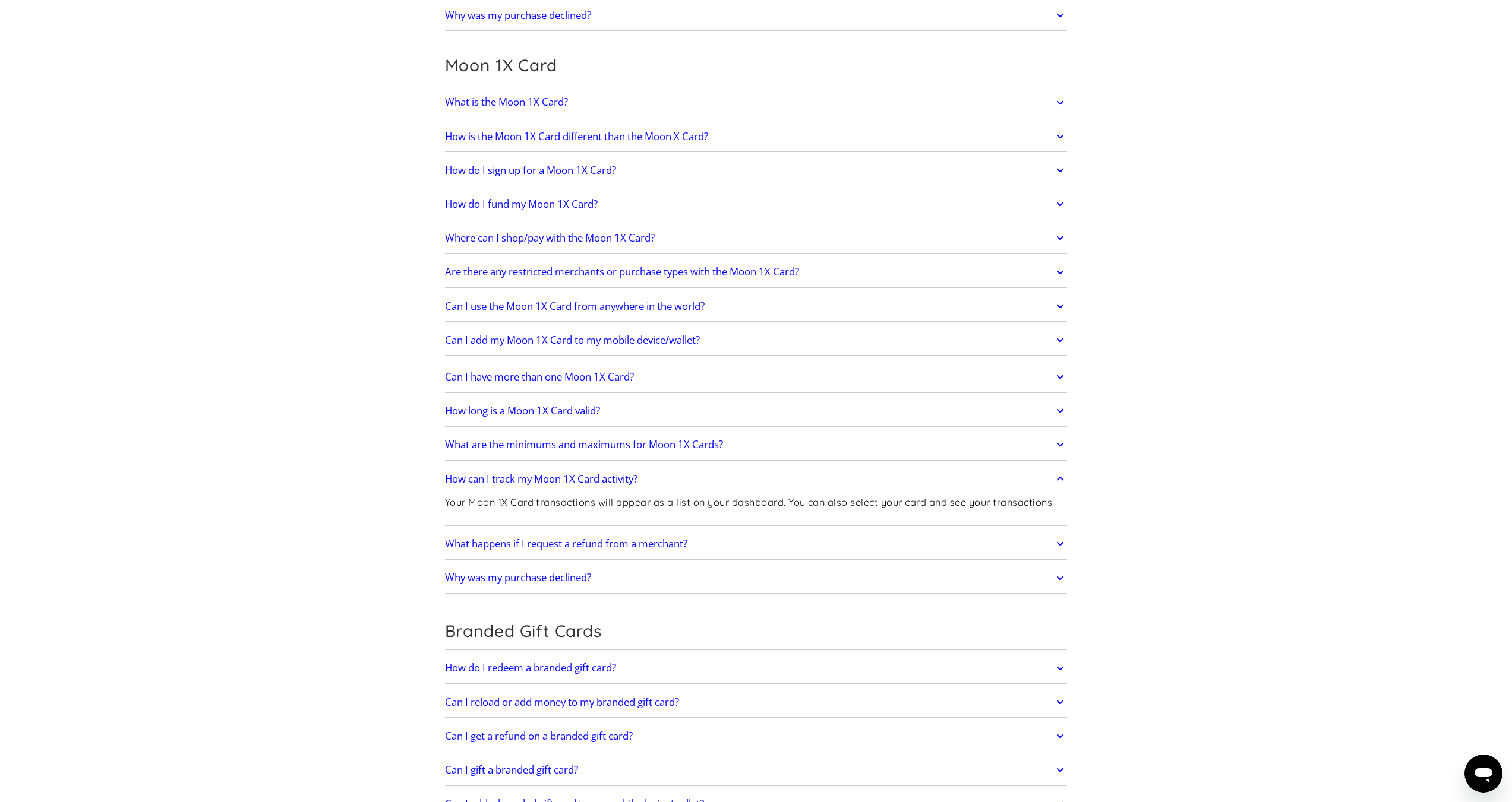
click at [612, 473] on h2 "How can I track my Moon 1X Card activity?" at bounding box center [541, 479] width 192 height 12
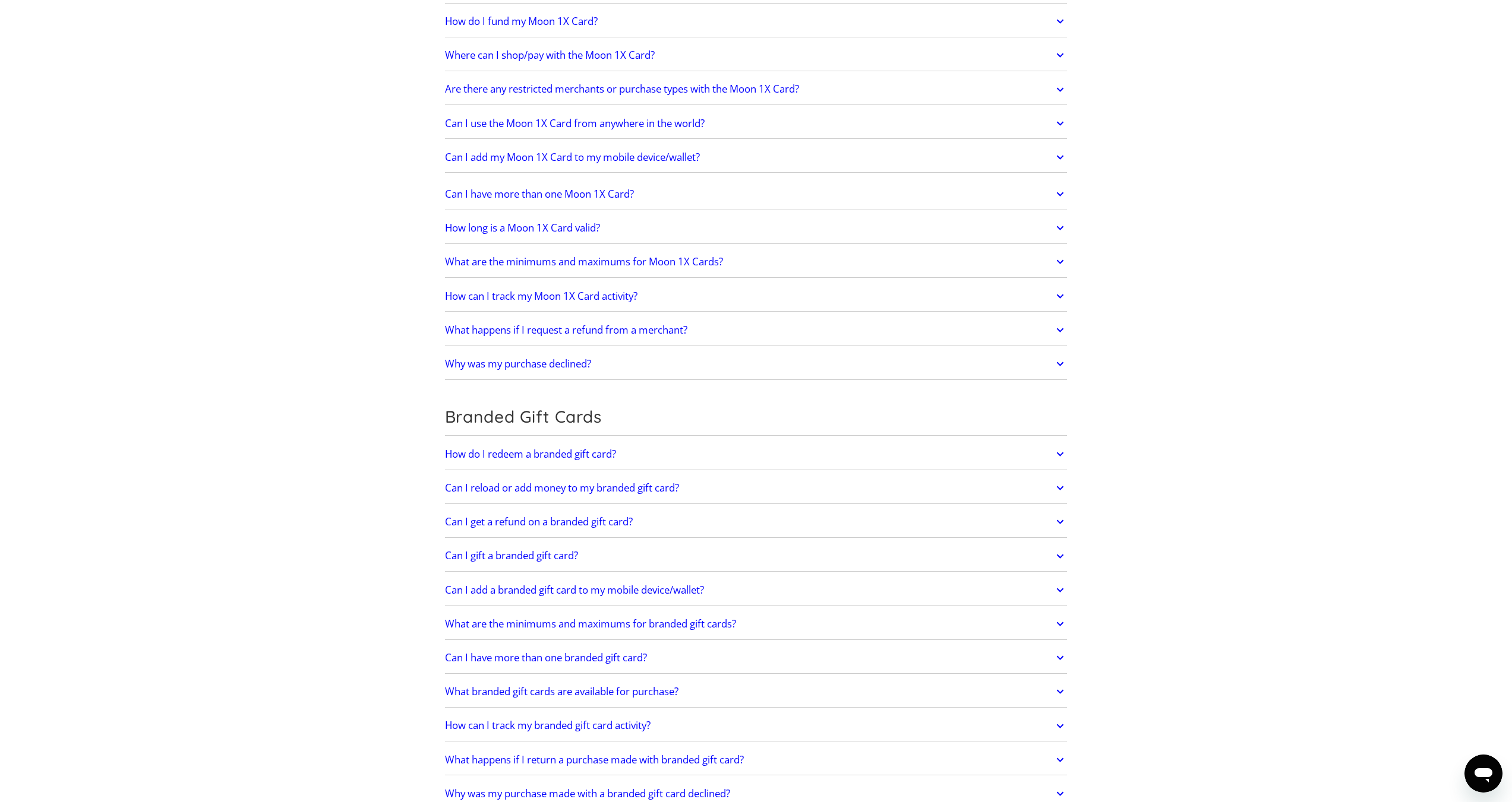
scroll to position [2256, 0]
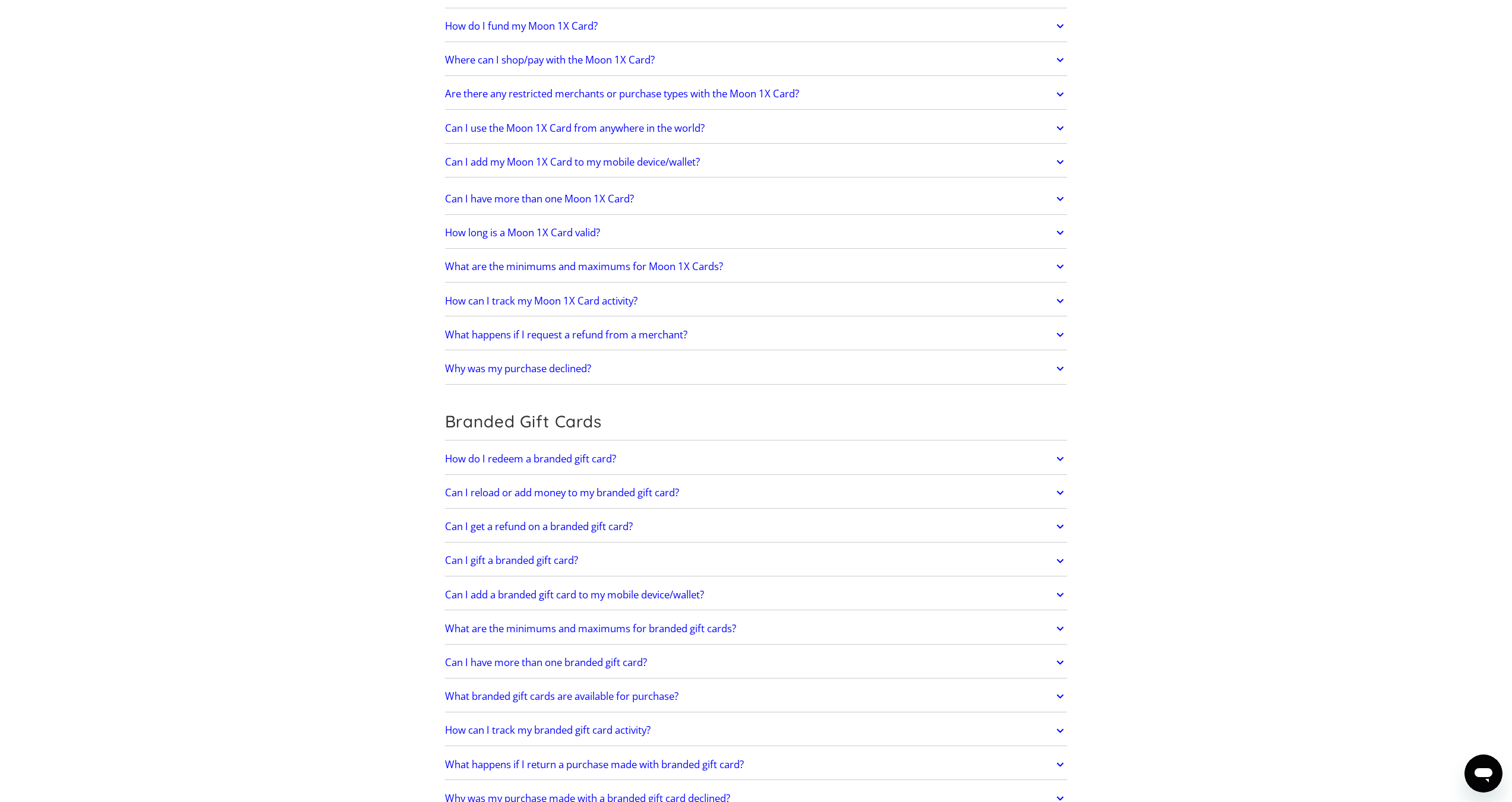
click at [658, 329] on h2 "What happens if I request a refund from a merchant?" at bounding box center [566, 335] width 242 height 12
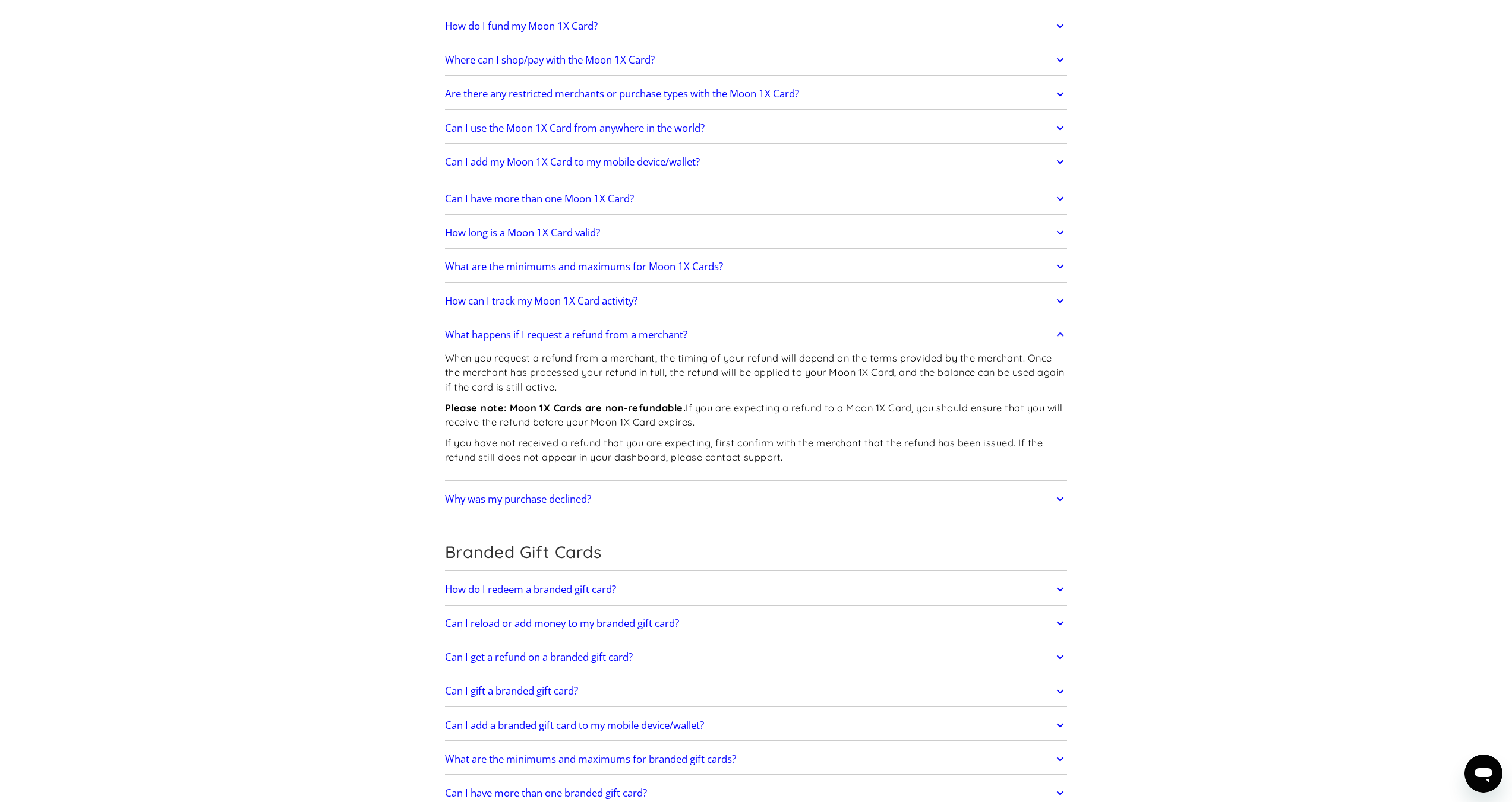
click at [657, 329] on h2 "What happens if I request a refund from a merchant?" at bounding box center [566, 335] width 242 height 12
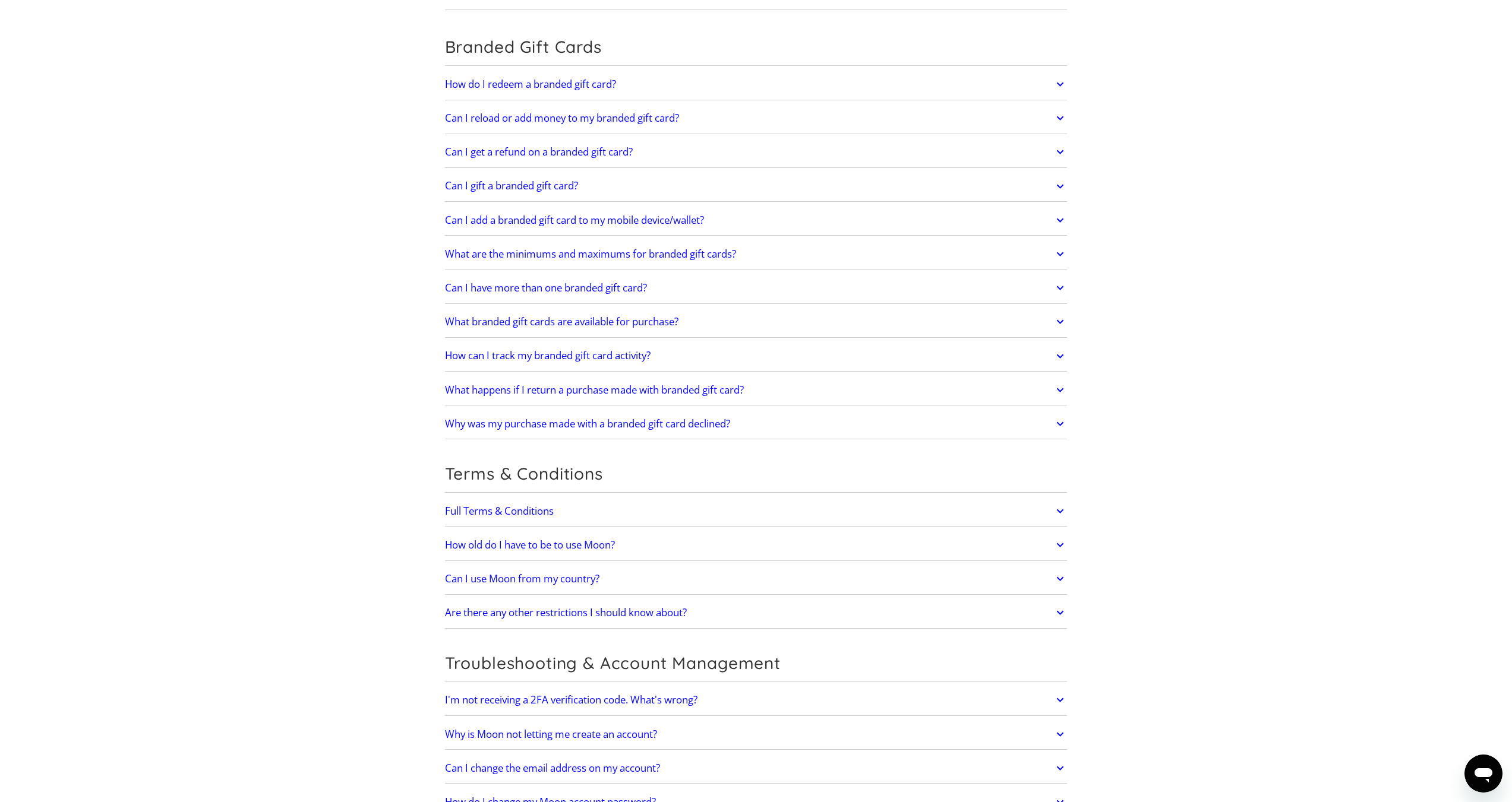
scroll to position [2672, 0]
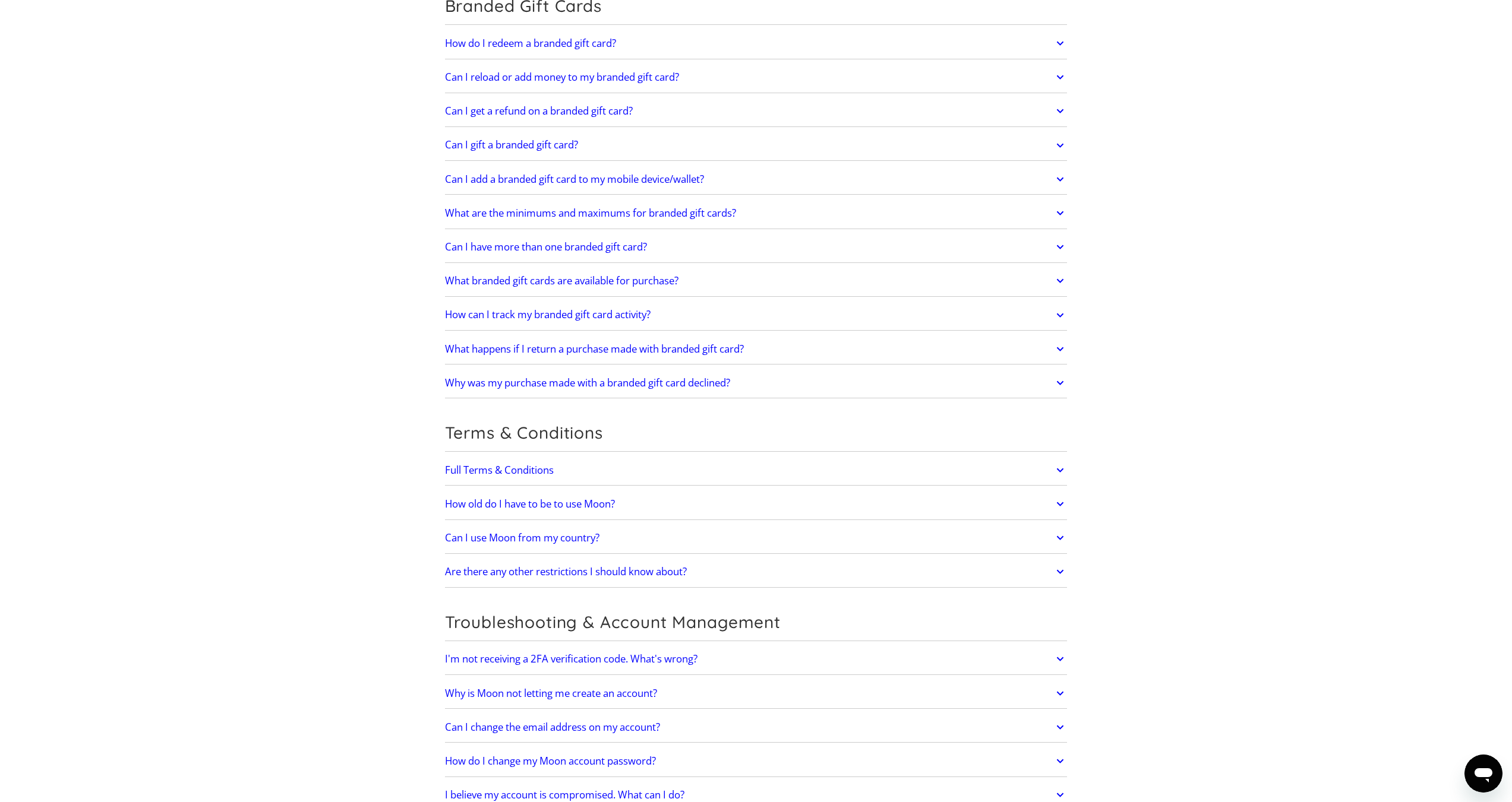
click at [578, 532] on h2 "Can I use Moon from my country?" at bounding box center [522, 538] width 155 height 12
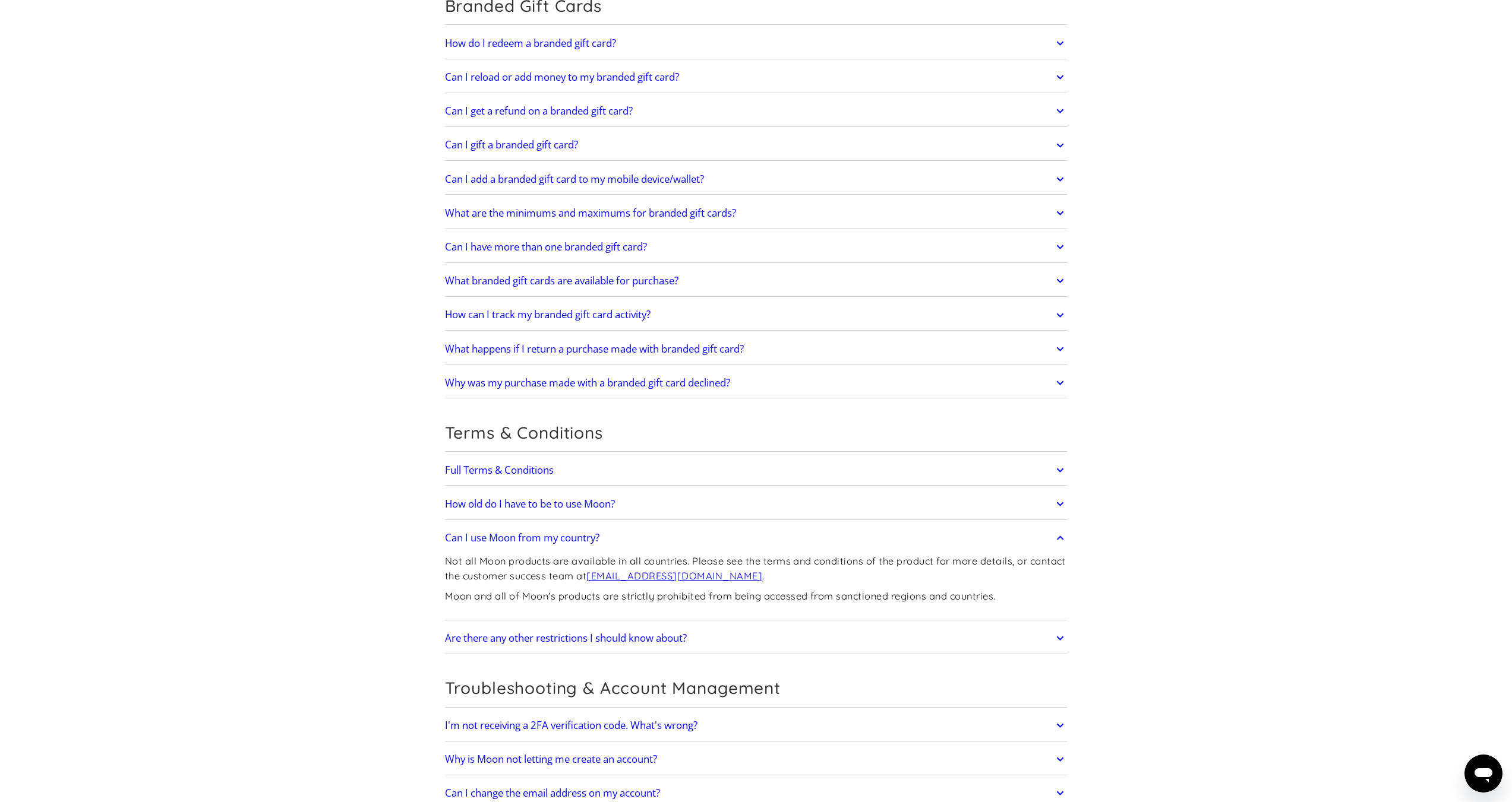
click at [580, 532] on h2 "Can I use Moon from my country?" at bounding box center [522, 538] width 155 height 12
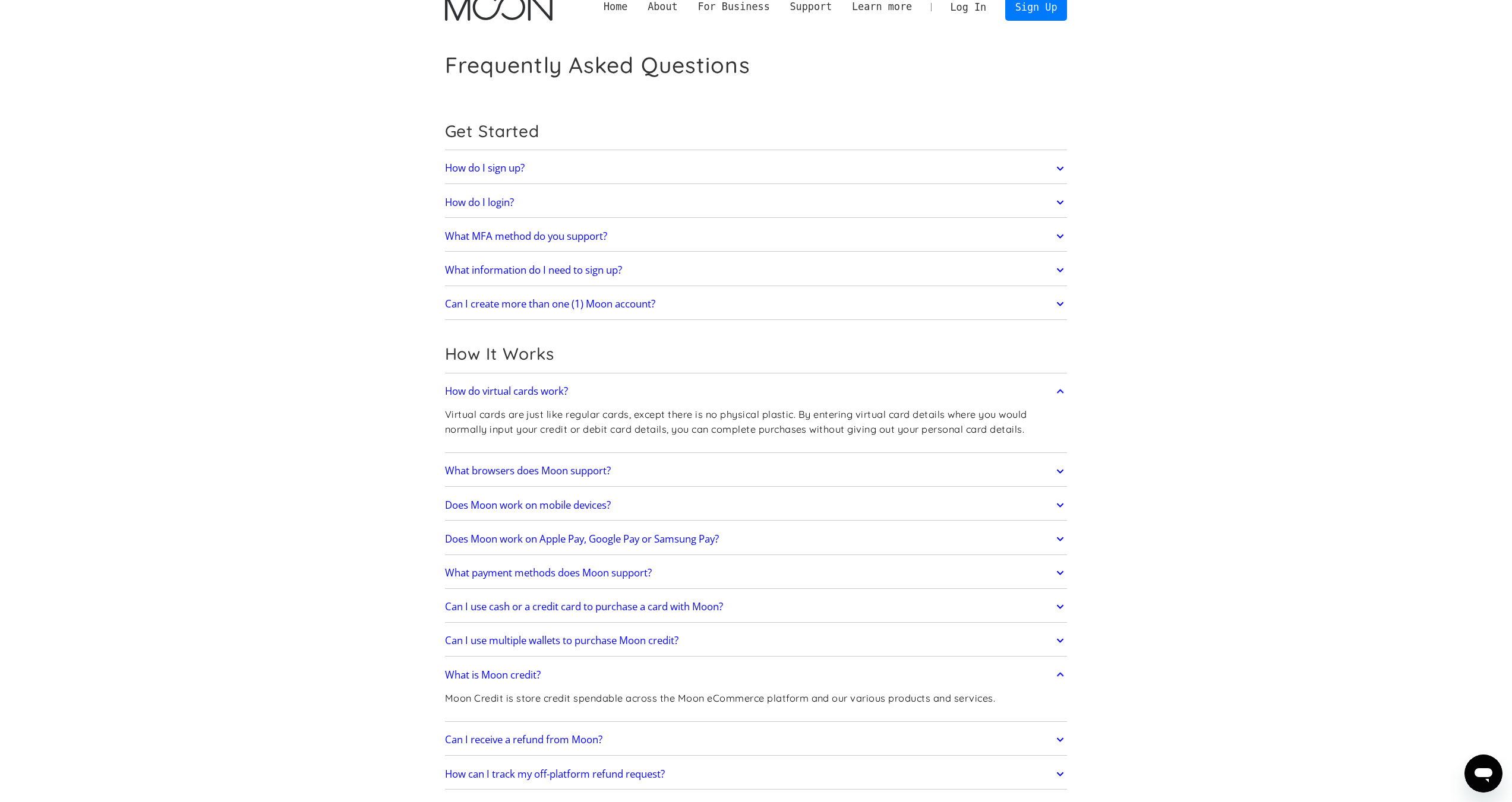
scroll to position [0, 0]
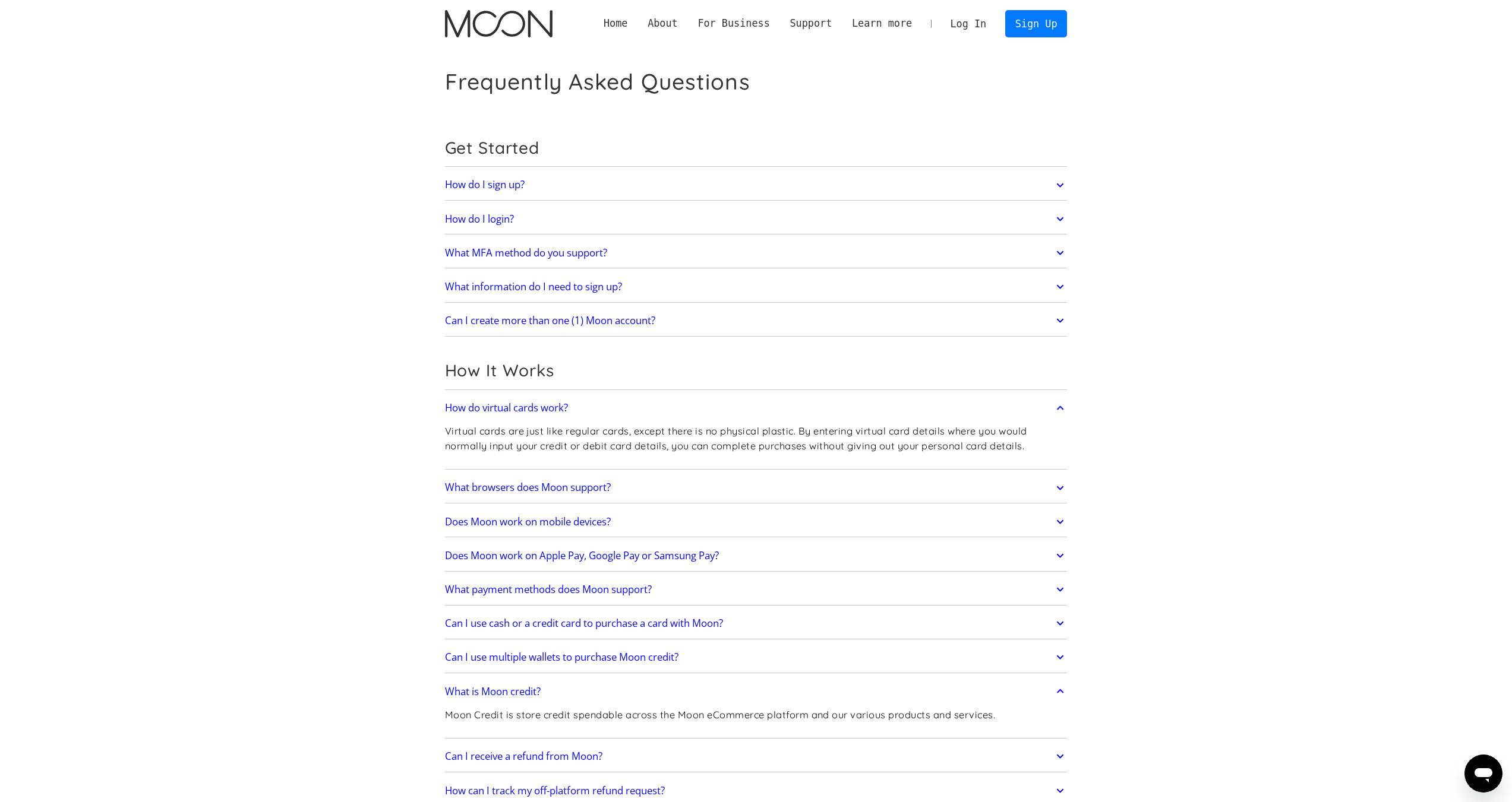
click at [499, 21] on img "home" at bounding box center [498, 23] width 108 height 28
